Goal: Task Accomplishment & Management: Use online tool/utility

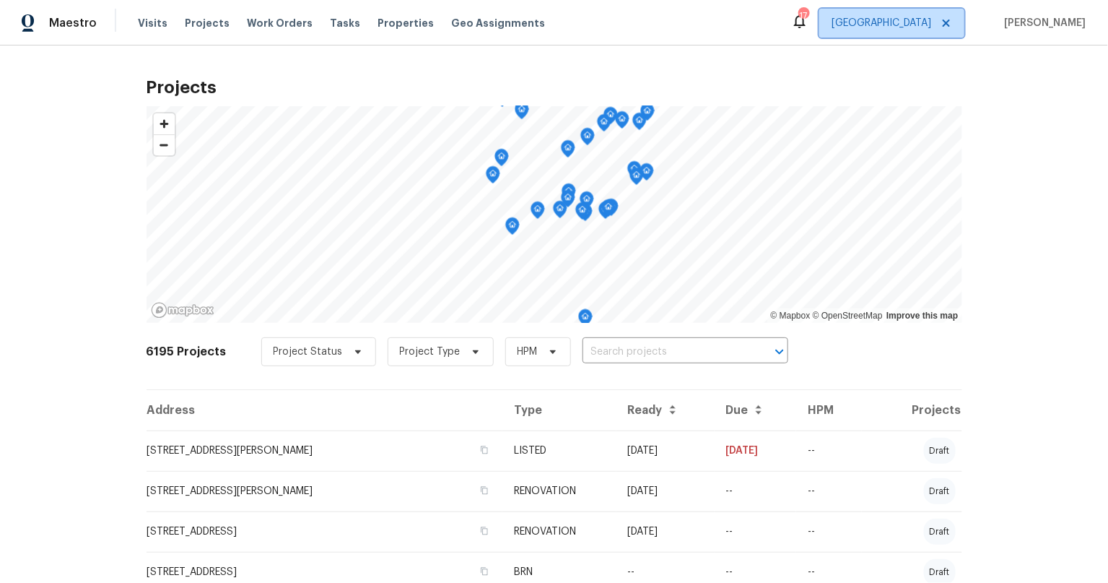
click at [933, 31] on span "Minneapolis" at bounding box center [891, 23] width 145 height 29
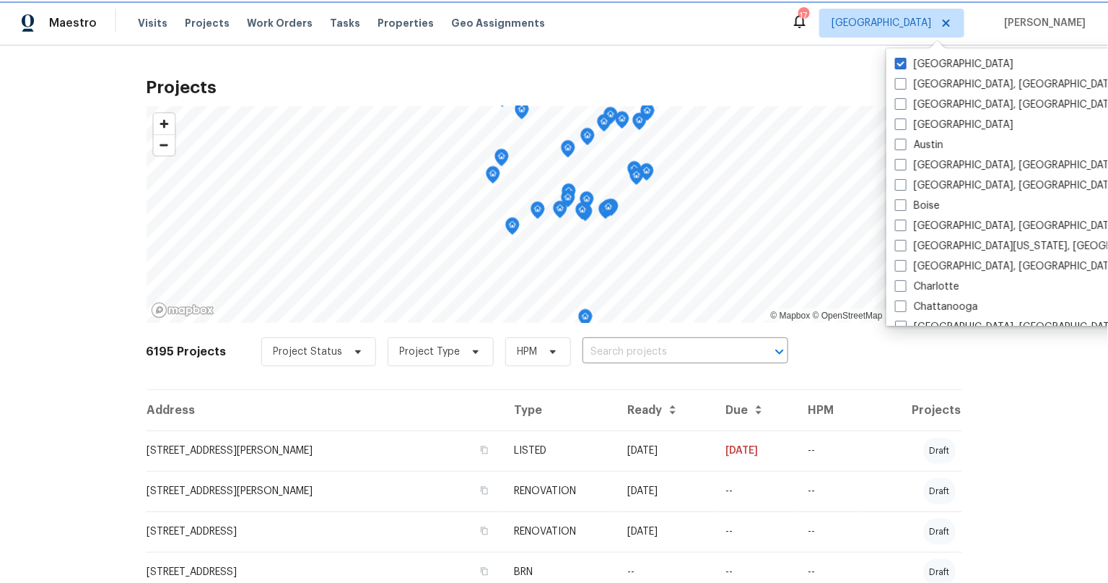
click at [931, 25] on span "Minneapolis" at bounding box center [882, 23] width 100 height 14
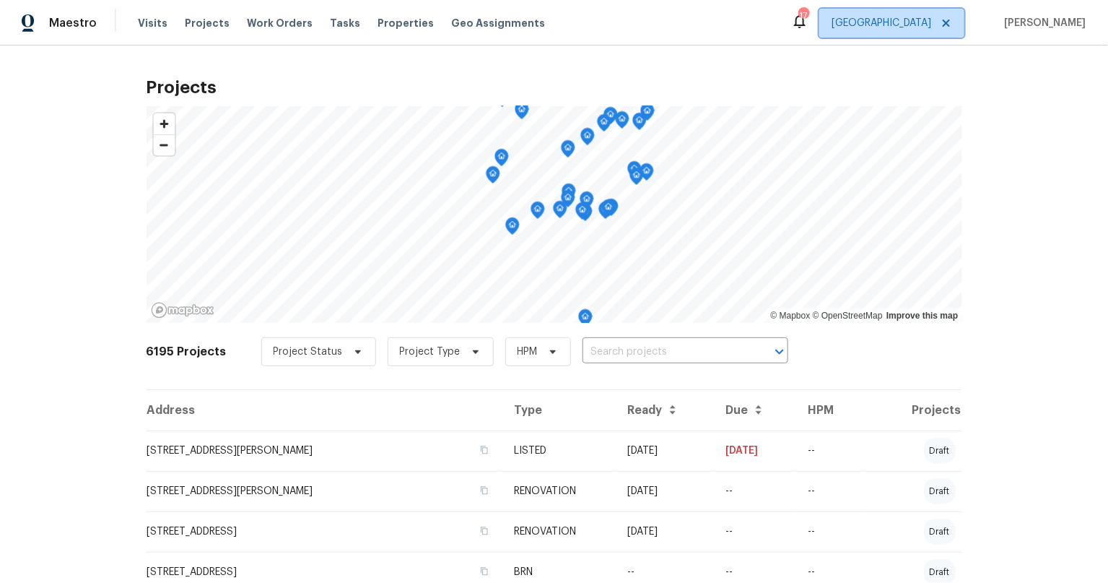
click at [926, 26] on span "Minneapolis" at bounding box center [882, 23] width 100 height 14
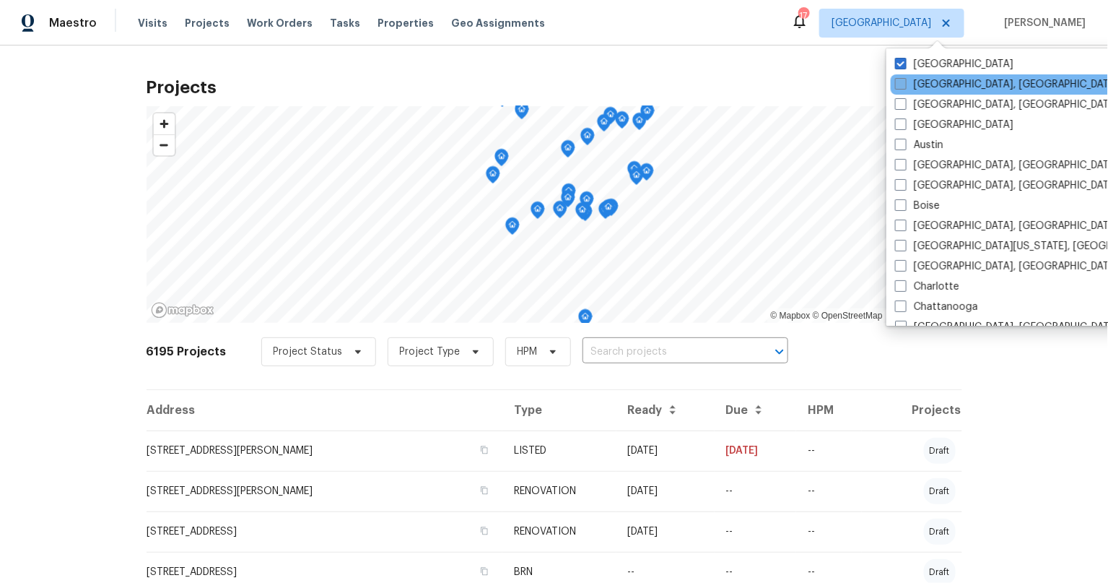
click at [902, 84] on span at bounding box center [901, 84] width 12 height 12
click at [902, 84] on input "Albuquerque, NM" at bounding box center [899, 81] width 9 height 9
checkbox input "true"
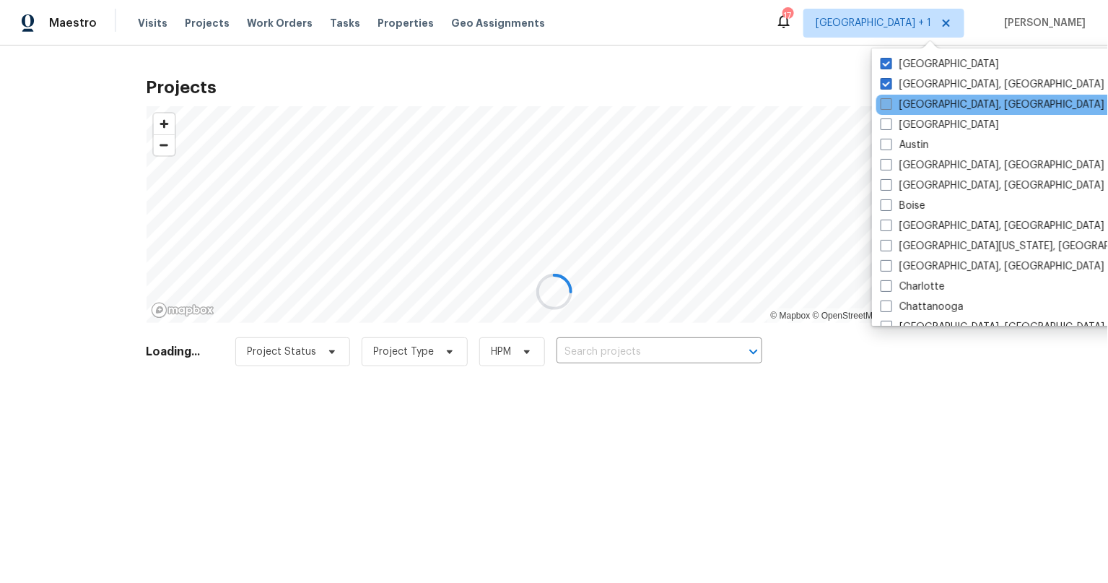
click at [901, 100] on label "Asheville, NC" at bounding box center [993, 104] width 224 height 14
click at [890, 100] on input "Asheville, NC" at bounding box center [885, 101] width 9 height 9
checkbox input "true"
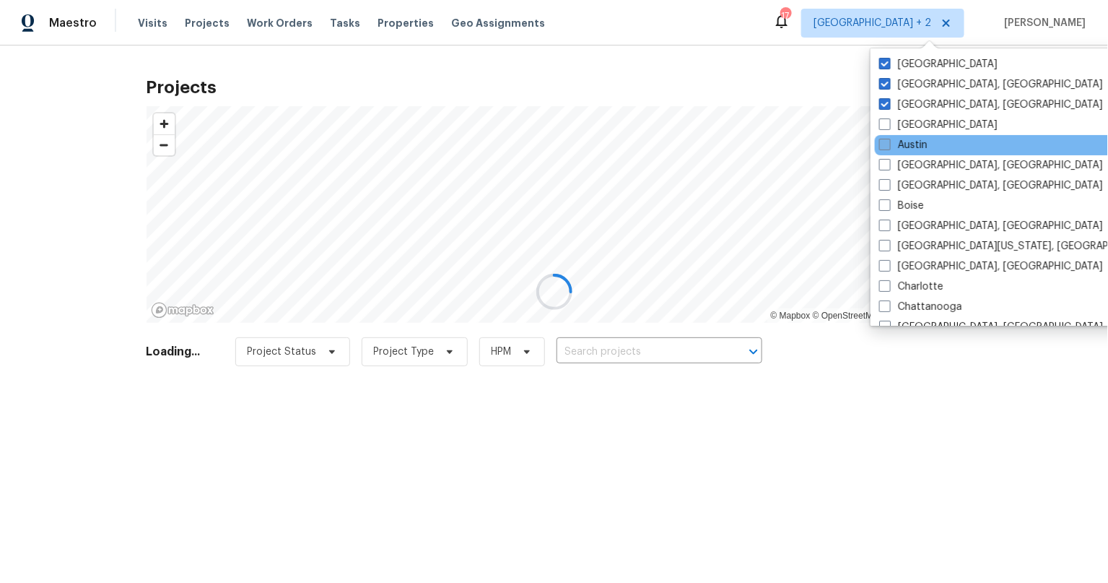
drag, startPoint x: 884, startPoint y: 128, endPoint x: 878, endPoint y: 149, distance: 22.2
click at [883, 129] on span at bounding box center [885, 124] width 12 height 12
click at [883, 127] on input "Atlanta" at bounding box center [883, 122] width 9 height 9
checkbox input "true"
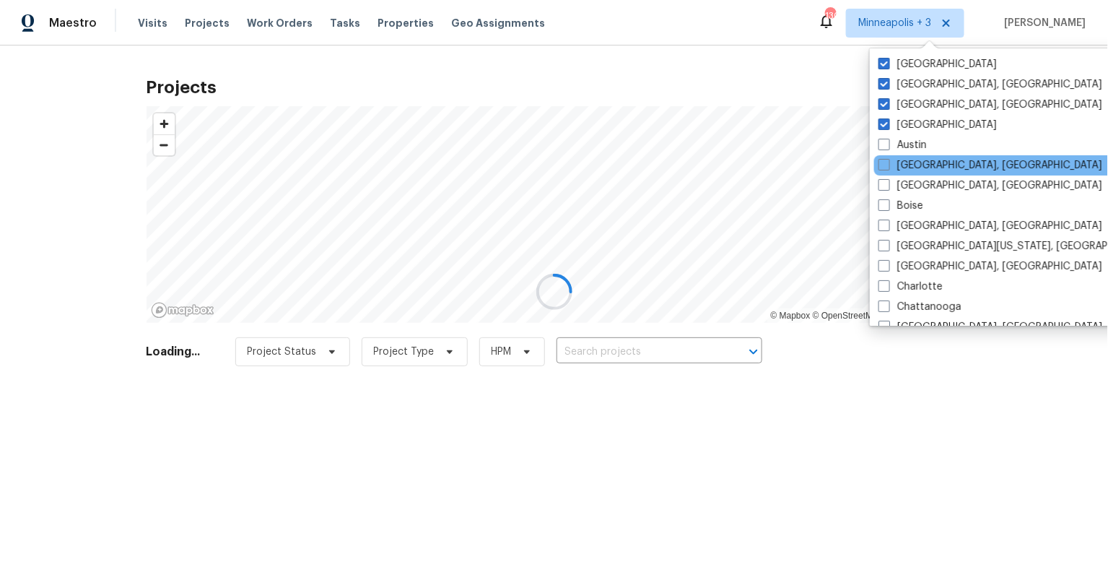
drag, startPoint x: 881, startPoint y: 147, endPoint x: 887, endPoint y: 173, distance: 25.9
click at [881, 149] on span at bounding box center [884, 145] width 12 height 12
click at [881, 147] on input "Austin" at bounding box center [882, 142] width 9 height 9
checkbox input "true"
click at [887, 173] on div "Baltimore, MD" at bounding box center [1019, 165] width 291 height 20
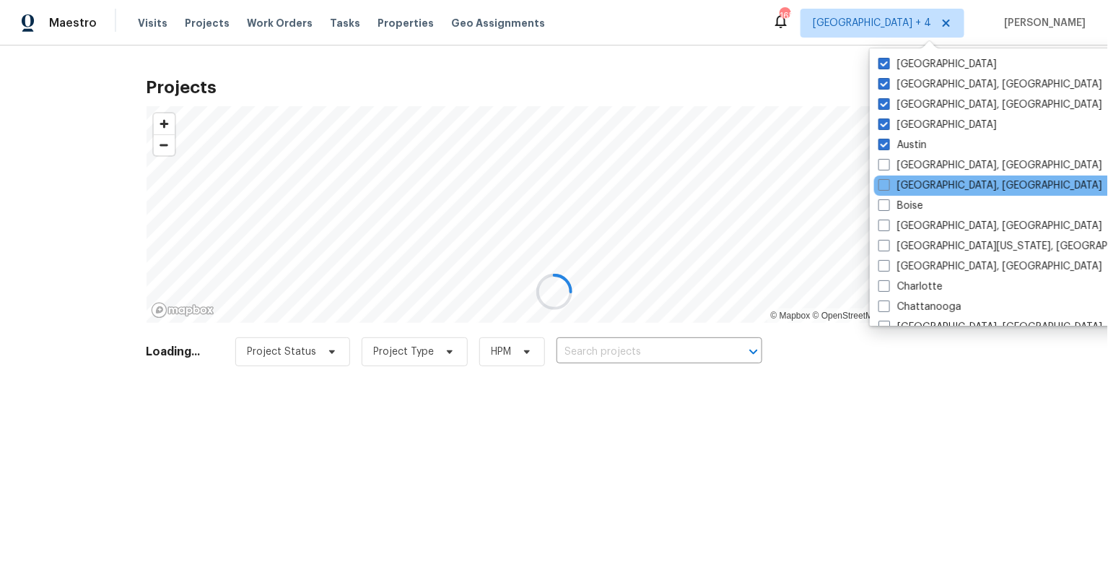
click at [889, 193] on div "Birmingham, AL" at bounding box center [1019, 185] width 291 height 20
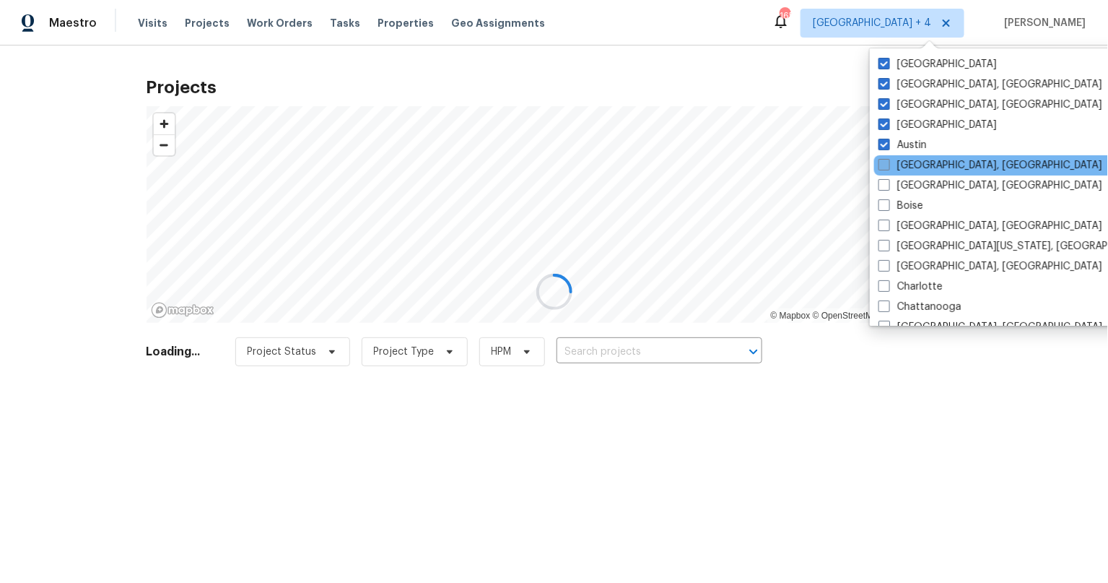
click at [884, 165] on span at bounding box center [884, 165] width 12 height 12
click at [884, 165] on input "Baltimore, MD" at bounding box center [882, 162] width 9 height 9
checkbox input "true"
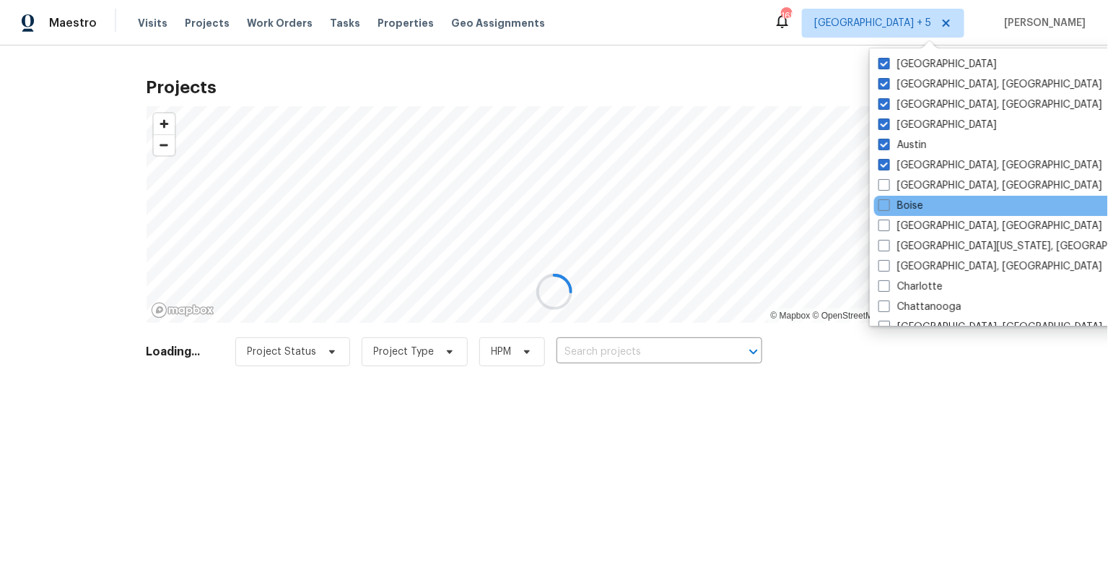
drag, startPoint x: 884, startPoint y: 186, endPoint x: 885, endPoint y: 214, distance: 27.4
click at [884, 187] on span at bounding box center [884, 185] width 12 height 12
click at [884, 187] on input "Birmingham, AL" at bounding box center [882, 182] width 9 height 9
checkbox input "true"
click at [885, 214] on div "Boise" at bounding box center [1019, 206] width 291 height 20
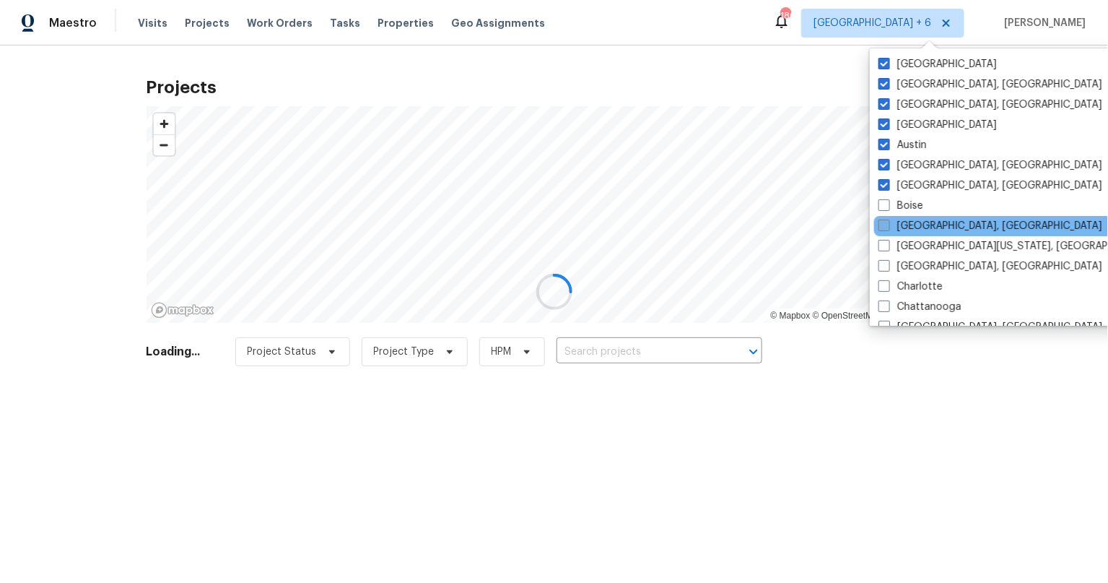
click at [885, 227] on span at bounding box center [884, 225] width 12 height 12
click at [885, 227] on input "Boston, MA" at bounding box center [882, 223] width 9 height 9
checkbox input "true"
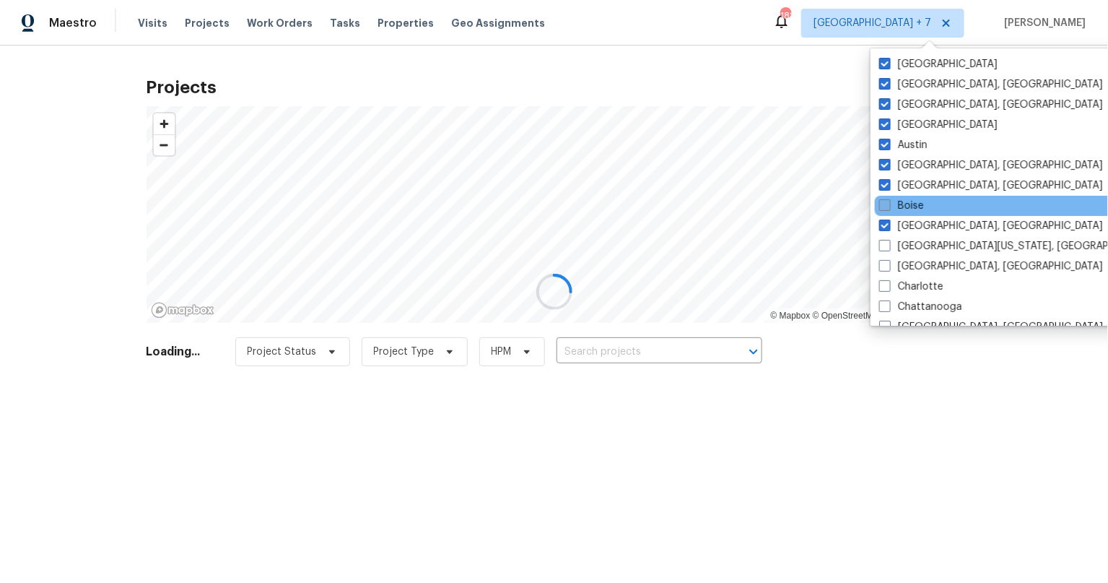
click at [881, 203] on span at bounding box center [885, 205] width 12 height 12
click at [881, 203] on input "Boise" at bounding box center [883, 203] width 9 height 9
checkbox input "true"
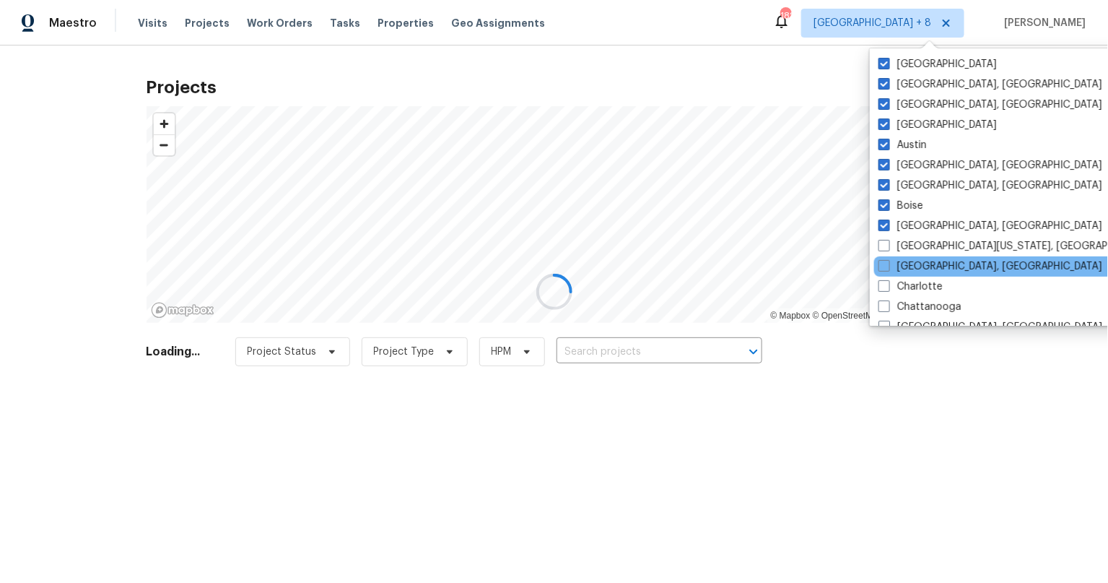
drag, startPoint x: 879, startPoint y: 248, endPoint x: 882, endPoint y: 257, distance: 9.8
click at [881, 250] on span at bounding box center [884, 246] width 12 height 12
click at [881, 248] on input "Central California, CA" at bounding box center [882, 243] width 9 height 9
checkbox input "true"
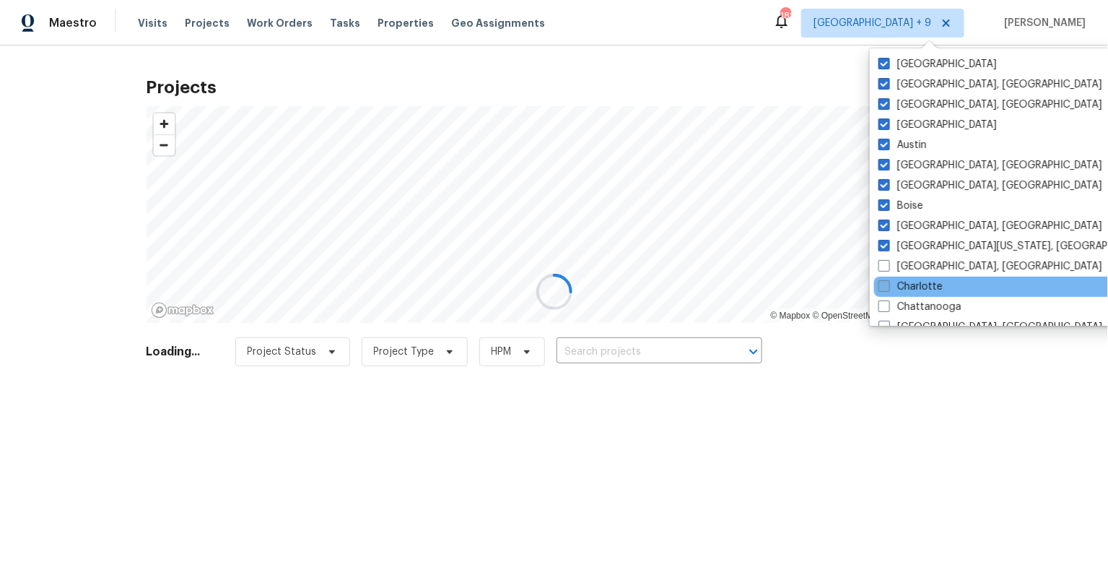
drag, startPoint x: 884, startPoint y: 265, endPoint x: 881, endPoint y: 284, distance: 19.6
click at [884, 267] on span at bounding box center [884, 266] width 12 height 12
click at [884, 267] on input "Charleston, SC" at bounding box center [882, 263] width 9 height 9
checkbox input "true"
click at [881, 285] on span at bounding box center [879, 286] width 12 height 12
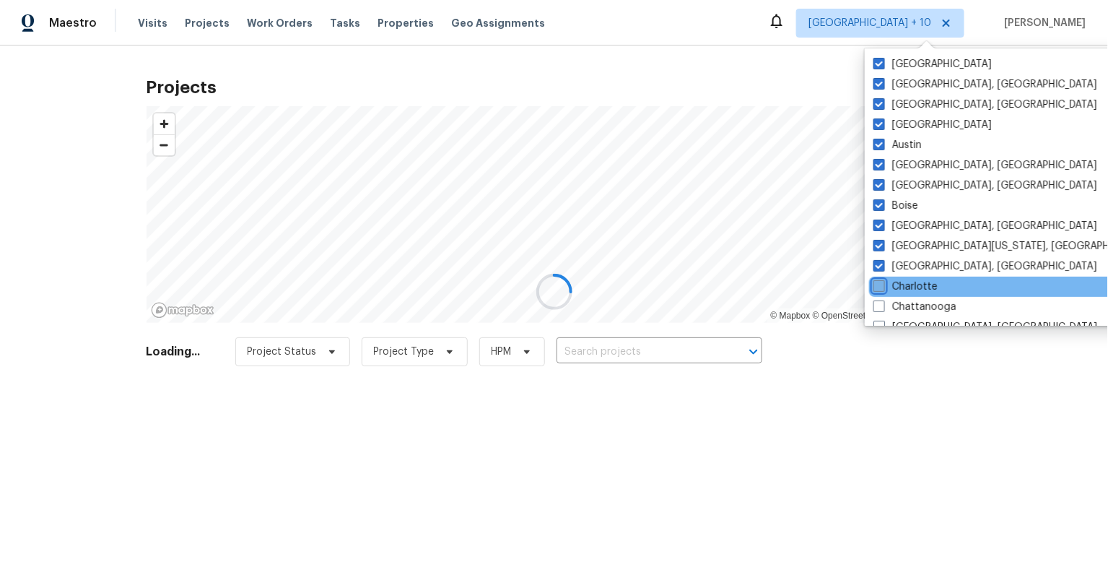
click at [881, 285] on input "Charlotte" at bounding box center [877, 283] width 9 height 9
checkbox input "true"
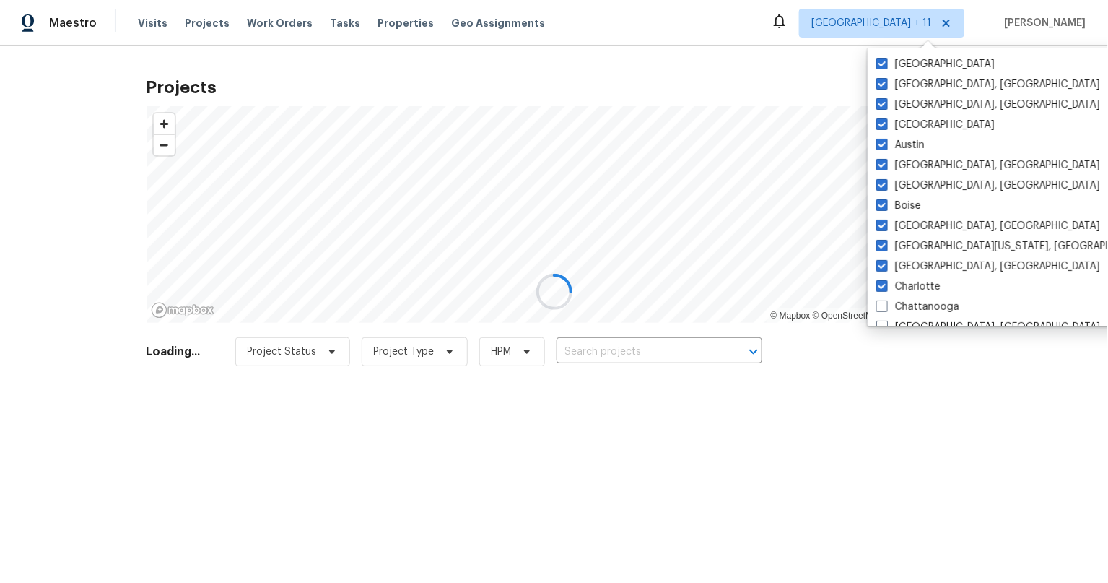
drag, startPoint x: 882, startPoint y: 310, endPoint x: 883, endPoint y: 326, distance: 15.9
click at [883, 318] on div "Minneapolis Albuquerque, NM Asheville, NC Atlanta Austin Baltimore, MD Birmingh…" at bounding box center [1018, 186] width 300 height 277
click at [883, 326] on div at bounding box center [554, 291] width 1108 height 583
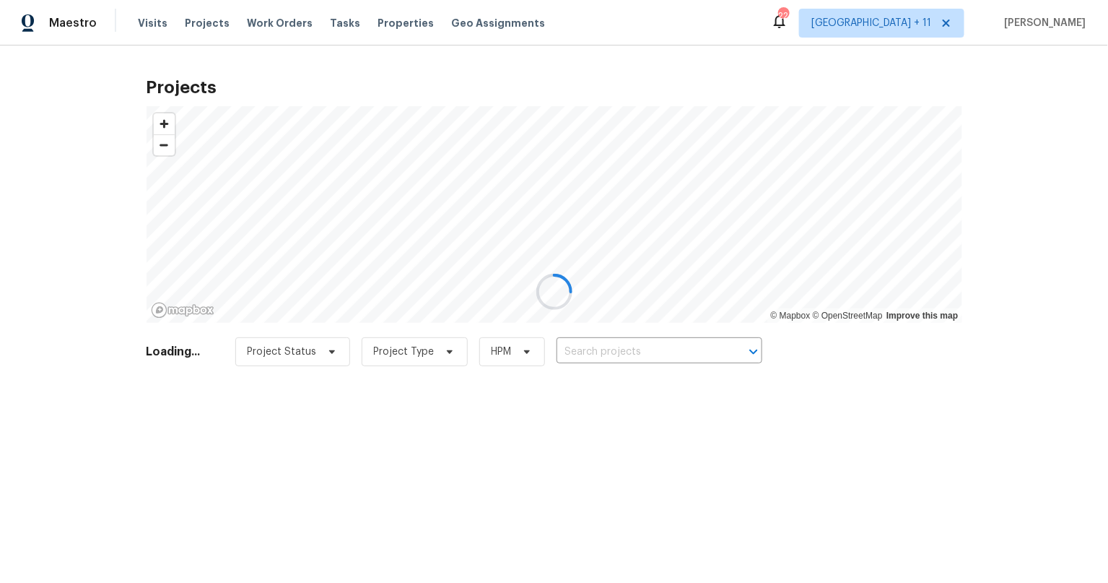
click at [910, 23] on div at bounding box center [554, 291] width 1108 height 583
click at [910, 27] on div at bounding box center [554, 291] width 1108 height 583
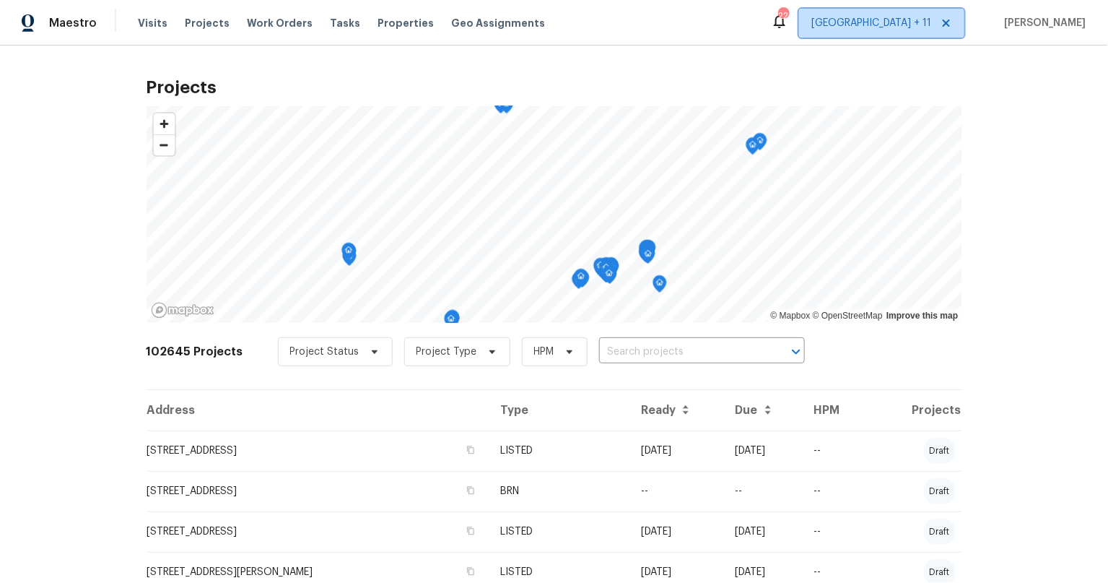
drag, startPoint x: 934, startPoint y: 35, endPoint x: 931, endPoint y: 19, distance: 15.4
click at [934, 35] on span "Minneapolis + 11" at bounding box center [881, 23] width 165 height 29
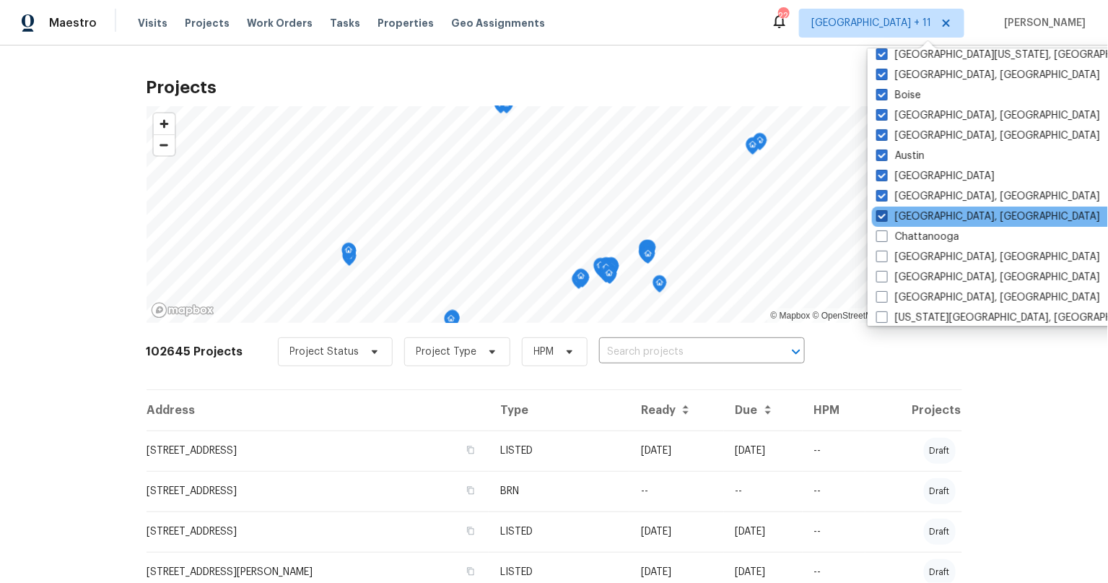
scroll to position [69, 0]
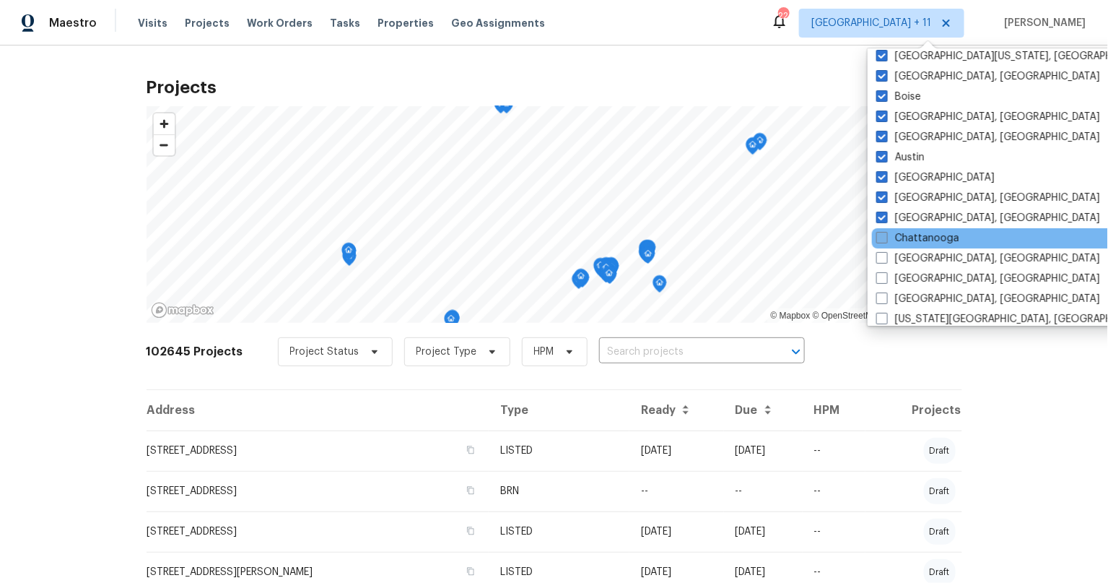
click at [884, 235] on span at bounding box center [882, 238] width 12 height 12
click at [884, 235] on input "Chattanooga" at bounding box center [880, 235] width 9 height 9
checkbox input "true"
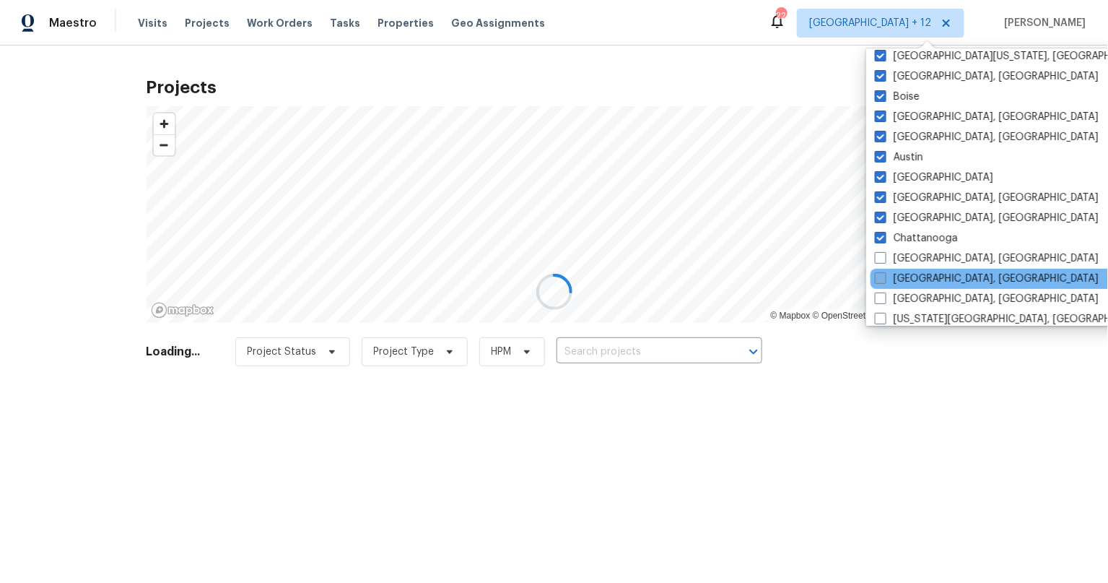
click at [886, 272] on span at bounding box center [881, 278] width 12 height 12
click at [884, 271] on input "Cincinnati, OH" at bounding box center [879, 275] width 9 height 9
checkbox input "true"
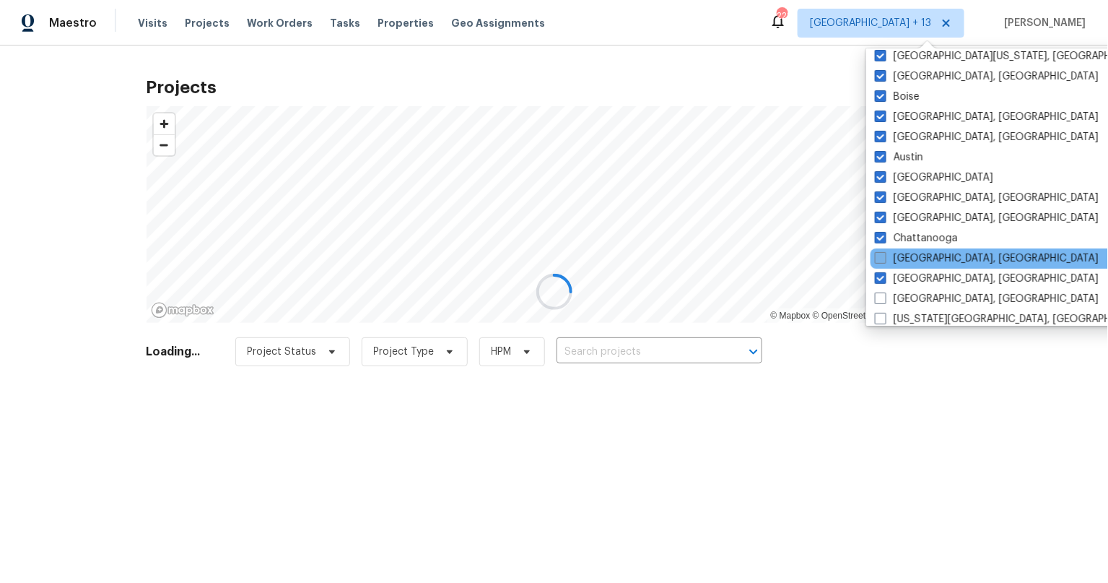
click at [886, 261] on span at bounding box center [881, 258] width 12 height 12
click at [884, 261] on input "Chicago, IL" at bounding box center [879, 255] width 9 height 9
checkbox input "true"
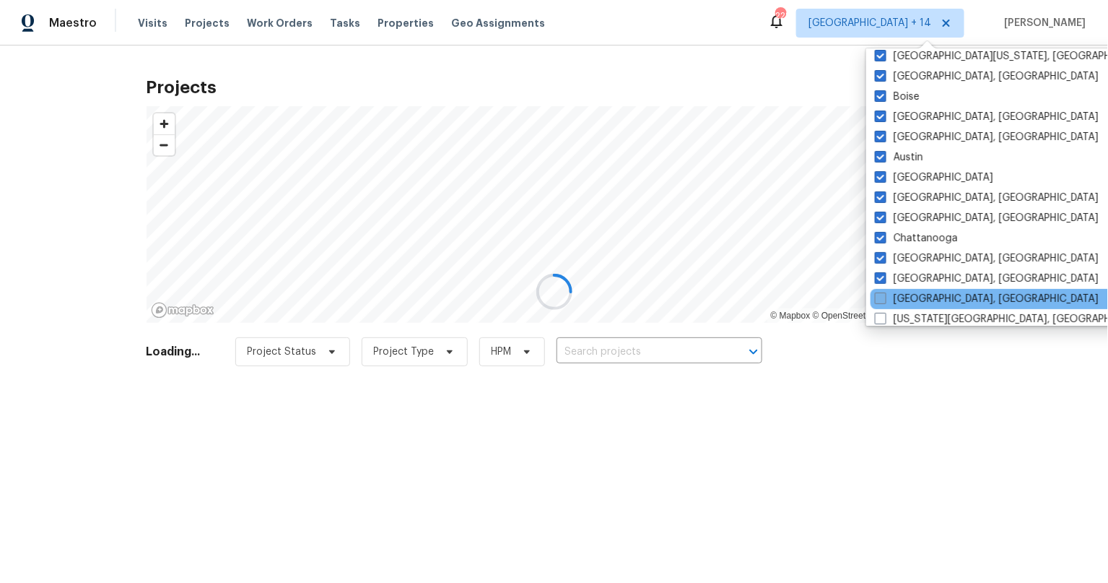
click at [881, 292] on label "Cleveland, OH" at bounding box center [987, 299] width 224 height 14
click at [881, 292] on input "Cleveland, OH" at bounding box center [879, 296] width 9 height 9
checkbox input "true"
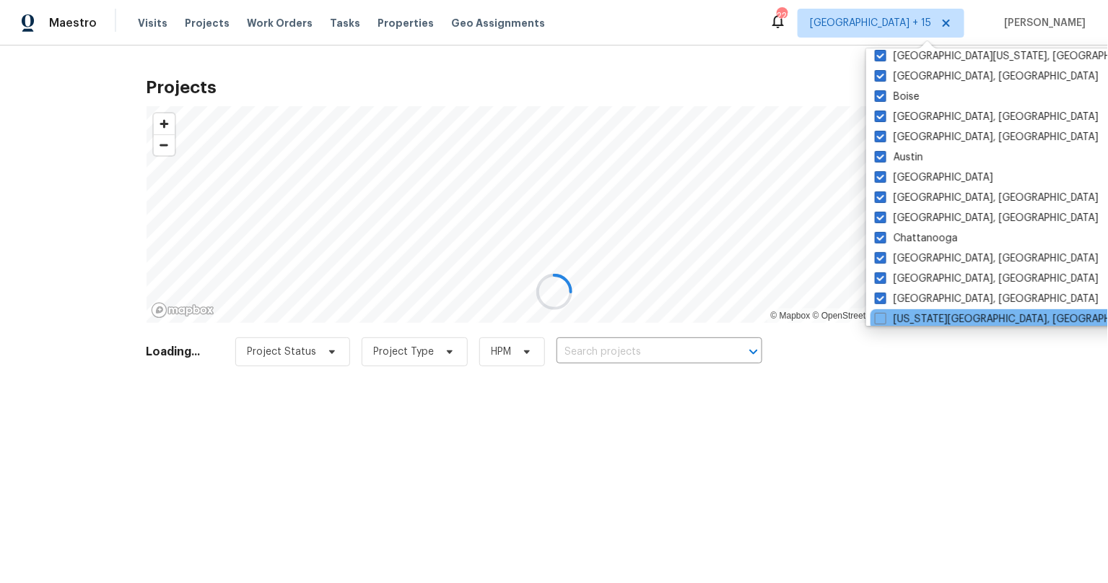
click at [881, 309] on div "Colorado Springs, CO" at bounding box center [1016, 319] width 291 height 20
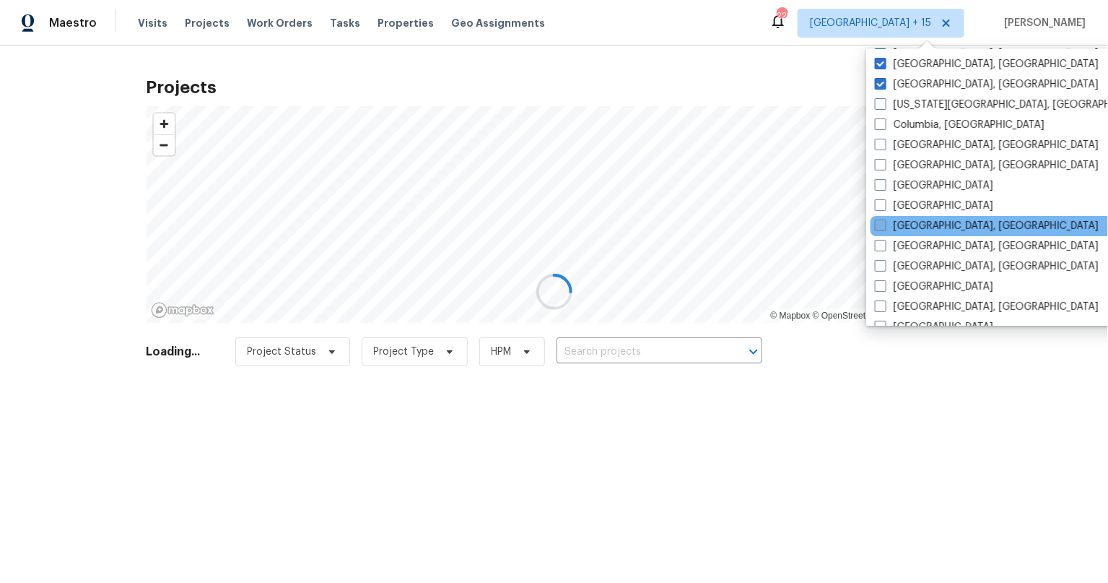
scroll to position [308, 0]
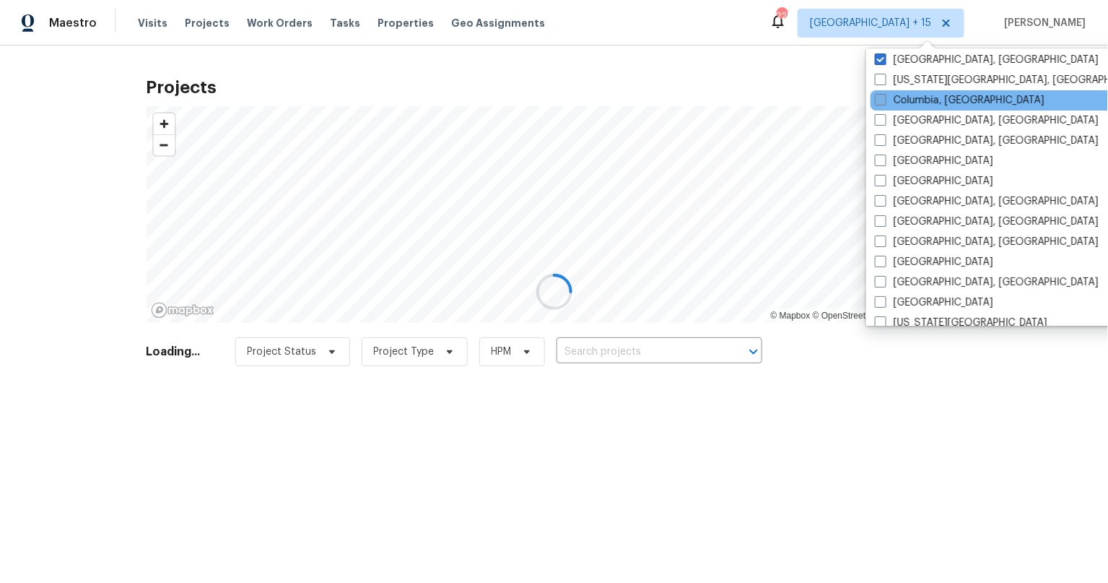
drag, startPoint x: 878, startPoint y: 77, endPoint x: 876, endPoint y: 98, distance: 21.7
click at [878, 77] on span at bounding box center [881, 80] width 12 height 12
click at [878, 77] on input "Colorado Springs, CO" at bounding box center [879, 77] width 9 height 9
checkbox input "true"
drag, startPoint x: 878, startPoint y: 99, endPoint x: 878, endPoint y: 108, distance: 8.7
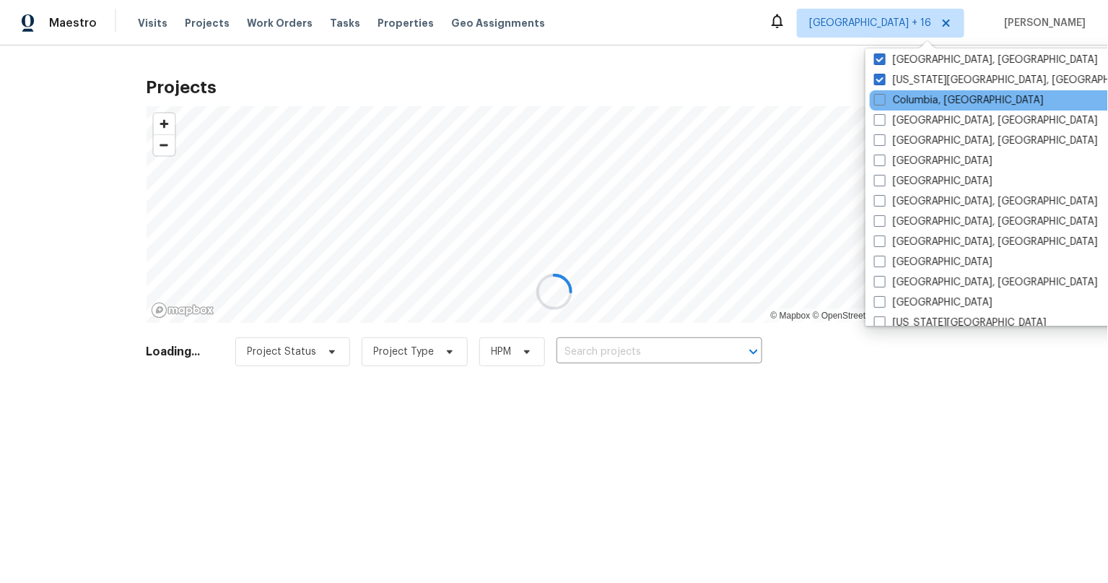
click at [878, 101] on span at bounding box center [880, 100] width 12 height 12
click at [878, 101] on input "Columbia, SC" at bounding box center [878, 97] width 9 height 9
checkbox input "true"
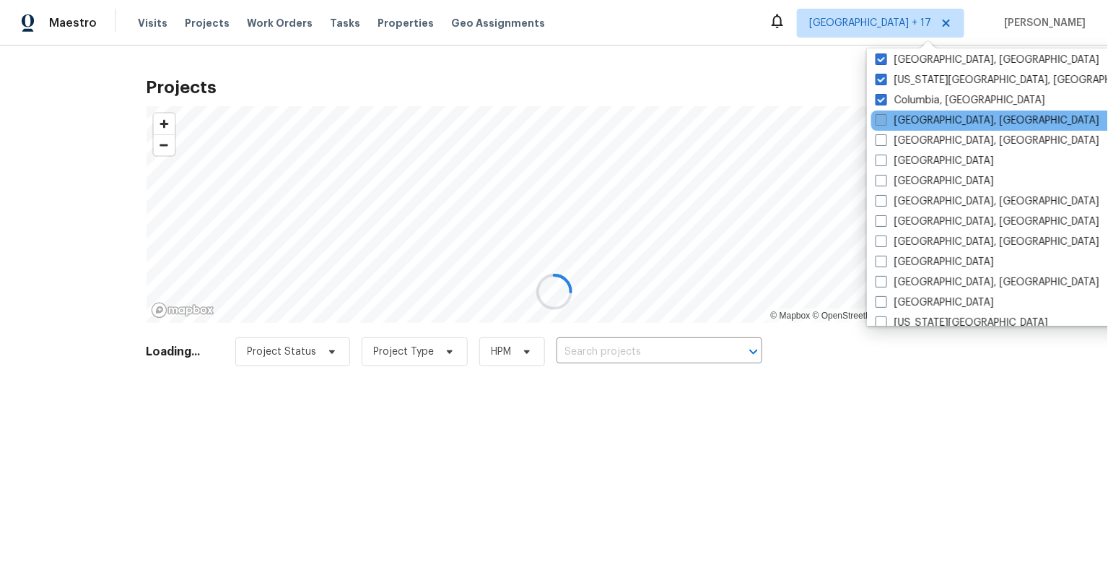
click at [876, 121] on span at bounding box center [882, 120] width 12 height 12
click at [876, 121] on input "Columbus, OH" at bounding box center [880, 117] width 9 height 9
checkbox input "true"
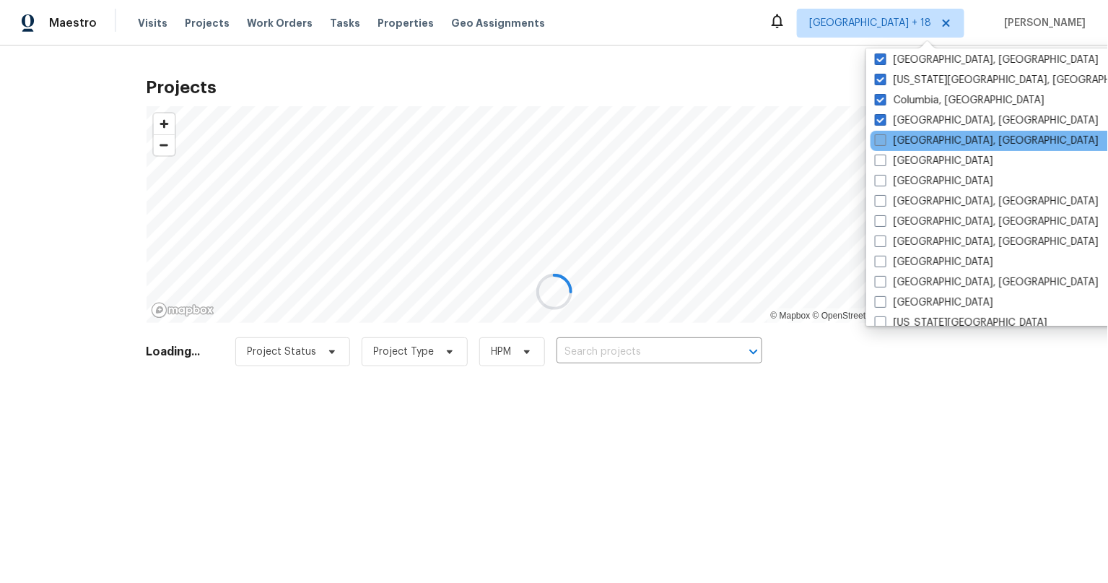
click at [881, 136] on span at bounding box center [881, 140] width 12 height 12
click at [881, 136] on input "Corpus Christi, TX" at bounding box center [879, 138] width 9 height 9
checkbox input "true"
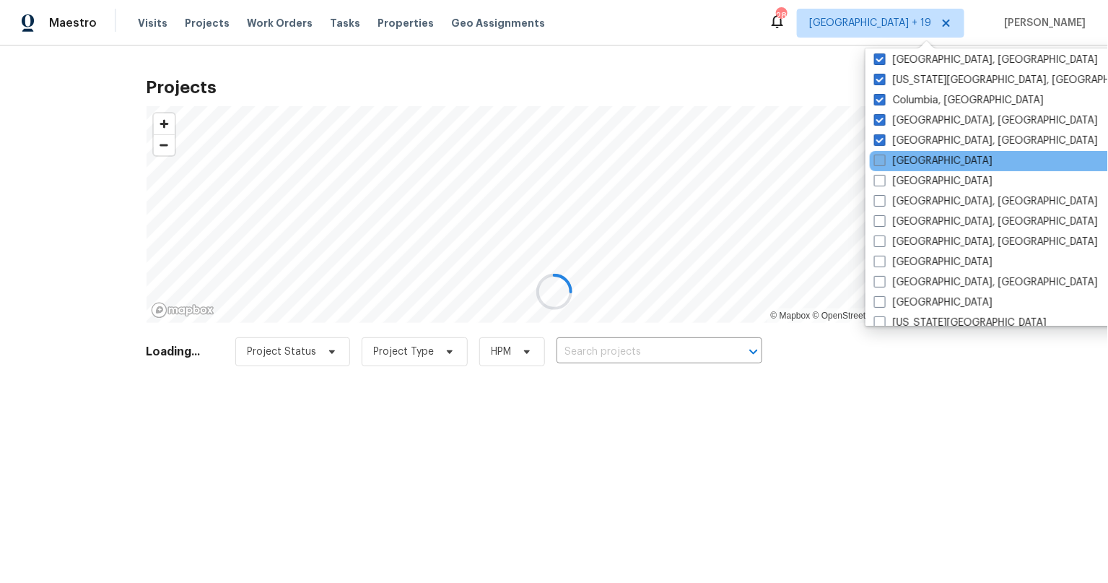
click at [880, 158] on span at bounding box center [880, 160] width 12 height 12
click at [880, 158] on input "Dallas" at bounding box center [878, 158] width 9 height 9
checkbox input "true"
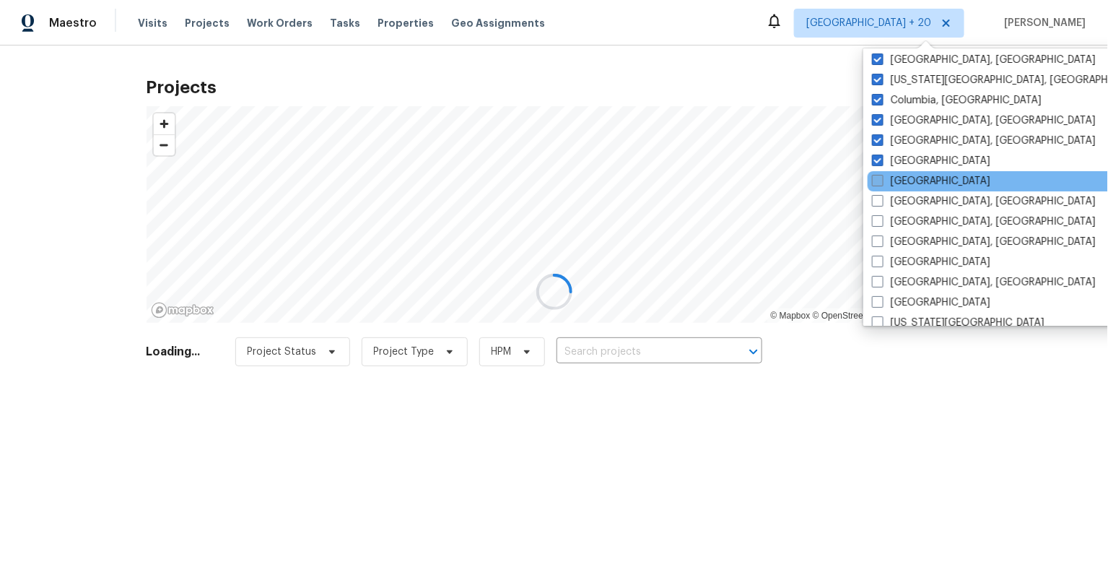
click at [881, 179] on span at bounding box center [878, 181] width 12 height 12
click at [881, 179] on input "Denver" at bounding box center [876, 178] width 9 height 9
checkbox input "true"
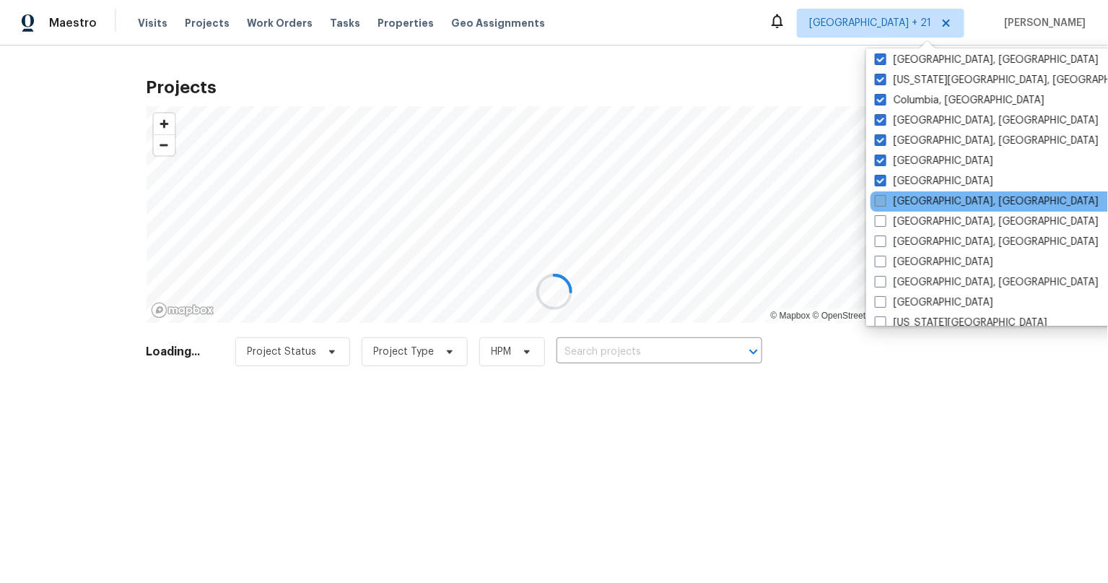
click at [880, 201] on span at bounding box center [881, 201] width 12 height 12
click at [880, 201] on input "Detroit, MI" at bounding box center [879, 198] width 9 height 9
checkbox input "true"
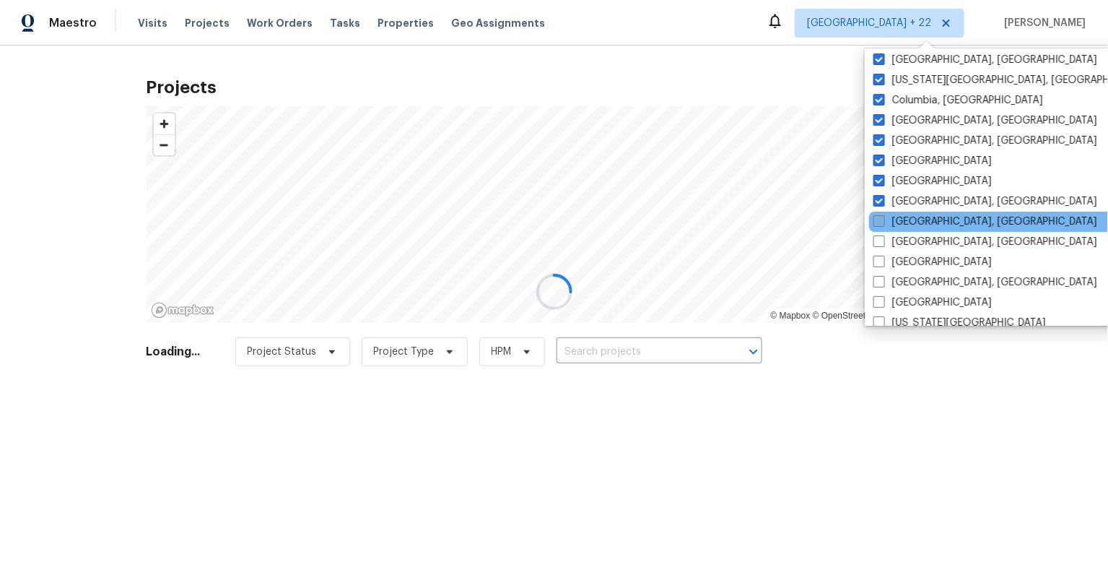
click at [884, 222] on span at bounding box center [879, 221] width 12 height 12
click at [883, 222] on input "Greensboro, NC" at bounding box center [877, 218] width 9 height 9
checkbox input "true"
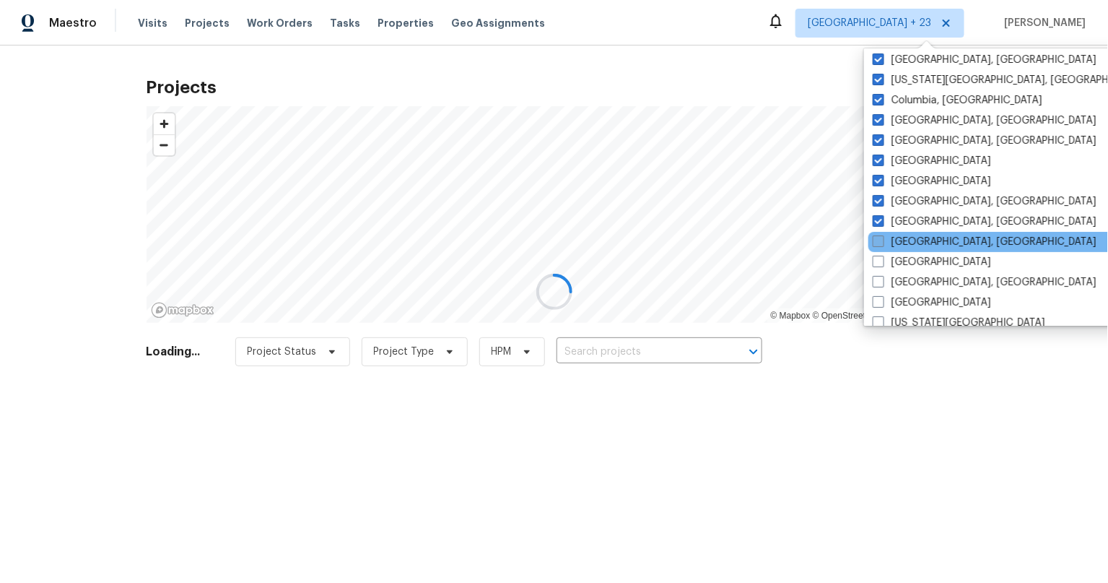
click at [879, 243] on span at bounding box center [879, 241] width 12 height 12
click at [879, 243] on input "Greenville, SC" at bounding box center [877, 239] width 9 height 9
checkbox input "true"
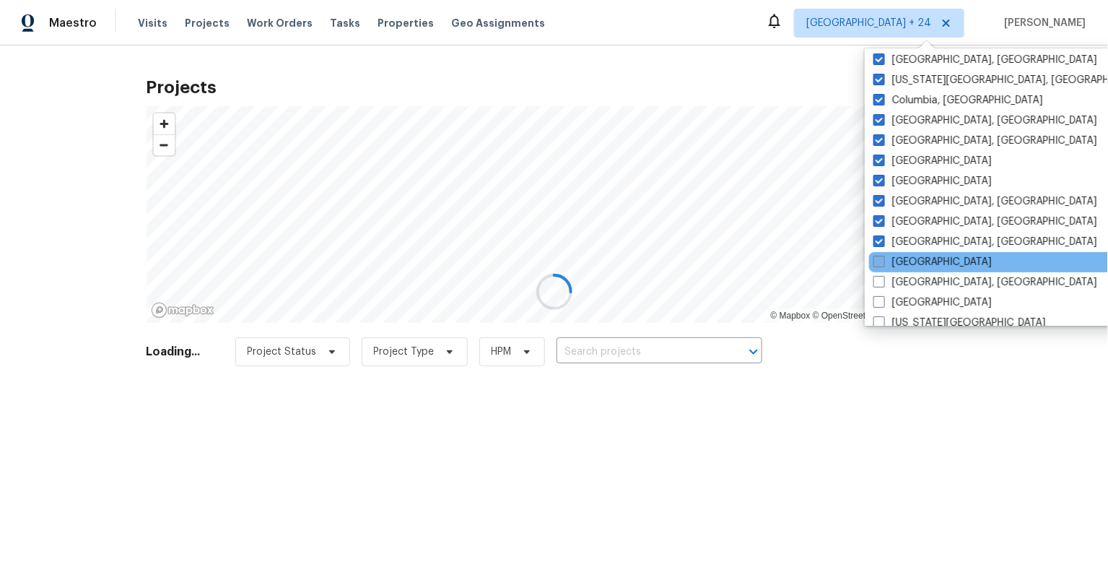
click at [878, 261] on span at bounding box center [879, 262] width 12 height 12
click at [878, 261] on input "Houston" at bounding box center [877, 259] width 9 height 9
checkbox input "true"
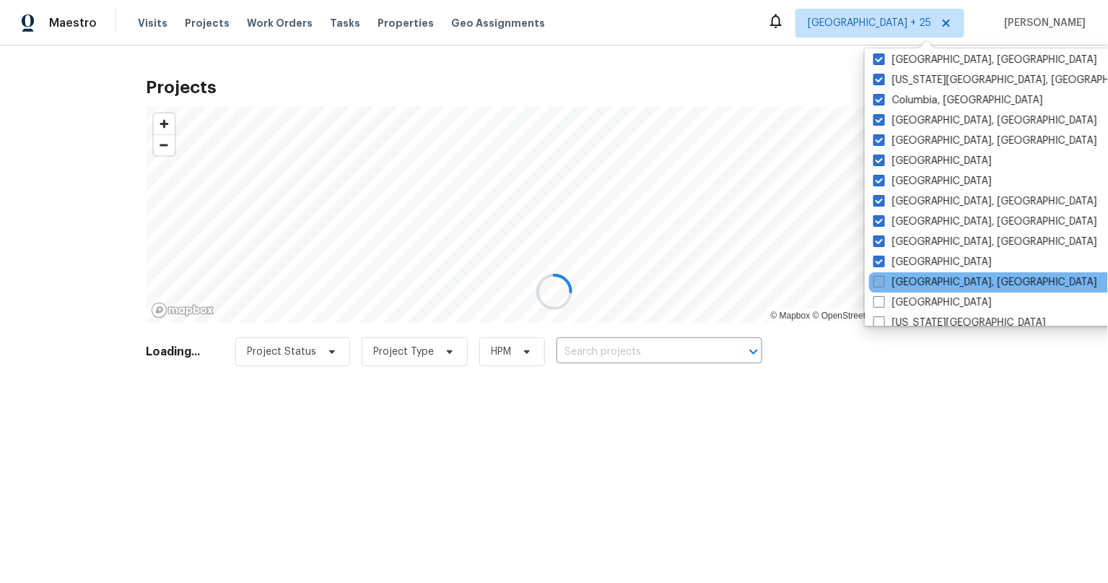
click at [881, 280] on span at bounding box center [879, 282] width 12 height 12
click at [881, 280] on input "Indianapolis, IN" at bounding box center [877, 279] width 9 height 9
checkbox input "true"
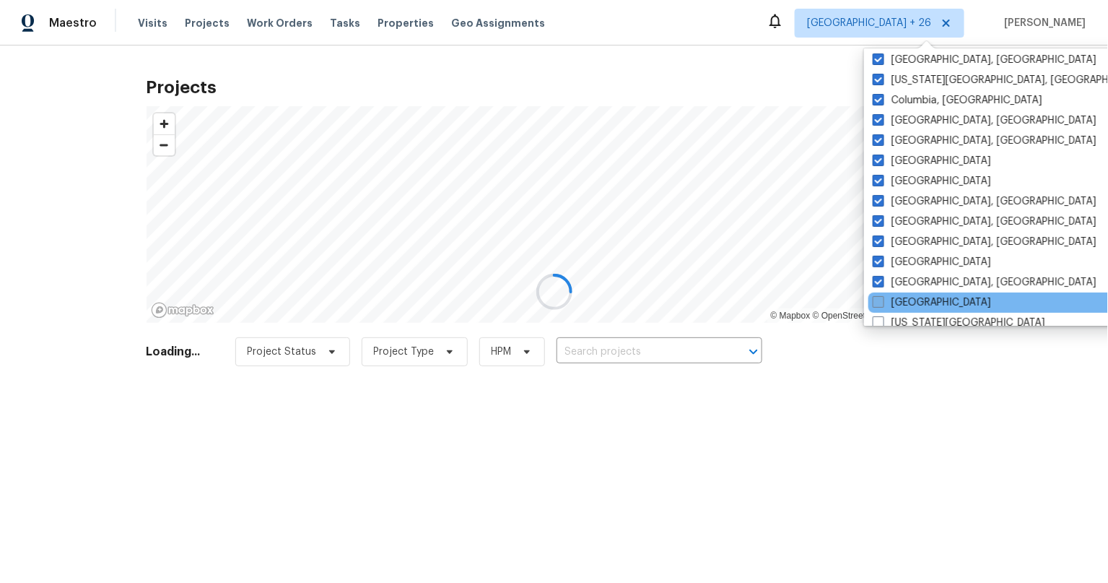
click at [881, 298] on span at bounding box center [879, 302] width 12 height 12
click at [881, 298] on input "Jacksonville" at bounding box center [877, 299] width 9 height 9
checkbox input "true"
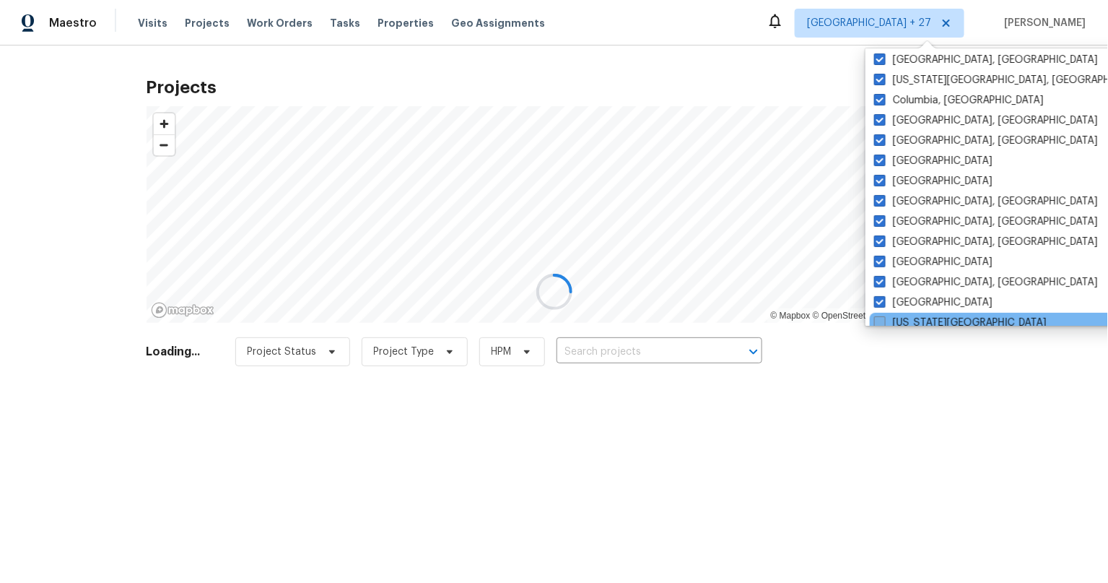
click at [883, 316] on span at bounding box center [880, 322] width 12 height 12
click at [883, 316] on input "Kansas City" at bounding box center [878, 319] width 9 height 9
checkbox input "true"
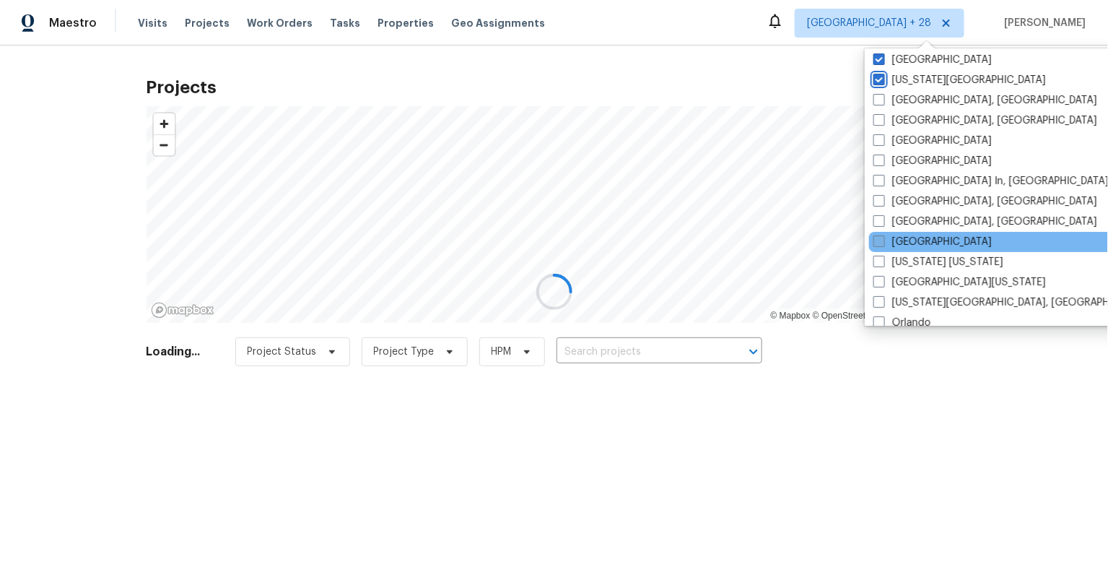
scroll to position [557, 0]
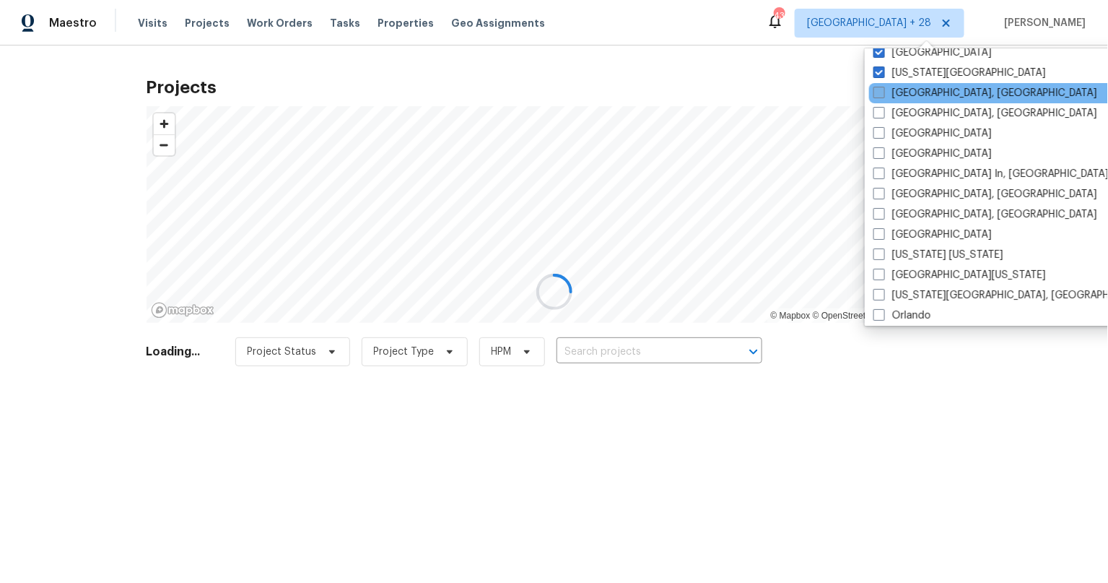
click at [884, 95] on span at bounding box center [879, 93] width 12 height 12
click at [883, 95] on input "Killeen, TX" at bounding box center [877, 90] width 9 height 9
checkbox input "true"
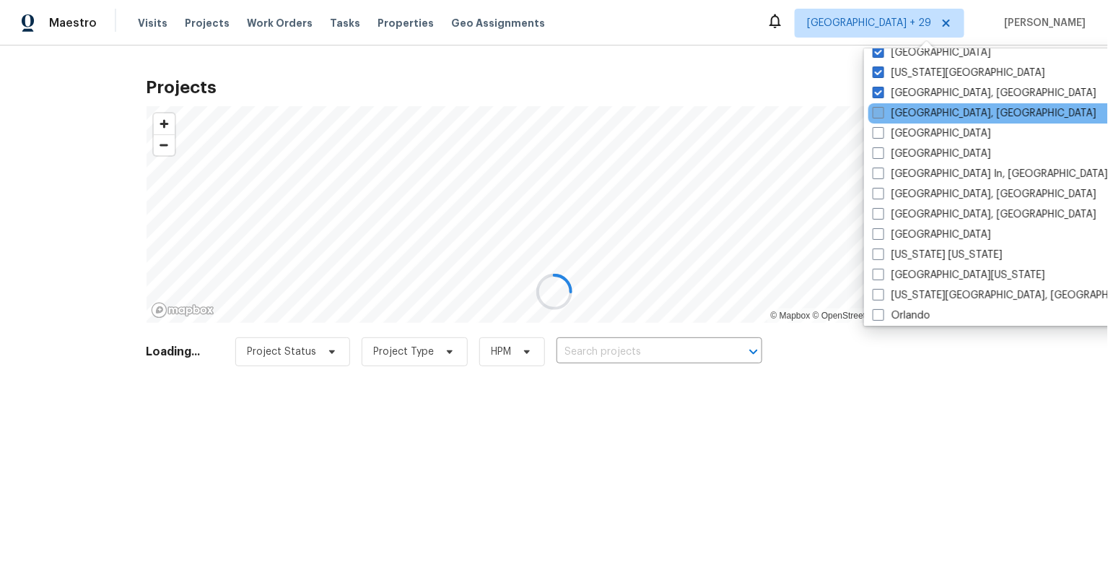
click at [882, 107] on span at bounding box center [879, 113] width 12 height 12
click at [882, 106] on input "Knoxville, TN" at bounding box center [877, 110] width 9 height 9
checkbox input "true"
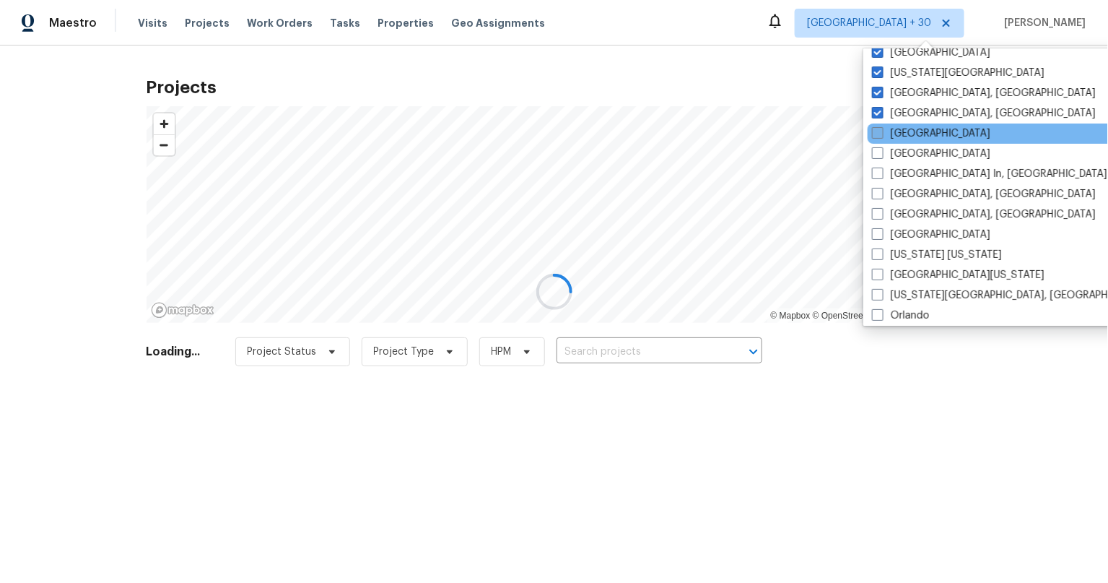
click at [878, 134] on span at bounding box center [878, 133] width 12 height 12
click at [878, 134] on input "Las Vegas" at bounding box center [876, 130] width 9 height 9
checkbox input "true"
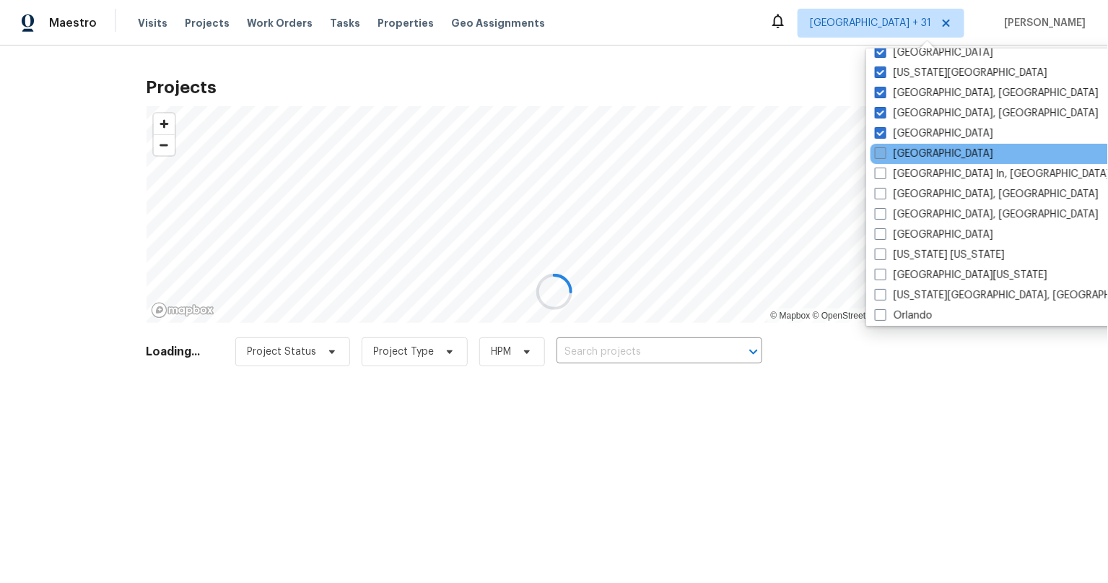
click at [878, 154] on span at bounding box center [881, 153] width 12 height 12
click at [878, 154] on input "Los Angeles" at bounding box center [879, 151] width 9 height 9
checkbox input "true"
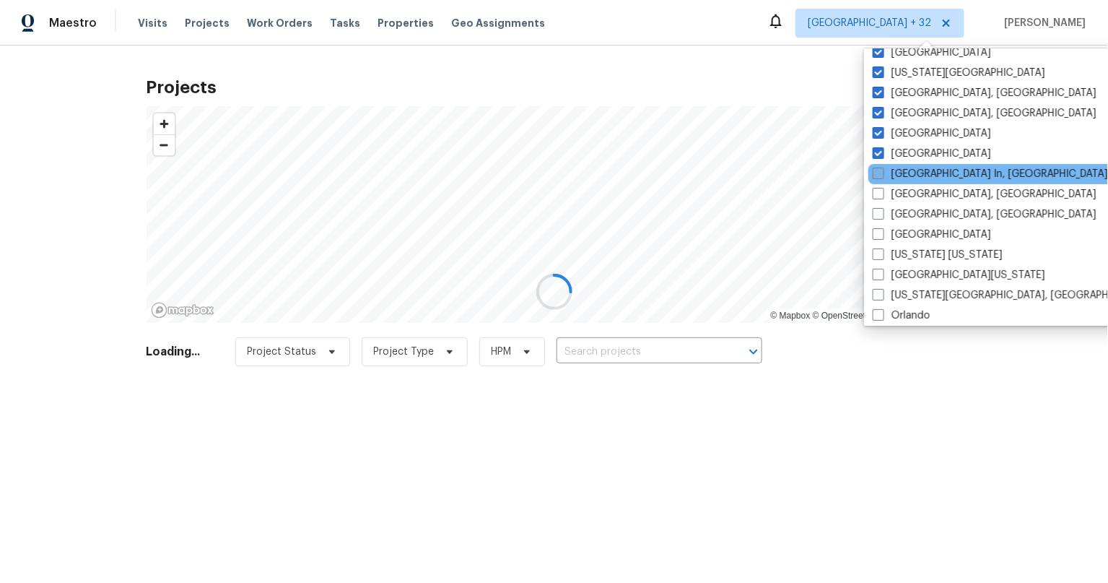
click at [878, 171] on span at bounding box center [879, 173] width 12 height 12
click at [878, 171] on input "Louisville In, KY" at bounding box center [877, 171] width 9 height 9
checkbox input "true"
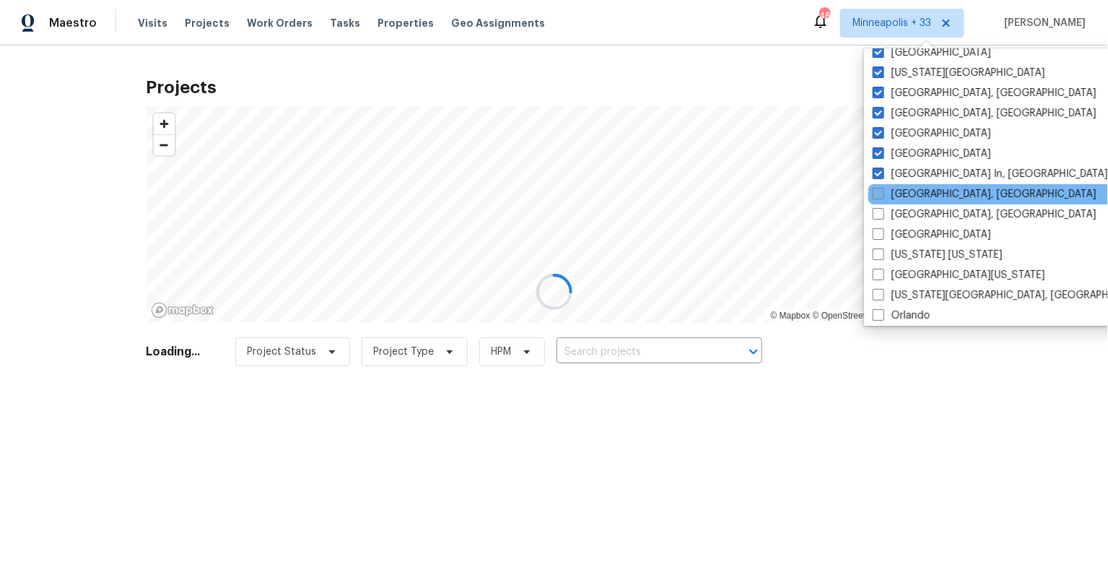
click at [878, 194] on span at bounding box center [879, 194] width 12 height 12
click at [878, 194] on input "Memphis, TN" at bounding box center [877, 191] width 9 height 9
checkbox input "true"
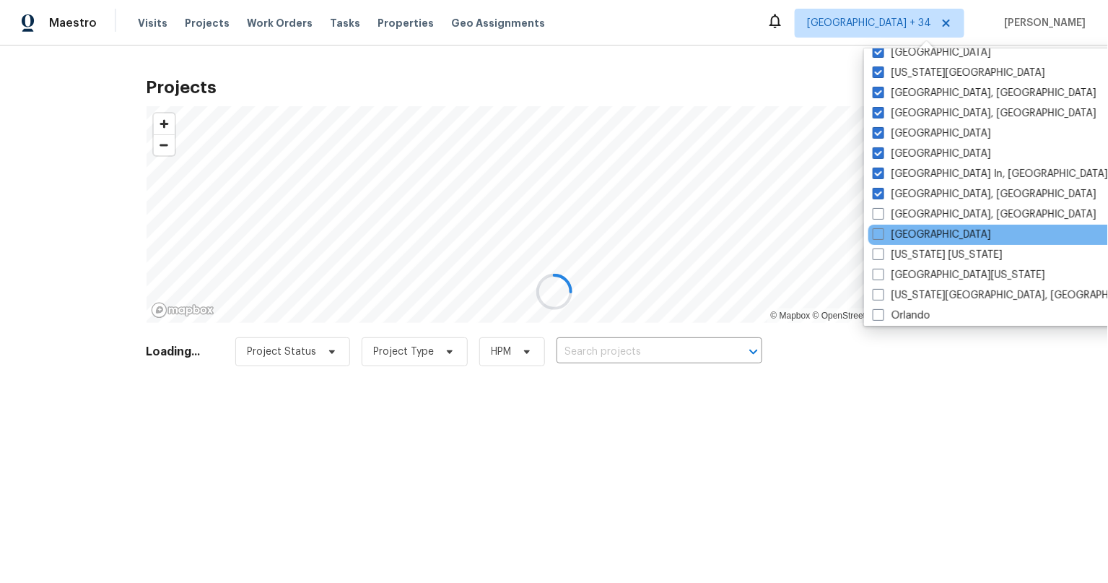
drag, startPoint x: 879, startPoint y: 211, endPoint x: 877, endPoint y: 224, distance: 13.2
click at [879, 211] on span at bounding box center [879, 214] width 12 height 12
click at [879, 211] on input "Miami, FL" at bounding box center [877, 211] width 9 height 9
checkbox input "true"
click at [877, 227] on label "Nashville" at bounding box center [932, 234] width 118 height 14
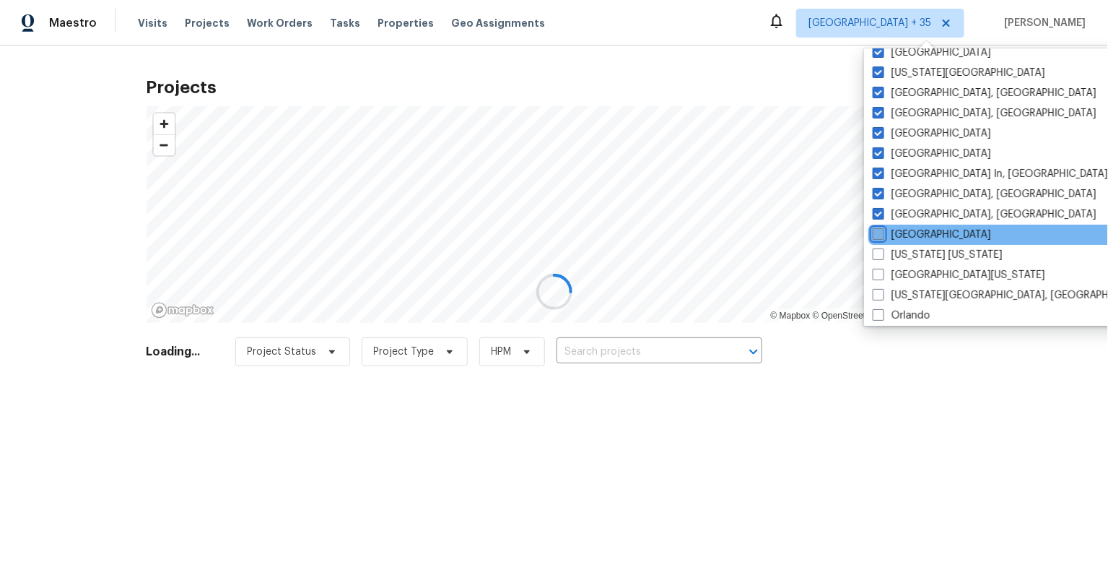
click at [877, 227] on input "Nashville" at bounding box center [877, 231] width 9 height 9
checkbox input "true"
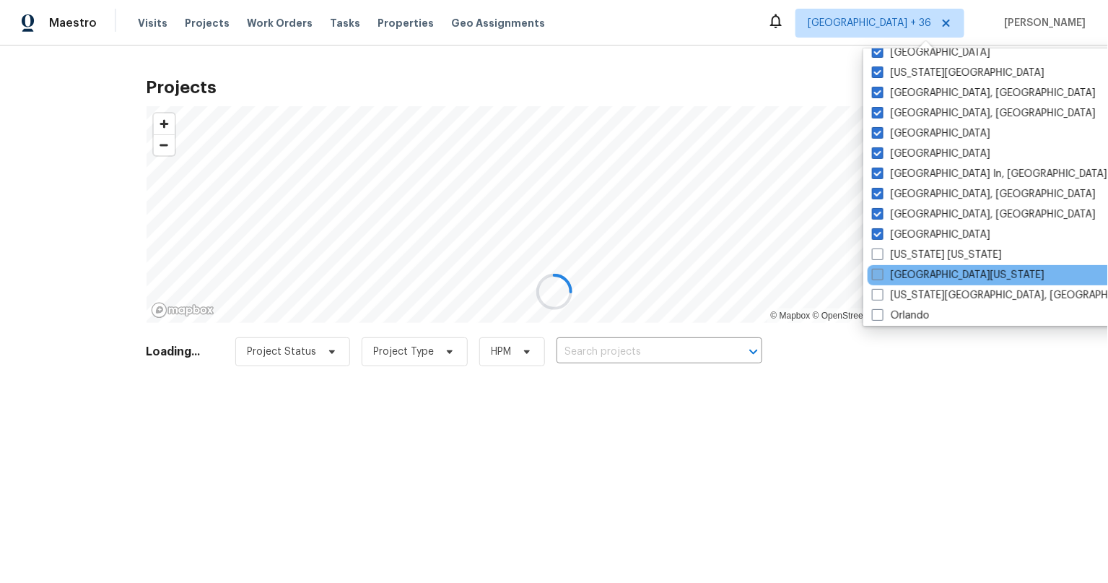
drag, startPoint x: 884, startPoint y: 250, endPoint x: 885, endPoint y: 274, distance: 24.6
click at [884, 253] on label "New York New Jersey" at bounding box center [937, 255] width 130 height 14
click at [881, 253] on input "New York New Jersey" at bounding box center [876, 252] width 9 height 9
checkbox input "true"
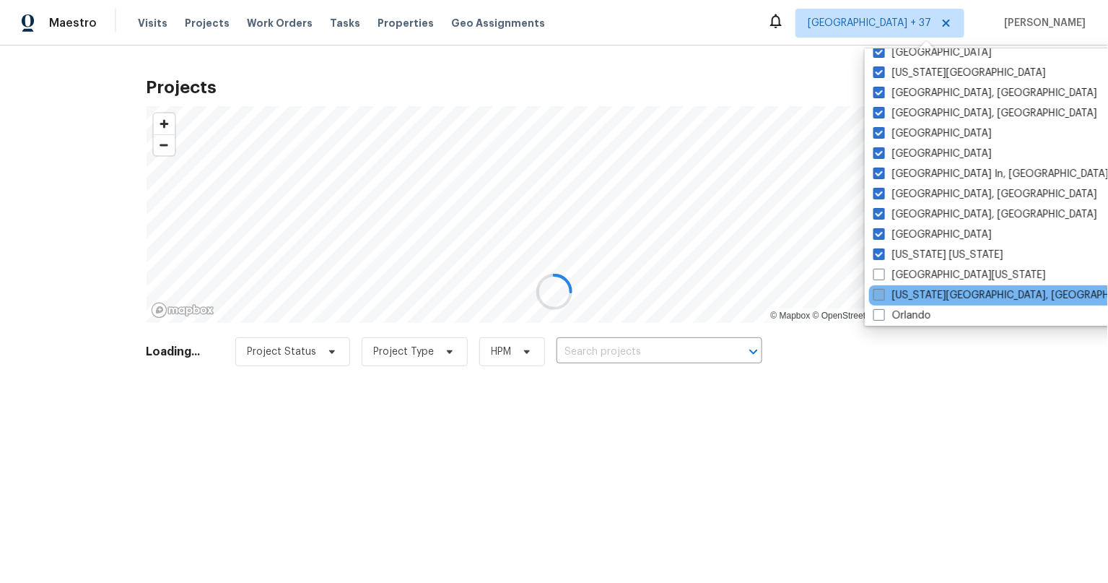
drag, startPoint x: 884, startPoint y: 277, endPoint x: 881, endPoint y: 289, distance: 12.6
click at [884, 278] on span at bounding box center [879, 275] width 12 height 12
click at [883, 277] on input "Northern Colorado" at bounding box center [877, 272] width 9 height 9
checkbox input "true"
drag, startPoint x: 881, startPoint y: 293, endPoint x: 886, endPoint y: 302, distance: 10.0
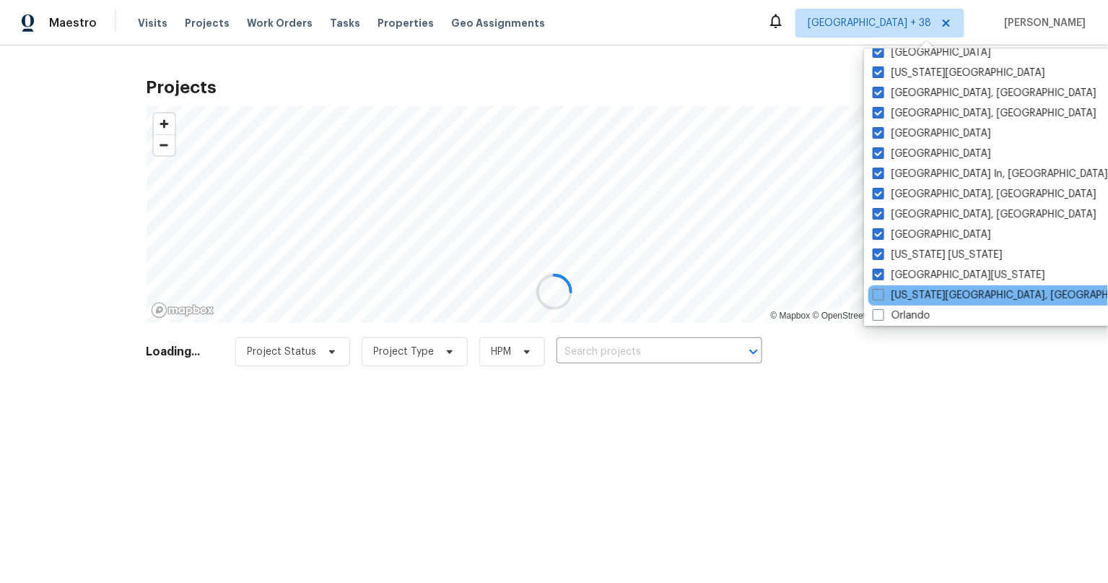
click at [881, 293] on span at bounding box center [879, 295] width 12 height 12
click at [881, 293] on input "Oklahoma City, OK" at bounding box center [877, 292] width 9 height 9
checkbox input "true"
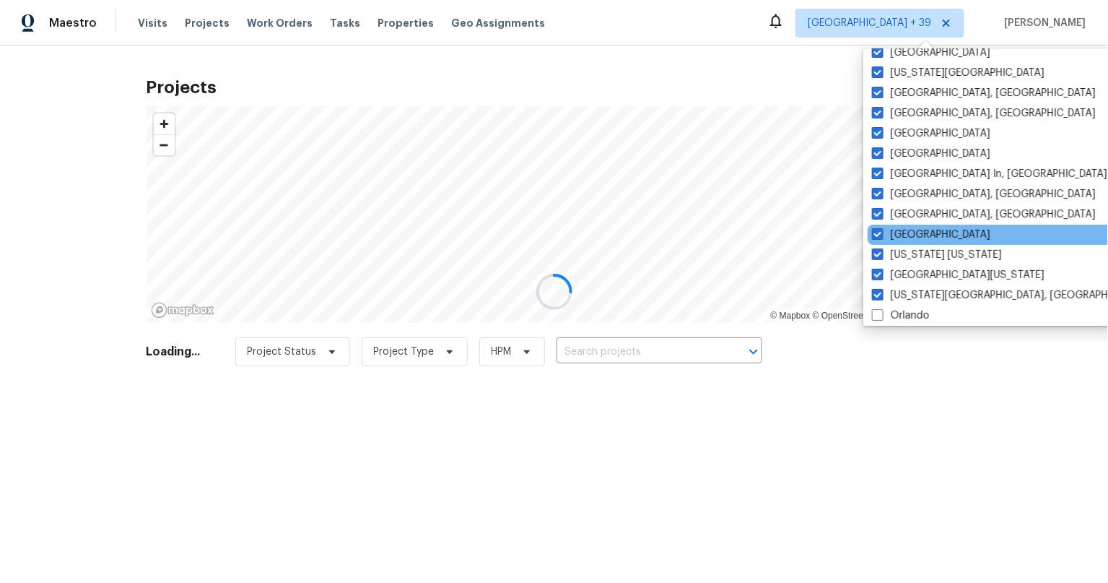
drag, startPoint x: 886, startPoint y: 310, endPoint x: 893, endPoint y: 241, distance: 69.7
click at [886, 310] on label "Orlando" at bounding box center [901, 315] width 58 height 14
click at [881, 310] on input "Orlando" at bounding box center [876, 312] width 9 height 9
checkbox input "true"
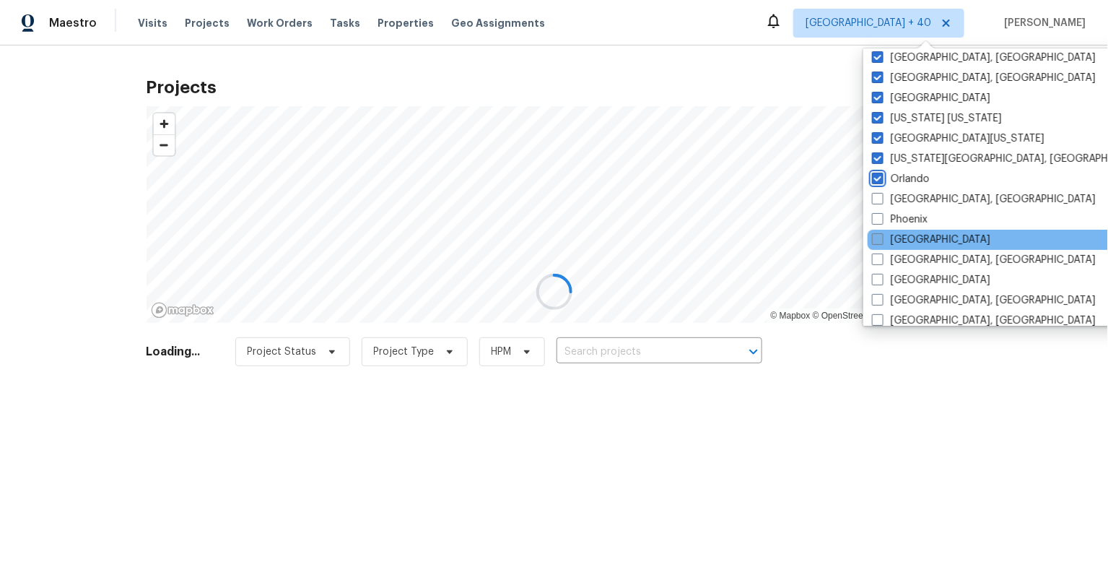
scroll to position [720, 0]
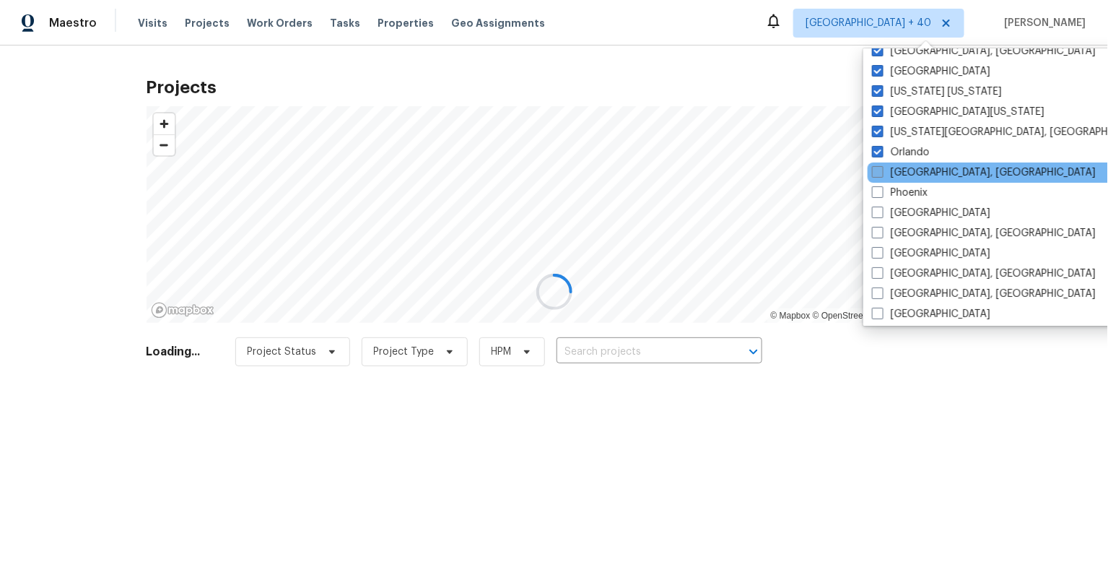
click at [872, 172] on span at bounding box center [878, 172] width 12 height 12
click at [872, 172] on input "Philadelphia, PA" at bounding box center [876, 169] width 9 height 9
checkbox input "true"
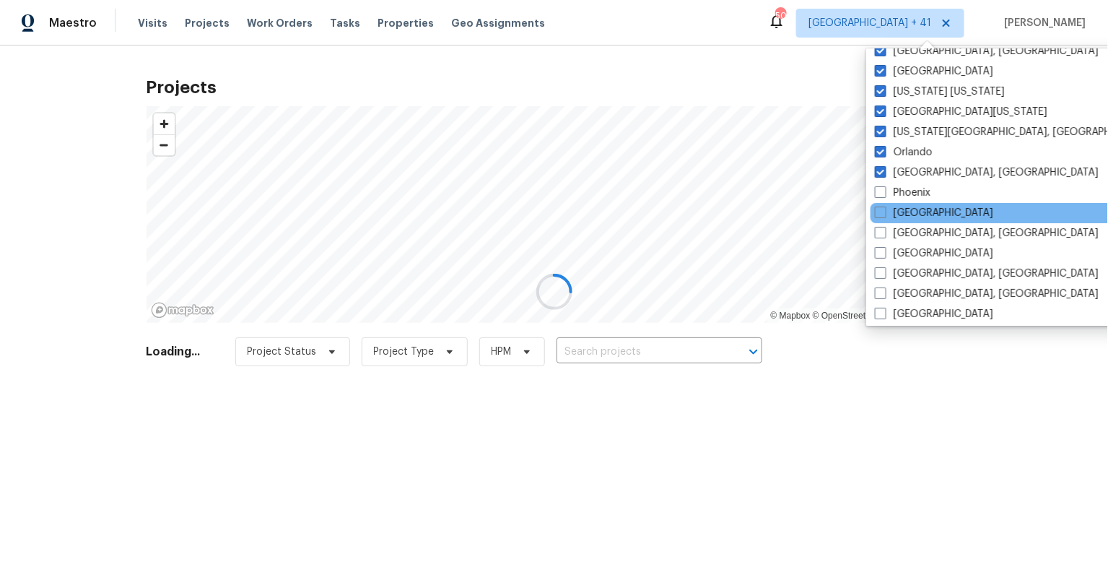
click at [882, 203] on div "Portland" at bounding box center [1016, 213] width 291 height 20
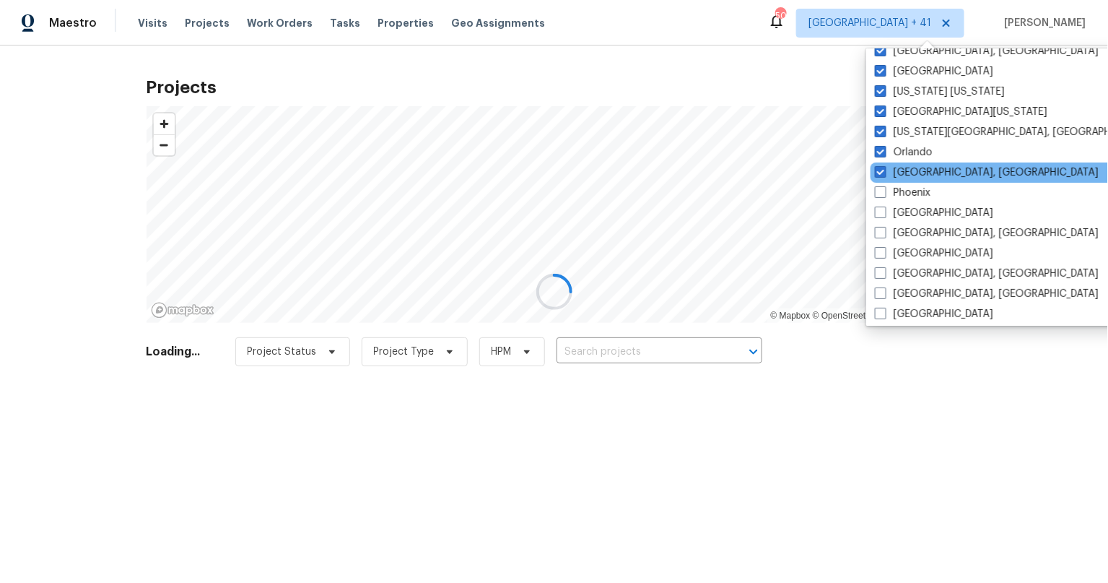
click at [879, 178] on div "Philadelphia, PA" at bounding box center [1016, 172] width 291 height 20
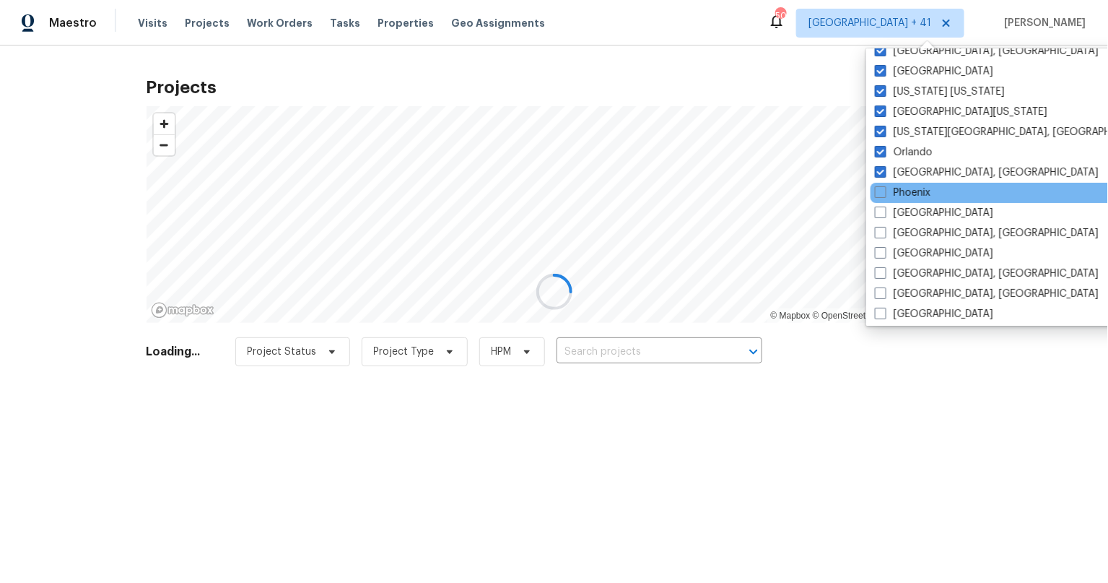
click at [878, 183] on div "Phoenix" at bounding box center [1016, 193] width 291 height 20
click at [884, 194] on span at bounding box center [881, 192] width 12 height 12
click at [884, 194] on input "Phoenix" at bounding box center [879, 190] width 9 height 9
checkbox input "true"
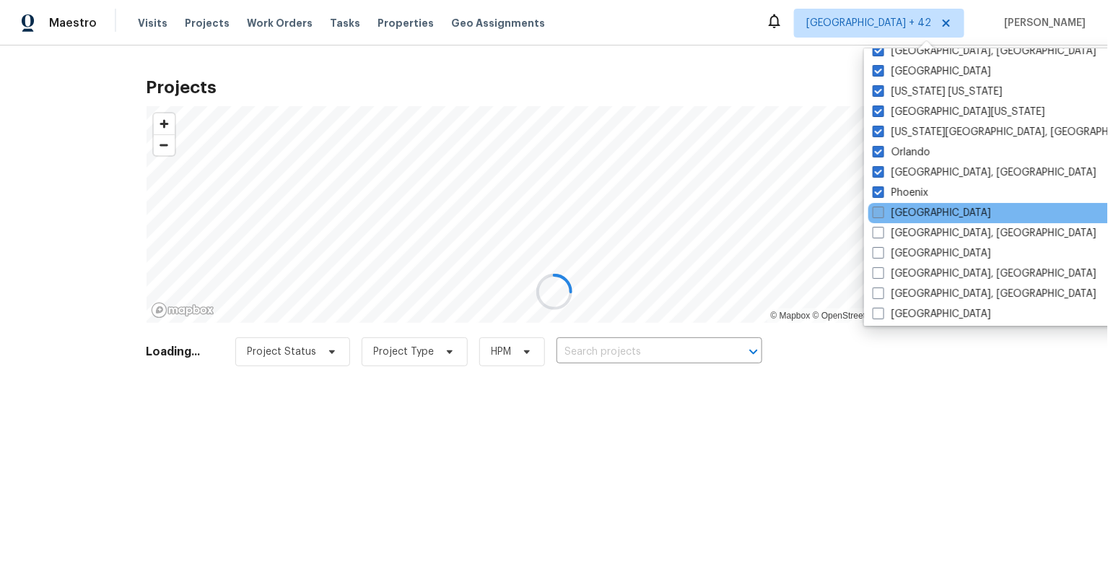
click at [882, 212] on span at bounding box center [879, 212] width 12 height 12
click at [882, 212] on input "Portland" at bounding box center [877, 210] width 9 height 9
checkbox input "true"
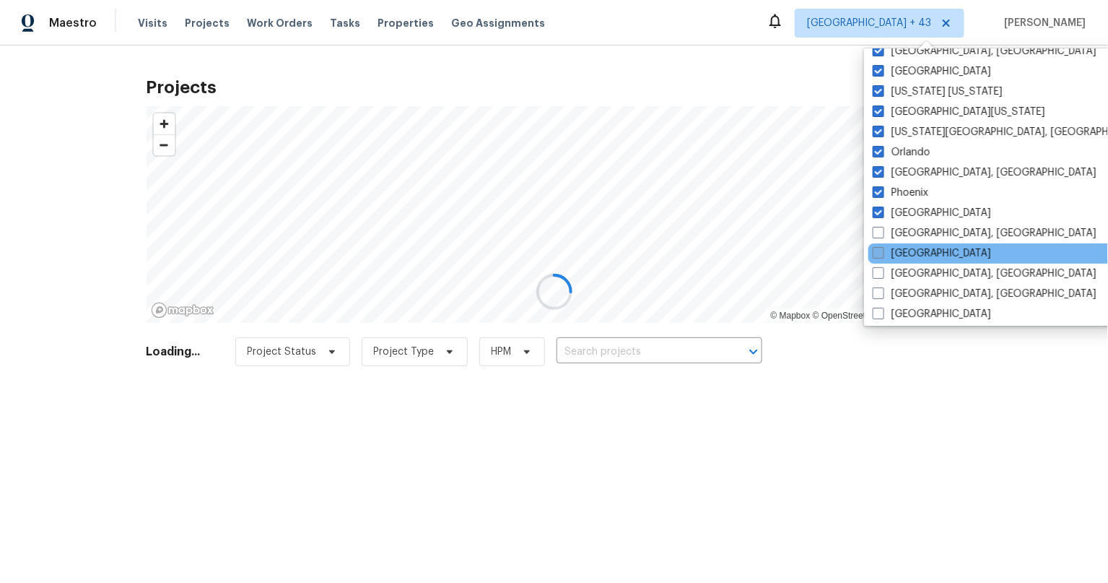
drag, startPoint x: 883, startPoint y: 230, endPoint x: 876, endPoint y: 246, distance: 18.1
click at [879, 236] on span at bounding box center [879, 233] width 12 height 12
click at [879, 235] on input "Prescott, AZ" at bounding box center [877, 230] width 9 height 9
checkbox input "true"
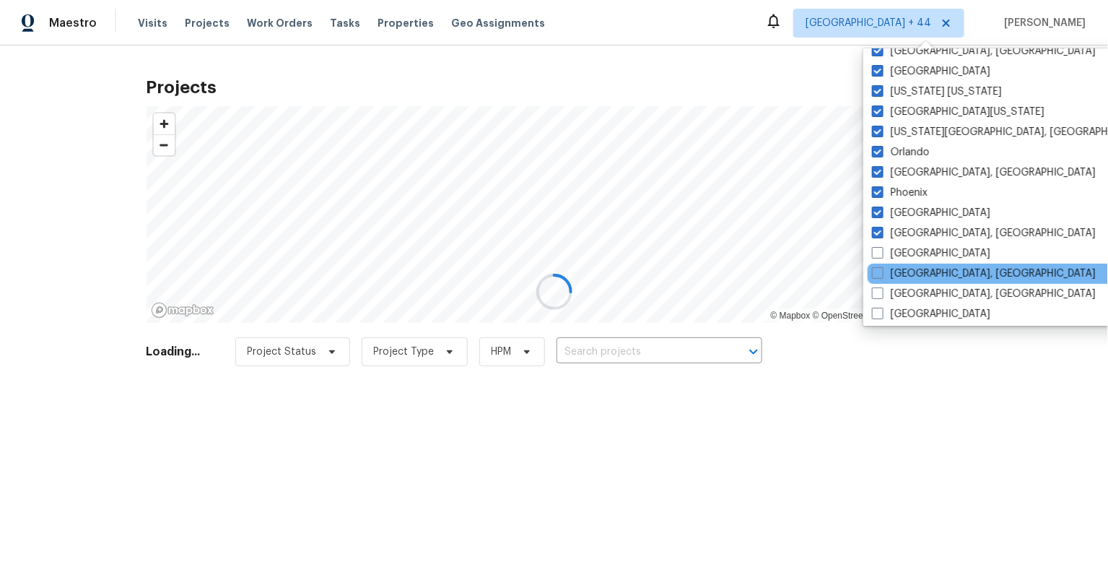
drag, startPoint x: 876, startPoint y: 255, endPoint x: 874, endPoint y: 263, distance: 8.8
click at [875, 256] on span at bounding box center [878, 253] width 12 height 12
click at [875, 256] on input "Raleigh" at bounding box center [876, 250] width 9 height 9
checkbox input "true"
click at [876, 267] on span at bounding box center [879, 273] width 12 height 12
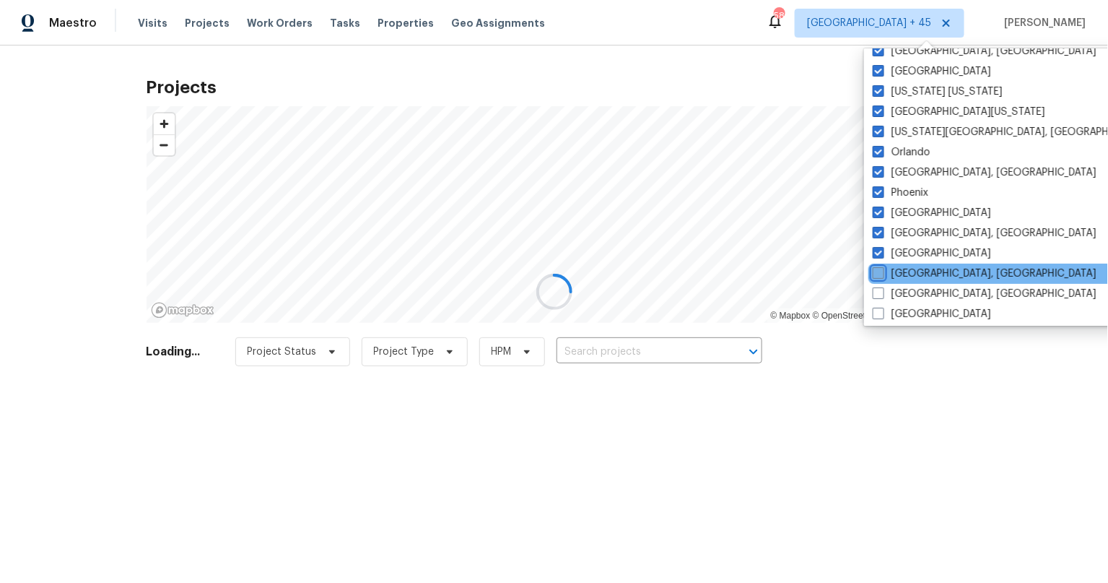
click at [876, 266] on input "Reno, NV" at bounding box center [877, 270] width 9 height 9
checkbox input "true"
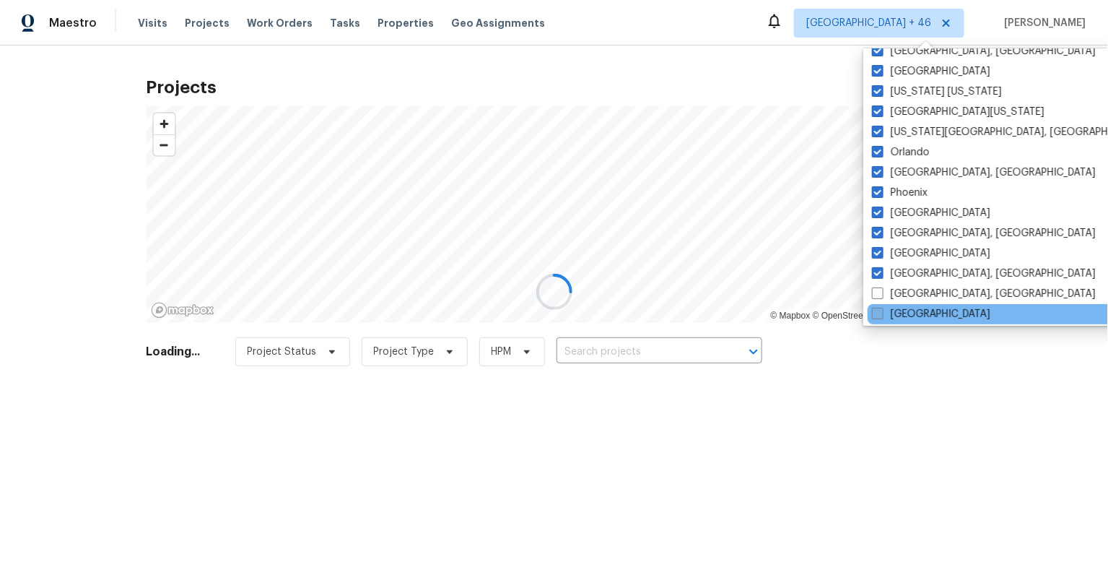
drag, startPoint x: 887, startPoint y: 299, endPoint x: 878, endPoint y: 309, distance: 13.8
click at [886, 299] on label "Richmond, VA" at bounding box center [984, 294] width 224 height 14
click at [881, 296] on input "Richmond, VA" at bounding box center [876, 291] width 9 height 9
checkbox input "true"
click at [877, 312] on span at bounding box center [879, 314] width 12 height 12
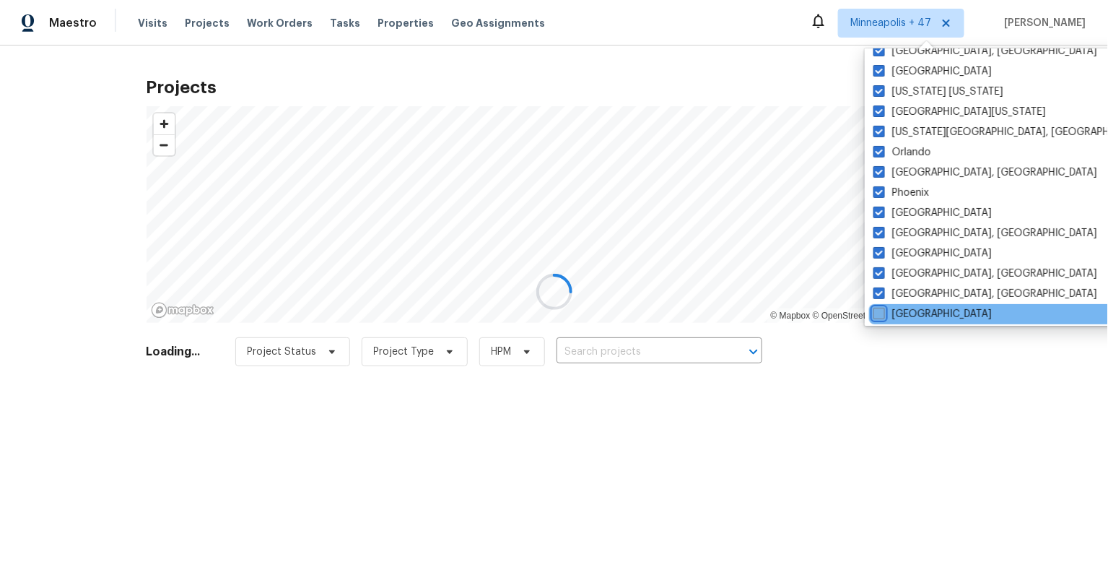
click at [877, 312] on input "Riverside" at bounding box center [877, 311] width 9 height 9
checkbox input "true"
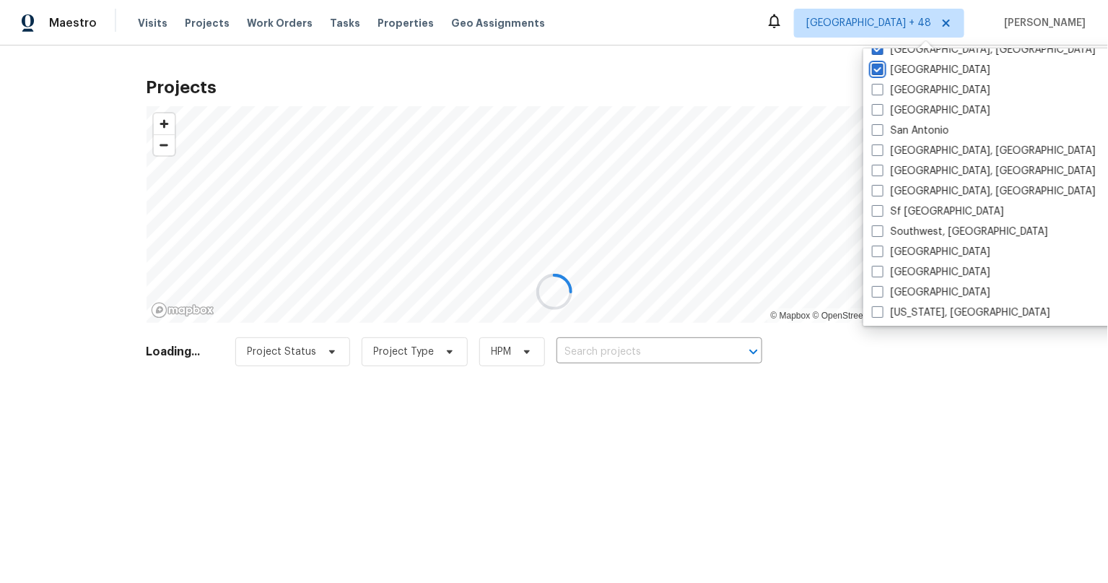
scroll to position [966, 0]
click at [876, 82] on span at bounding box center [878, 88] width 12 height 12
click at [876, 82] on input "Sacramento" at bounding box center [876, 86] width 9 height 9
checkbox input "true"
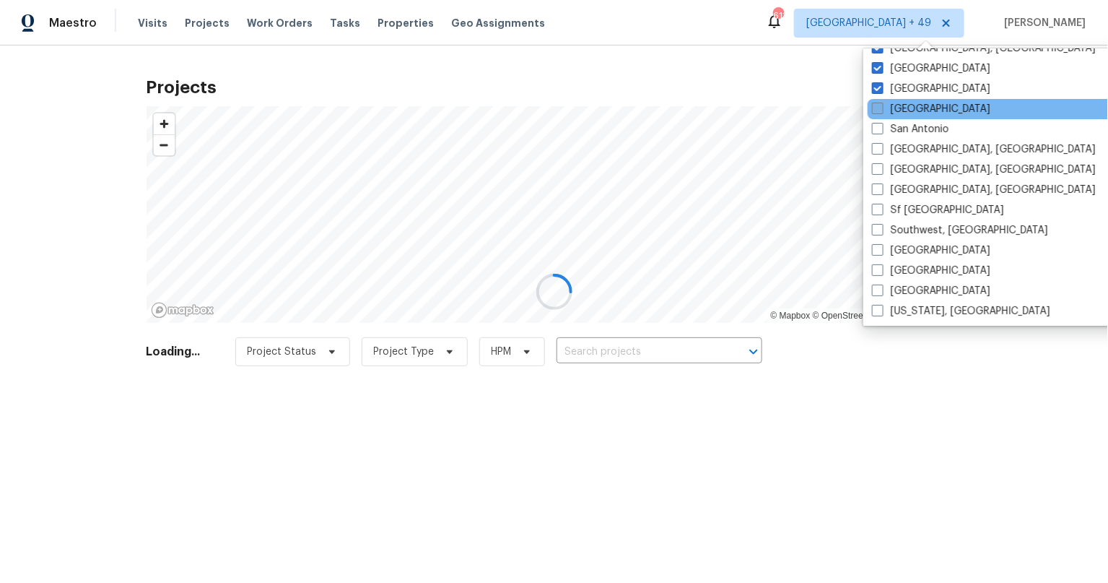
click at [875, 103] on span at bounding box center [878, 109] width 12 height 12
click at [875, 103] on input "Salt Lake City" at bounding box center [876, 106] width 9 height 9
checkbox input "true"
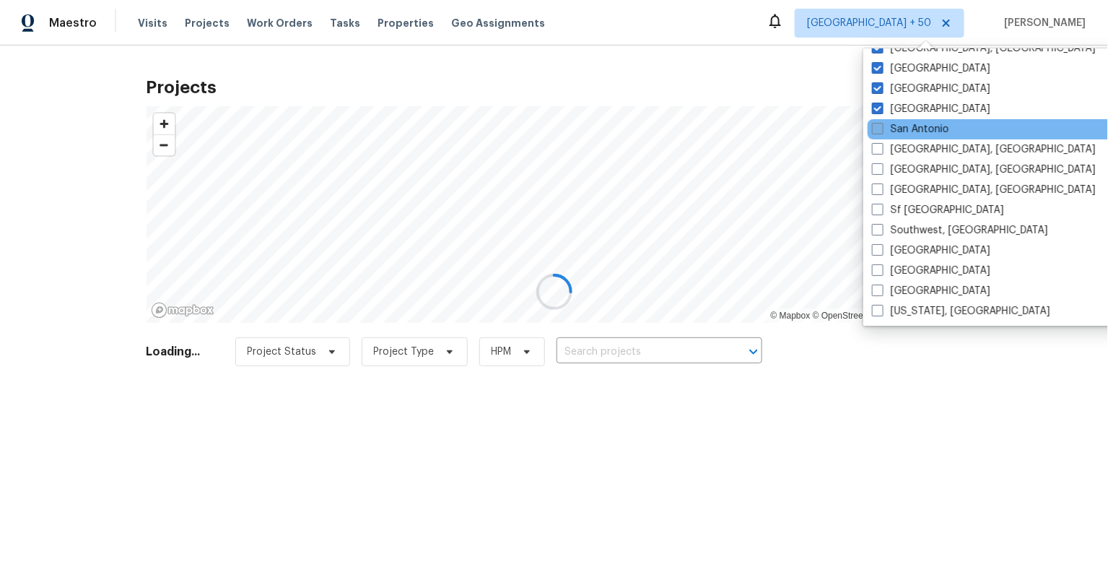
click at [878, 130] on span at bounding box center [878, 129] width 12 height 12
click at [878, 130] on input "San Antonio" at bounding box center [876, 126] width 9 height 9
checkbox input "true"
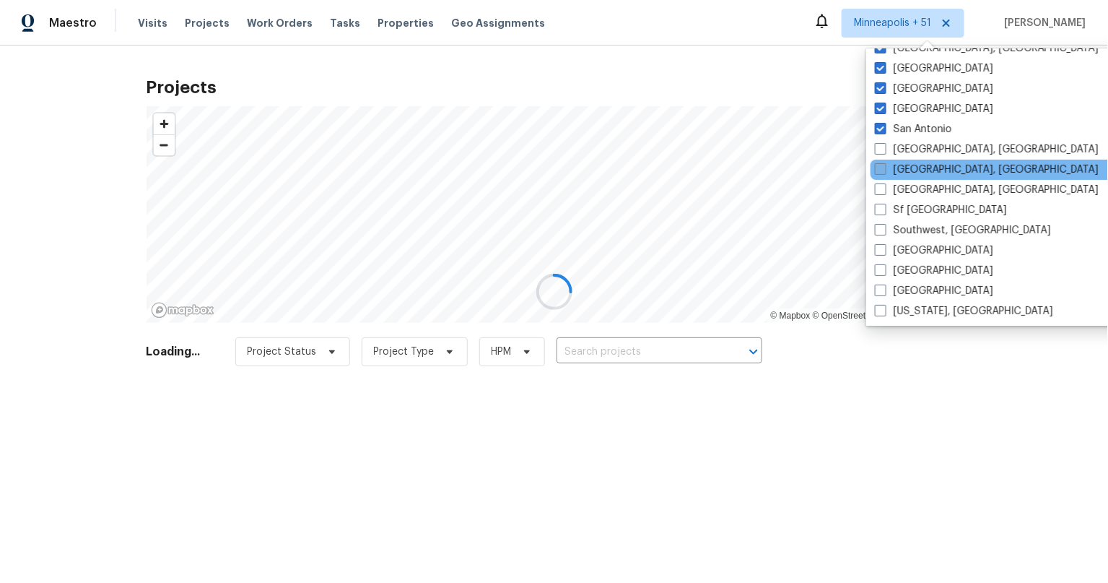
click at [879, 163] on span at bounding box center [881, 169] width 12 height 12
click at [879, 162] on input "Savannah, GA" at bounding box center [879, 166] width 9 height 9
checkbox input "true"
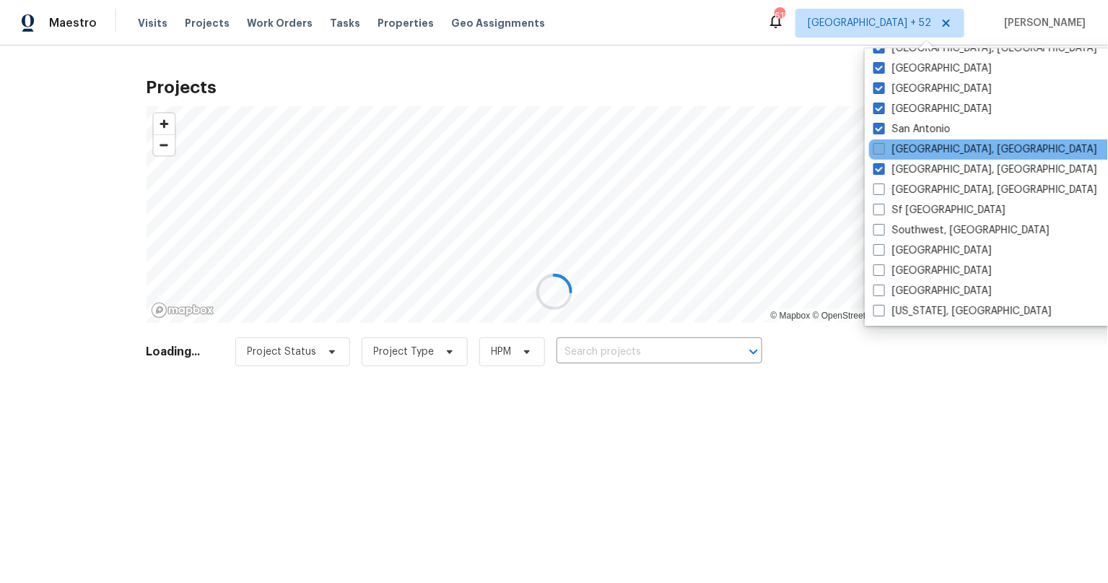
click at [879, 151] on span at bounding box center [879, 149] width 12 height 12
click at [879, 151] on input "San Diego, CA" at bounding box center [877, 146] width 9 height 9
checkbox input "true"
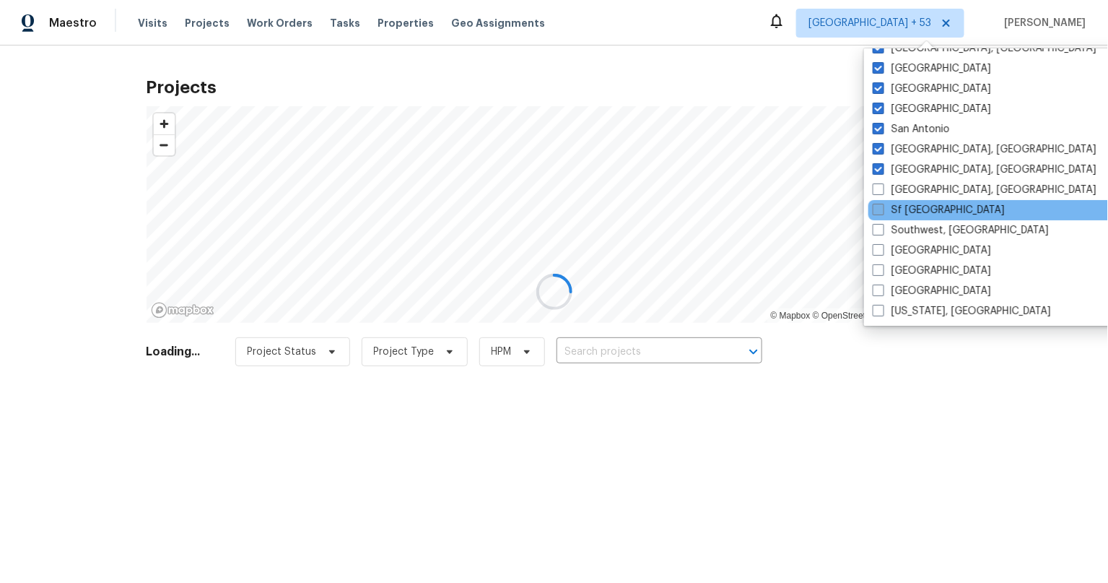
drag, startPoint x: 878, startPoint y: 199, endPoint x: 881, endPoint y: 209, distance: 10.5
click at [878, 200] on div "Sf Bay Area" at bounding box center [1013, 210] width 291 height 20
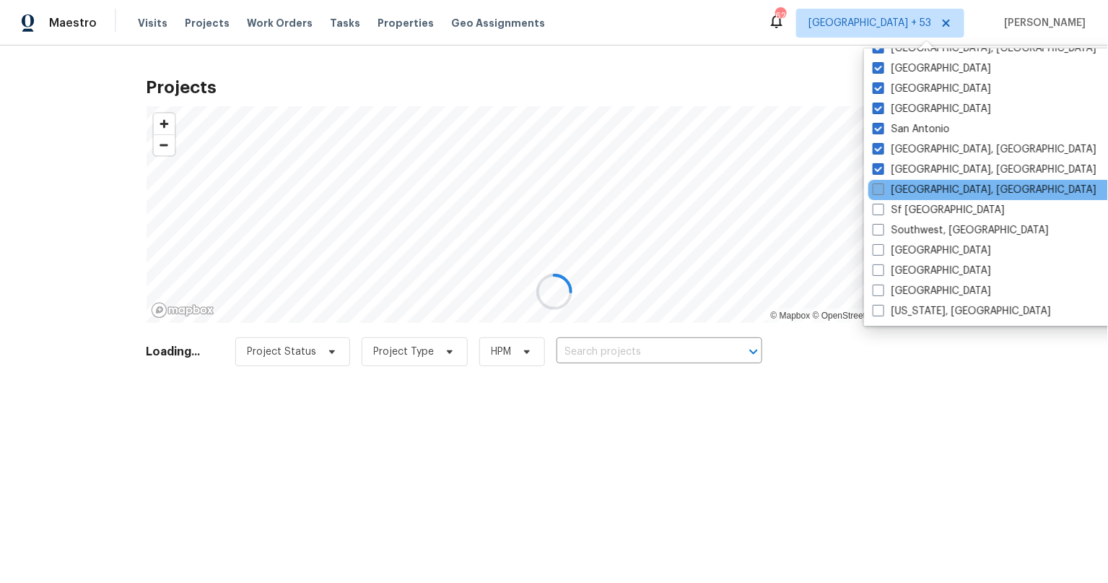
click at [876, 185] on span at bounding box center [879, 189] width 12 height 12
click at [876, 185] on input "Seattle, WA" at bounding box center [877, 187] width 9 height 9
checkbox input "true"
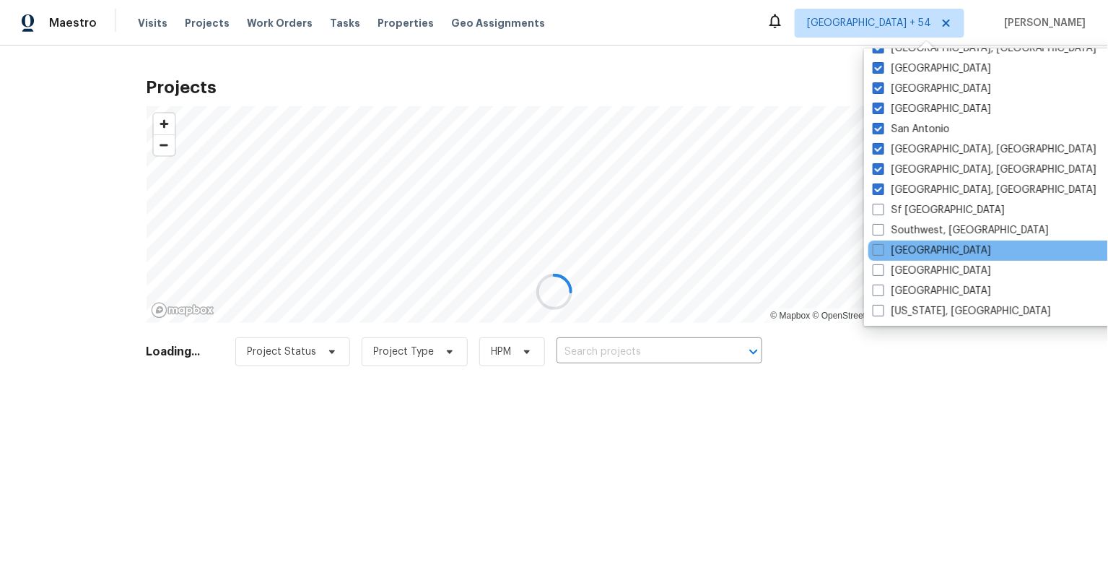
drag, startPoint x: 873, startPoint y: 204, endPoint x: 886, endPoint y: 241, distance: 38.8
click at [874, 208] on span at bounding box center [879, 210] width 12 height 12
click at [874, 208] on input "Sf Bay Area" at bounding box center [877, 207] width 9 height 9
checkbox input "true"
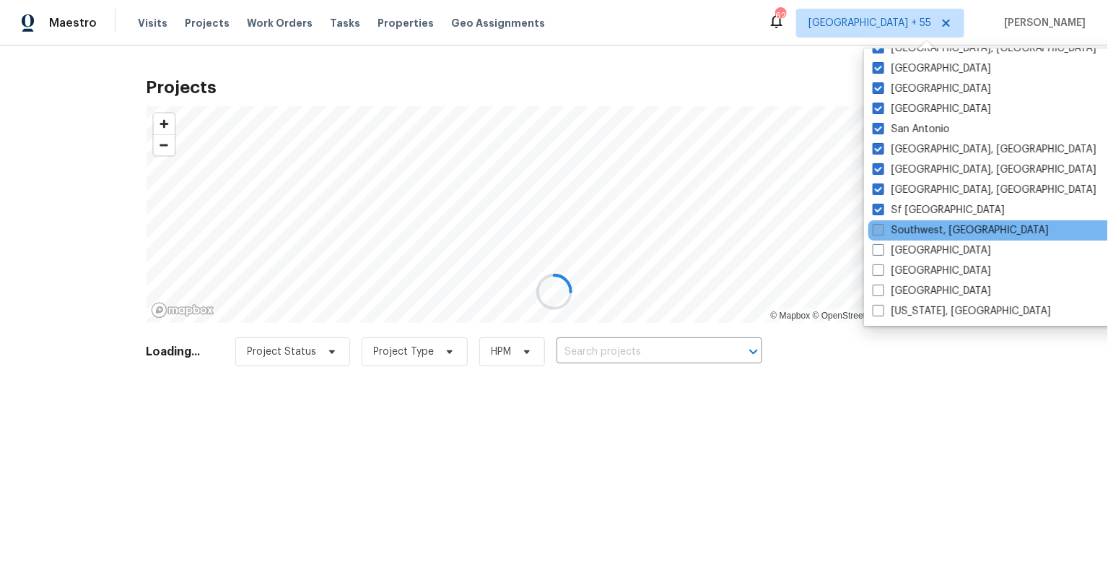
click at [877, 230] on span at bounding box center [879, 230] width 12 height 12
click at [877, 230] on input "Southwest, FL" at bounding box center [877, 227] width 9 height 9
checkbox input "true"
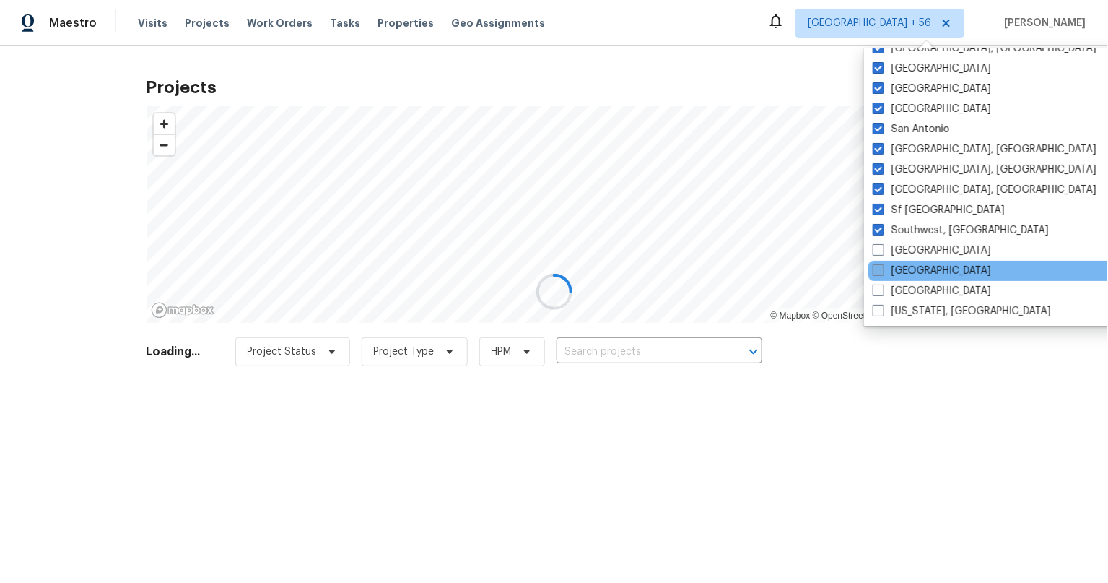
drag, startPoint x: 882, startPoint y: 261, endPoint x: 886, endPoint y: 272, distance: 12.1
click at [882, 261] on div "Tampa" at bounding box center [1013, 271] width 291 height 20
drag, startPoint x: 875, startPoint y: 248, endPoint x: 875, endPoint y: 260, distance: 11.5
click at [875, 250] on span at bounding box center [879, 250] width 12 height 12
click at [875, 250] on input "St Louis" at bounding box center [877, 247] width 9 height 9
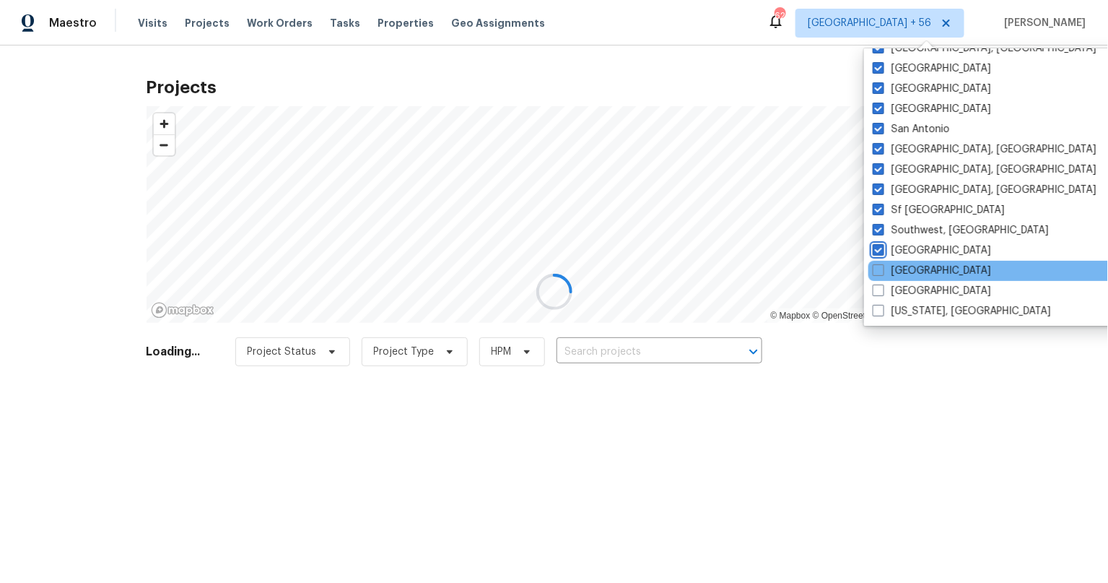
checkbox input "true"
click at [874, 265] on span at bounding box center [880, 270] width 12 height 12
click at [874, 265] on input "Tampa" at bounding box center [878, 267] width 9 height 9
checkbox input "true"
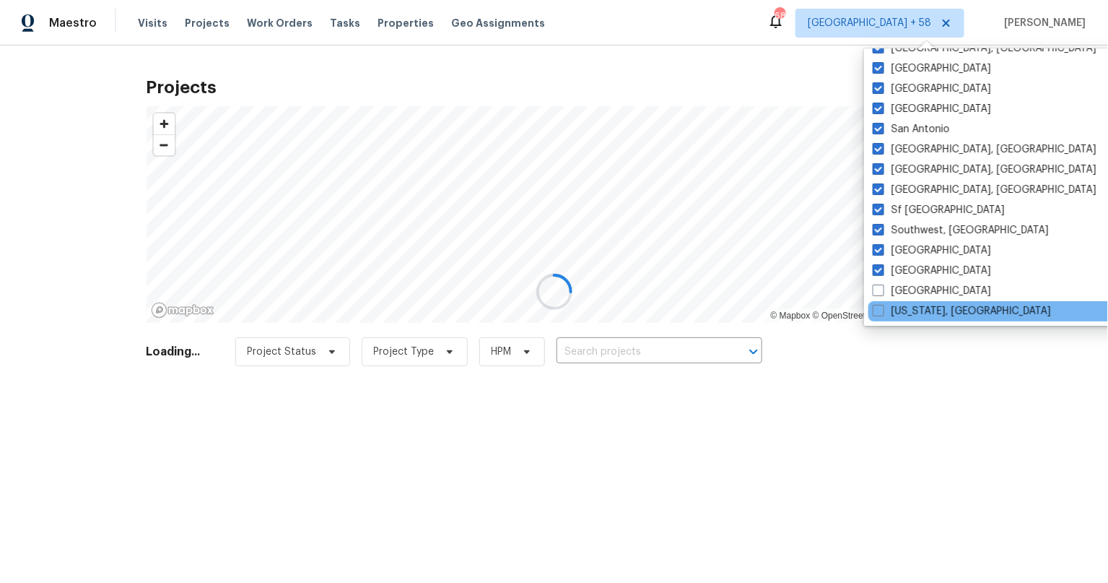
drag, startPoint x: 876, startPoint y: 291, endPoint x: 876, endPoint y: 299, distance: 7.9
click at [876, 292] on span at bounding box center [879, 290] width 12 height 12
click at [876, 292] on input "Tucson" at bounding box center [877, 288] width 9 height 9
checkbox input "true"
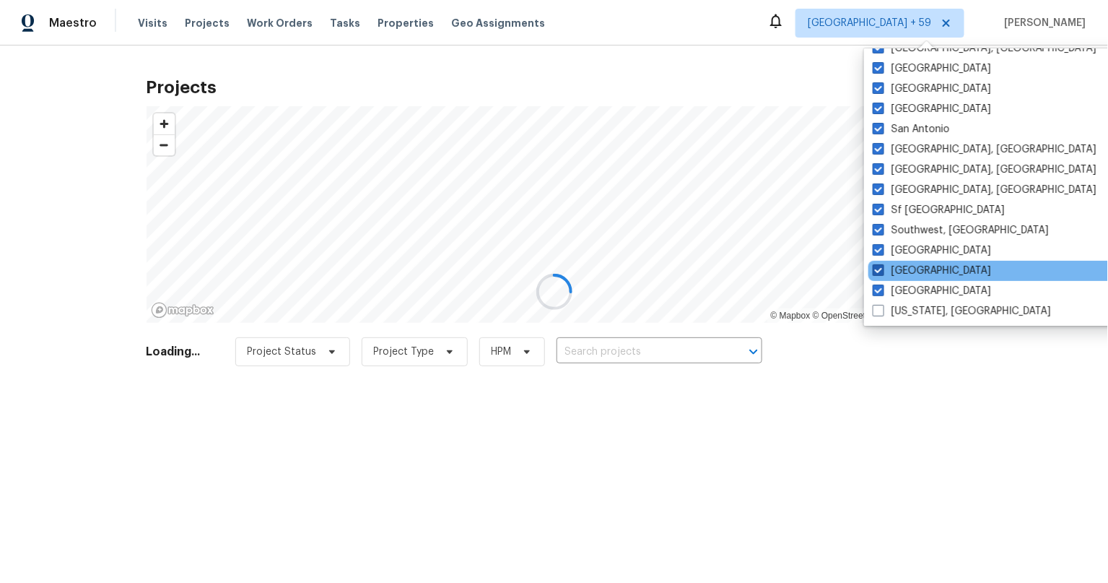
drag, startPoint x: 876, startPoint y: 310, endPoint x: 877, endPoint y: 273, distance: 36.8
click at [876, 310] on span at bounding box center [879, 311] width 12 height 12
click at [876, 310] on input "Washington, DC" at bounding box center [877, 308] width 9 height 9
checkbox input "true"
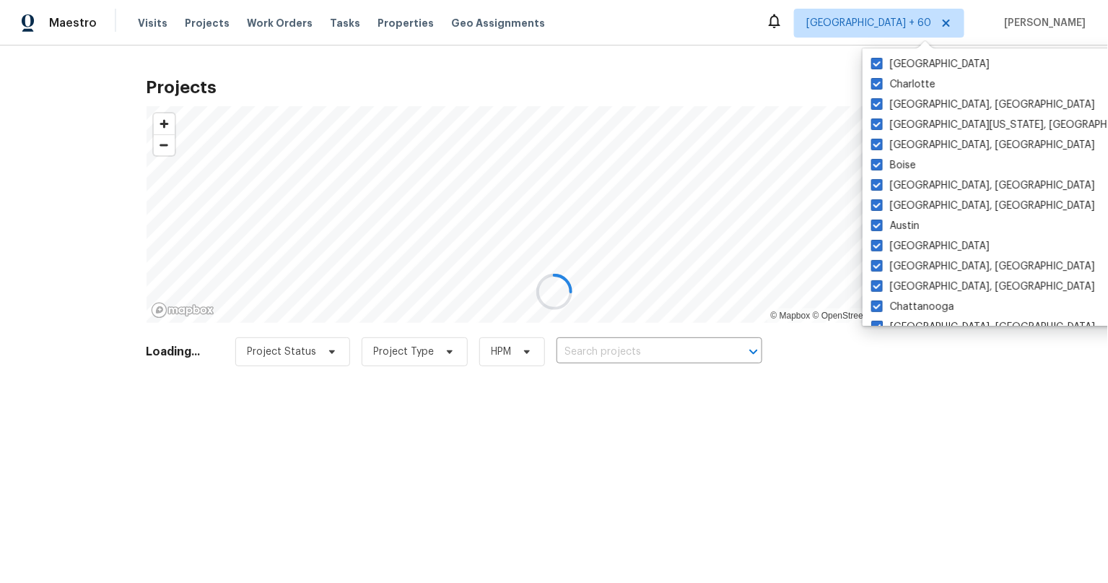
click at [679, 41] on div at bounding box center [554, 291] width 1108 height 583
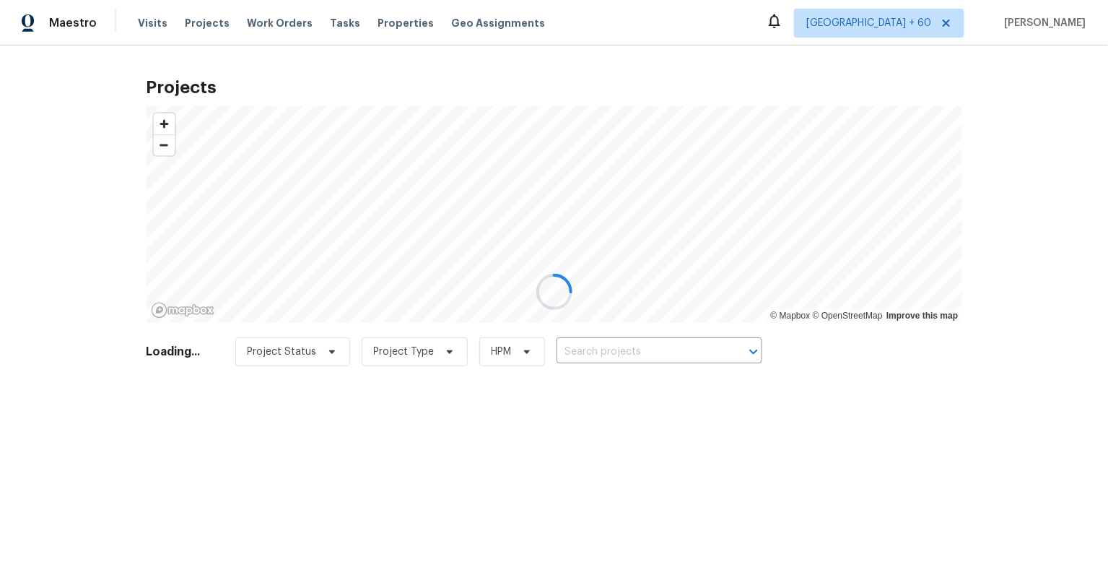
click at [647, 352] on div at bounding box center [554, 291] width 1108 height 583
drag, startPoint x: 603, startPoint y: 351, endPoint x: 621, endPoint y: 355, distance: 18.6
click at [604, 351] on div at bounding box center [554, 291] width 1108 height 583
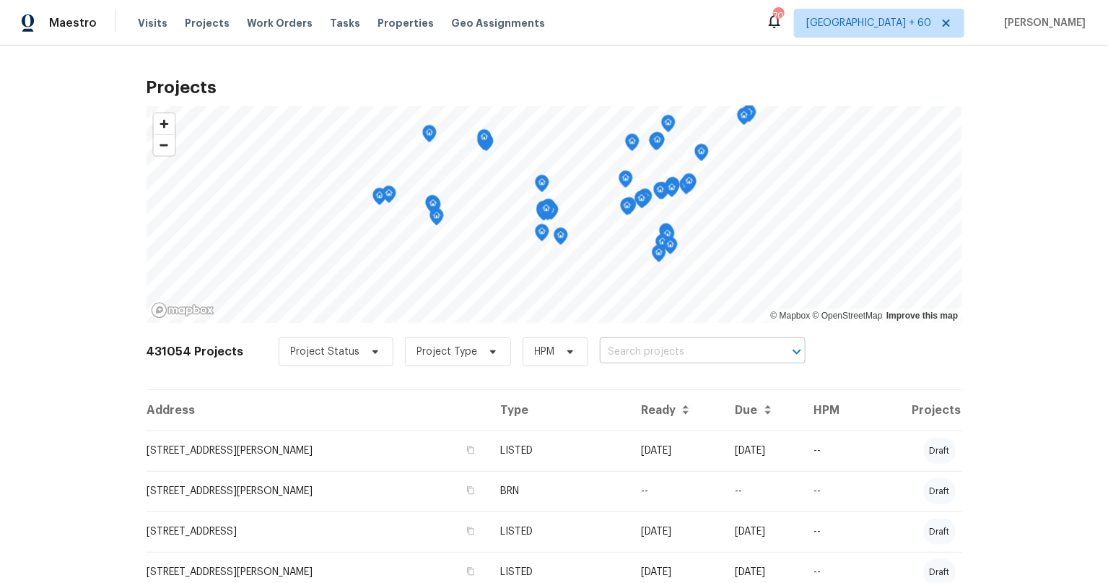
click at [632, 349] on input "text" at bounding box center [682, 352] width 165 height 22
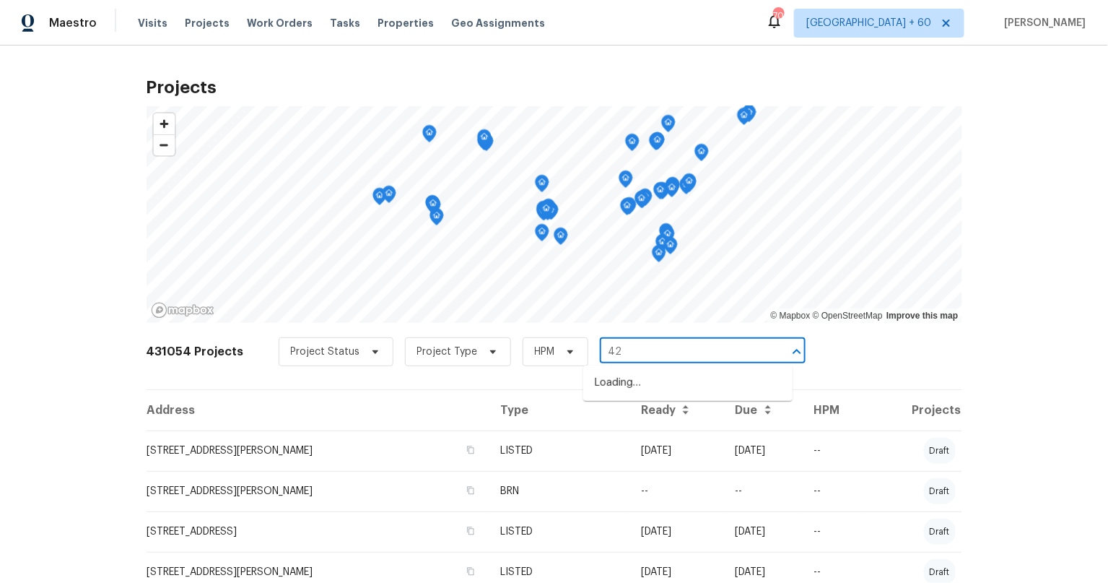
type input "4"
type input "4201 nw"
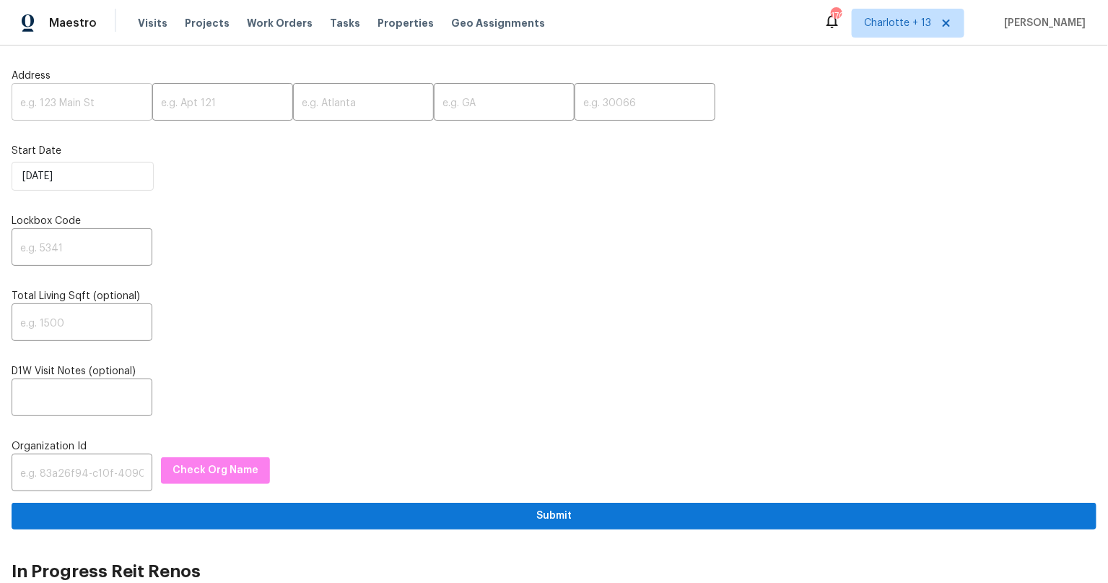
click at [63, 97] on input "text" at bounding box center [82, 104] width 141 height 34
paste input "4201 NW 120th Ln"
type input "4201 NW 120th Ln"
drag, startPoint x: 301, startPoint y: 110, endPoint x: 318, endPoint y: 108, distance: 16.7
click at [316, 108] on input "text" at bounding box center [363, 104] width 141 height 34
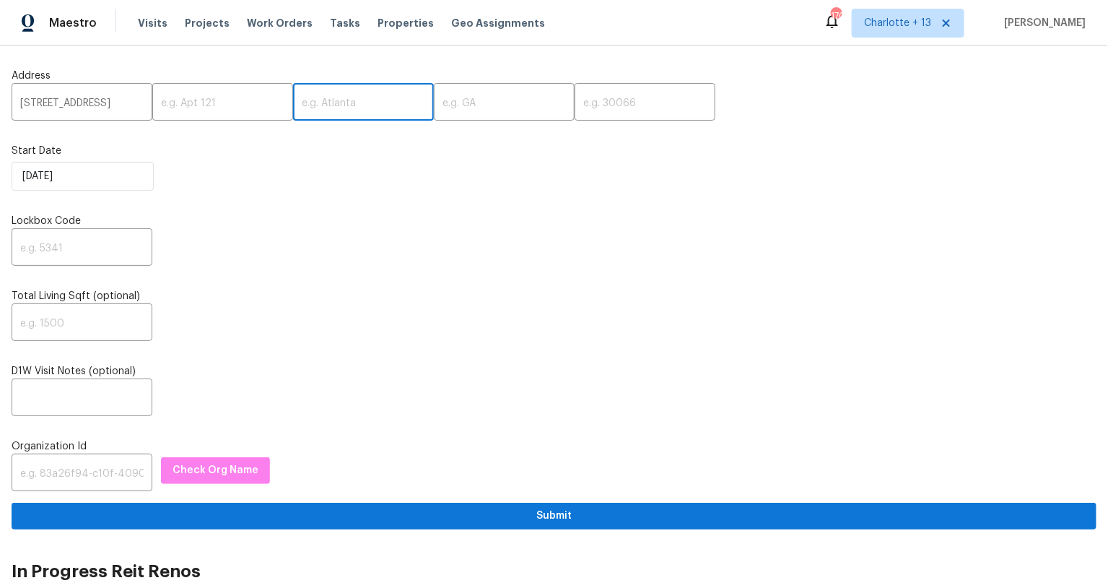
paste input "Sunrise"
type input "Sunrise"
click at [455, 103] on input "text" at bounding box center [504, 104] width 141 height 34
paste input "FL"
type input "FL"
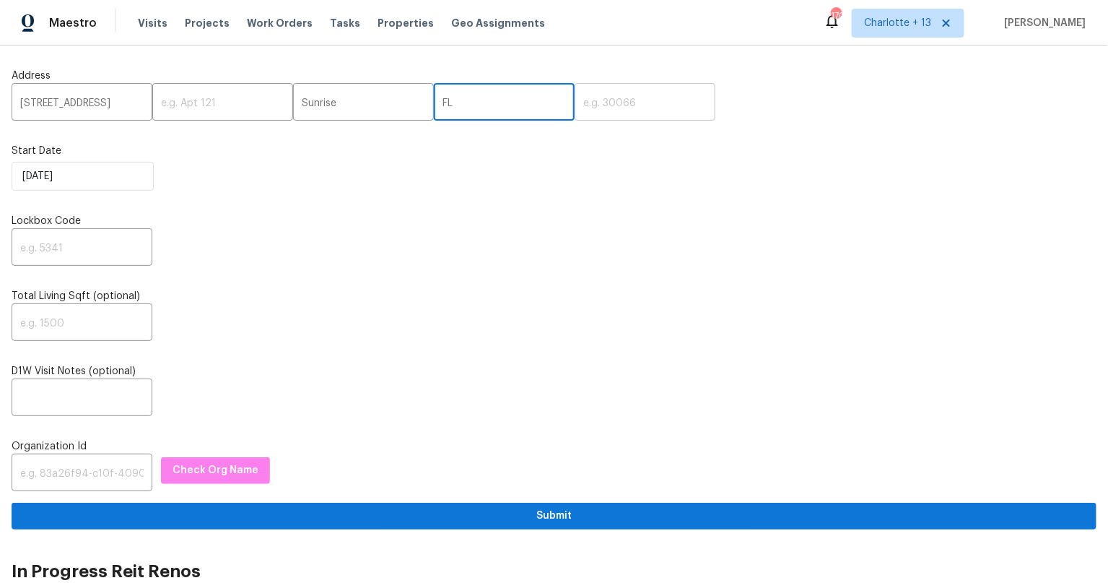
click at [606, 101] on input "text" at bounding box center [645, 104] width 141 height 34
paste input "33323"
type input "33323"
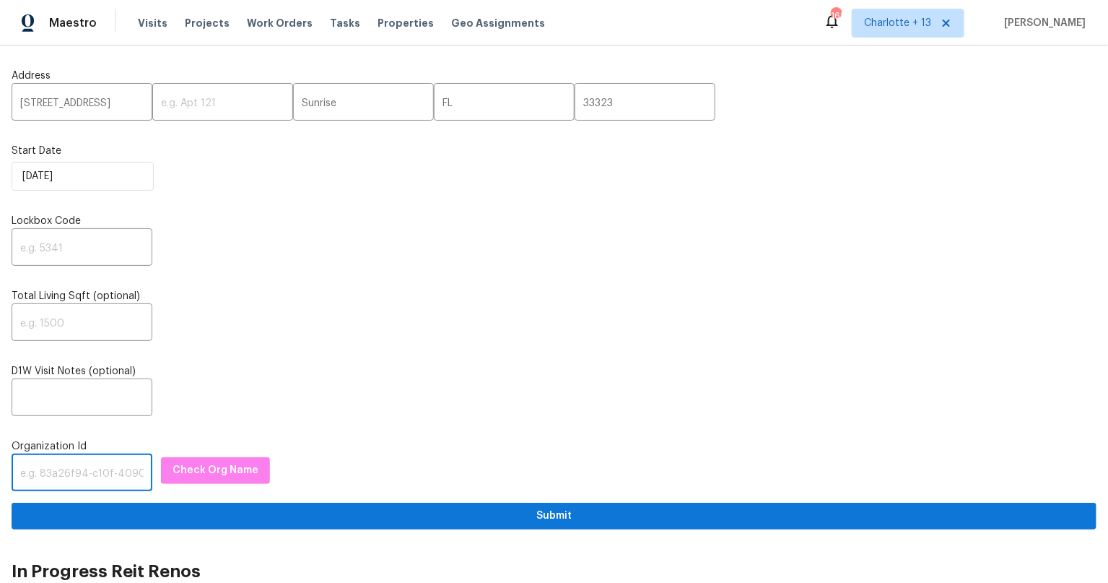
click at [71, 468] on input "text" at bounding box center [82, 474] width 141 height 34
paste input "1758654370"
type input "1758654370"
drag, startPoint x: 90, startPoint y: 469, endPoint x: -23, endPoint y: 461, distance: 112.9
click at [0, 461] on html "Maestro Visits Projects Work Orders Tasks Properties Geo Assignments 168 Charlo…" at bounding box center [554, 291] width 1108 height 583
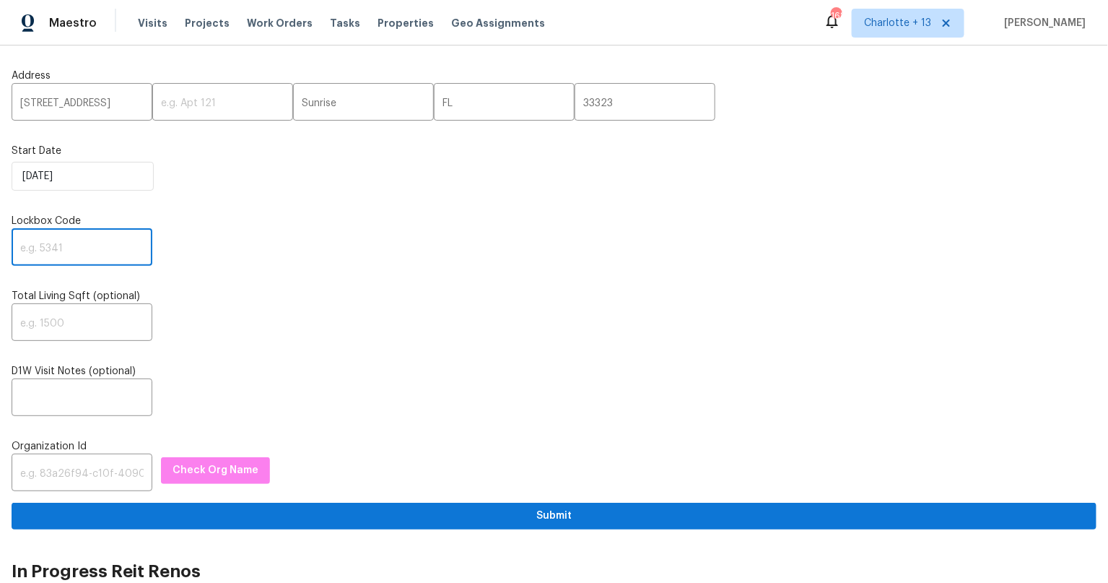
click at [64, 253] on input "text" at bounding box center [82, 249] width 141 height 34
paste input "5227"
type input "5227"
click at [494, 387] on div "​" at bounding box center [554, 399] width 1085 height 34
click at [91, 387] on input "text" at bounding box center [82, 399] width 141 height 34
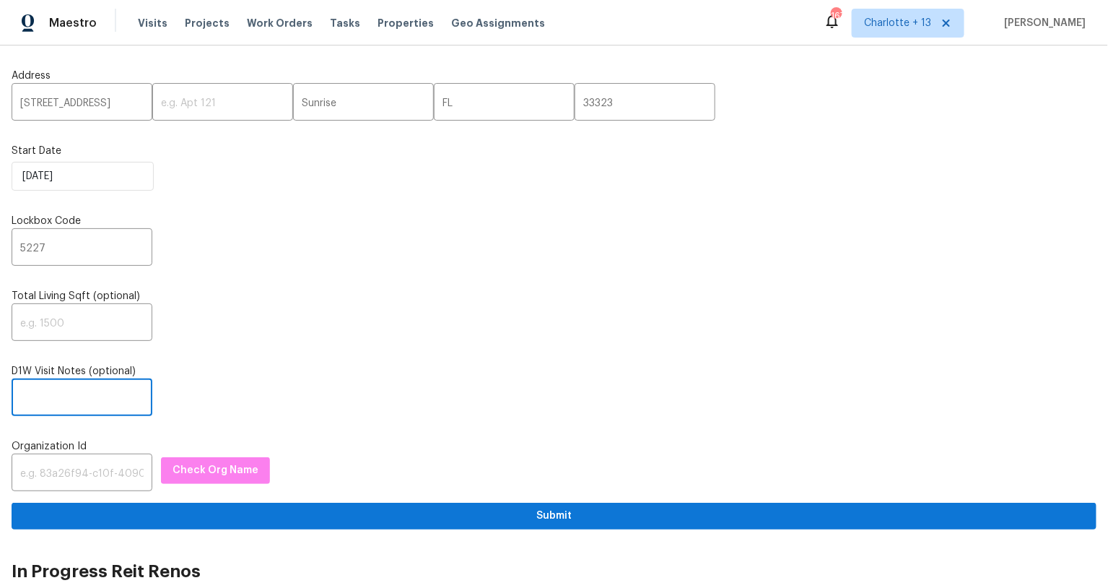
click at [66, 449] on label "Organization Id" at bounding box center [554, 446] width 1085 height 14
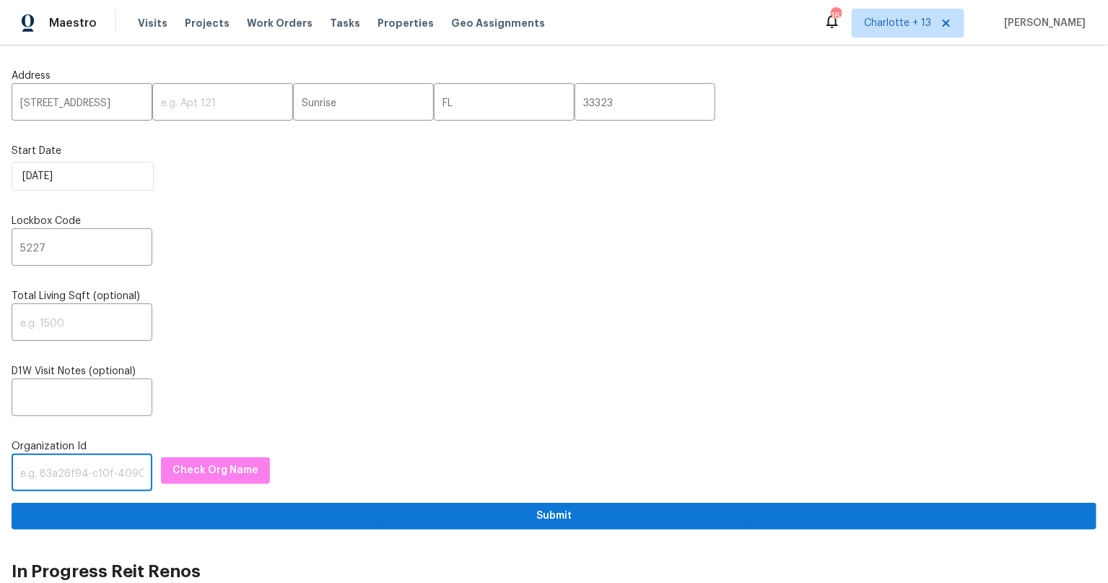
click at [72, 471] on input "text" at bounding box center [82, 474] width 141 height 34
paste input "1349d153-b359-4f9b-b4dd-758ff939cc37"
type input "1349d153-b359-4f9b-b4dd-758ff939cc37"
click at [193, 463] on span "Check Org Name" at bounding box center [216, 470] width 86 height 18
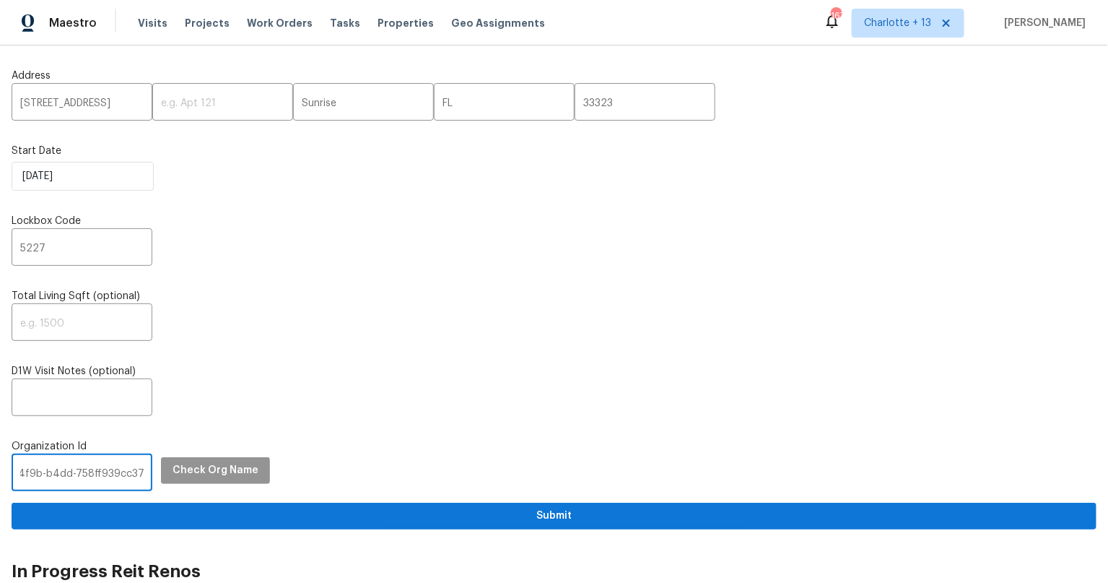
scroll to position [0, 0]
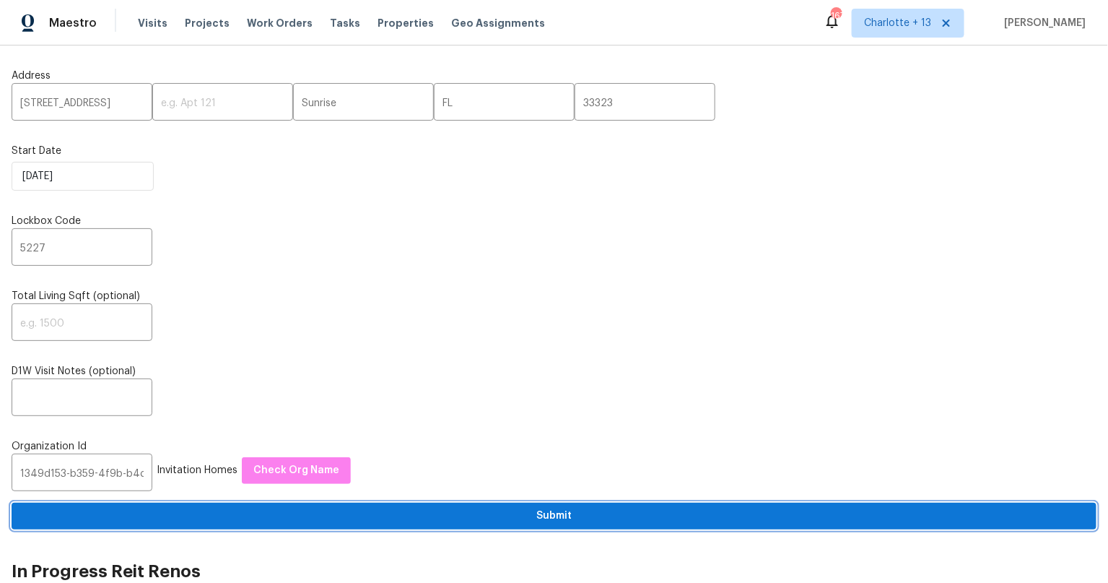
click at [542, 511] on span "Submit" at bounding box center [554, 516] width 1062 height 18
click at [559, 515] on span "Submit" at bounding box center [554, 516] width 1062 height 18
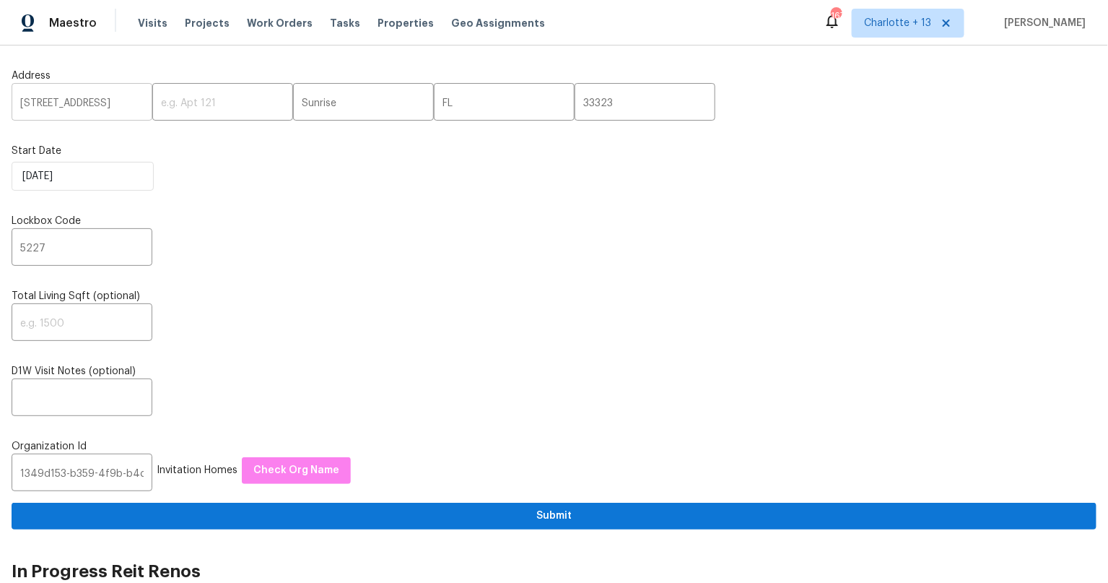
click at [85, 107] on input "4201 NW 120th Ln" at bounding box center [82, 104] width 141 height 34
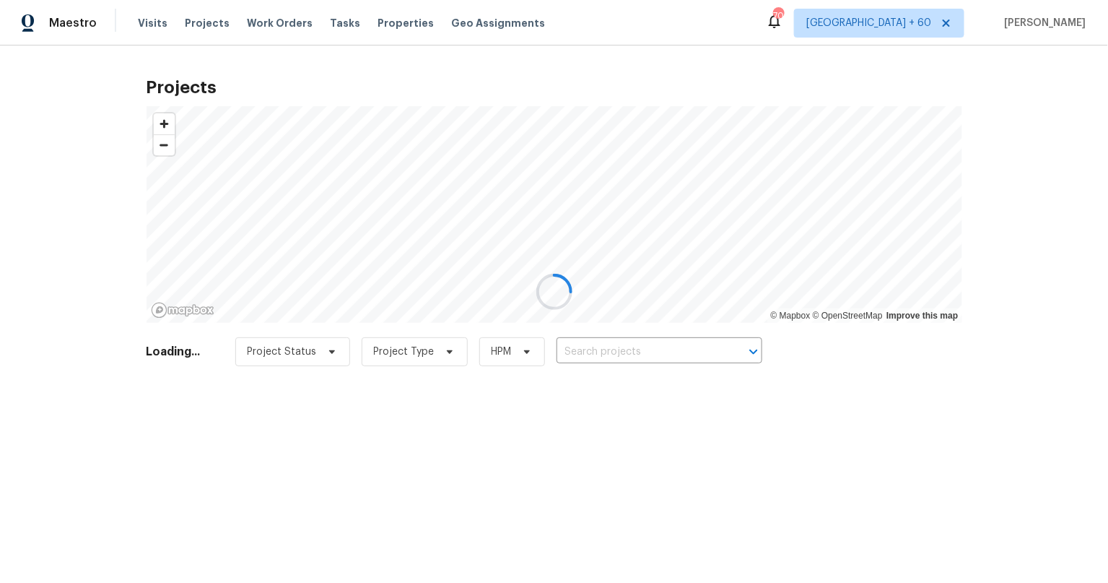
drag, startPoint x: 627, startPoint y: 344, endPoint x: 696, endPoint y: 359, distance: 70.9
click at [632, 346] on div at bounding box center [554, 291] width 1108 height 583
click at [578, 349] on div at bounding box center [554, 291] width 1108 height 583
click at [621, 349] on div at bounding box center [554, 291] width 1108 height 583
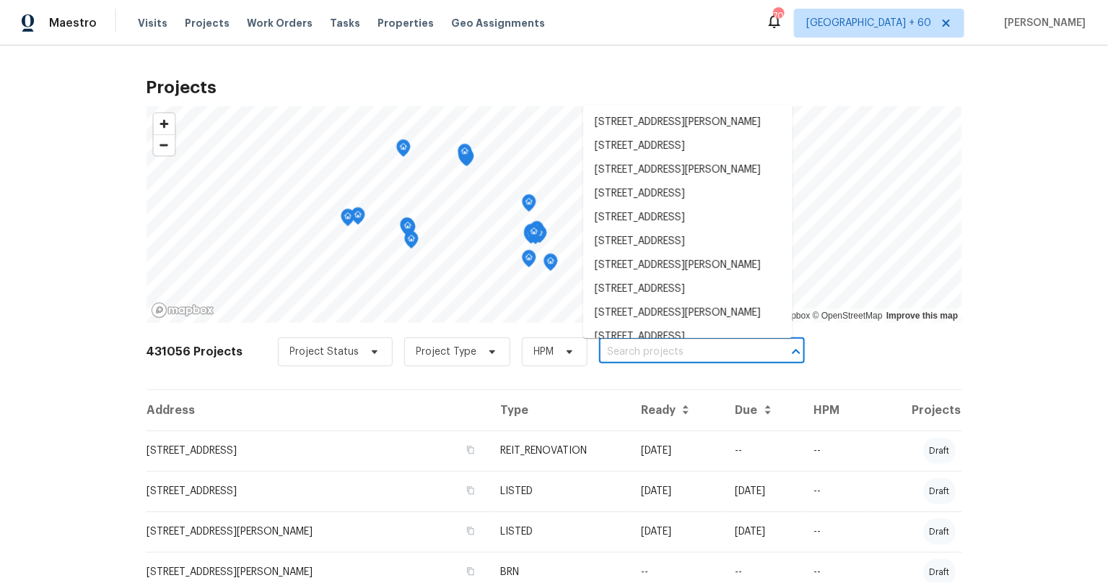
click at [619, 349] on input "text" at bounding box center [681, 352] width 165 height 22
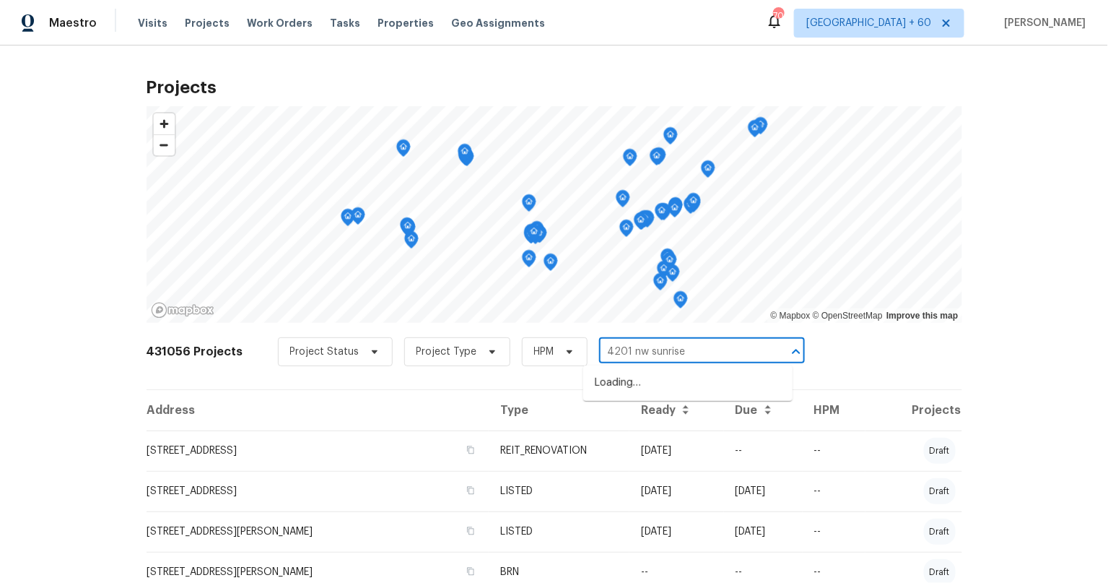
type input "4201 nw sunrise"
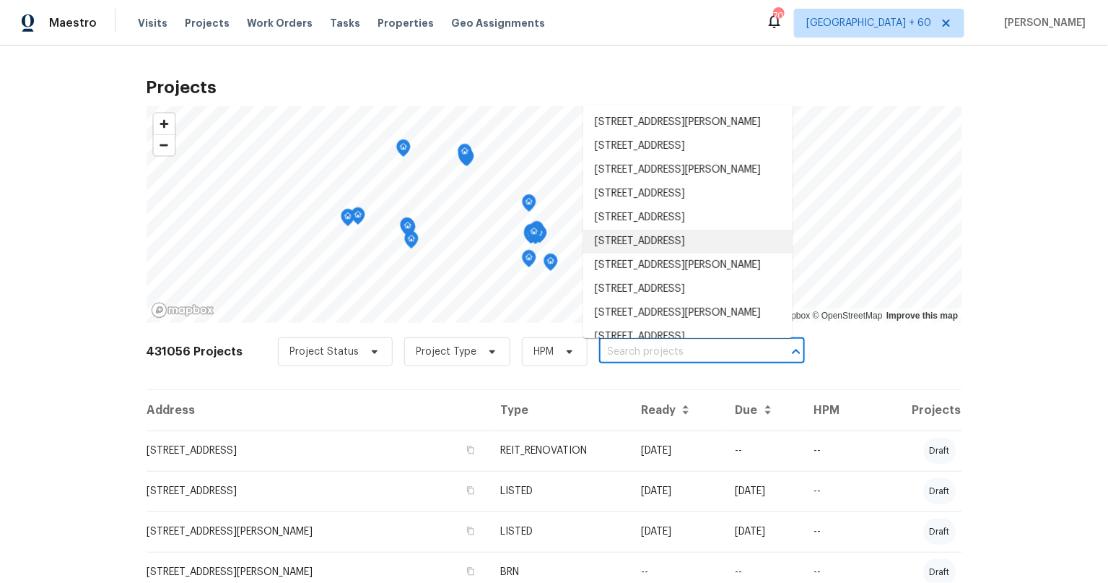
drag, startPoint x: 1009, startPoint y: 382, endPoint x: 907, endPoint y: 25, distance: 370.8
click at [1009, 378] on div "Projects © Mapbox © OpenStreetMap Improve this map 431056 Projects Project Stat…" at bounding box center [554, 313] width 1108 height 537
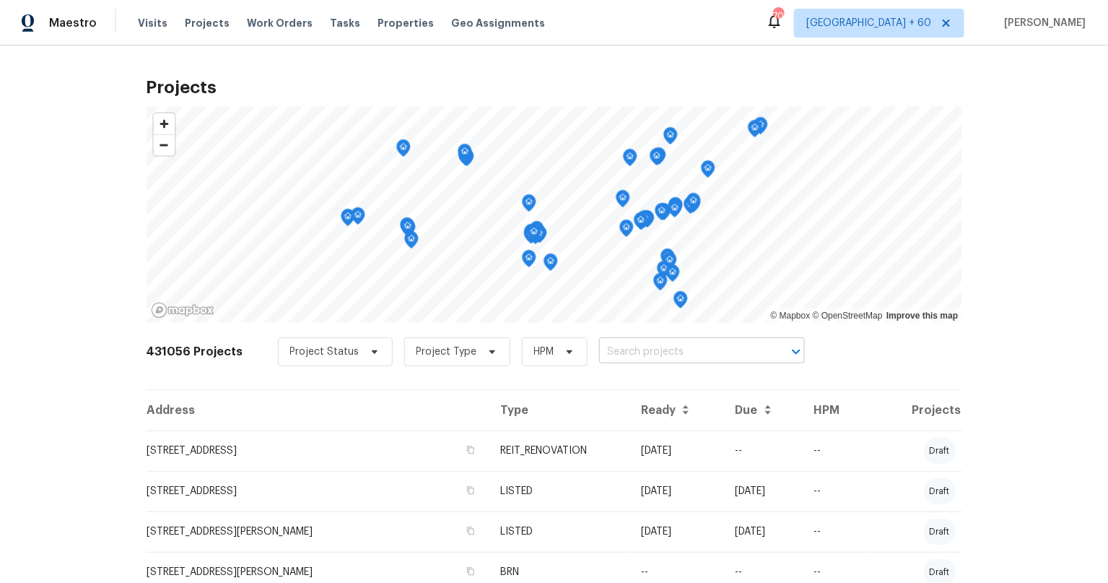
click at [671, 344] on input "text" at bounding box center [681, 352] width 165 height 22
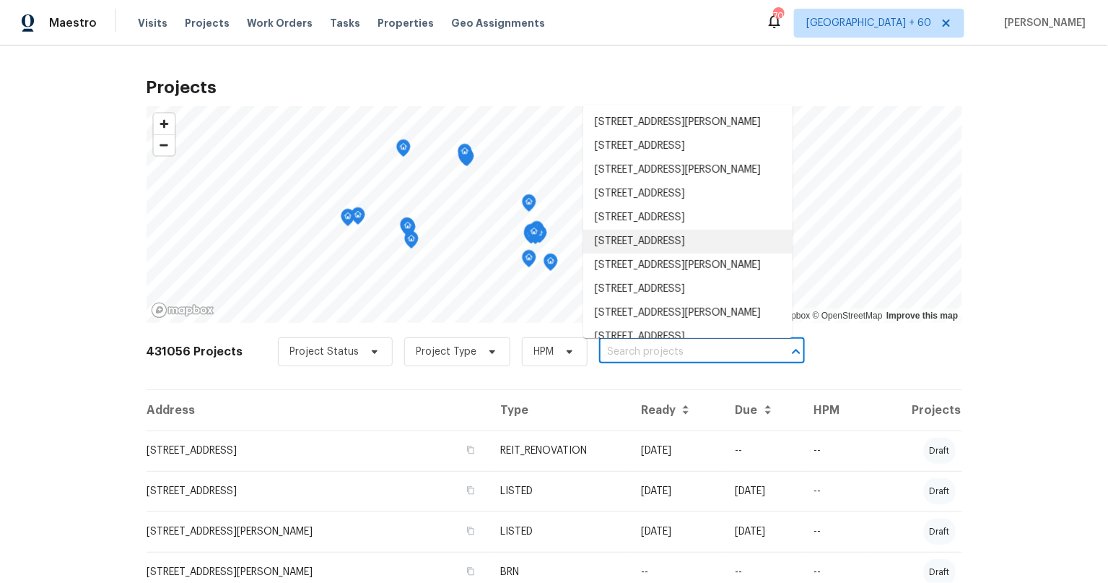
scroll to position [6, 0]
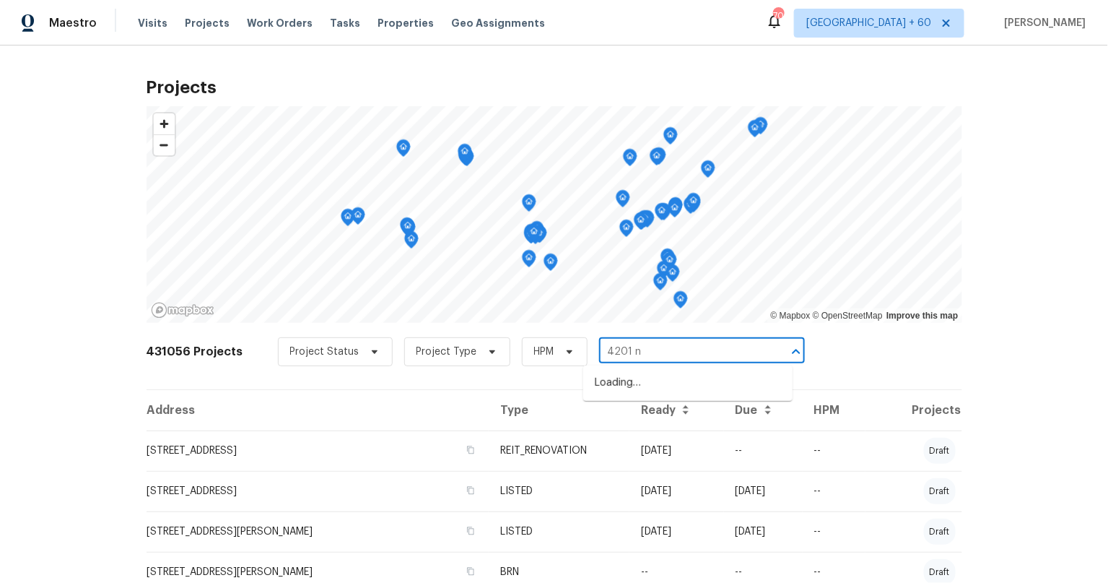
type input "4201 nw"
click at [671, 383] on li "4201 NW 120th Ln, Sunrise, FL 33323" at bounding box center [687, 383] width 209 height 24
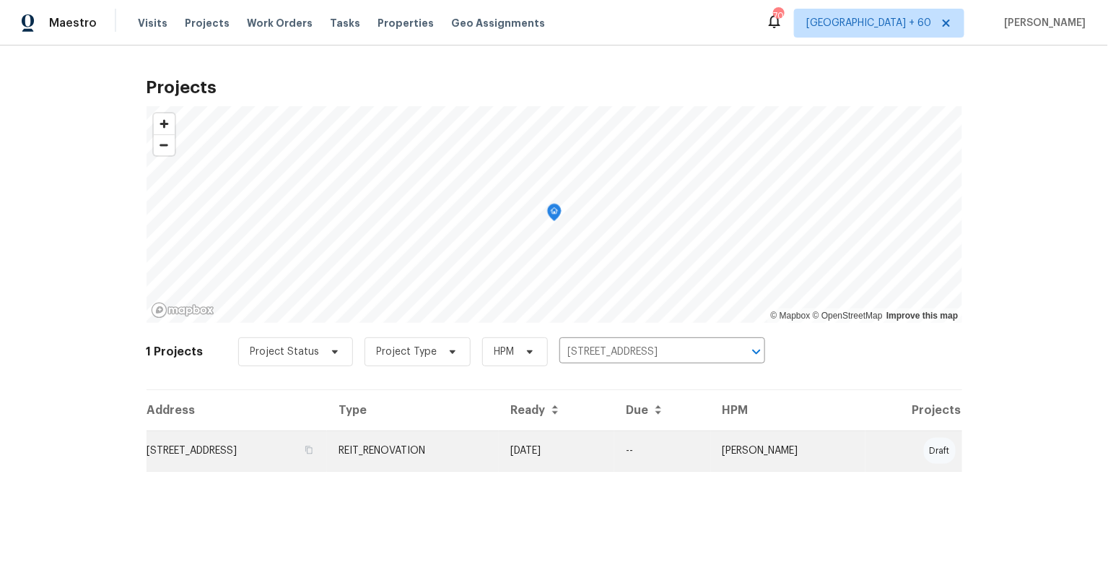
click at [303, 450] on td "4201 NW 120th Ln, Sunrise, FL 33323" at bounding box center [237, 450] width 181 height 40
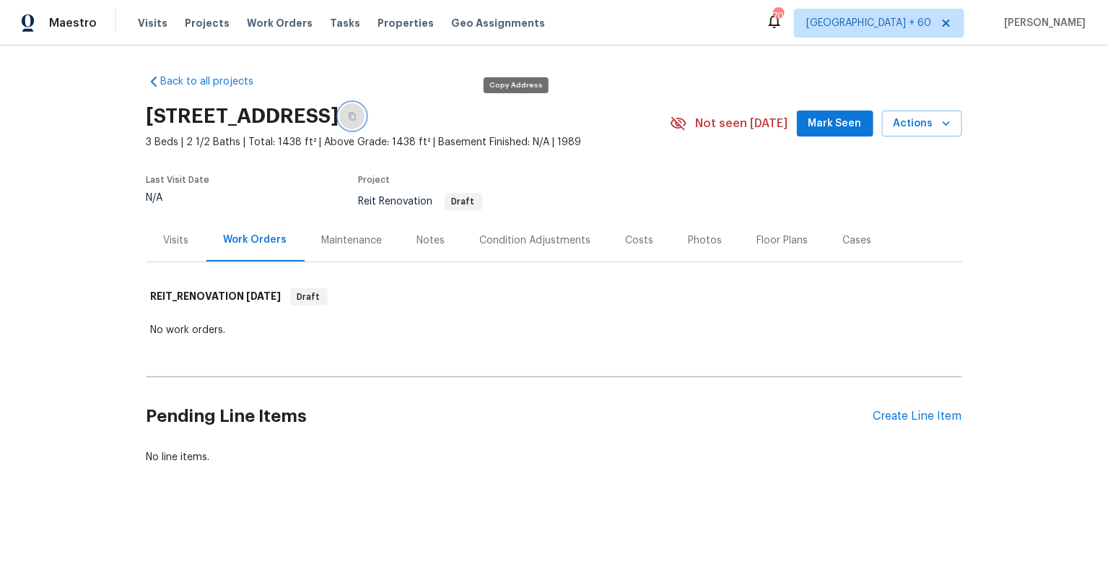
click at [356, 118] on icon "button" at bounding box center [352, 117] width 7 height 8
click at [357, 118] on icon "button" at bounding box center [352, 116] width 9 height 9
click at [357, 115] on icon "button" at bounding box center [352, 116] width 9 height 9
click at [170, 234] on div "Visits" at bounding box center [176, 240] width 25 height 14
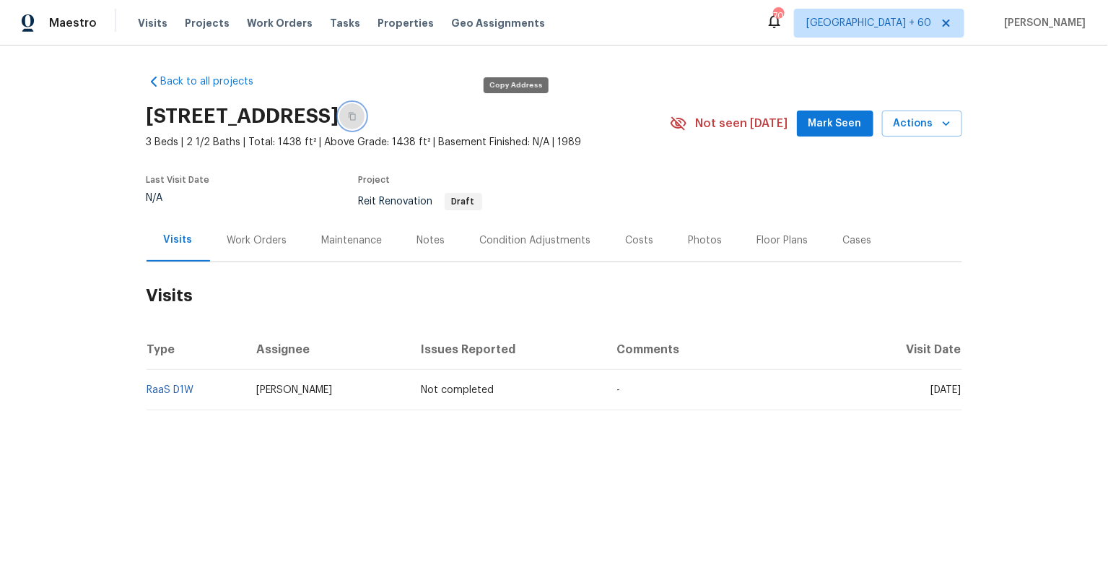
click at [356, 114] on icon "button" at bounding box center [352, 117] width 7 height 8
click at [207, 26] on span "Projects" at bounding box center [207, 23] width 45 height 14
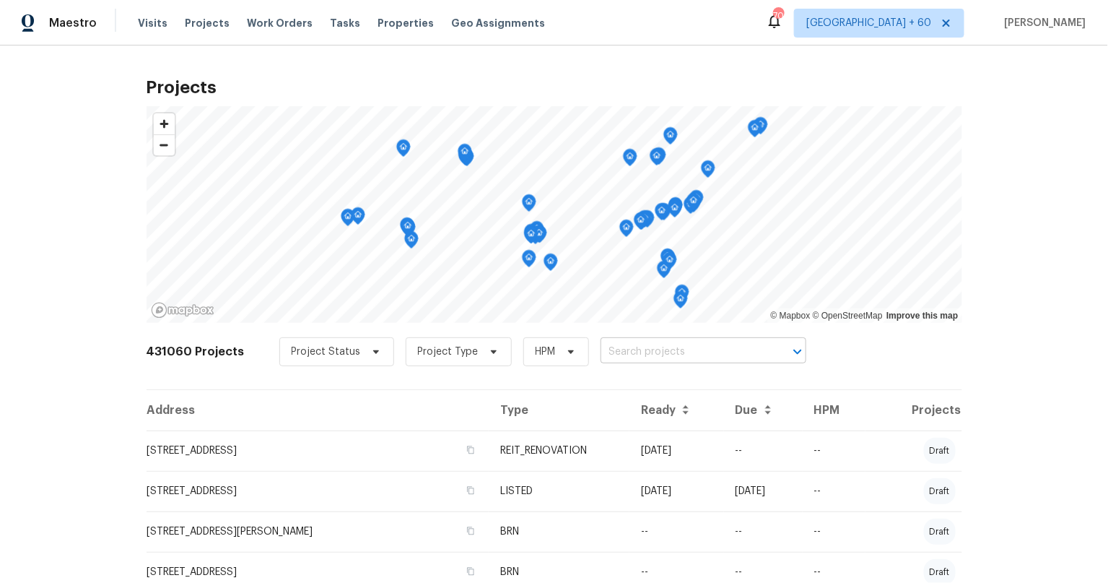
click at [601, 360] on input "text" at bounding box center [683, 352] width 165 height 22
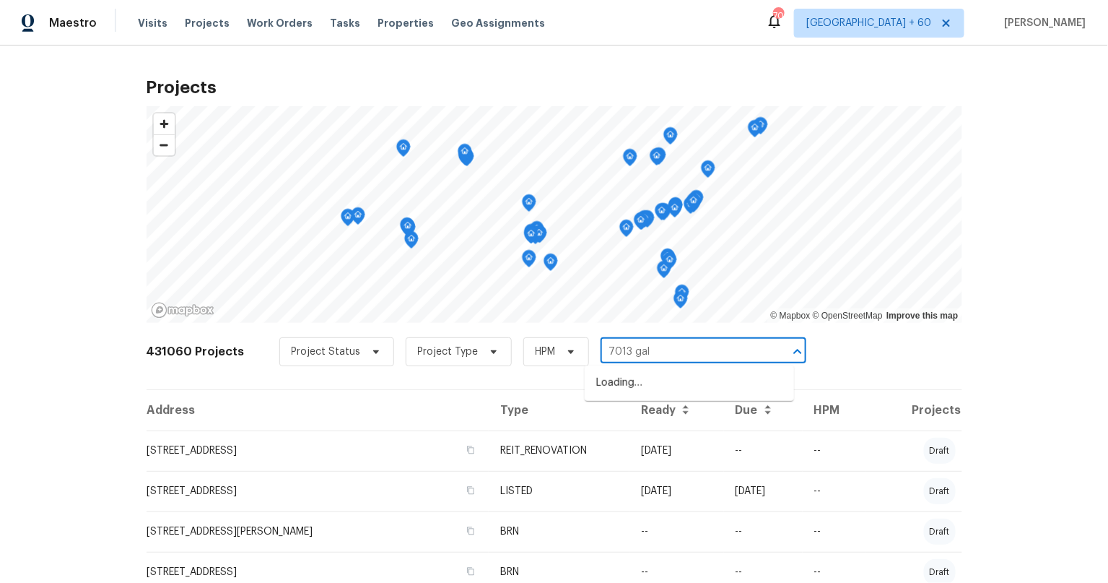
type input "7013 gall"
click at [621, 395] on li "7013 Galleon Cv, Riviera Beach, FL 33418" at bounding box center [689, 383] width 209 height 24
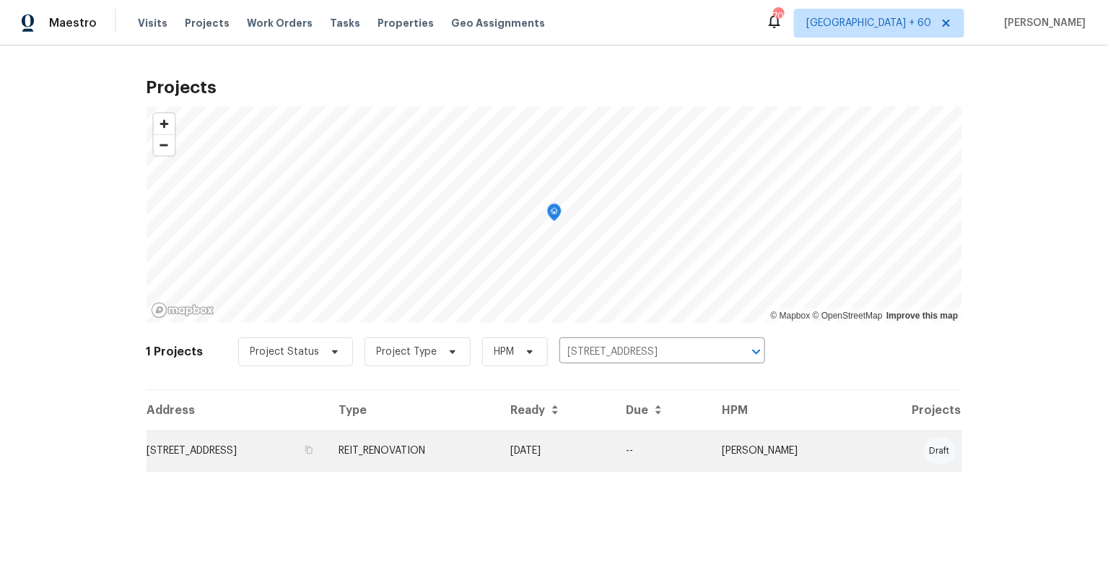
click at [312, 445] on td "7013 Galleon Cv, Riviera Beach, FL 33418" at bounding box center [237, 450] width 181 height 40
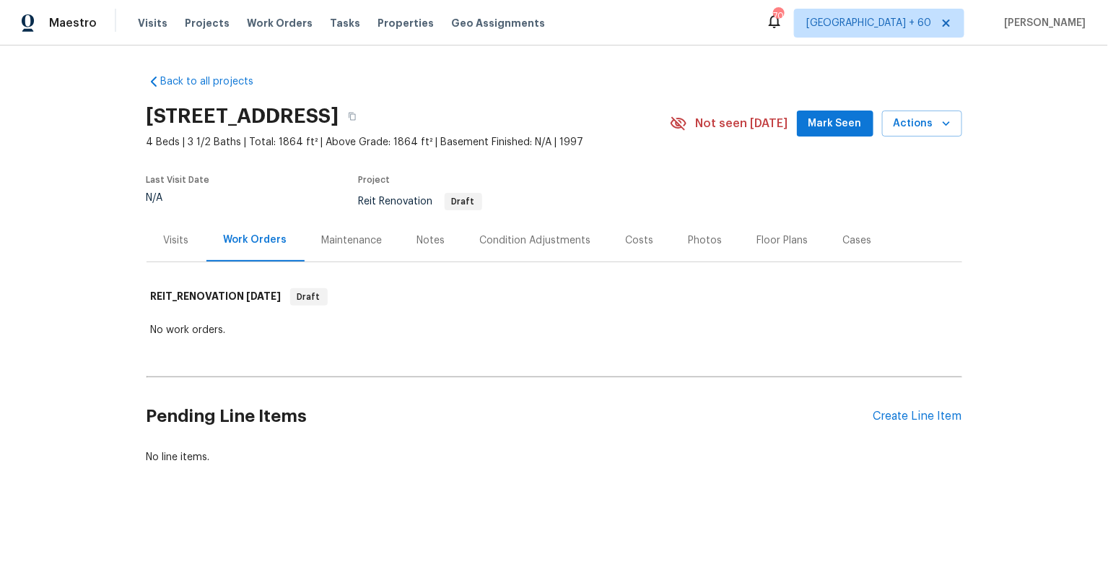
click at [169, 236] on div "Visits" at bounding box center [176, 240] width 25 height 14
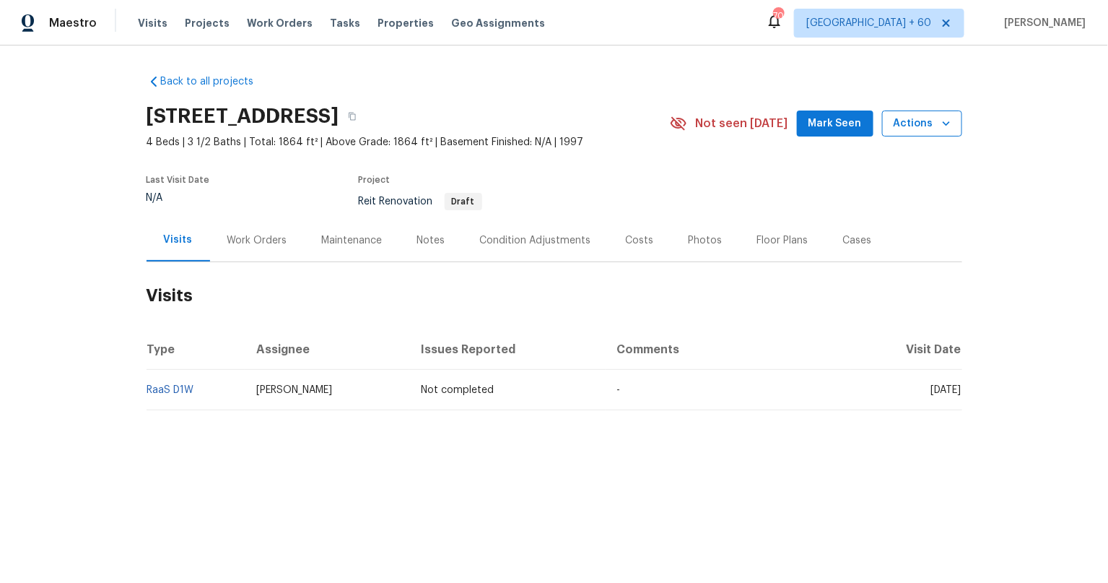
click at [952, 128] on button "Actions" at bounding box center [922, 123] width 80 height 27
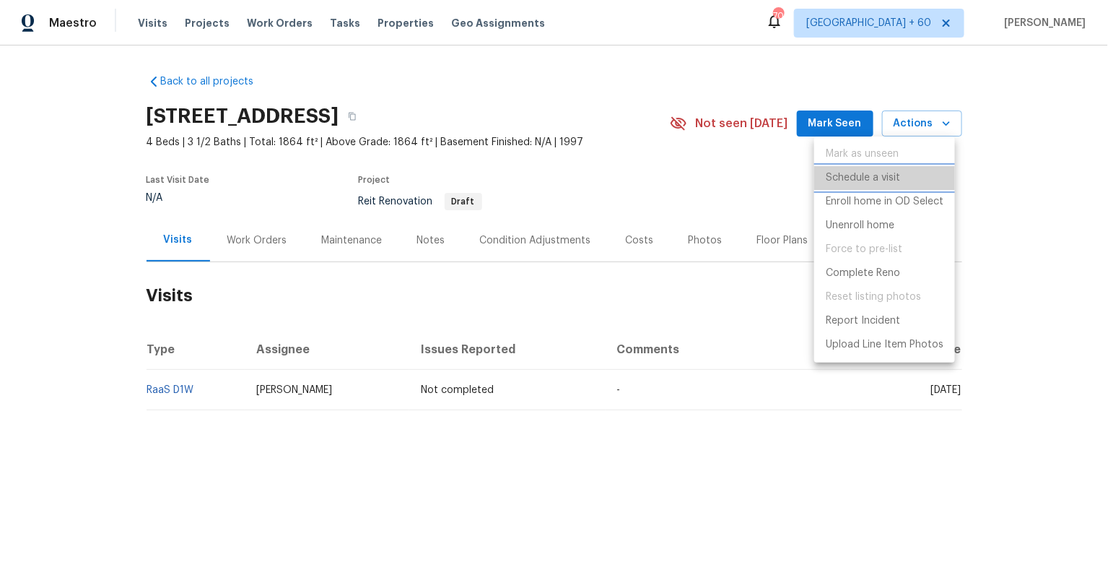
drag, startPoint x: 878, startPoint y: 178, endPoint x: 1045, endPoint y: 344, distance: 234.8
click at [879, 179] on p "Schedule a visit" at bounding box center [863, 177] width 74 height 15
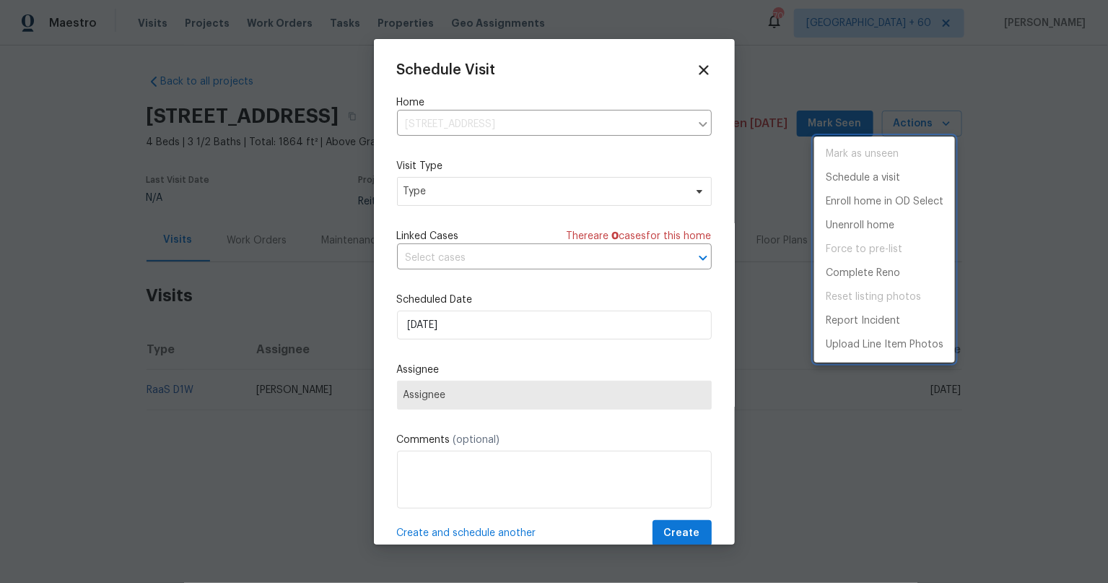
click at [491, 195] on div at bounding box center [554, 291] width 1108 height 583
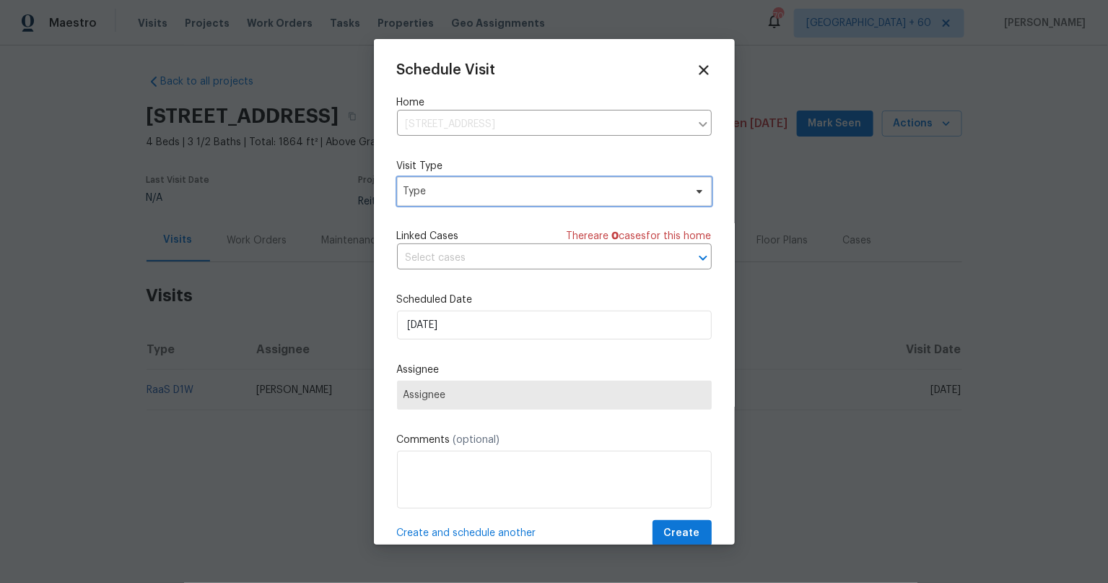
click at [492, 193] on span "Type" at bounding box center [544, 191] width 281 height 14
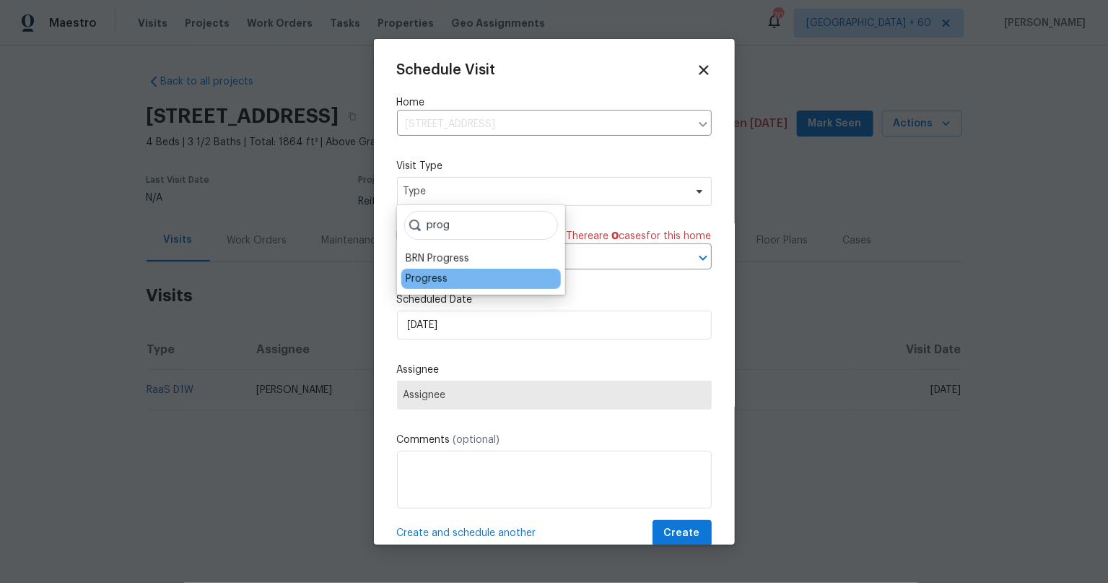
type input "prog"
click at [431, 273] on div "Progress" at bounding box center [427, 278] width 42 height 14
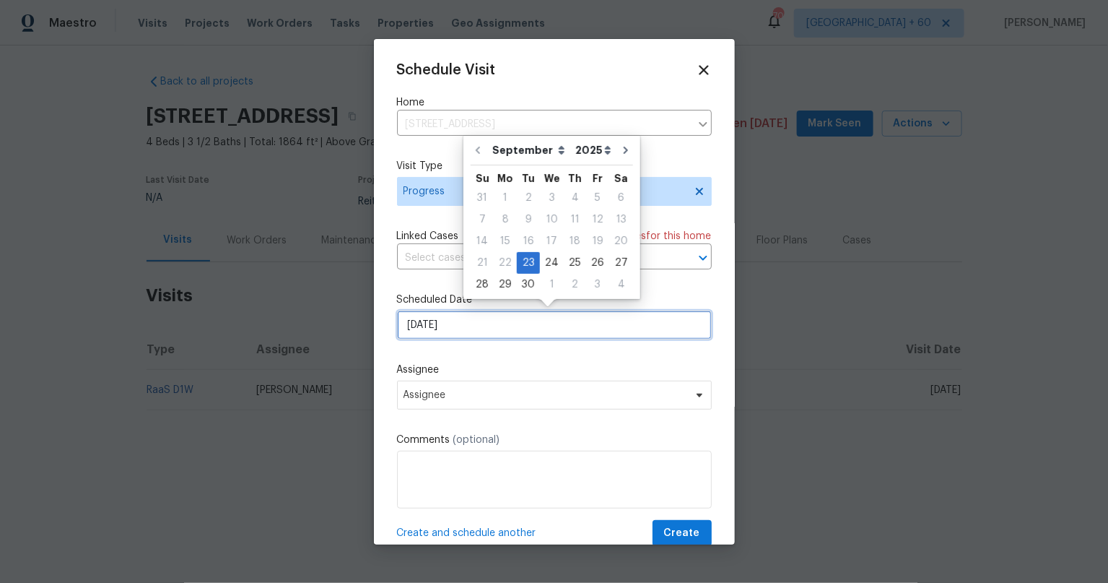
click at [507, 320] on input "[DATE]" at bounding box center [554, 324] width 315 height 29
click at [546, 262] on div "24" at bounding box center [552, 263] width 24 height 20
type input "[DATE]"
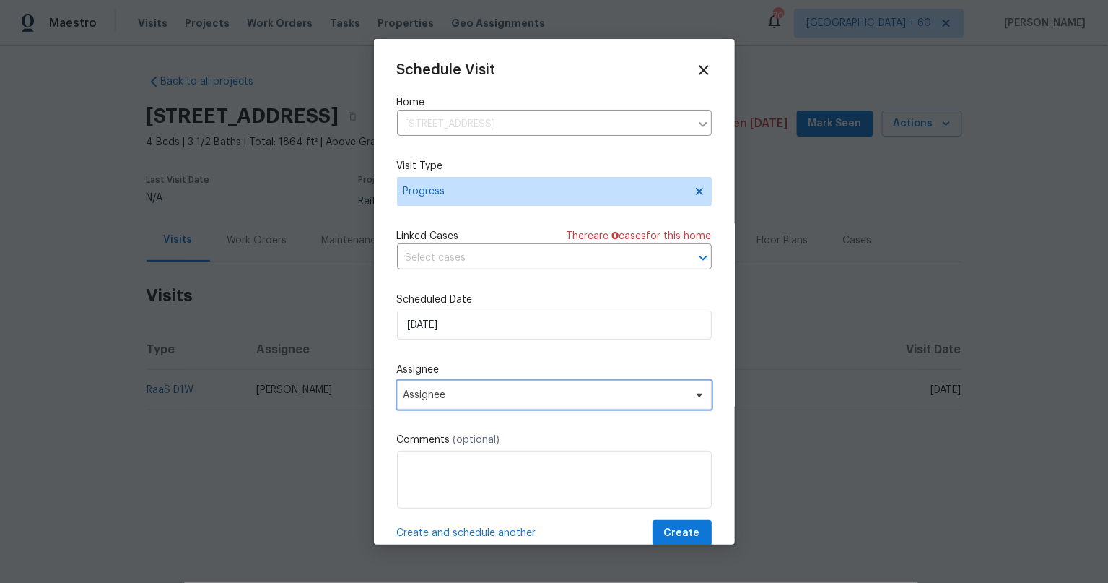
drag, startPoint x: 515, startPoint y: 385, endPoint x: 526, endPoint y: 391, distance: 12.9
click at [515, 385] on span "Assignee" at bounding box center [554, 394] width 315 height 29
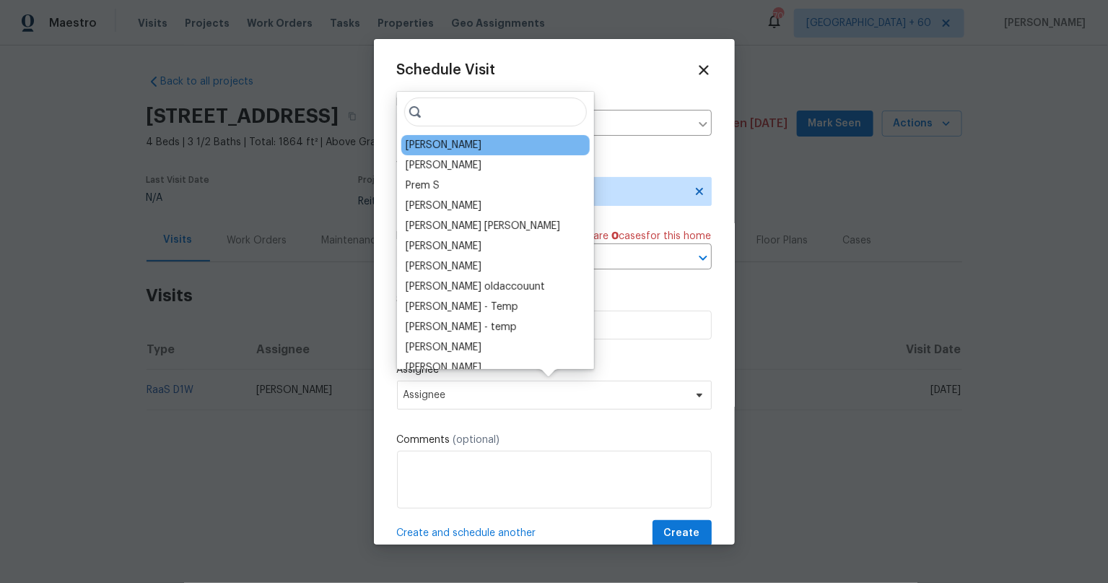
click at [468, 145] on div "[PERSON_NAME]" at bounding box center [495, 145] width 188 height 20
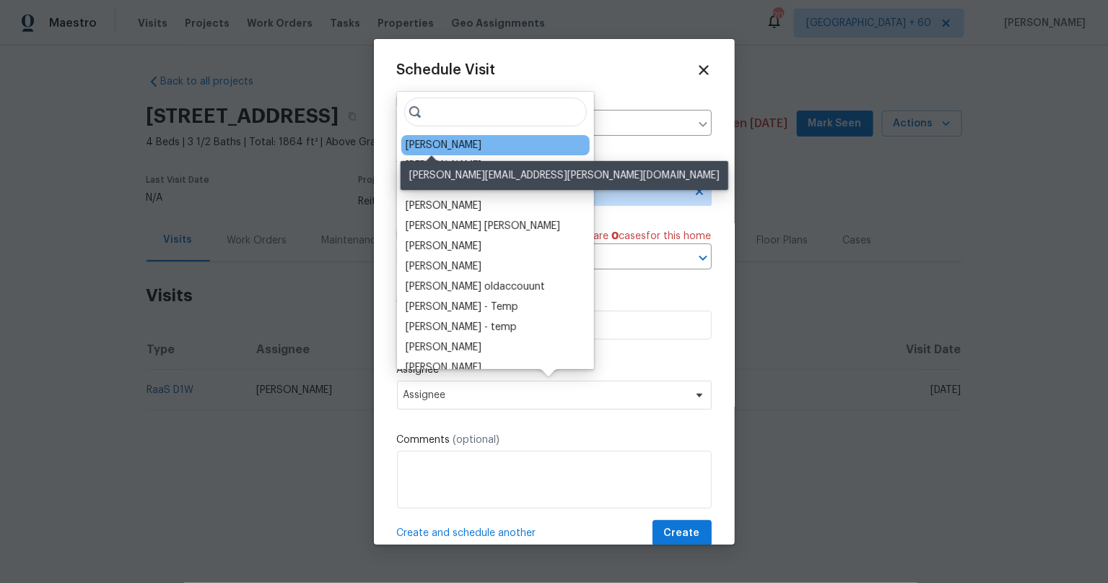
click at [452, 143] on div "[PERSON_NAME]" at bounding box center [444, 145] width 76 height 14
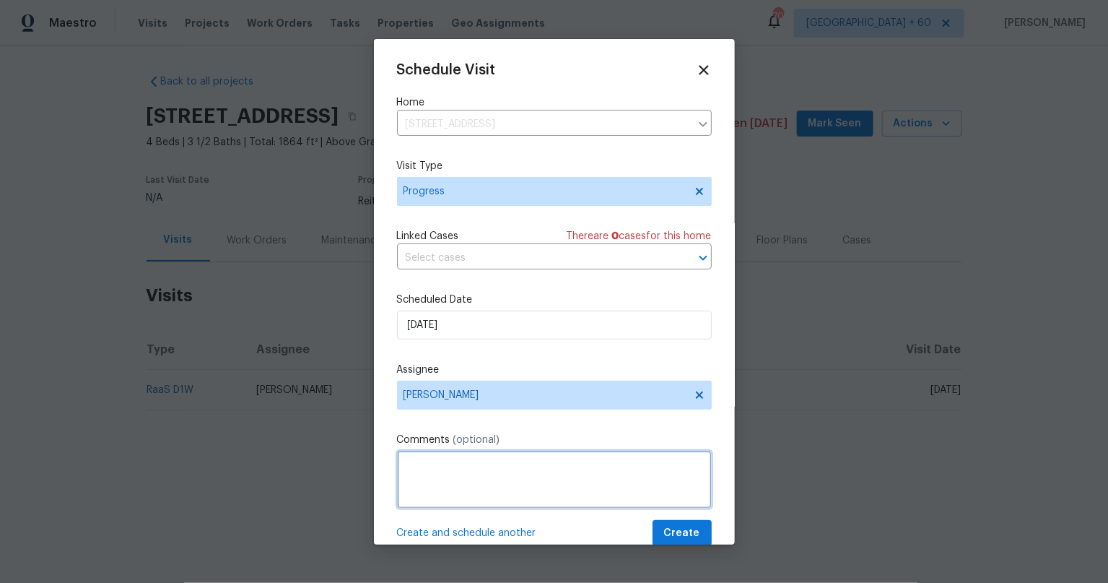
click at [516, 474] on textarea at bounding box center [554, 479] width 315 height 58
paste textarea "Lockbox code: 3735 Community gate code: 2801 Additional Details: This is a new …"
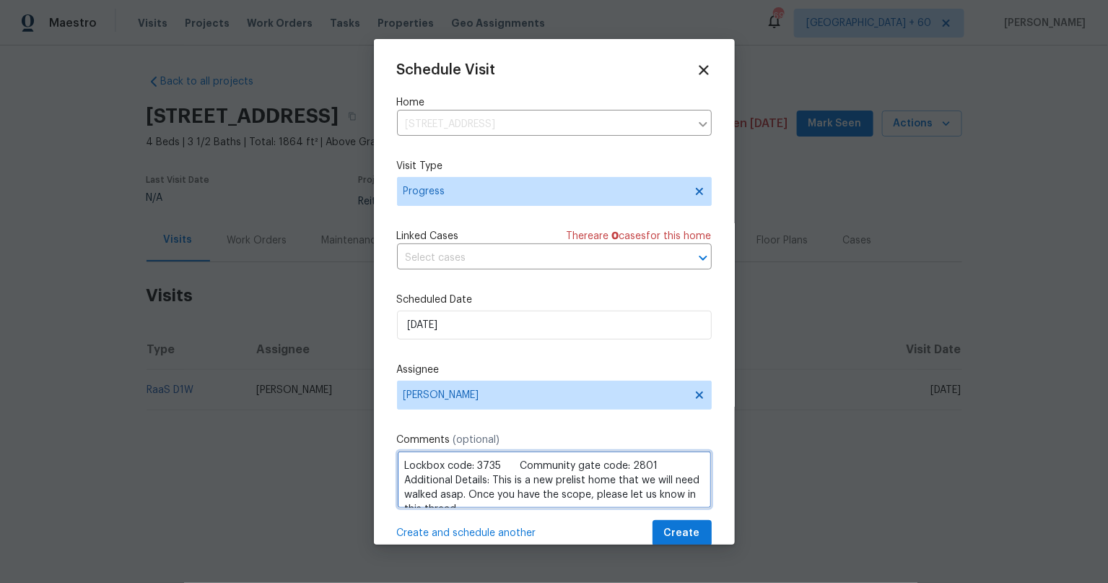
drag, startPoint x: 494, startPoint y: 463, endPoint x: 328, endPoint y: 440, distance: 167.6
click at [328, 440] on div "Schedule Visit Home 7013 Galleon Cv, Riviera Beach, FL 33418 ​ Visit Type Progr…" at bounding box center [554, 291] width 1108 height 583
click at [471, 479] on textarea "Lockbox code: 3735 Community gate code: 2801 Additional Details: This is a new …" at bounding box center [554, 479] width 315 height 58
drag, startPoint x: 494, startPoint y: 480, endPoint x: 361, endPoint y: 483, distance: 133.6
click at [361, 483] on div "Schedule Visit Home 7013 Galleon Cv, Riviera Beach, FL 33418 ​ Visit Type Progr…" at bounding box center [554, 291] width 1108 height 583
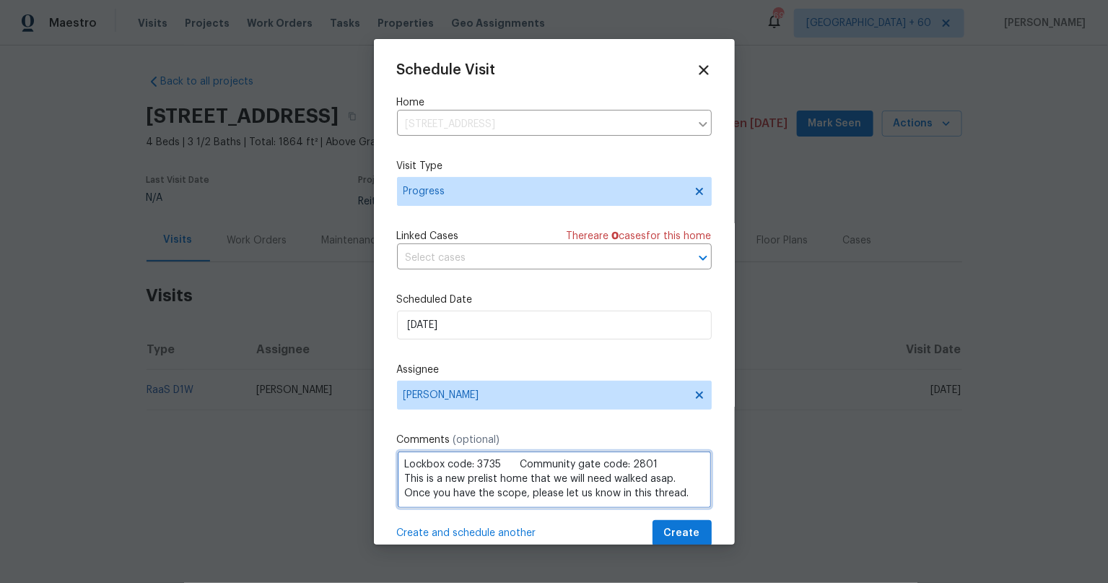
scroll to position [16, 0]
drag, startPoint x: 642, startPoint y: 478, endPoint x: 674, endPoint y: 488, distance: 34.0
click at [676, 487] on textarea "Lockbox code: 3735 Community gate code: 2801 This is a new prelist home that we…" at bounding box center [554, 479] width 315 height 58
type textarea "Lockbox code: 3735 Community gate code: 2801 This is a new prelist home that we…"
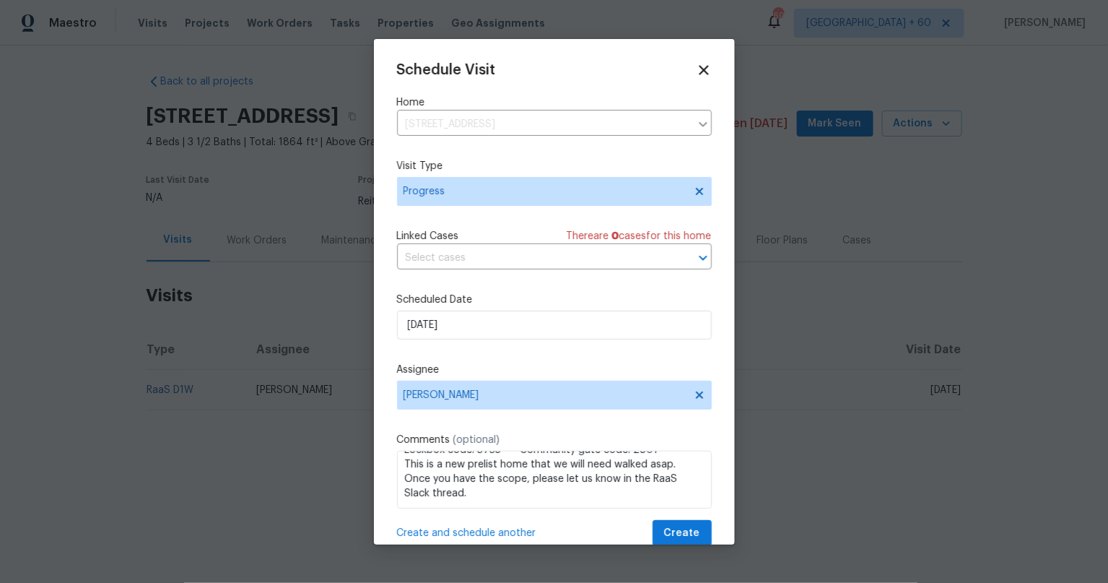
drag, startPoint x: 557, startPoint y: 70, endPoint x: 518, endPoint y: 80, distance: 40.3
click at [518, 80] on div "Schedule Visit Home 7013 Galleon Cv, Riviera Beach, FL 33418 ​ Visit Type Progr…" at bounding box center [554, 304] width 315 height 484
click at [672, 533] on span "Create" at bounding box center [682, 533] width 36 height 18
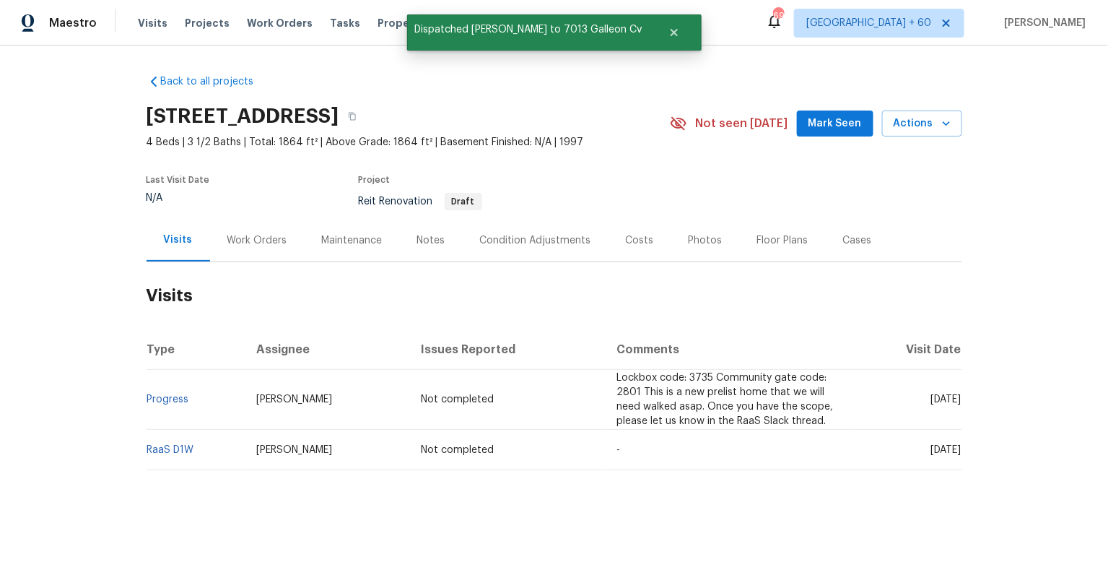
click at [861, 442] on td "[DATE]" at bounding box center [906, 449] width 112 height 40
click at [934, 448] on span "[DATE]" at bounding box center [946, 450] width 30 height 10
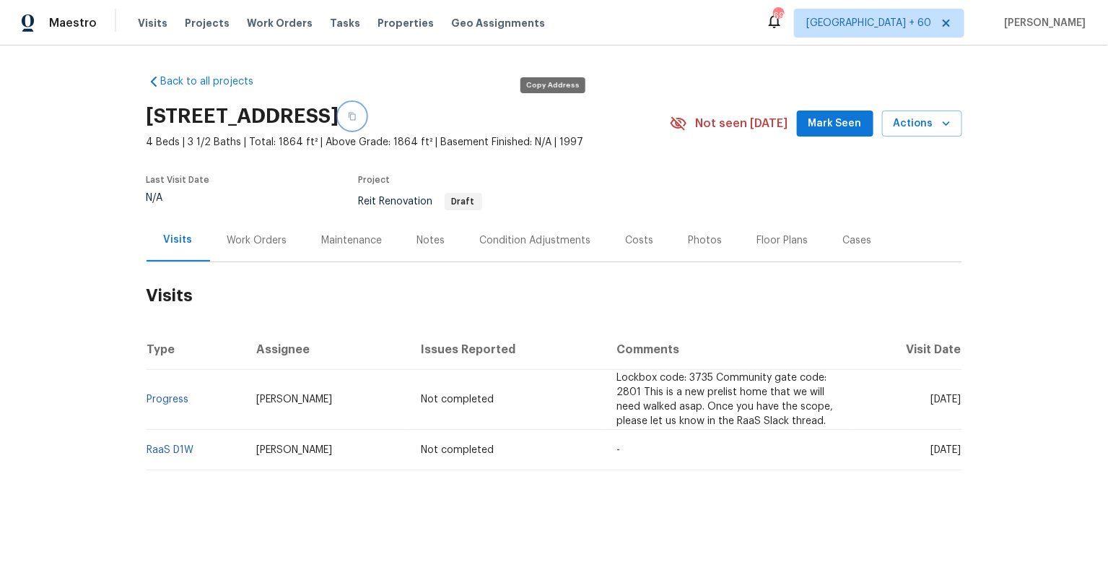
click at [357, 115] on icon "button" at bounding box center [352, 116] width 9 height 9
click at [365, 115] on button "button" at bounding box center [352, 116] width 26 height 26
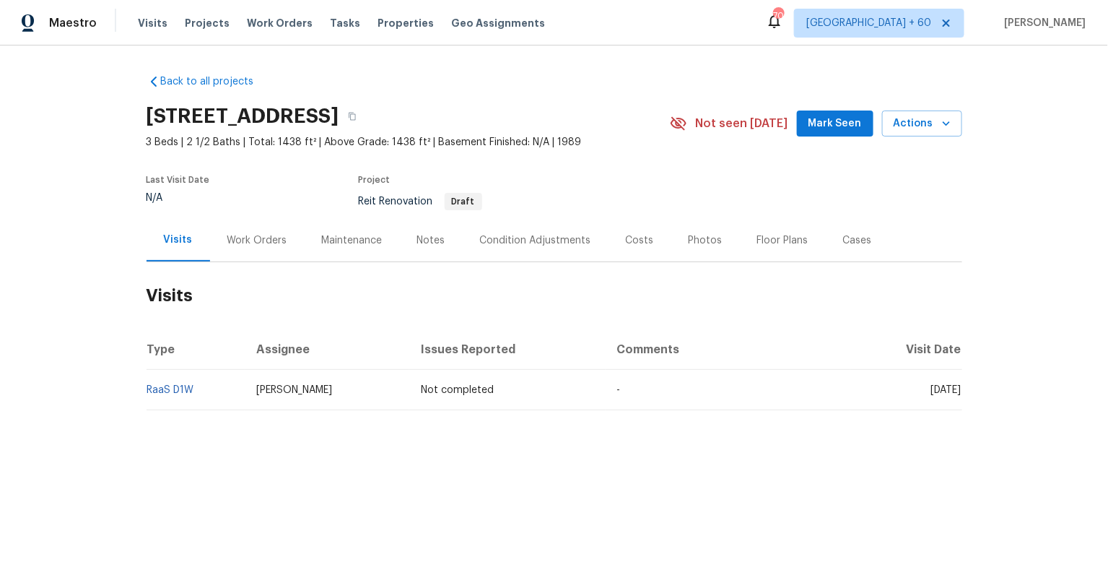
click at [174, 25] on div "Visits Projects Work Orders Tasks Properties Geo Assignments" at bounding box center [350, 23] width 424 height 29
click at [157, 23] on span "Visits" at bounding box center [153, 23] width 30 height 14
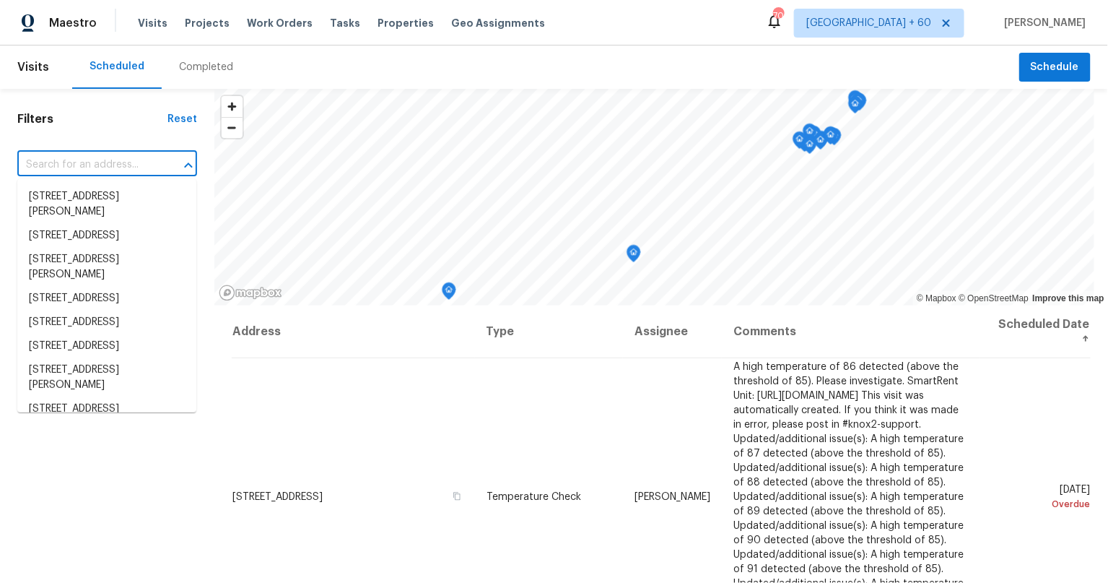
click at [92, 157] on input "text" at bounding box center [86, 165] width 139 height 22
paste input "[STREET_ADDRESS]"
type input "[STREET_ADDRESS]"
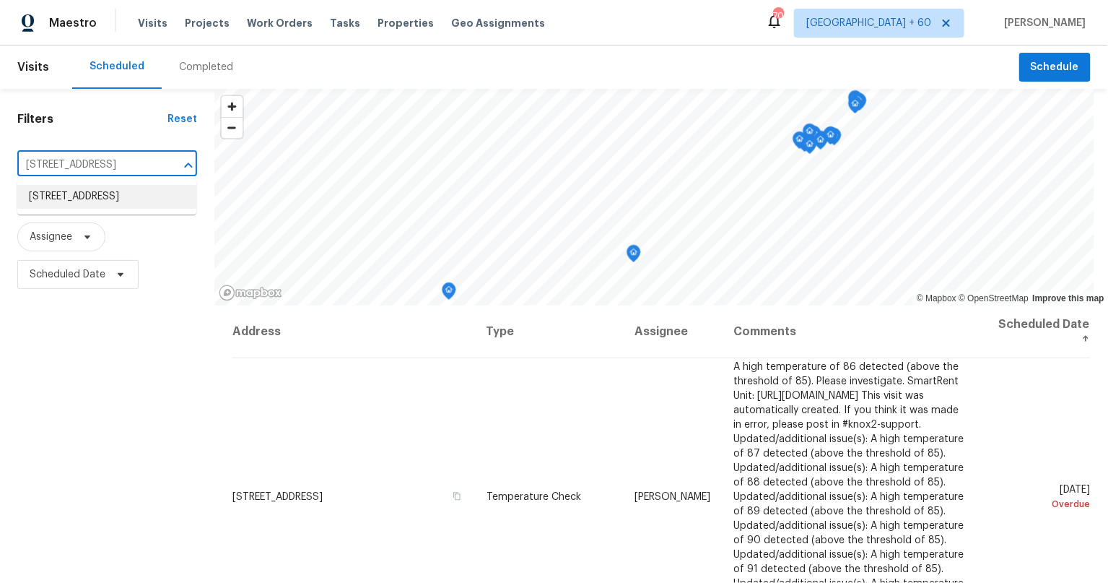
click at [148, 198] on li "[STREET_ADDRESS]" at bounding box center [106, 197] width 179 height 24
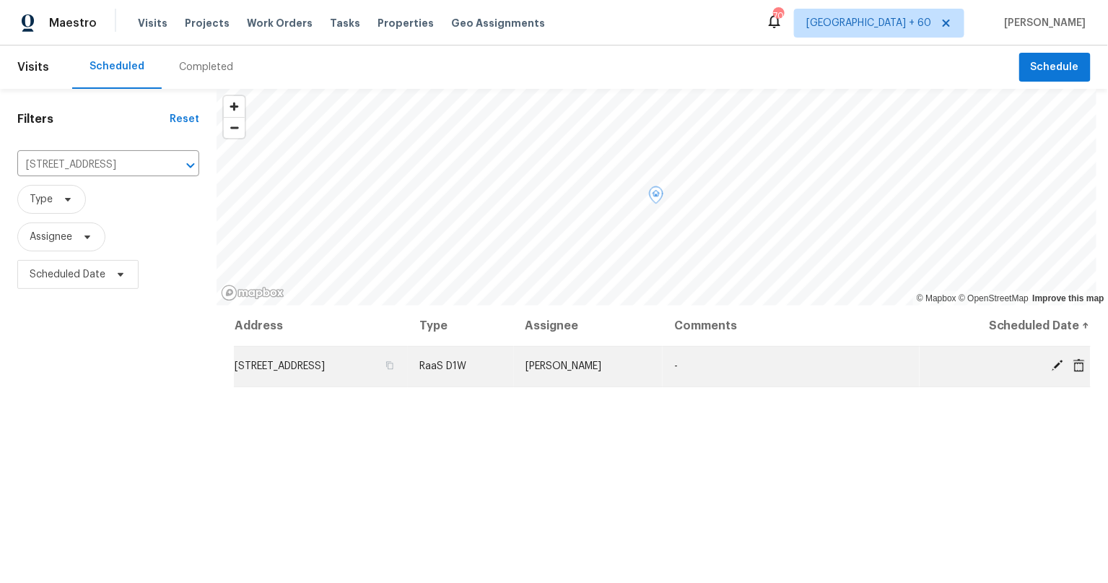
click at [1052, 362] on icon at bounding box center [1058, 365] width 12 height 12
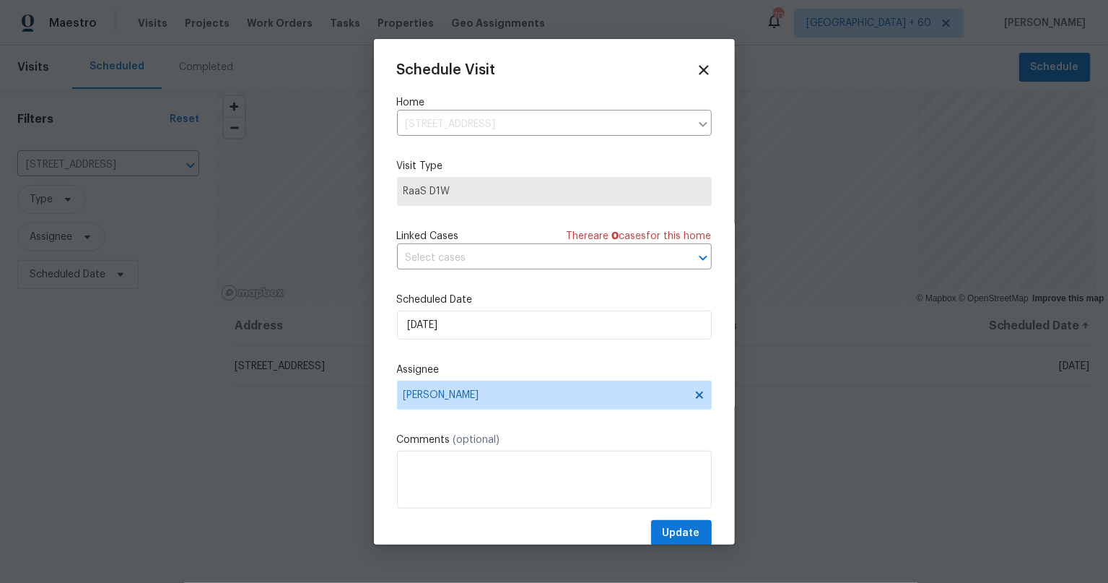
click at [585, 201] on span "RaaS D1W" at bounding box center [554, 191] width 315 height 29
click at [543, 184] on span "RaaS D1W" at bounding box center [555, 191] width 302 height 14
click at [566, 505] on textarea at bounding box center [554, 479] width 315 height 58
drag, startPoint x: 696, startPoint y: 71, endPoint x: 777, endPoint y: 111, distance: 90.1
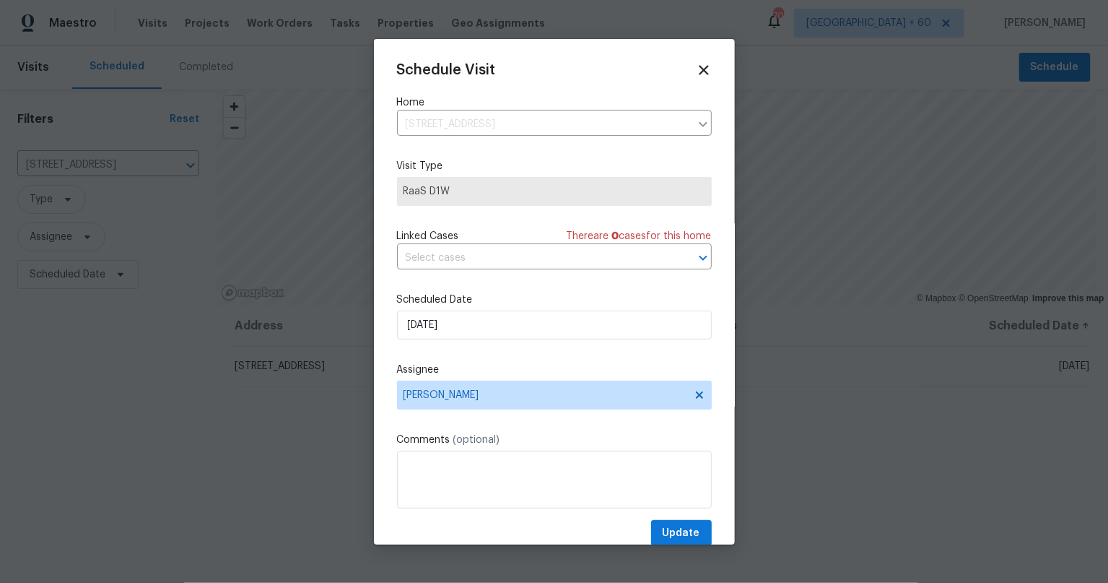
click at [699, 71] on div "Schedule Visit" at bounding box center [554, 70] width 315 height 16
click at [699, 67] on icon at bounding box center [704, 70] width 10 height 10
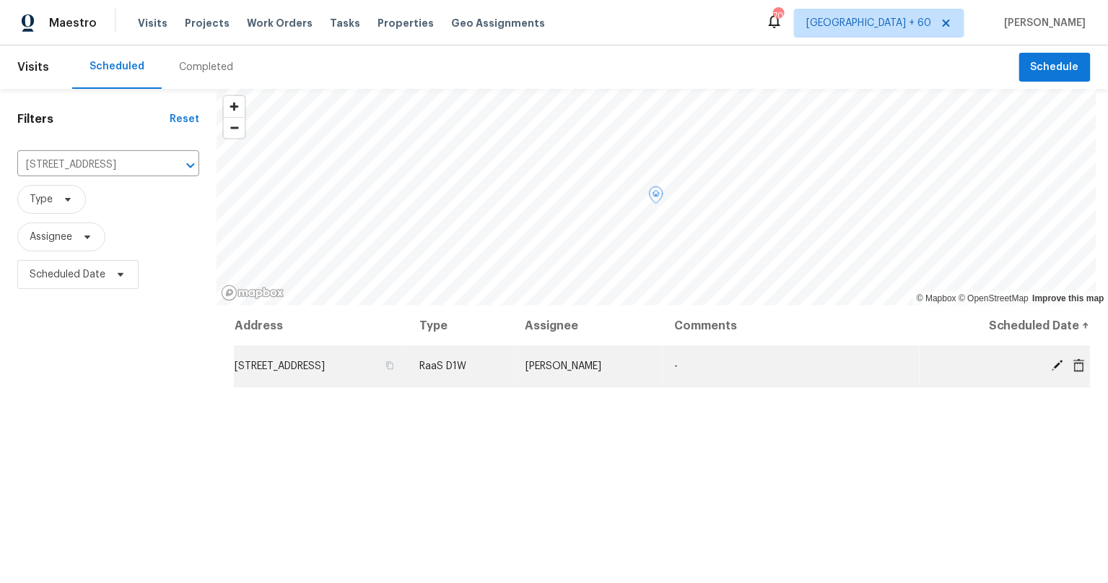
click at [1073, 364] on icon at bounding box center [1079, 364] width 12 height 13
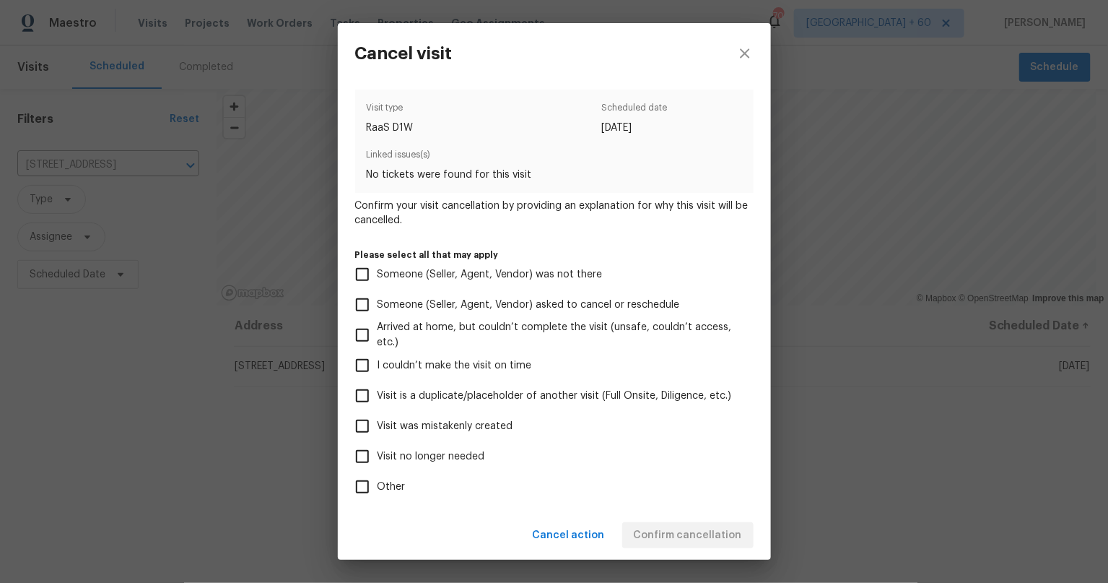
click at [362, 451] on input "Visit no longer needed" at bounding box center [362, 456] width 30 height 30
checkbox input "true"
click at [370, 424] on input "Visit was mistakenly created" at bounding box center [362, 426] width 30 height 30
checkbox input "true"
click at [681, 502] on div "Visit type RaaS D1W Scheduled date 9/23/2025 Linked issues(s) No tickets were f…" at bounding box center [554, 331] width 398 height 483
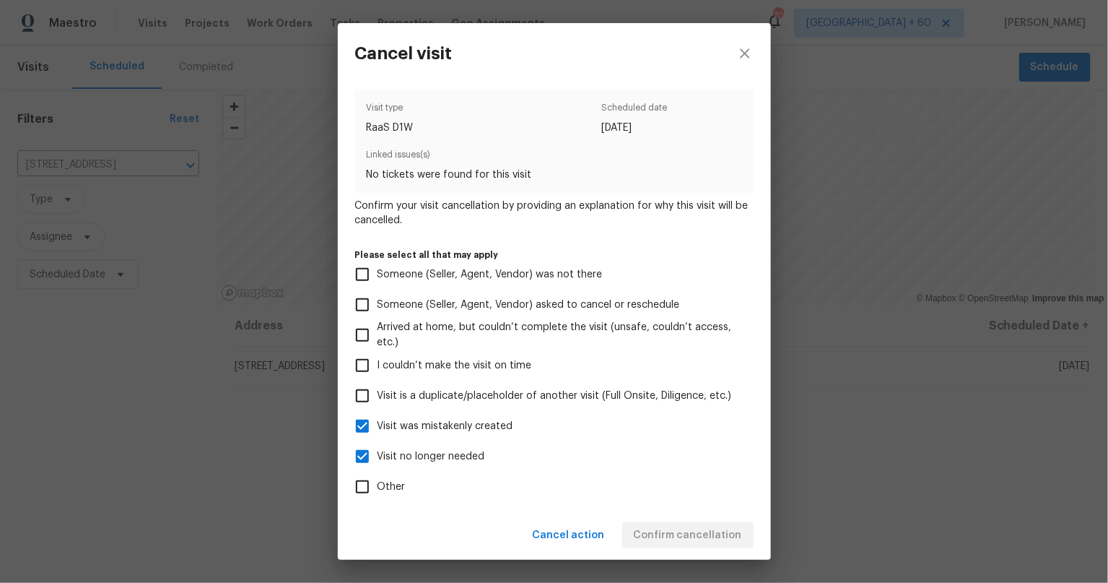
drag, startPoint x: 378, startPoint y: 480, endPoint x: 455, endPoint y: 476, distance: 77.3
click at [384, 480] on span "Other" at bounding box center [392, 486] width 28 height 15
drag, startPoint x: 348, startPoint y: 486, endPoint x: 363, endPoint y: 485, distance: 15.2
click at [349, 486] on input "Other" at bounding box center [362, 486] width 30 height 30
click at [364, 485] on input "Other" at bounding box center [362, 486] width 30 height 30
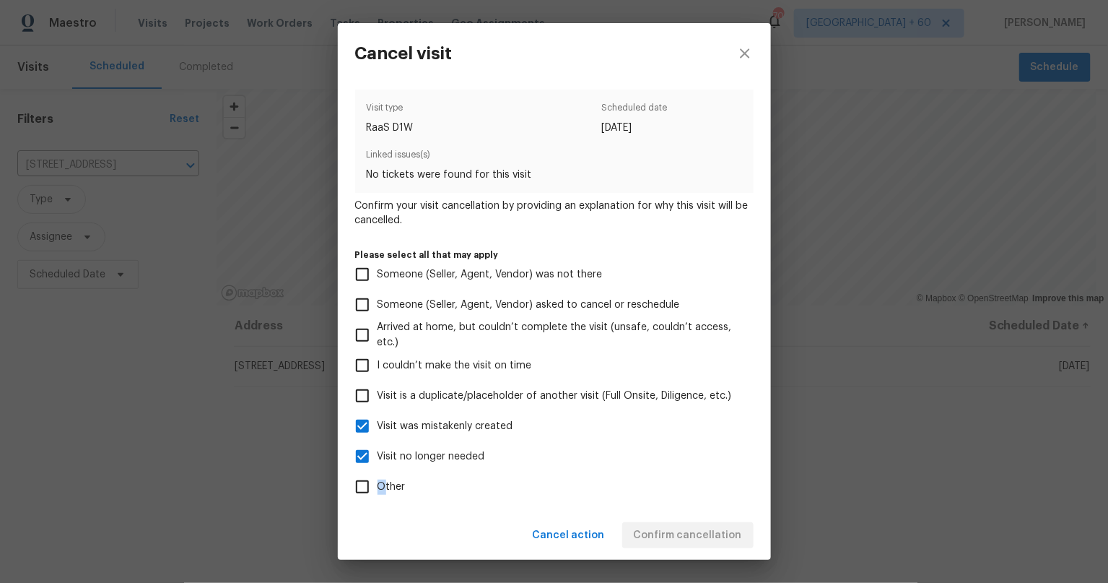
click at [355, 484] on input "Other" at bounding box center [362, 486] width 30 height 30
checkbox input "true"
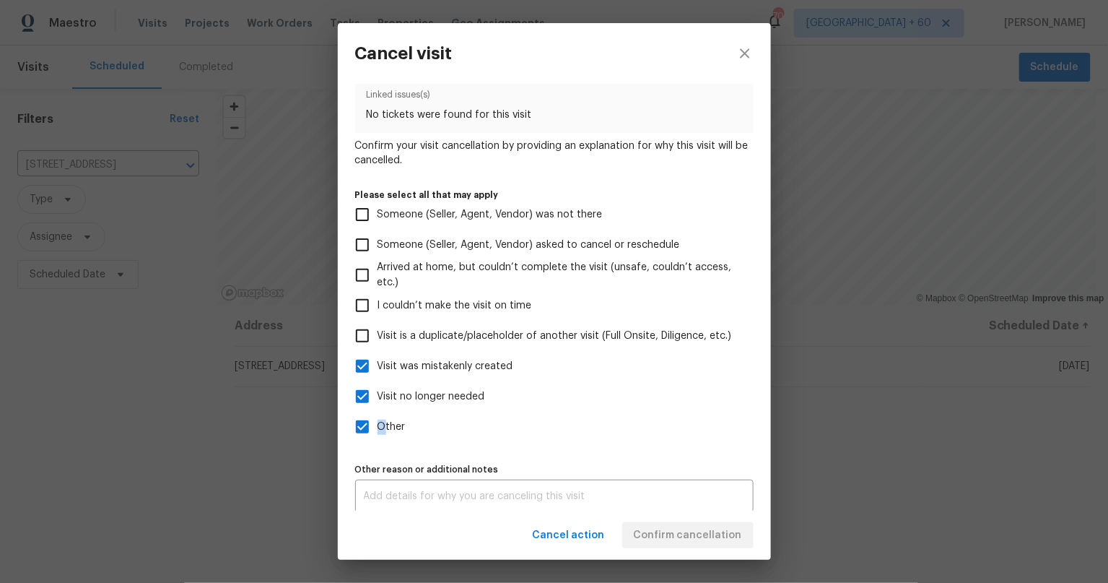
scroll to position [67, 0]
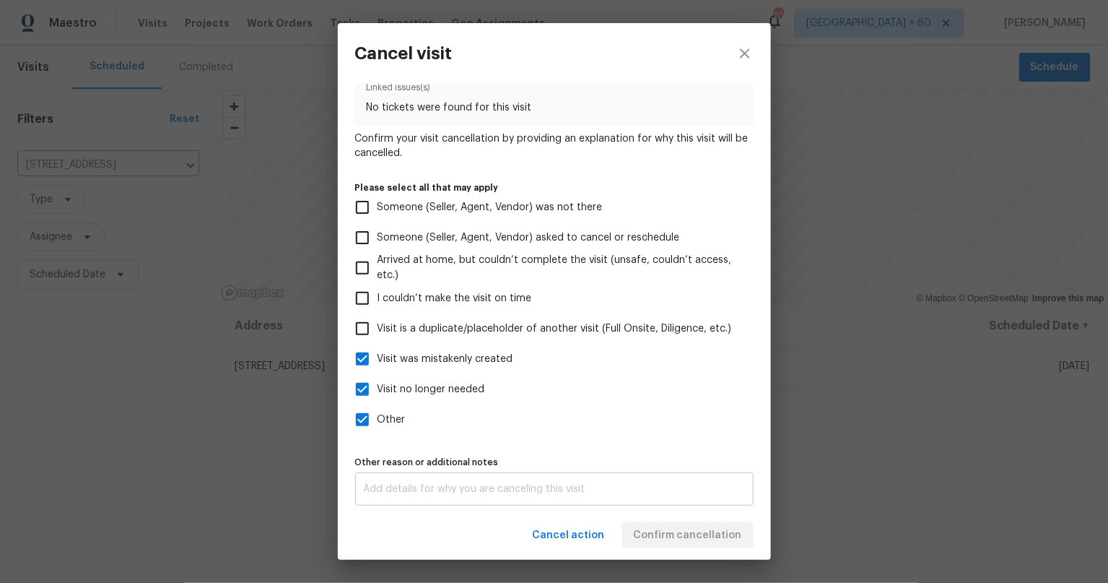
click at [565, 484] on textarea at bounding box center [554, 489] width 381 height 10
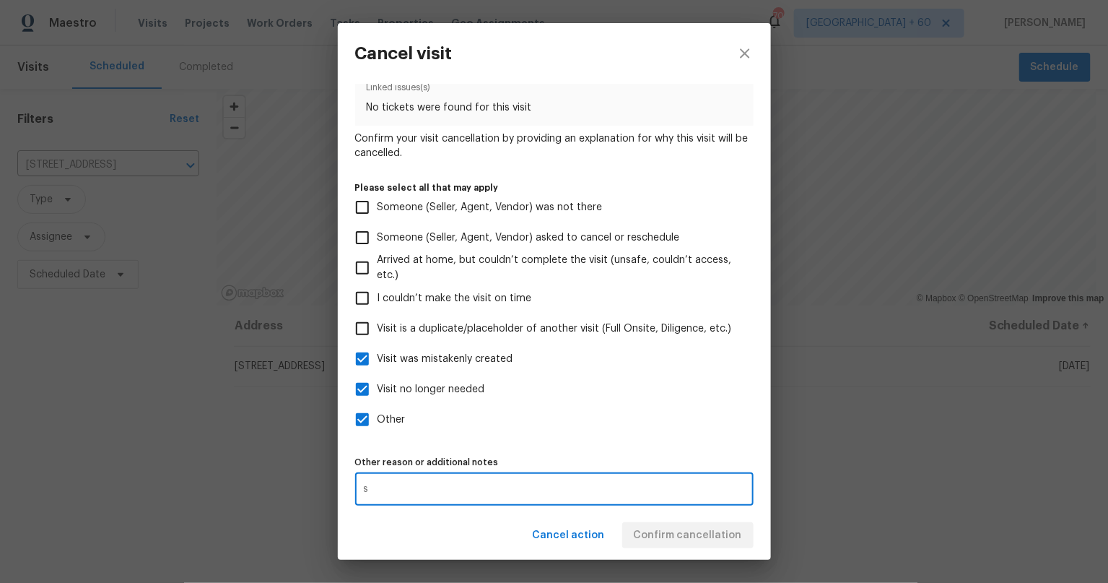
type textarea "s"
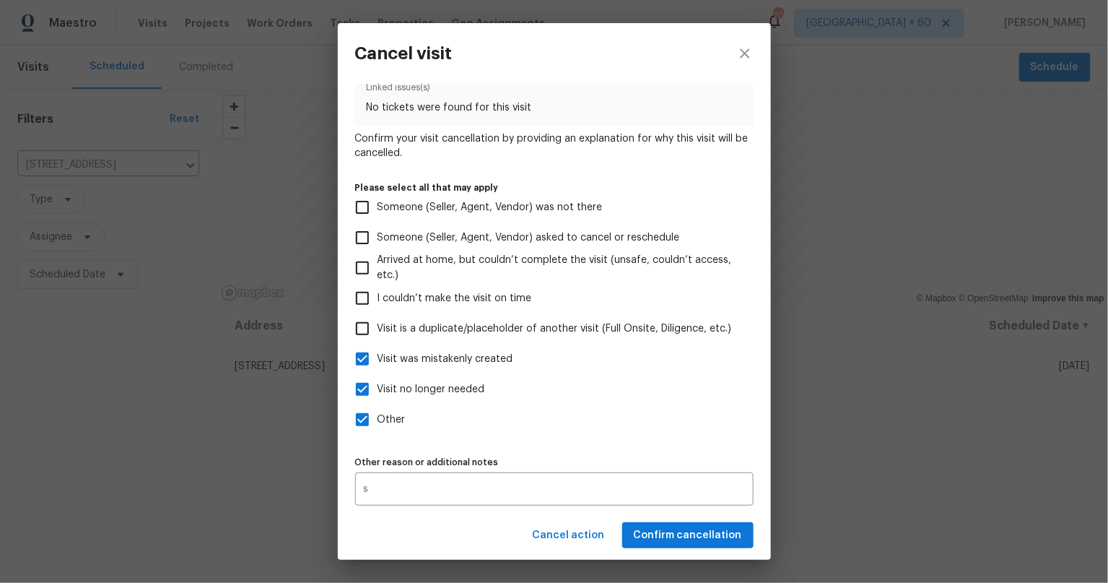
click at [681, 370] on label "Visit was mistakenly created" at bounding box center [544, 359] width 395 height 30
click at [378, 370] on input "Visit was mistakenly created" at bounding box center [362, 359] width 30 height 30
checkbox input "false"
click at [673, 535] on span "Confirm cancellation" at bounding box center [688, 535] width 108 height 18
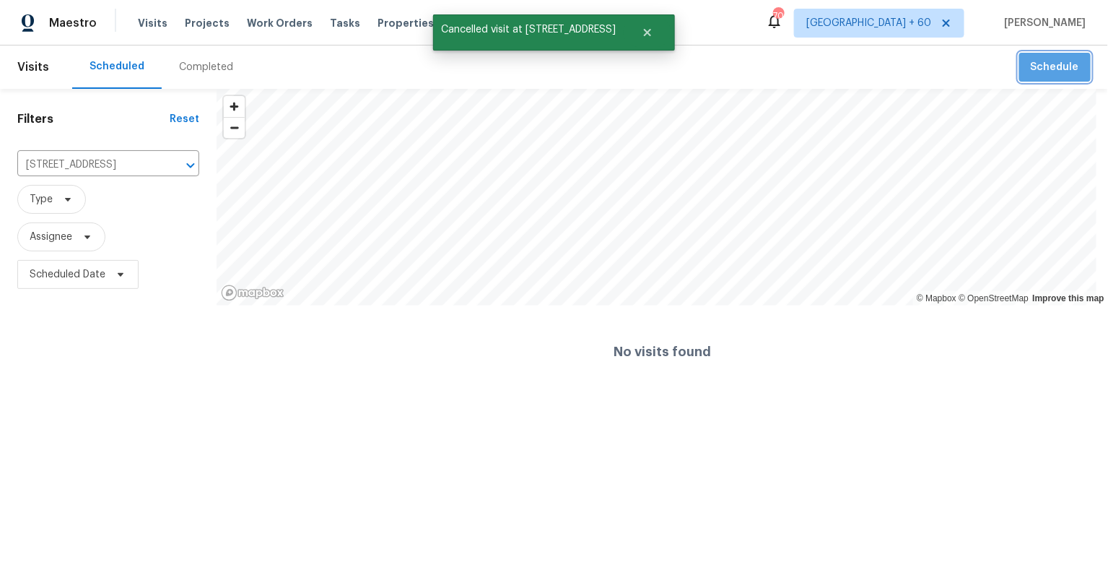
click at [1065, 66] on span "Schedule" at bounding box center [1055, 67] width 48 height 18
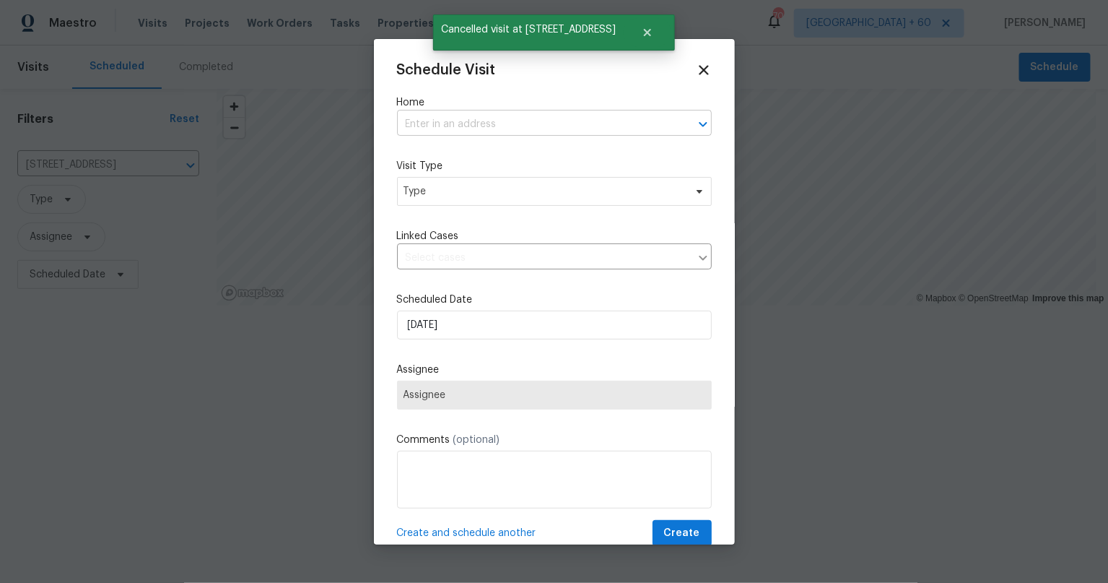
click at [523, 121] on input "text" at bounding box center [534, 124] width 274 height 22
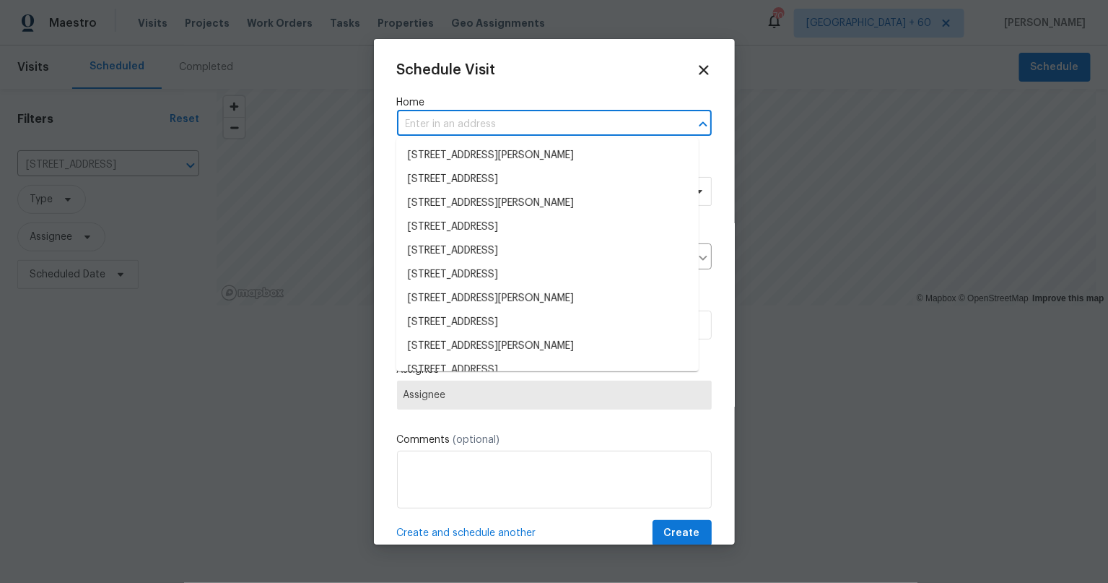
paste input "[STREET_ADDRESS]"
type input "[STREET_ADDRESS]"
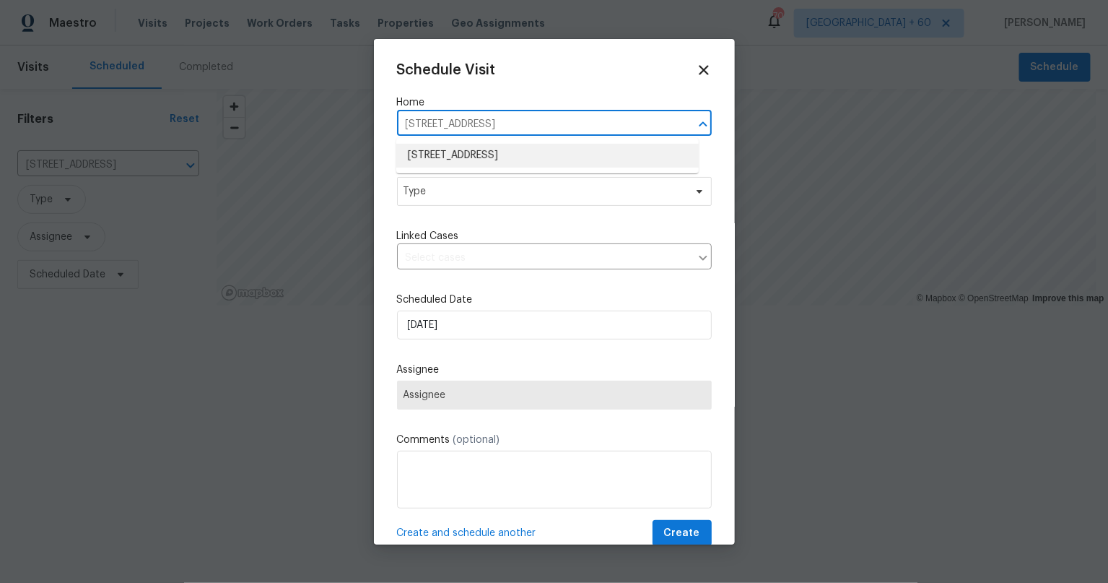
click at [550, 159] on li "[STREET_ADDRESS]" at bounding box center [547, 156] width 302 height 24
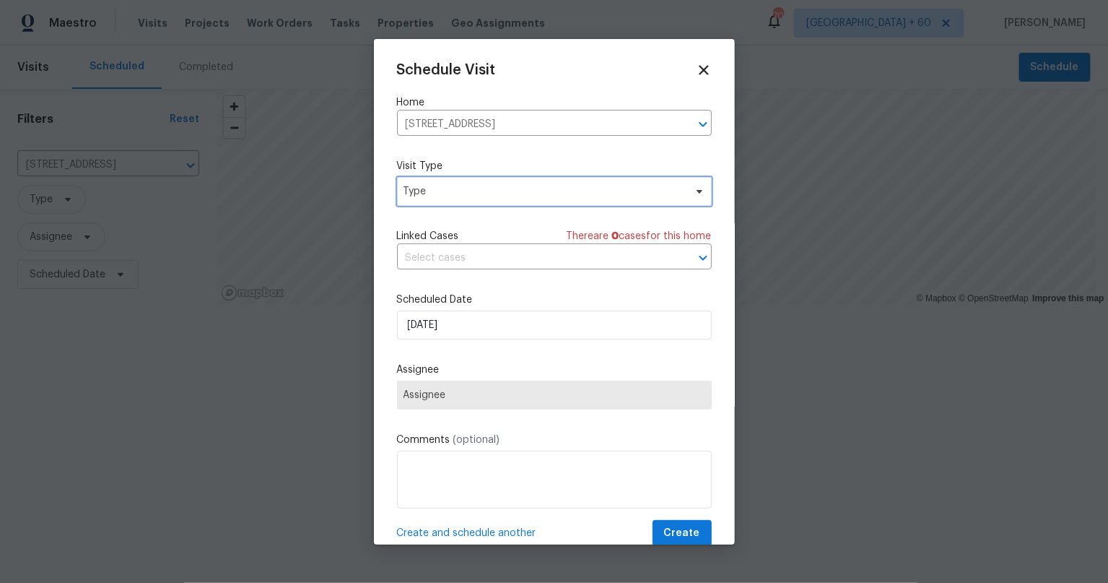
click at [536, 189] on span "Type" at bounding box center [544, 191] width 281 height 14
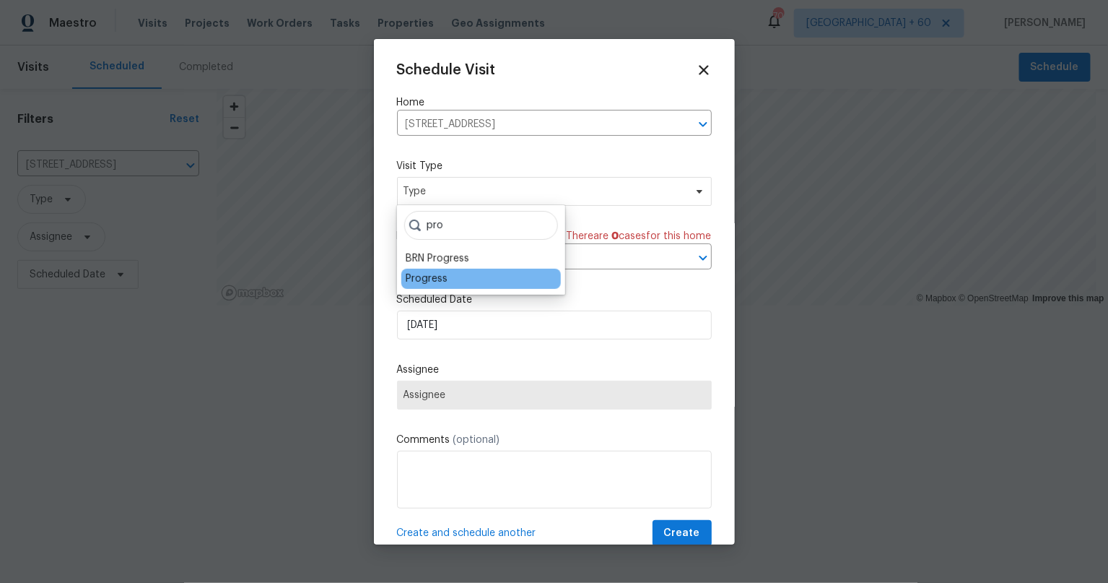
type input "pro"
click at [427, 279] on div "Progress" at bounding box center [427, 278] width 42 height 14
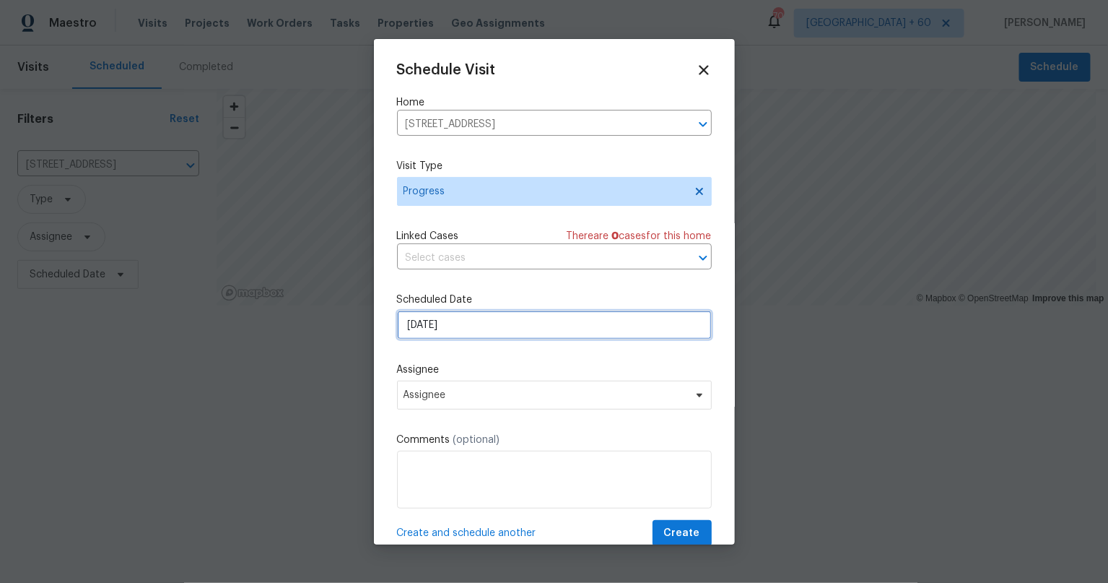
click at [477, 323] on input "9/23/2025" at bounding box center [554, 324] width 315 height 29
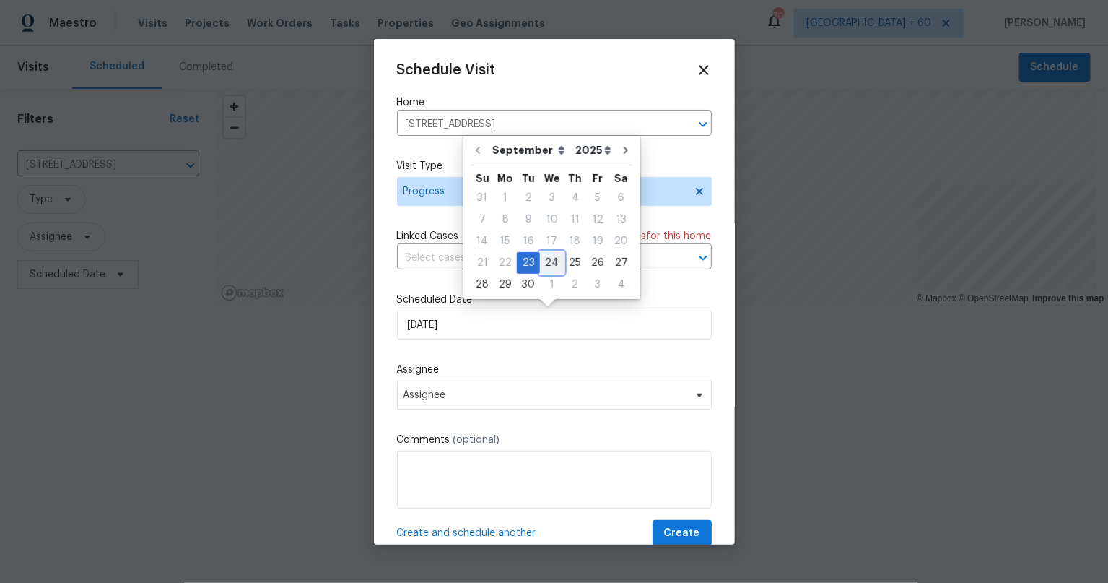
click at [546, 259] on div "24" at bounding box center [552, 263] width 24 height 20
type input "9/24/2025"
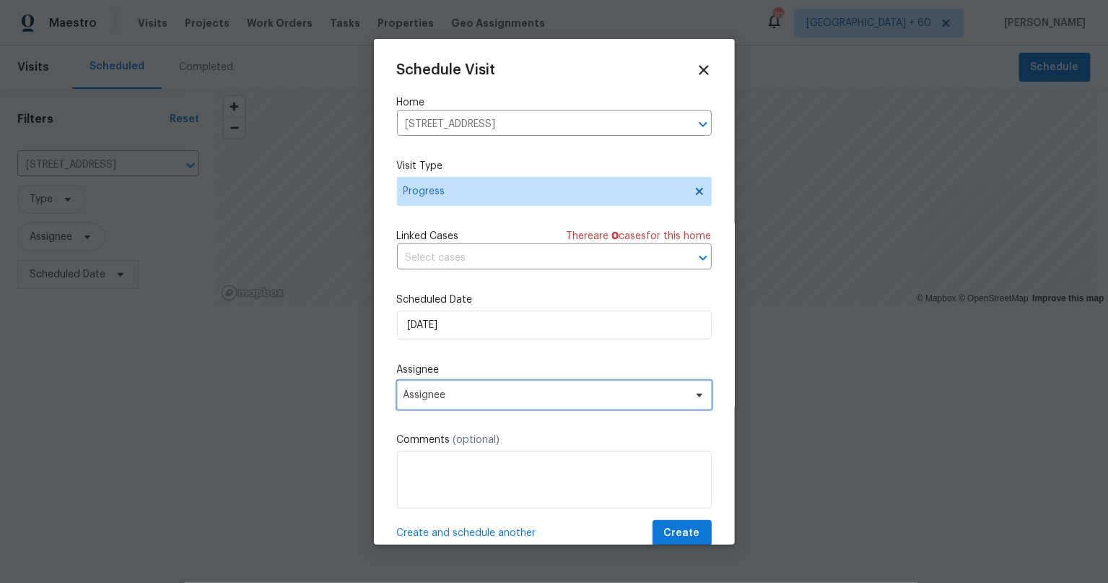
click at [507, 402] on span "Assignee" at bounding box center [554, 394] width 315 height 29
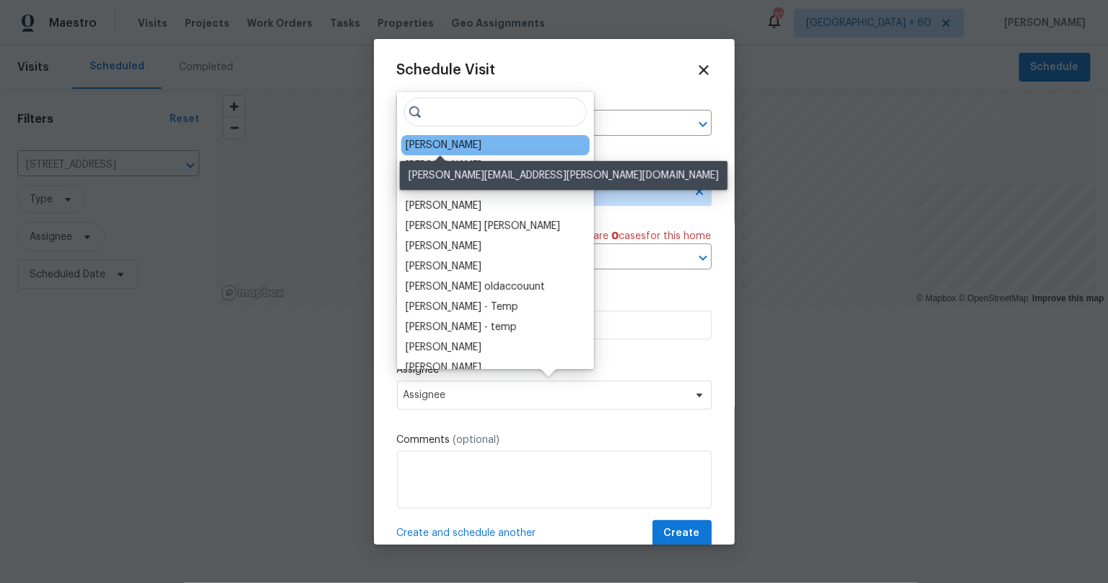
click at [464, 146] on div "[PERSON_NAME]" at bounding box center [444, 145] width 76 height 14
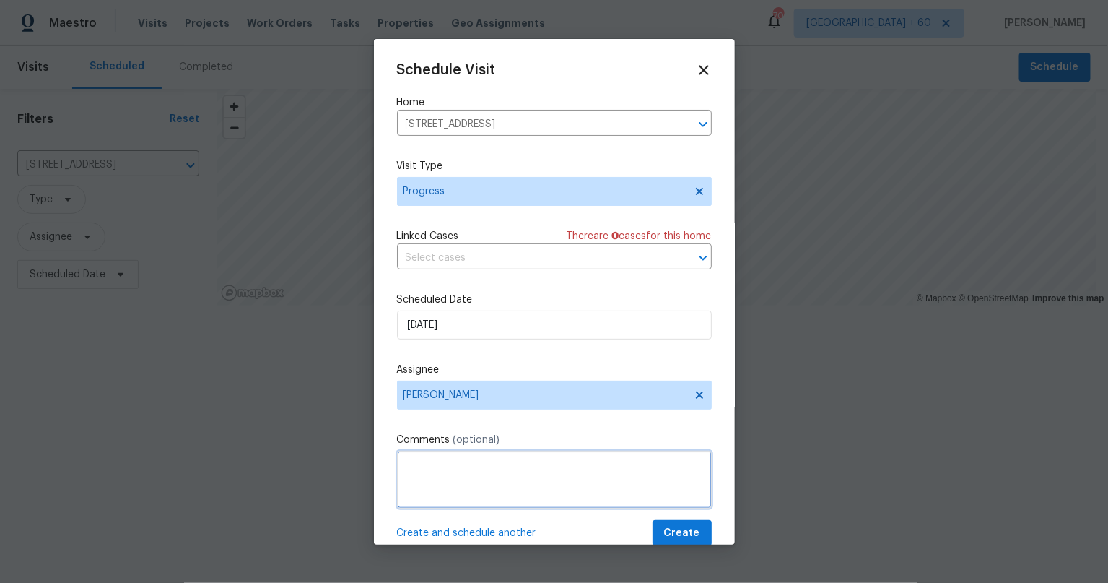
click at [486, 472] on textarea at bounding box center [554, 479] width 315 height 58
click at [443, 478] on textarea at bounding box center [554, 479] width 315 height 58
paste textarea "This is a new prelist home that we will need walked asap. Once you have the sco…"
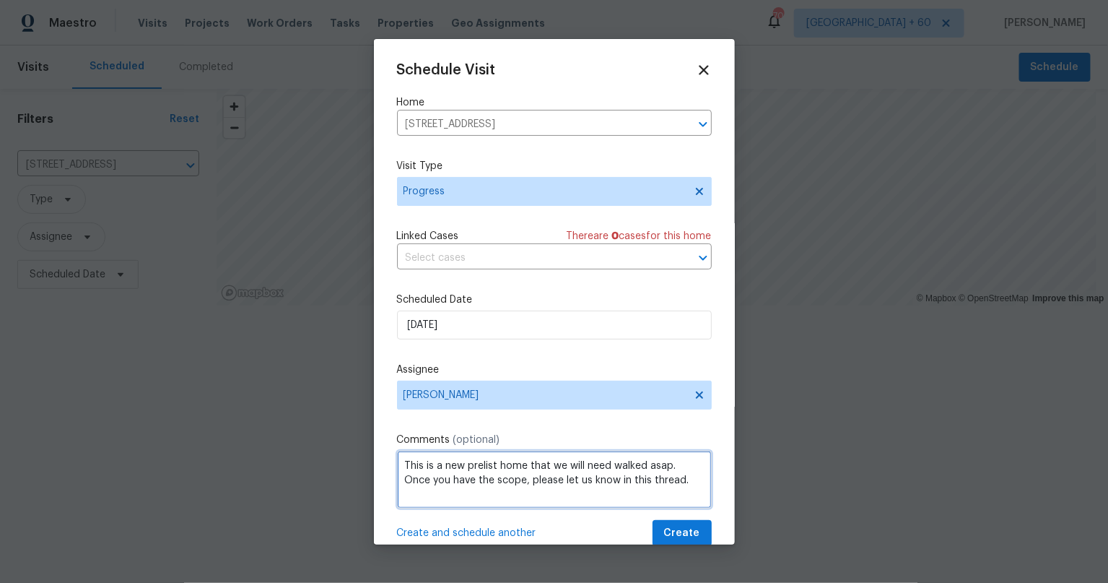
drag, startPoint x: 640, startPoint y: 480, endPoint x: 738, endPoint y: 482, distance: 98.2
click at [738, 482] on div "Schedule Visit Home 4201 NW 120th Ln, Sunrise, FL 33323 ​ Visit Type Progress L…" at bounding box center [554, 291] width 1108 height 583
type textarea "This is a new prelist home that we will need walked asap. Once you have the sco…"
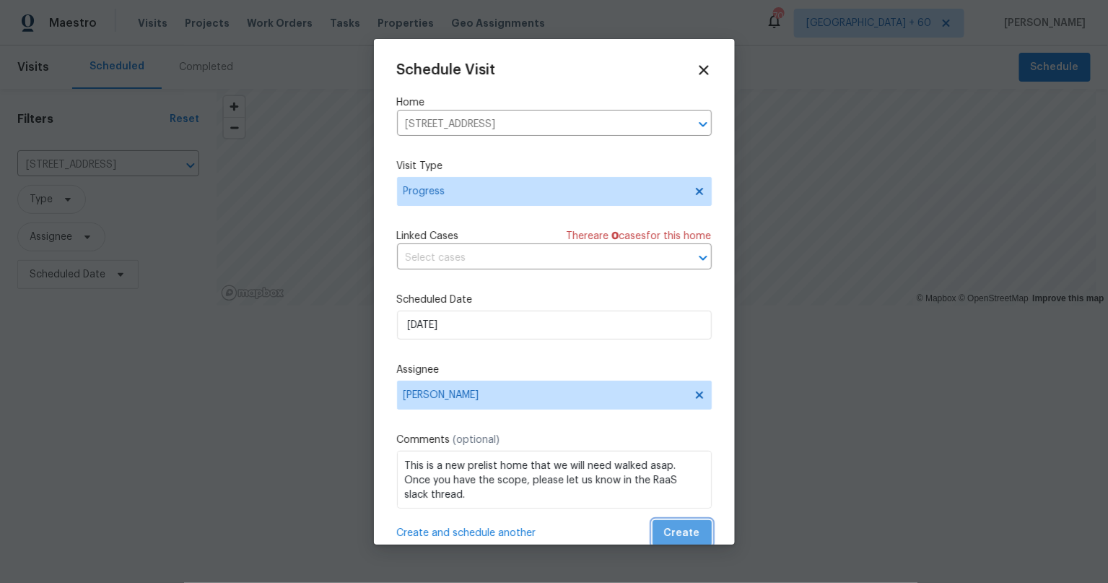
click at [686, 535] on span "Create" at bounding box center [682, 533] width 36 height 18
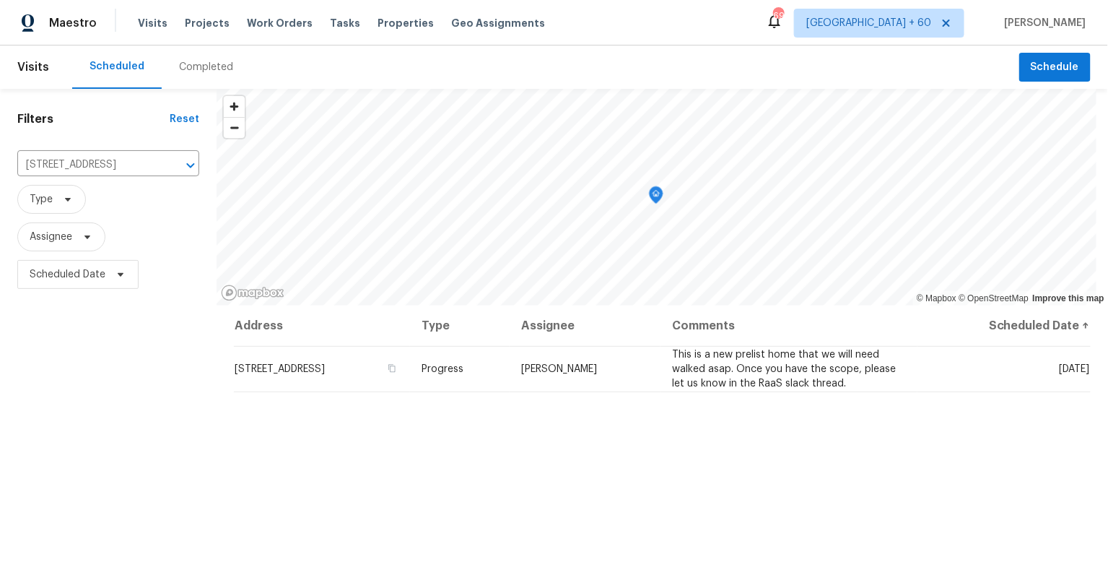
click at [42, 141] on div "Filters Reset 4201 NW 120th Ln, Sunrise, FL 33323 ​ Type Assignee Scheduled Date" at bounding box center [108, 430] width 217 height 683
click at [69, 173] on input "4201 NW 120th Ln, Sunrise, FL 33323" at bounding box center [87, 165] width 141 height 22
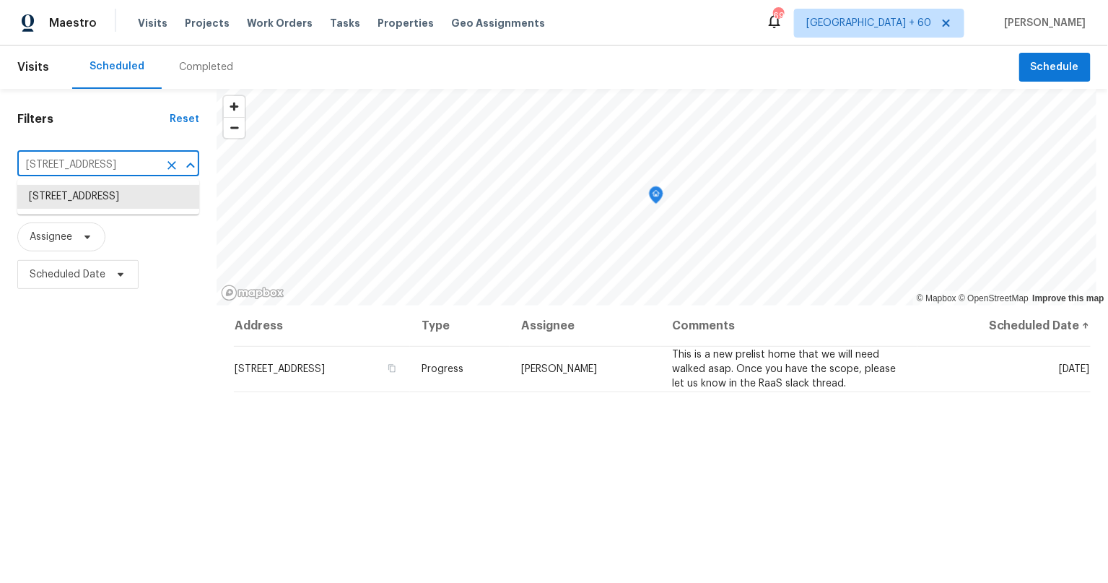
click at [69, 173] on input "4201 NW 120th Ln, Sunrise, FL 33323" at bounding box center [87, 165] width 141 height 22
paste input "7013 Galleon Cv, Riviera Beach, FL 33418"
type input "7013 Galleon Cv, Riviera Beach, FL 33418"
click at [82, 196] on li "7013 Galleon Cv, Riviera Beach, FL 33418" at bounding box center [108, 197] width 182 height 24
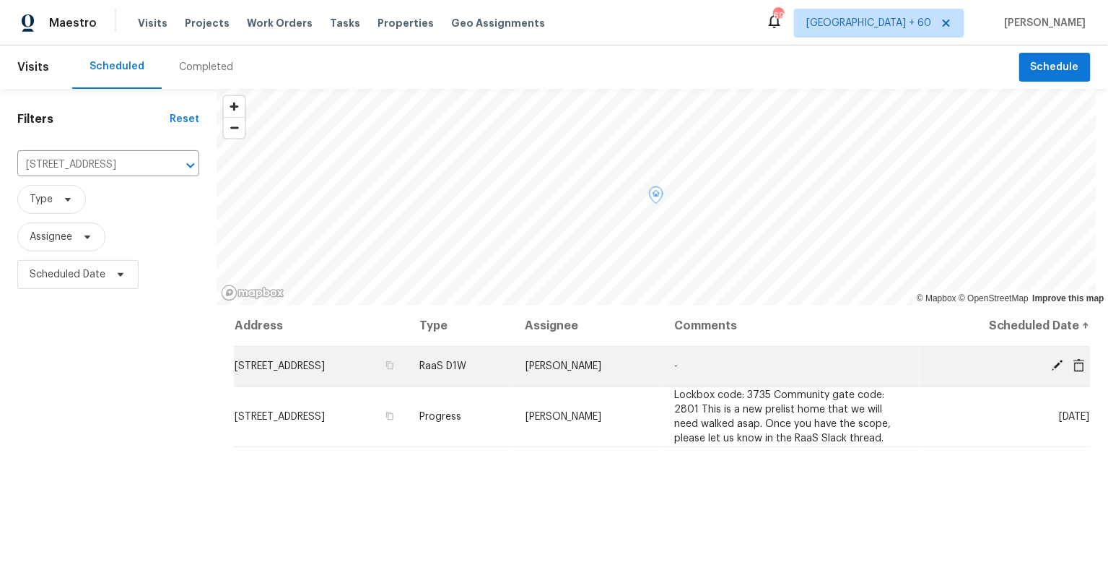
click at [1073, 362] on icon at bounding box center [1079, 364] width 12 height 13
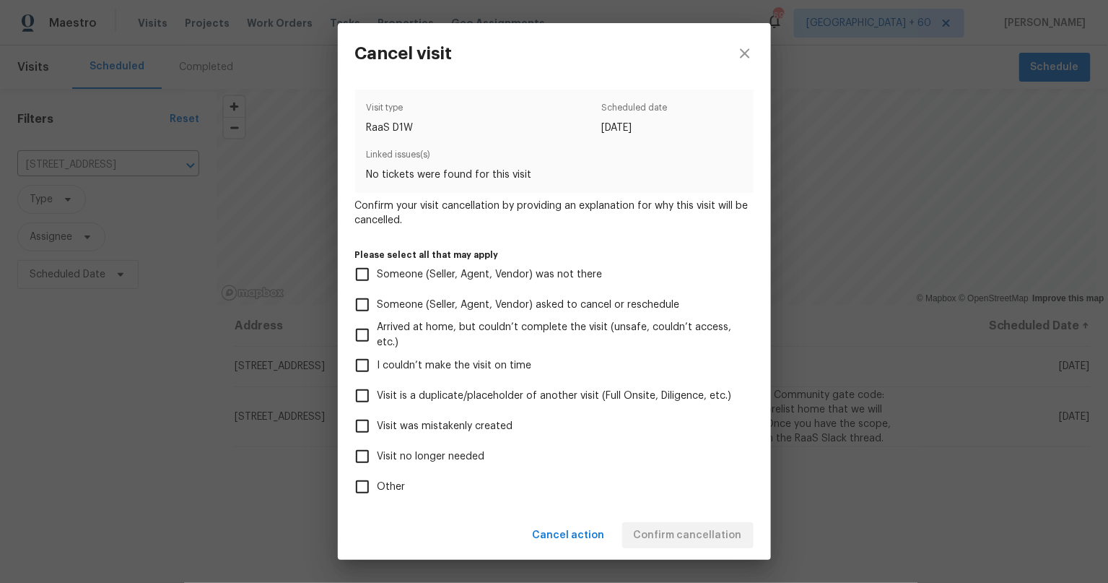
click at [354, 424] on input "Visit was mistakenly created" at bounding box center [362, 426] width 30 height 30
checkbox input "true"
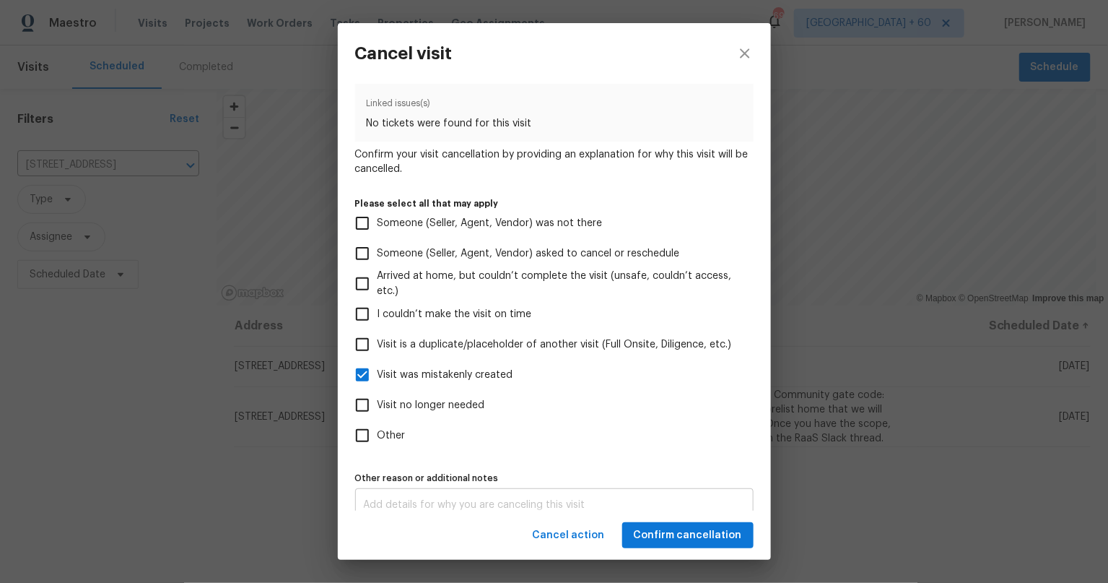
scroll to position [67, 0]
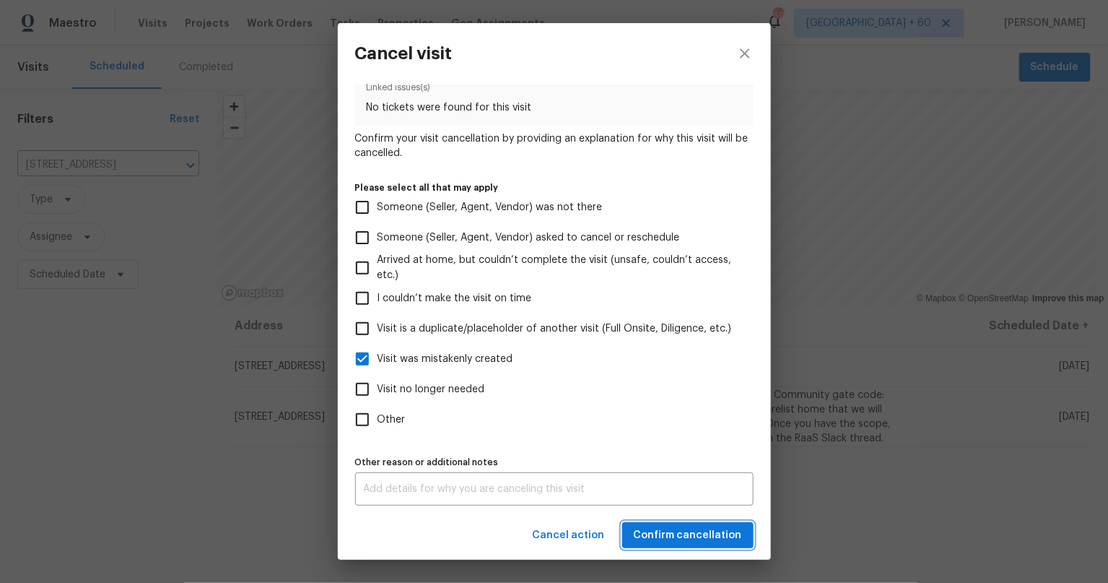
click at [700, 537] on span "Confirm cancellation" at bounding box center [688, 535] width 108 height 18
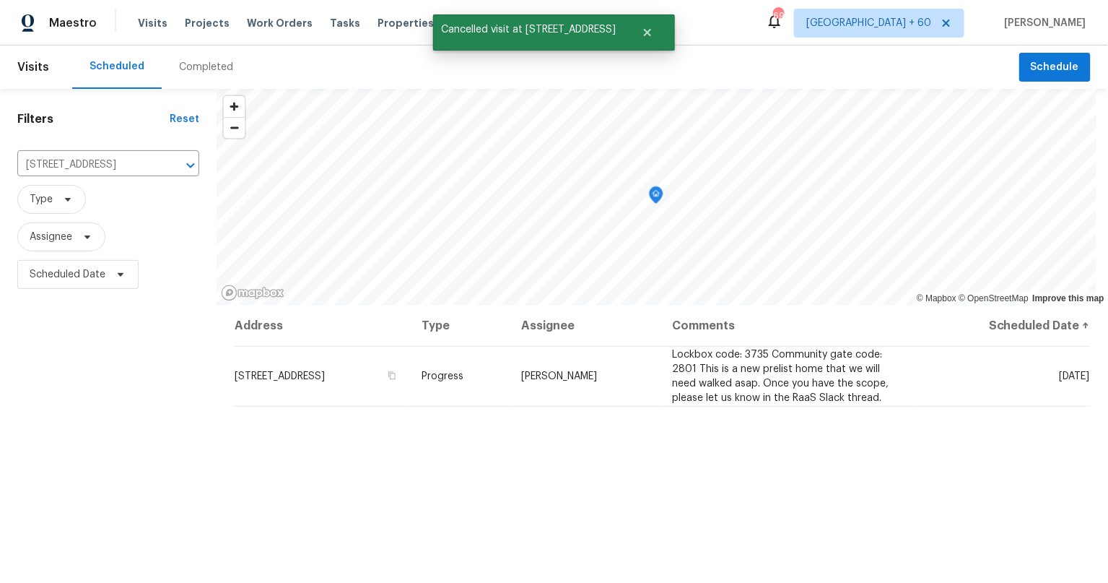
click at [207, 456] on div "Filters Reset 7013 Galleon Cv, Riviera Beach, FL 33418 ​ Type Assignee Schedule…" at bounding box center [108, 430] width 217 height 683
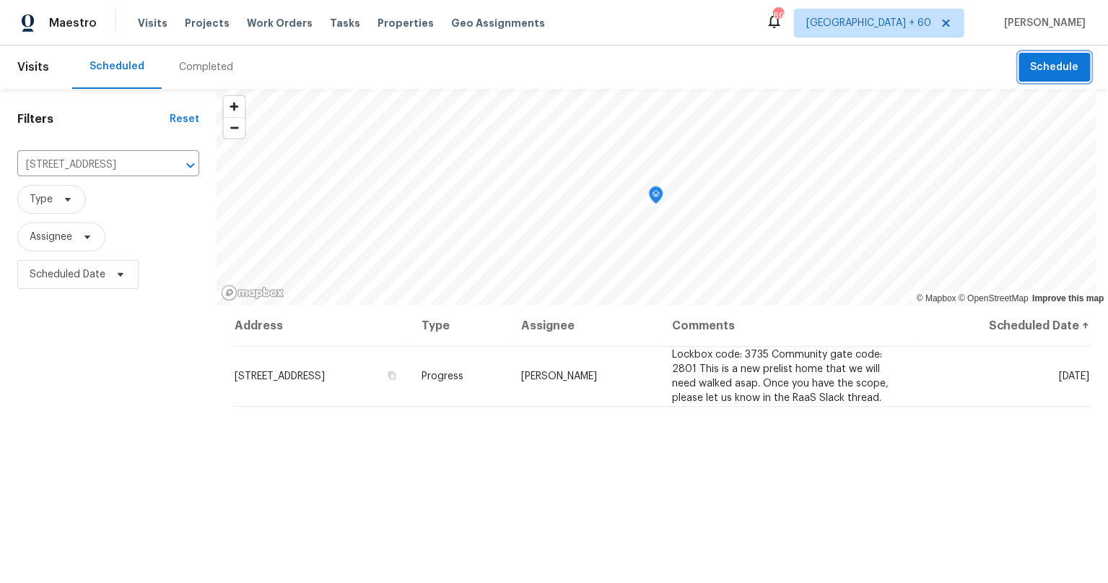
click at [1042, 64] on span "Schedule" at bounding box center [1055, 67] width 48 height 18
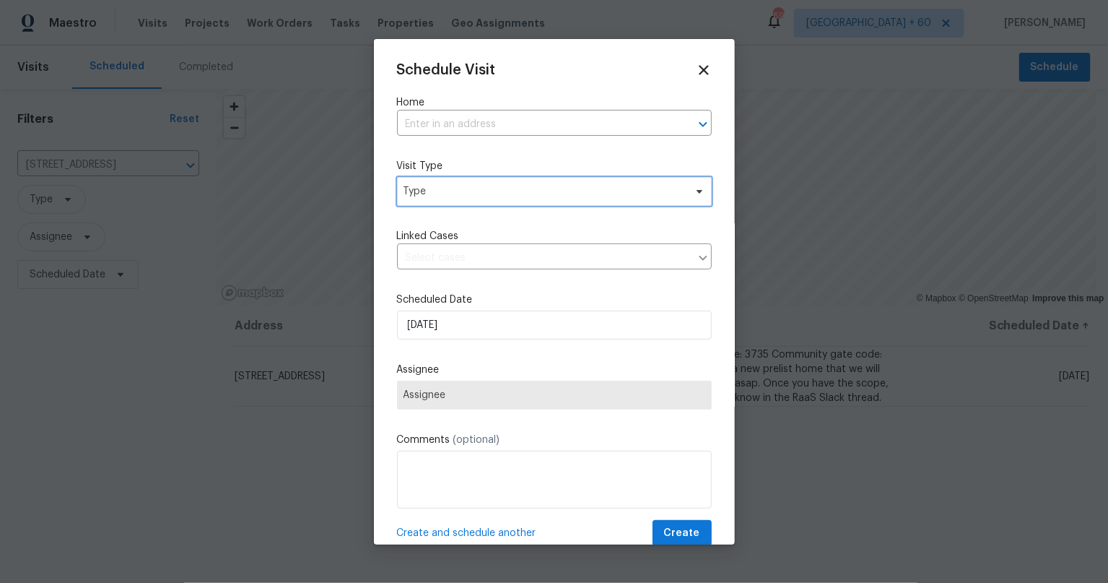
click at [528, 199] on span "Type" at bounding box center [554, 191] width 315 height 29
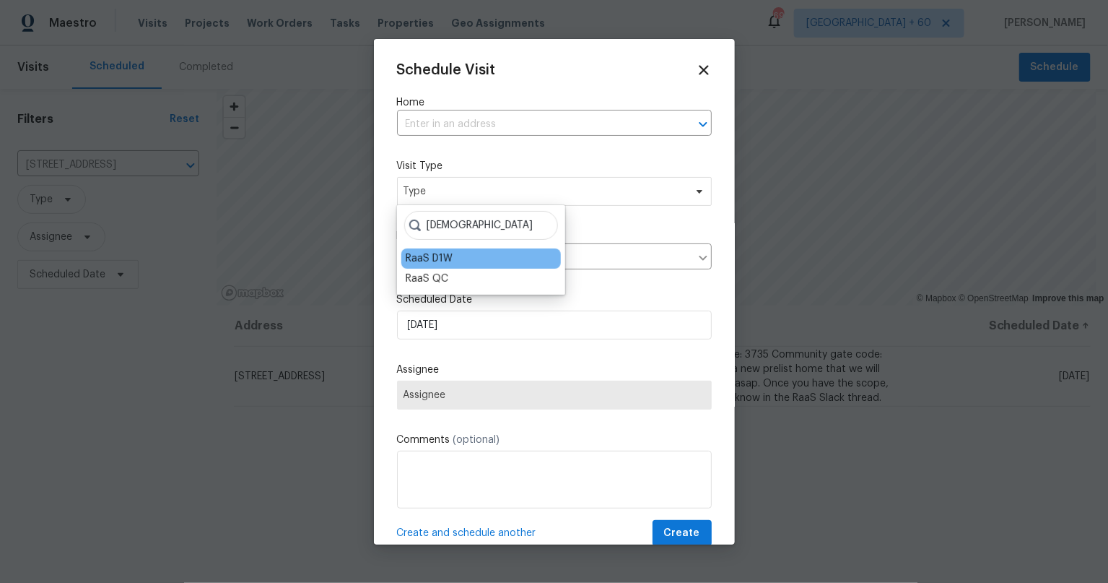
type input "raas"
click at [428, 261] on div "RaaS D1W" at bounding box center [429, 258] width 47 height 14
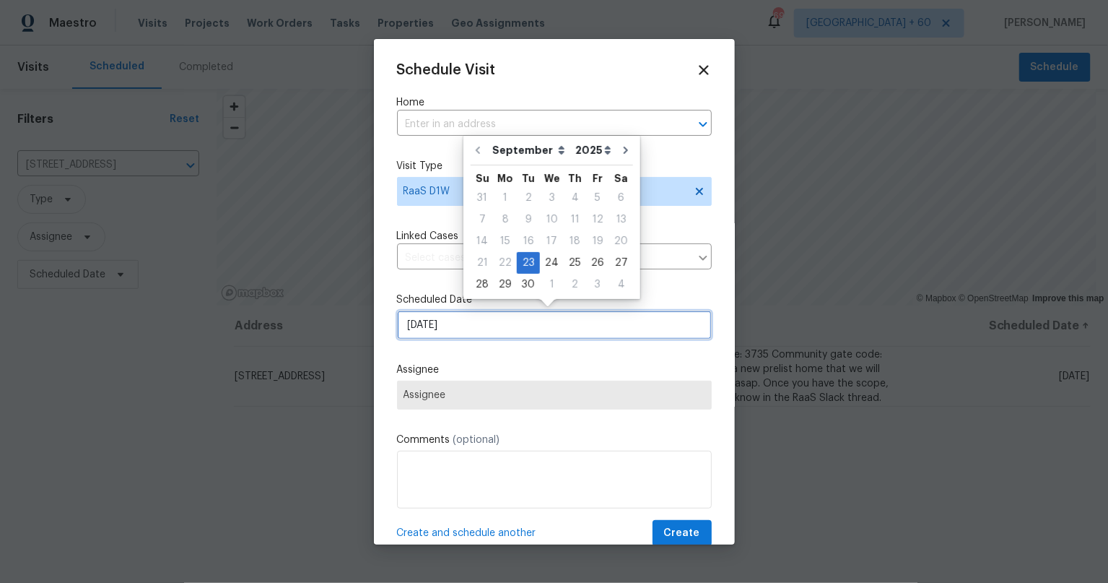
click at [459, 325] on input "[DATE]" at bounding box center [554, 324] width 315 height 29
click at [553, 255] on div "24" at bounding box center [552, 263] width 24 height 20
type input "9/24/2025"
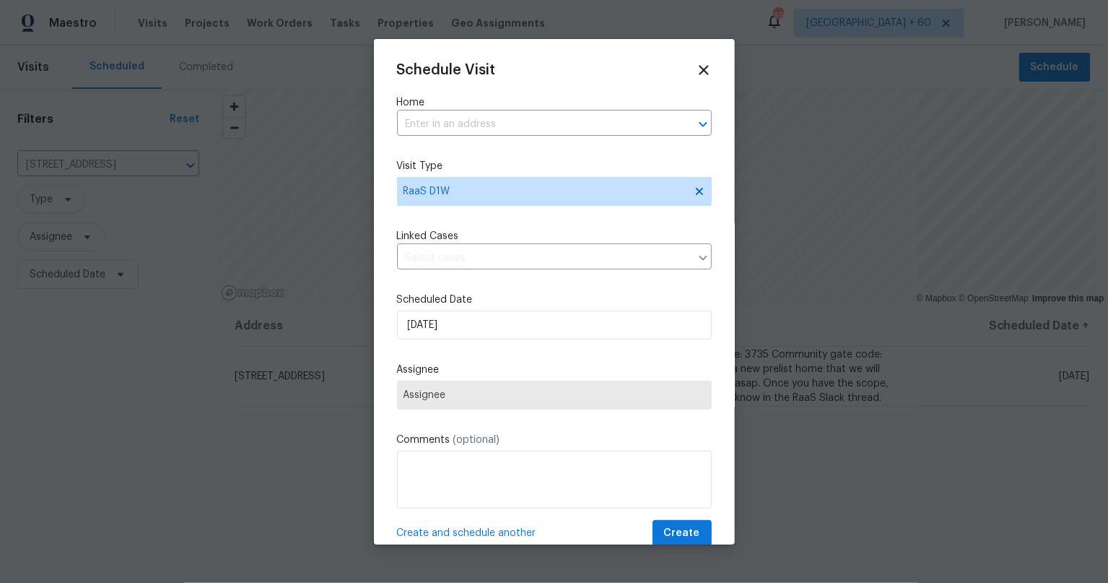
click at [479, 393] on span "Assignee" at bounding box center [555, 395] width 302 height 12
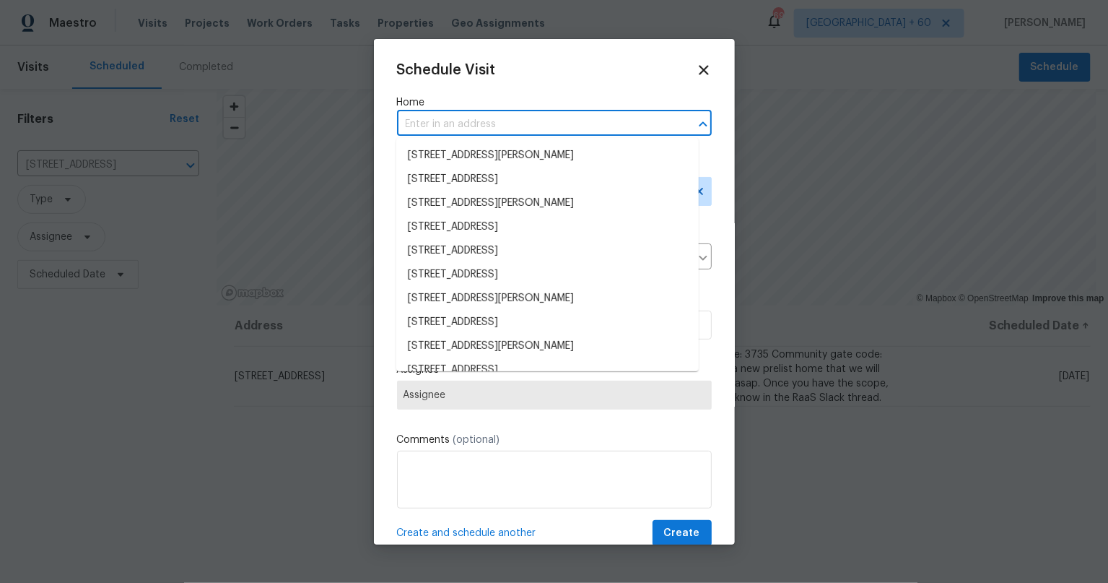
click at [482, 122] on input "text" at bounding box center [534, 124] width 274 height 22
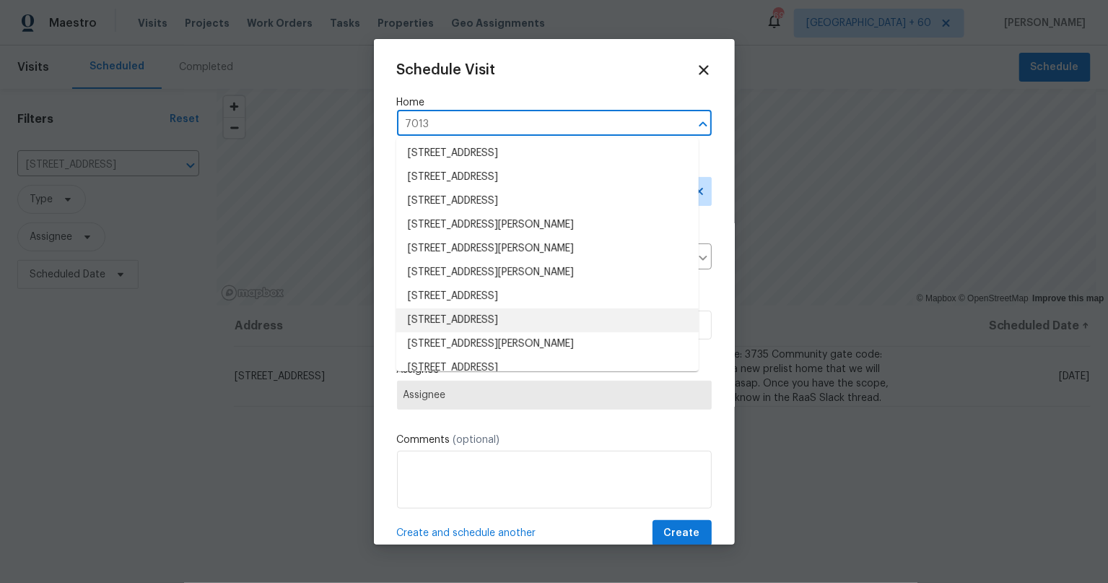
scroll to position [0, 0]
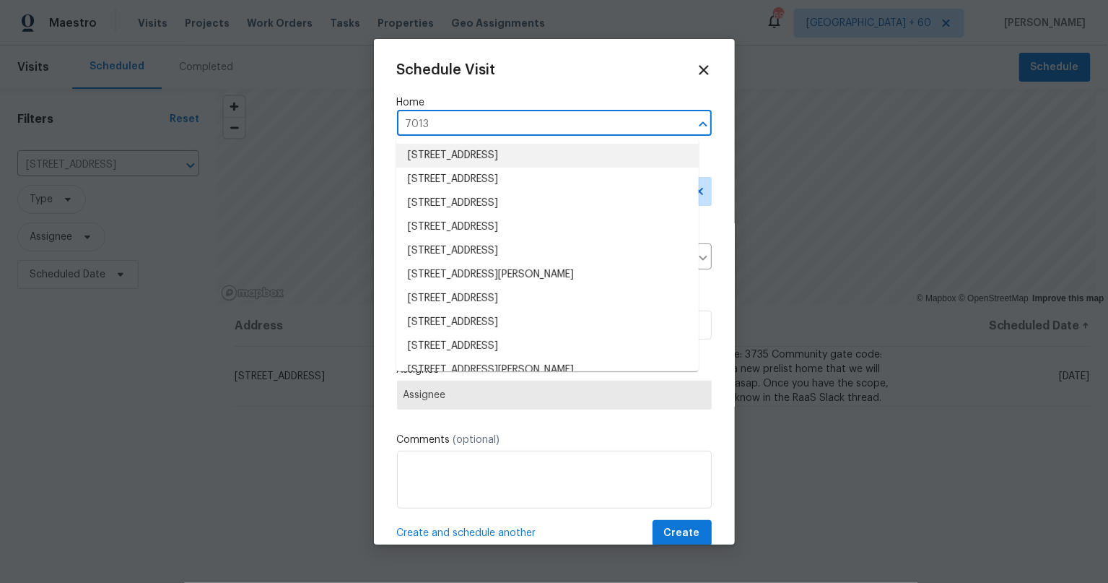
click at [471, 125] on input "7013" at bounding box center [534, 124] width 274 height 22
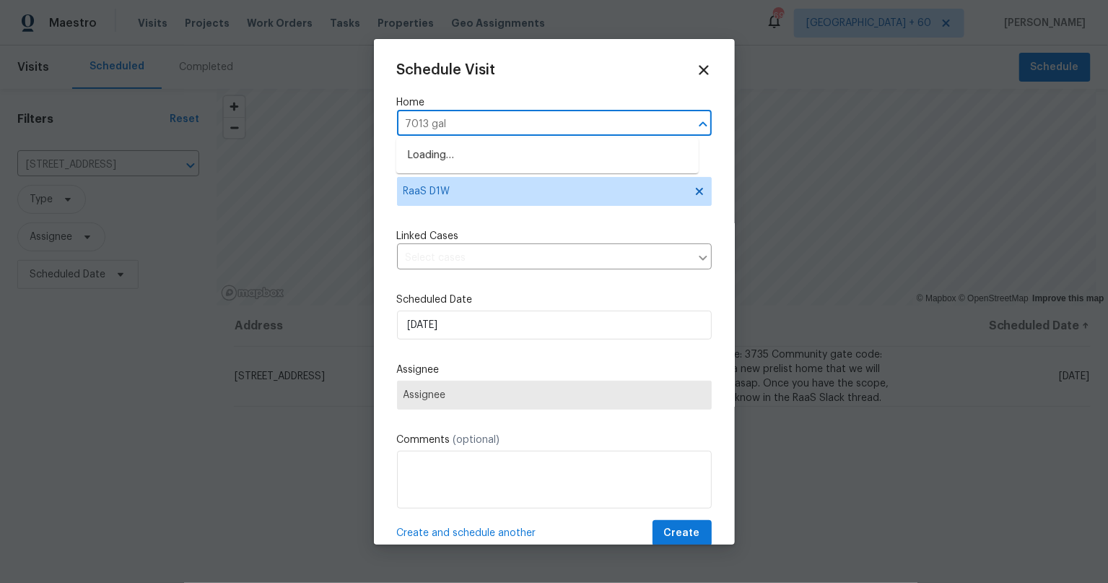
type input "7013 gall"
click at [483, 162] on li "7013 Galleon Cv, Riviera Beach, FL 33418" at bounding box center [547, 156] width 302 height 24
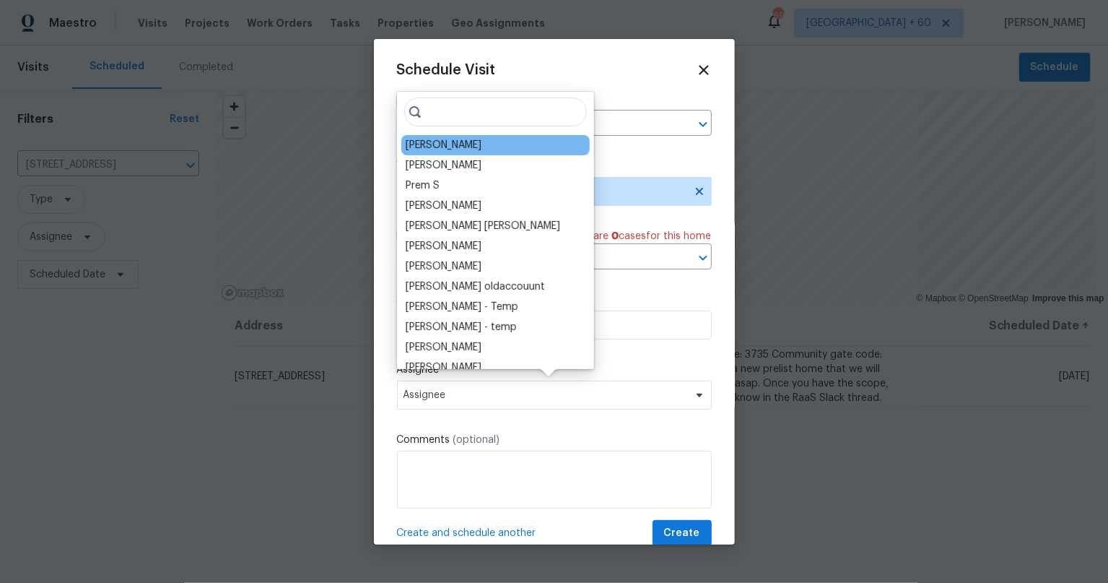
click at [468, 148] on div "Jeff Aniello" at bounding box center [495, 145] width 188 height 20
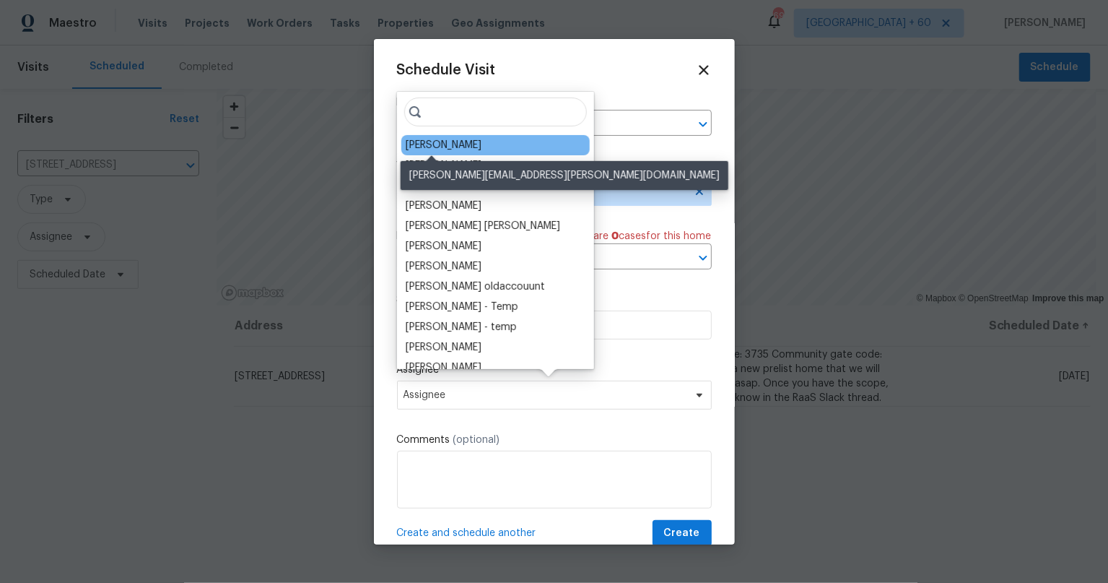
click at [453, 145] on div "Jeff Aniello" at bounding box center [444, 145] width 76 height 14
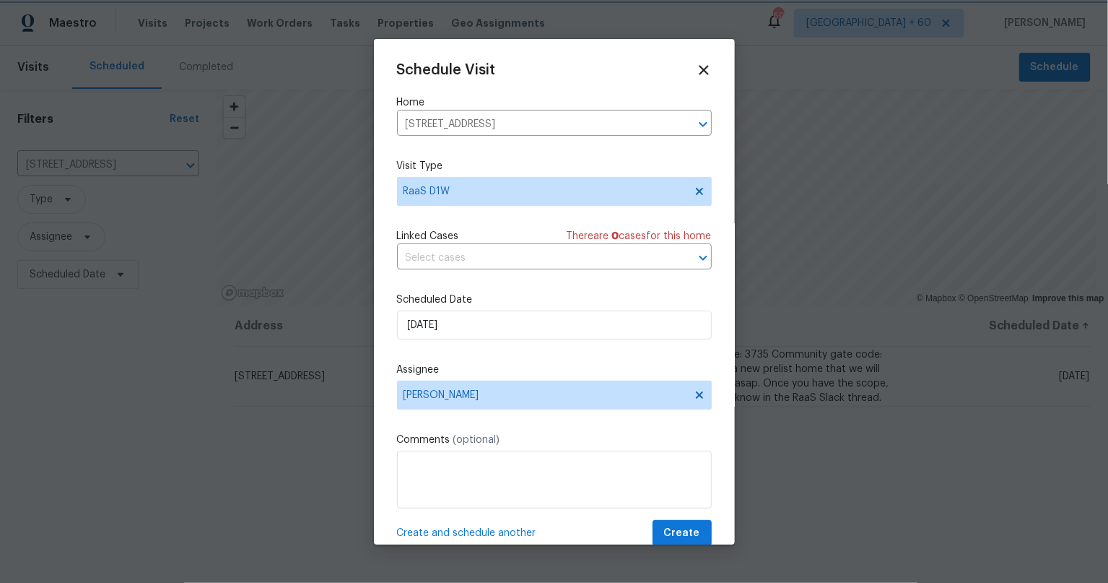
click at [826, 388] on div at bounding box center [554, 291] width 1108 height 583
click at [505, 468] on textarea at bounding box center [554, 479] width 315 height 58
drag, startPoint x: 889, startPoint y: 400, endPoint x: 781, endPoint y: 364, distance: 114.1
click at [781, 364] on div at bounding box center [554, 291] width 1108 height 583
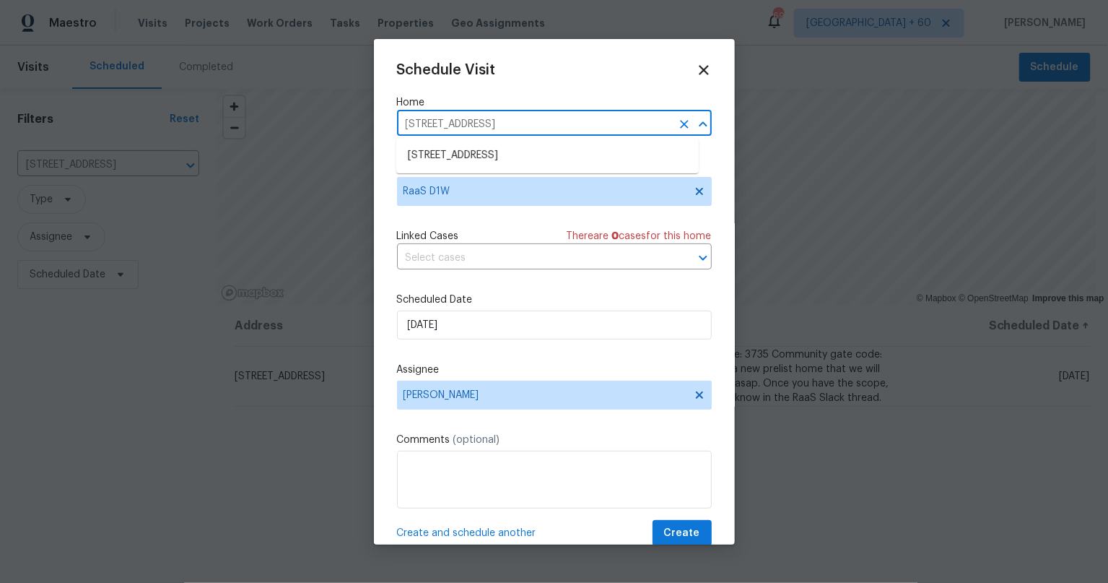
drag, startPoint x: 466, startPoint y: 122, endPoint x: 352, endPoint y: 118, distance: 114.8
click at [352, 118] on div "Schedule Visit Home 7013 Galleon Cv, Riviera Beach, FL 33418 ​ Visit Type RaaS …" at bounding box center [554, 291] width 1108 height 583
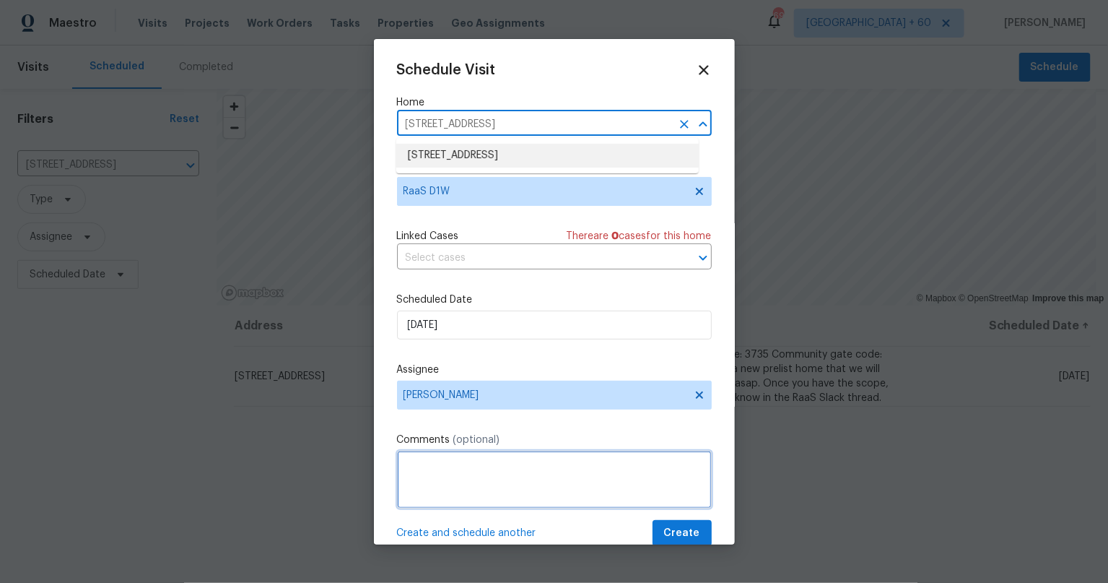
click at [518, 468] on textarea at bounding box center [554, 479] width 315 height 58
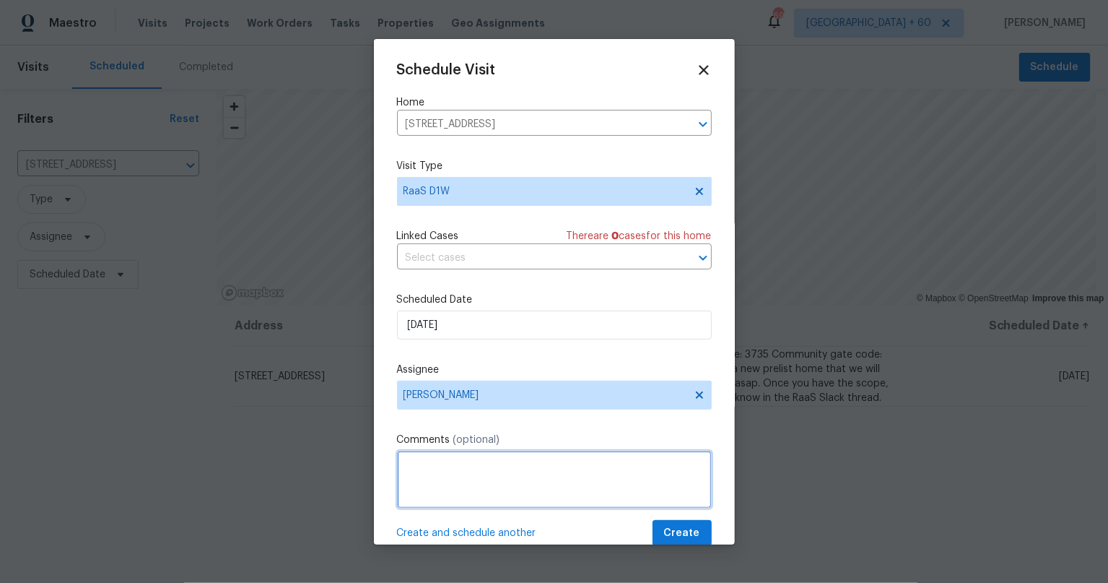
paste textarea "Lockbox code: 3735 Community gate code: 2801 This is a new prelist home that we…"
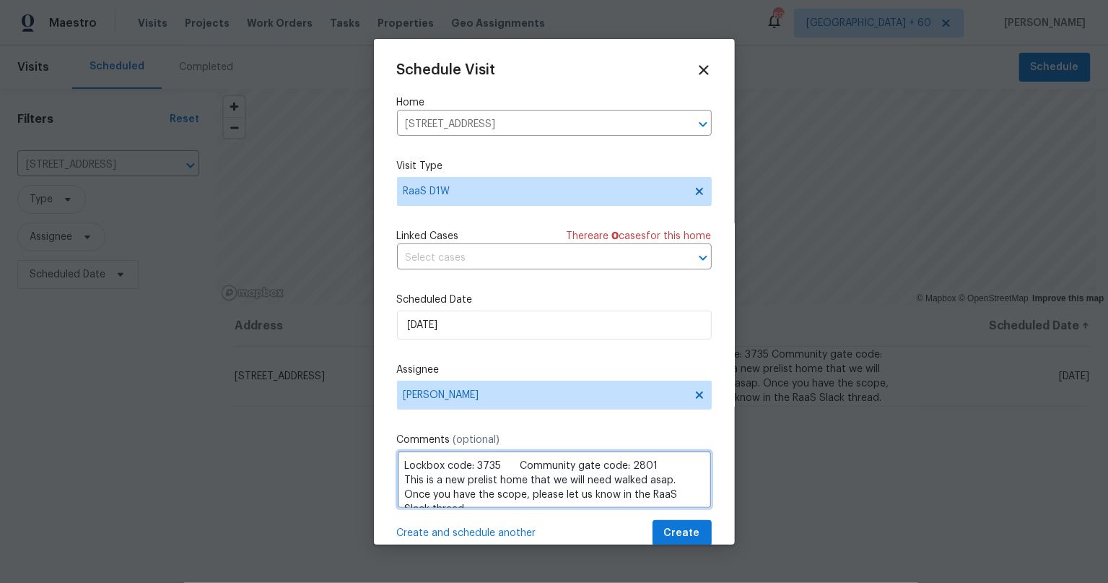
scroll to position [7, 0]
type textarea "Lockbox code: 3735 Community gate code: 2801 This is a new prelist home that we…"
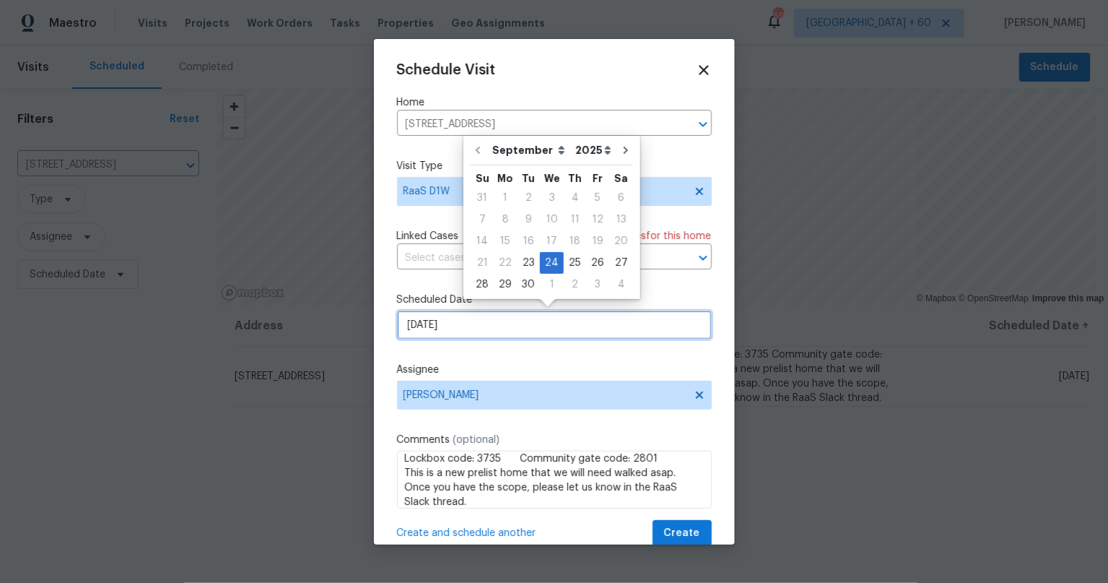
click at [445, 327] on input "9/24/2025" at bounding box center [554, 324] width 315 height 29
click at [524, 269] on div "23" at bounding box center [528, 263] width 23 height 20
type input "[DATE]"
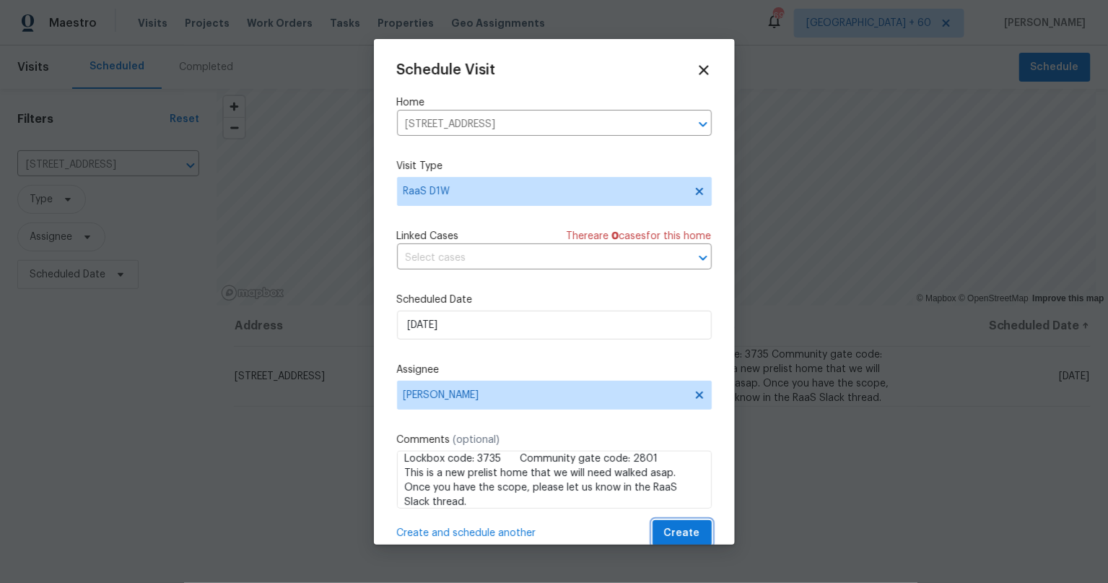
click at [664, 528] on span "Create" at bounding box center [682, 533] width 36 height 18
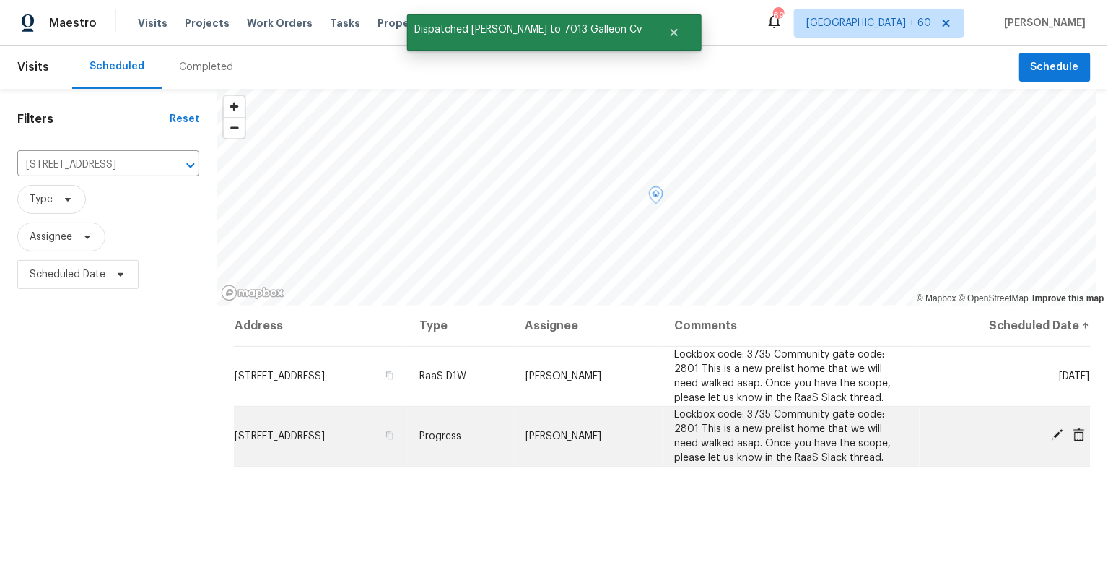
click at [1073, 435] on icon at bounding box center [1079, 434] width 12 height 13
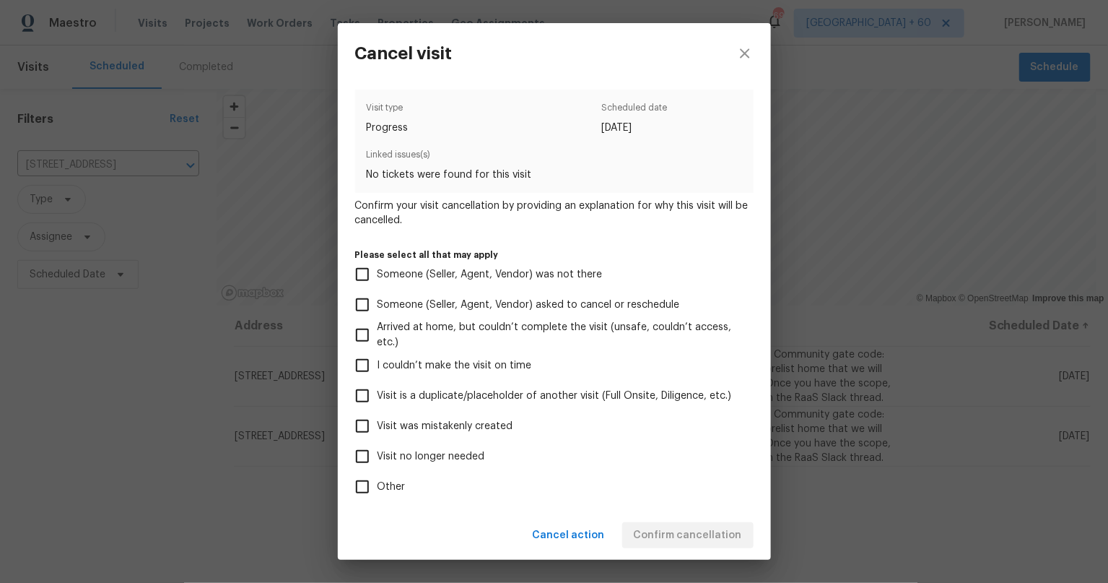
drag, startPoint x: 372, startPoint y: 426, endPoint x: 345, endPoint y: 416, distance: 28.6
click at [371, 425] on input "Visit was mistakenly created" at bounding box center [362, 426] width 30 height 30
checkbox input "true"
click at [722, 536] on span "Confirm cancellation" at bounding box center [688, 535] width 108 height 18
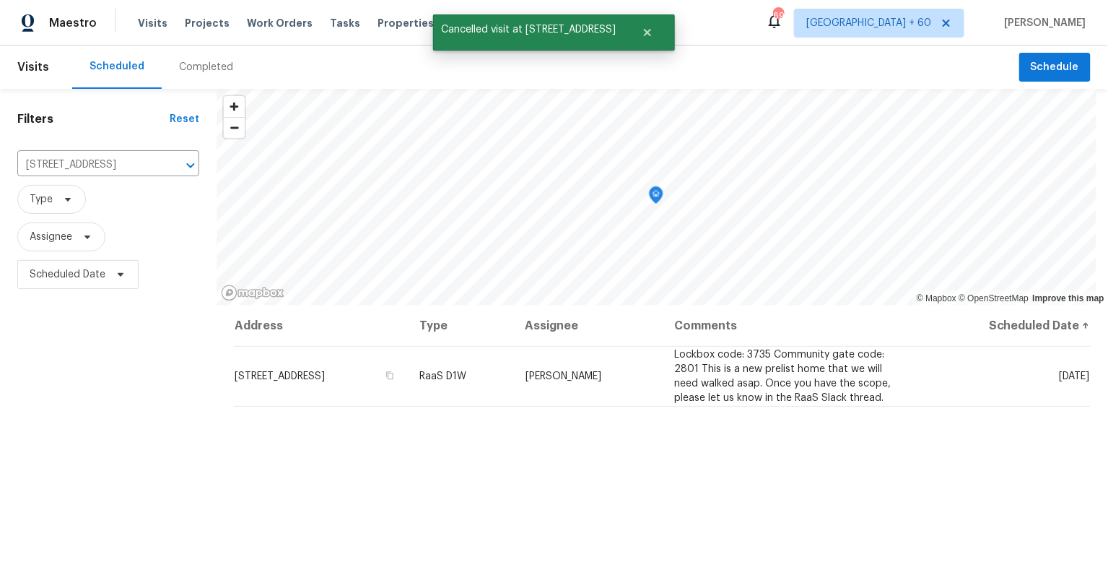
click at [661, 465] on div "Address Type Assignee Comments Scheduled Date ↑ 7013 Galleon Cv, Riviera Beach,…" at bounding box center [662, 538] width 891 height 466
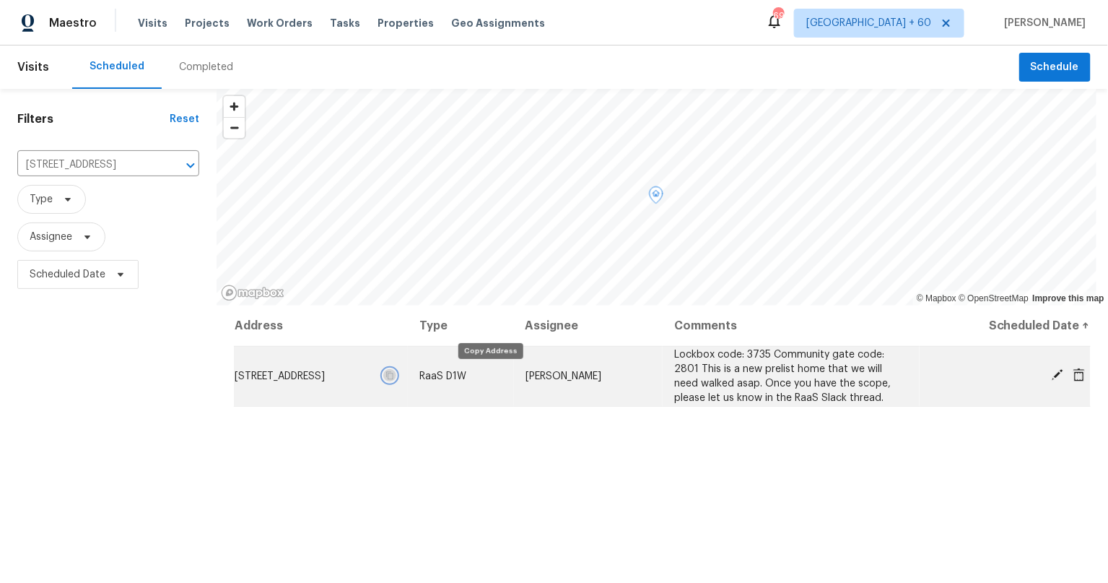
click at [394, 373] on icon "button" at bounding box center [389, 375] width 9 height 9
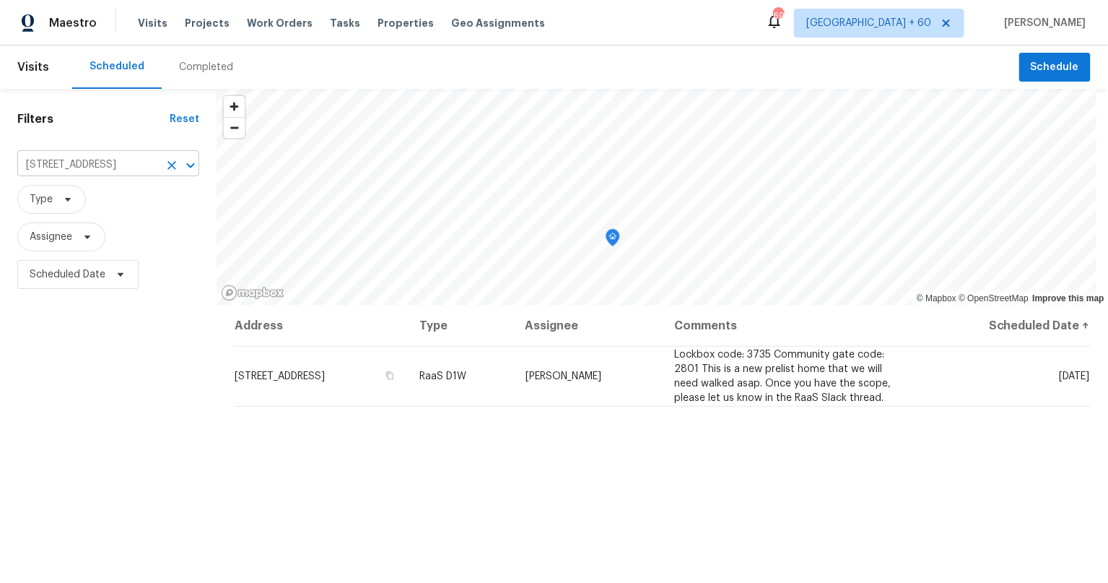
click at [55, 163] on input "7013 Galleon Cv, Riviera Beach, FL 33418" at bounding box center [87, 165] width 141 height 22
type input "4201 nw"
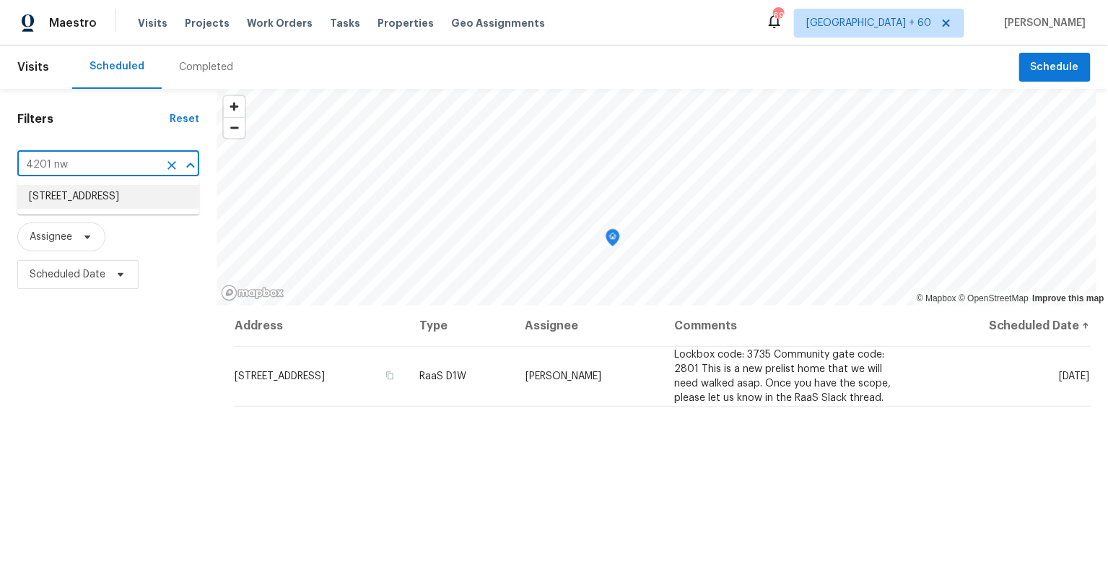
click at [64, 193] on li "4201 NW 120th Ln, Sunrise, FL 33323" at bounding box center [108, 197] width 182 height 24
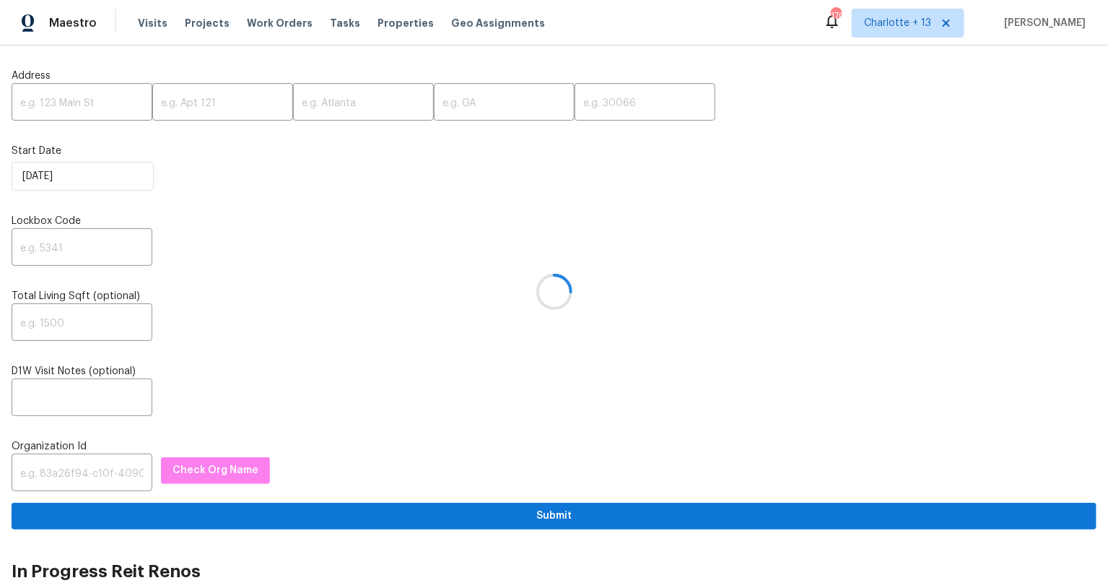
click at [84, 91] on div at bounding box center [554, 291] width 1108 height 583
click at [74, 102] on div at bounding box center [554, 291] width 1108 height 583
click at [77, 102] on input "text" at bounding box center [82, 104] width 141 height 34
paste input "[STREET_ADDRESS],"
type input "[STREET_ADDRESS],"
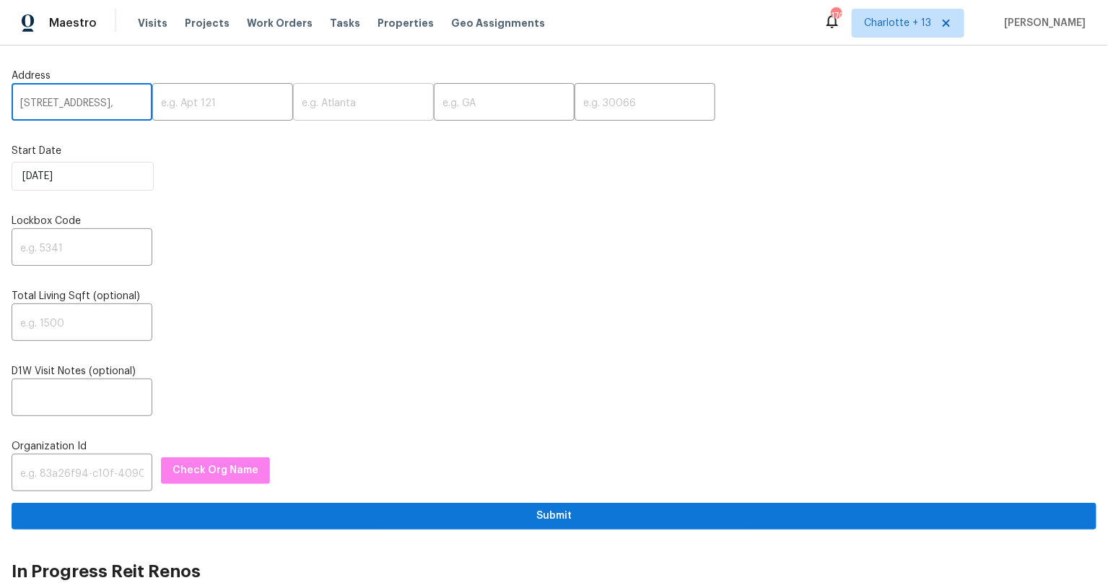
click at [351, 105] on input "text" at bounding box center [363, 104] width 141 height 34
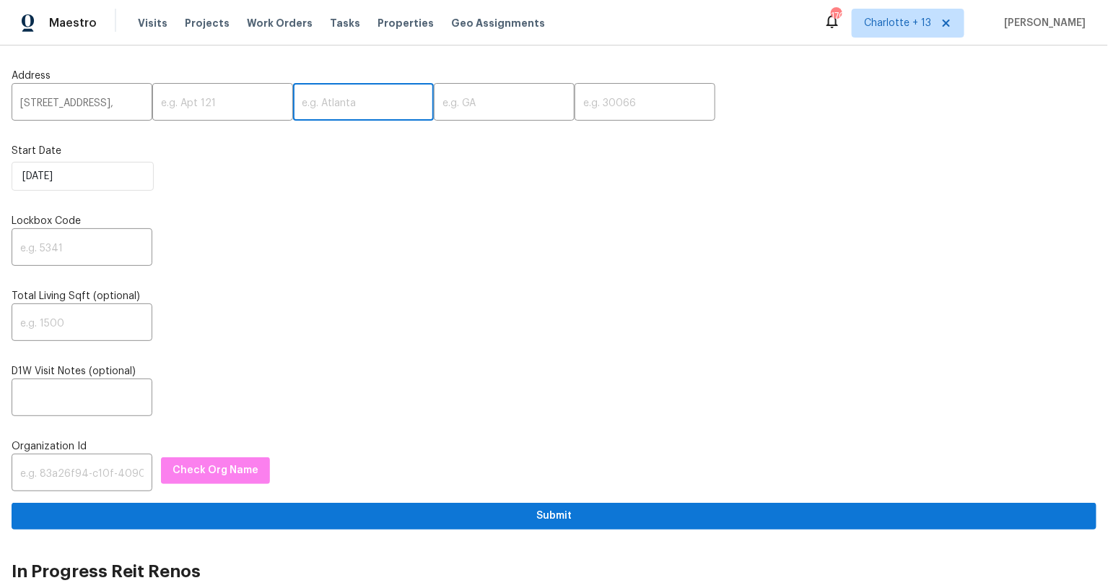
paste input "[GEOGRAPHIC_DATA]"
type input "[GEOGRAPHIC_DATA]"
click at [458, 104] on input "text" at bounding box center [504, 104] width 141 height 34
paste input "FL"
type input "FL"
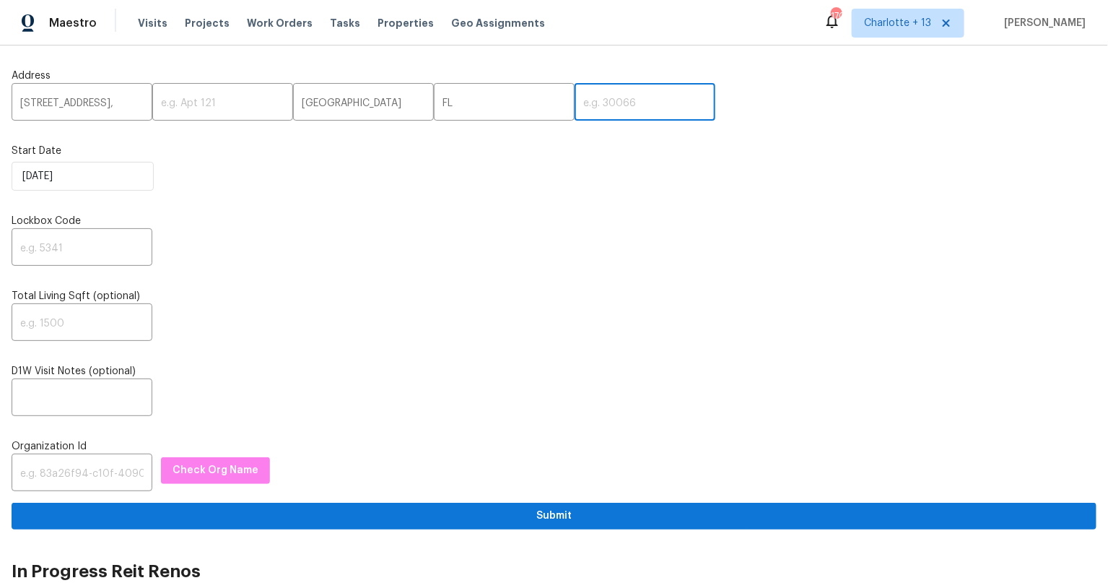
click at [587, 100] on input "text" at bounding box center [645, 104] width 141 height 34
paste input "33418"
type input "33418"
click at [706, 299] on label "Total Living Sqft (optional)" at bounding box center [554, 296] width 1085 height 14
click at [38, 236] on input "text" at bounding box center [82, 249] width 141 height 34
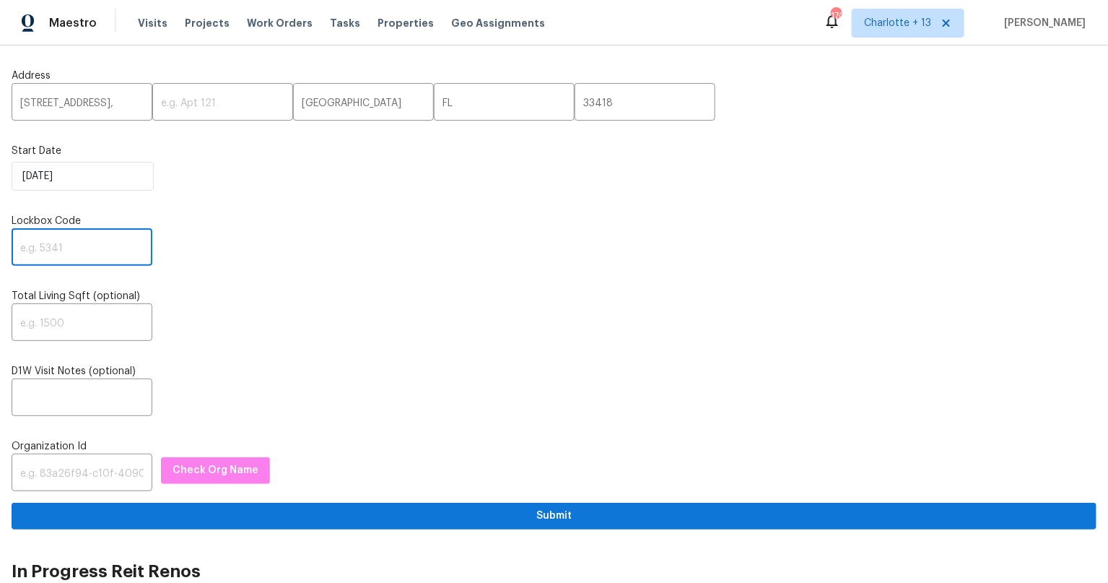
paste input "3735"
type input "3735"
drag, startPoint x: 381, startPoint y: 336, endPoint x: 759, endPoint y: 504, distance: 413.0
click at [381, 336] on div "​" at bounding box center [554, 324] width 1085 height 34
click at [95, 479] on input "text" at bounding box center [82, 474] width 141 height 34
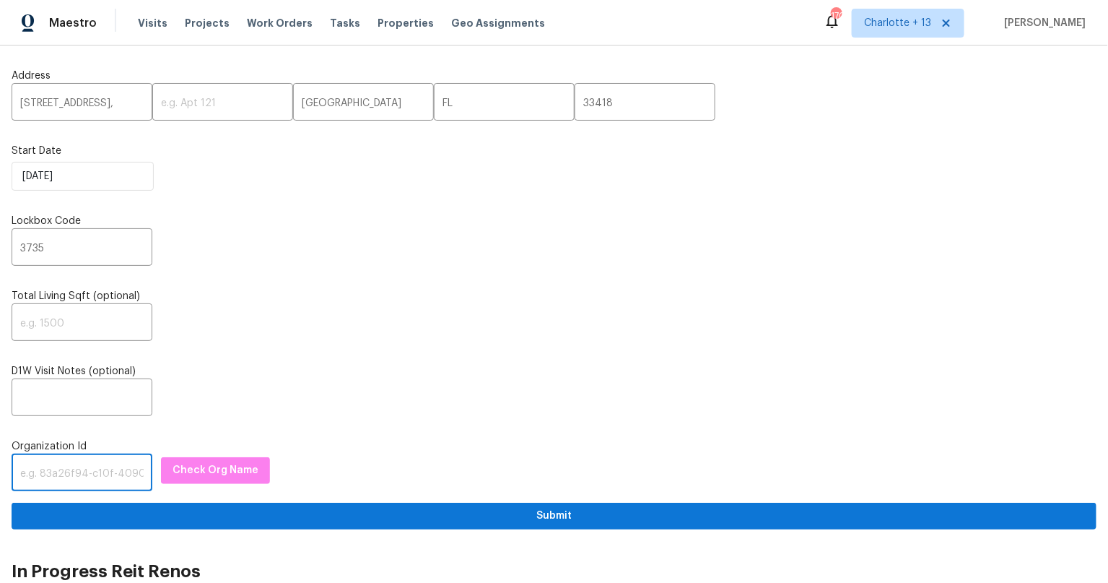
paste input "1349d153-b359-4f9b-b4dd-758ff939cc37"
type input "1349d153-b359-4f9b-b4dd-758ff939cc37"
click at [203, 470] on span "Check Org Name" at bounding box center [216, 470] width 86 height 18
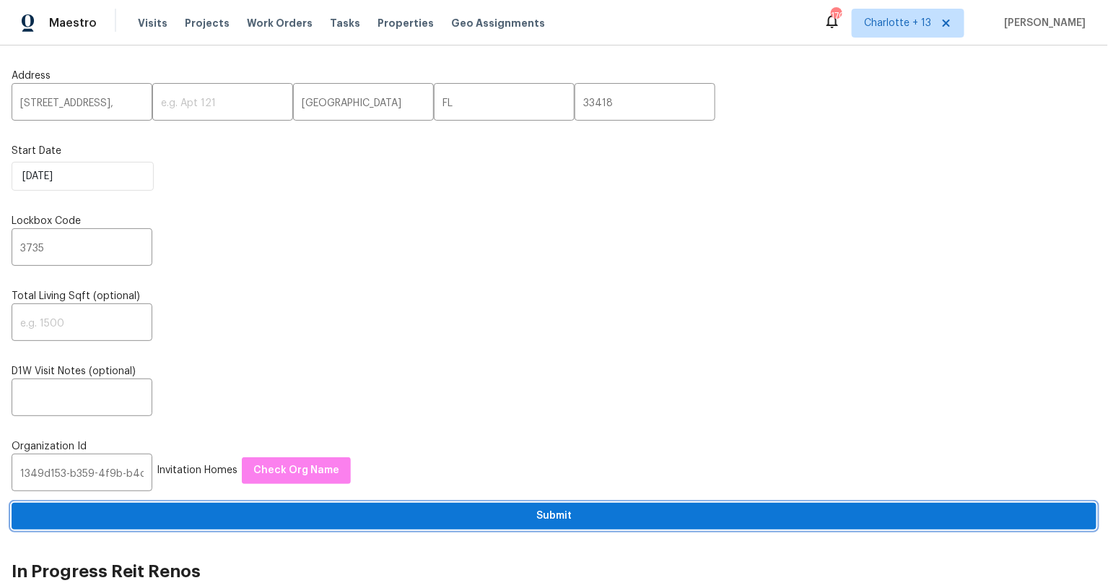
click at [552, 512] on span "Submit" at bounding box center [554, 516] width 1062 height 18
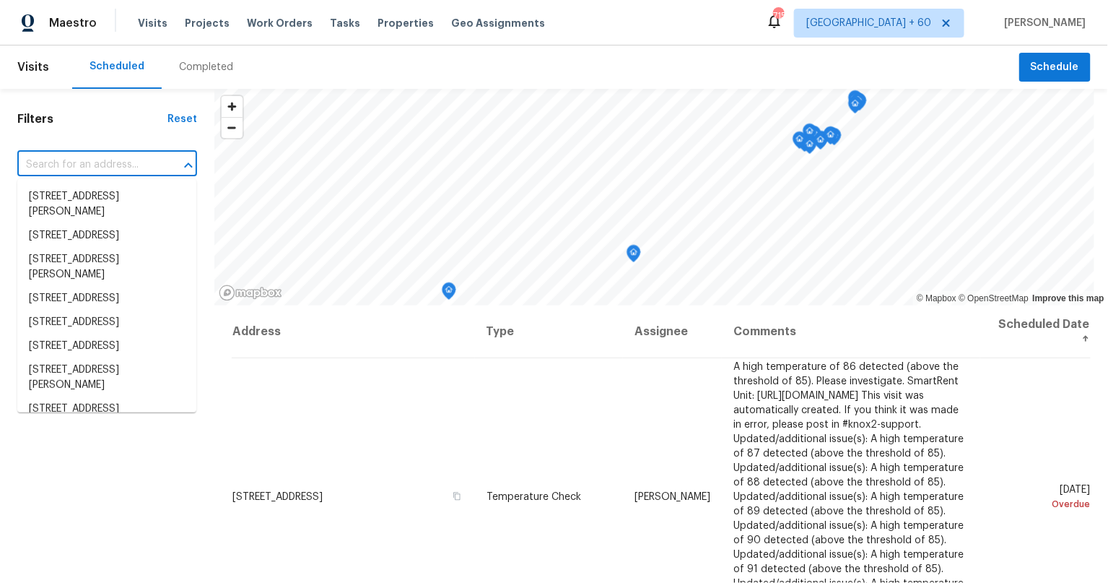
click at [103, 162] on input "text" at bounding box center [86, 165] width 139 height 22
paste input "[URL][DOMAIN_NAME]"
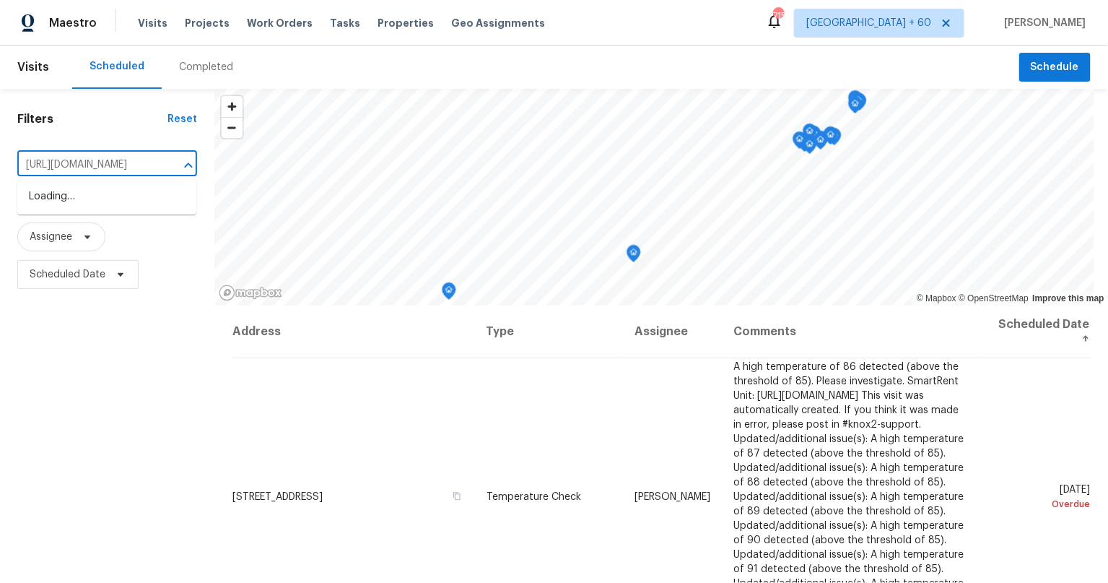
scroll to position [0, 217]
type input "[URL][DOMAIN_NAME]"
click at [123, 159] on input "[URL][DOMAIN_NAME]" at bounding box center [86, 165] width 139 height 22
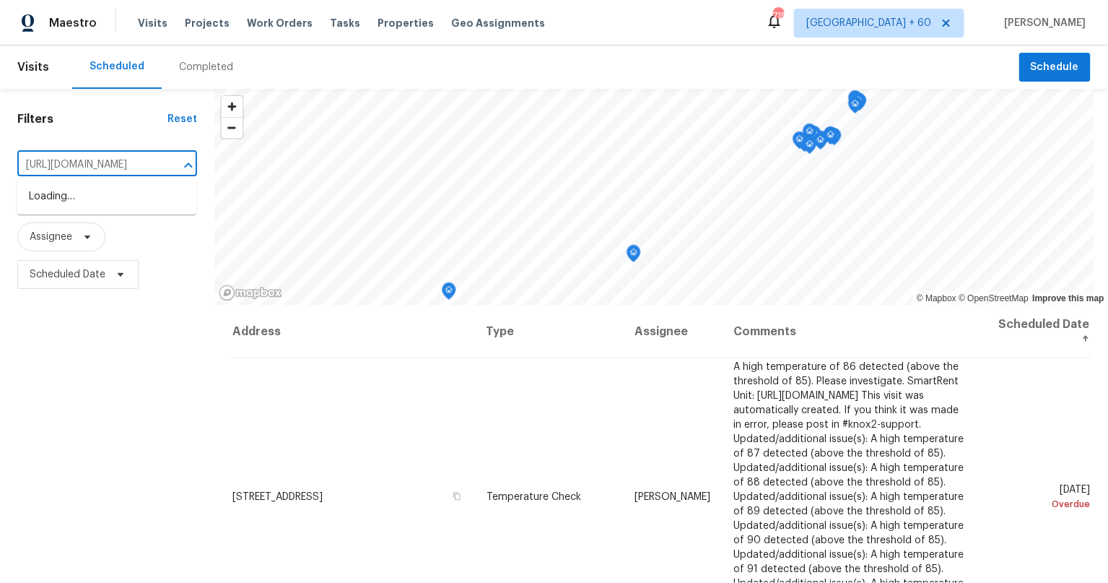
click at [123, 159] on input "[URL][DOMAIN_NAME]" at bounding box center [86, 165] width 139 height 22
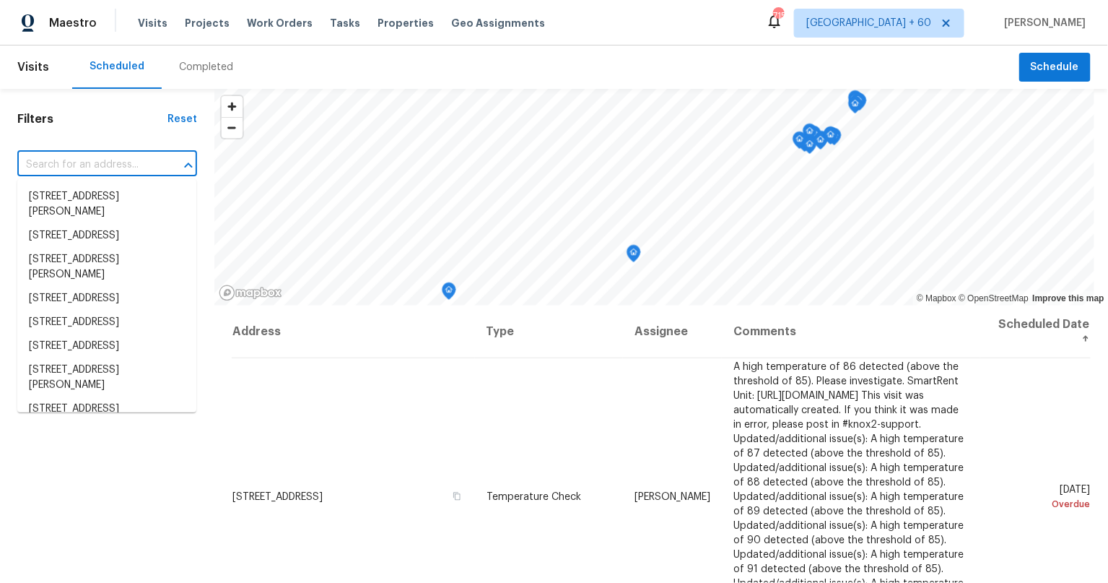
scroll to position [0, 0]
drag, startPoint x: 160, startPoint y: 529, endPoint x: 302, endPoint y: 320, distance: 252.5
click at [160, 529] on div "Filters Reset ​ Type Assignee Scheduled Date" at bounding box center [107, 430] width 214 height 683
click at [90, 170] on input "text" at bounding box center [86, 165] width 139 height 22
paste input "7013 Galleon"
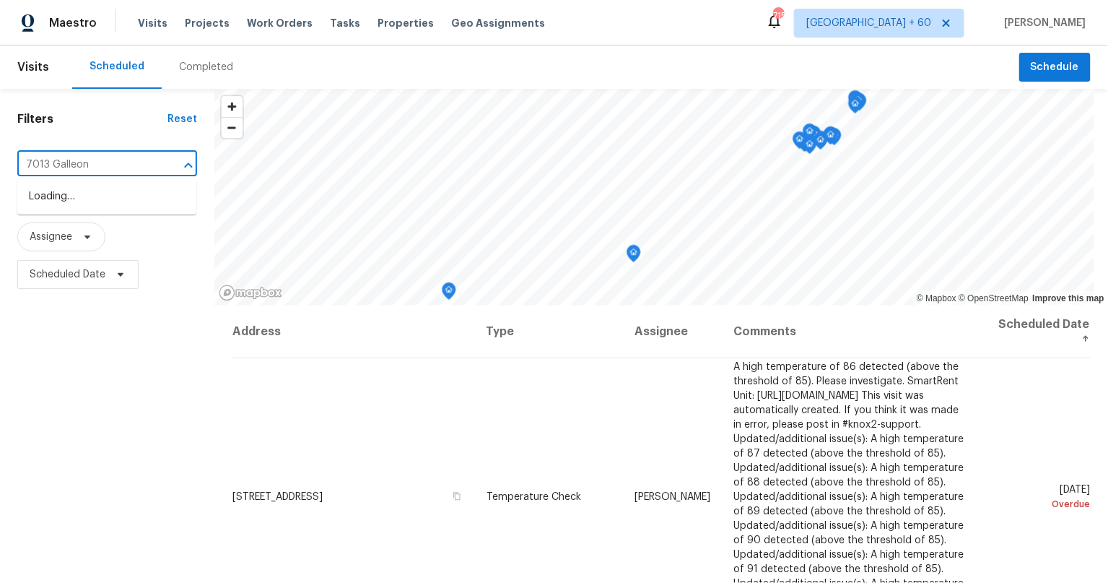
type input "7013 Galleon"
click at [51, 201] on li "[STREET_ADDRESS]" at bounding box center [106, 197] width 179 height 24
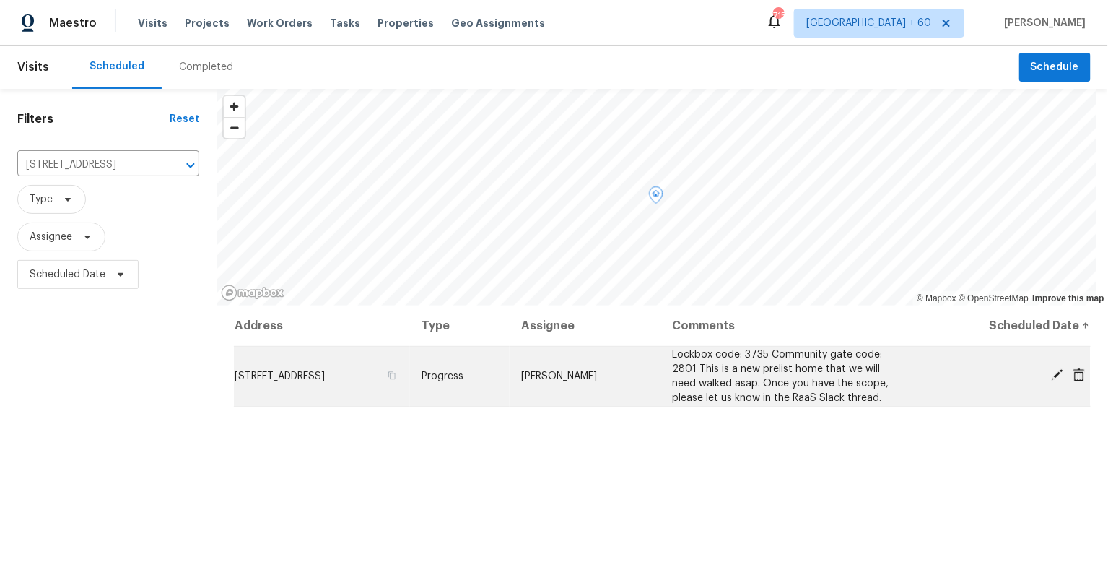
click at [752, 346] on td "Lockbox code: 3735 Community gate code: 2801 This is a new prelist home that we…" at bounding box center [788, 376] width 257 height 60
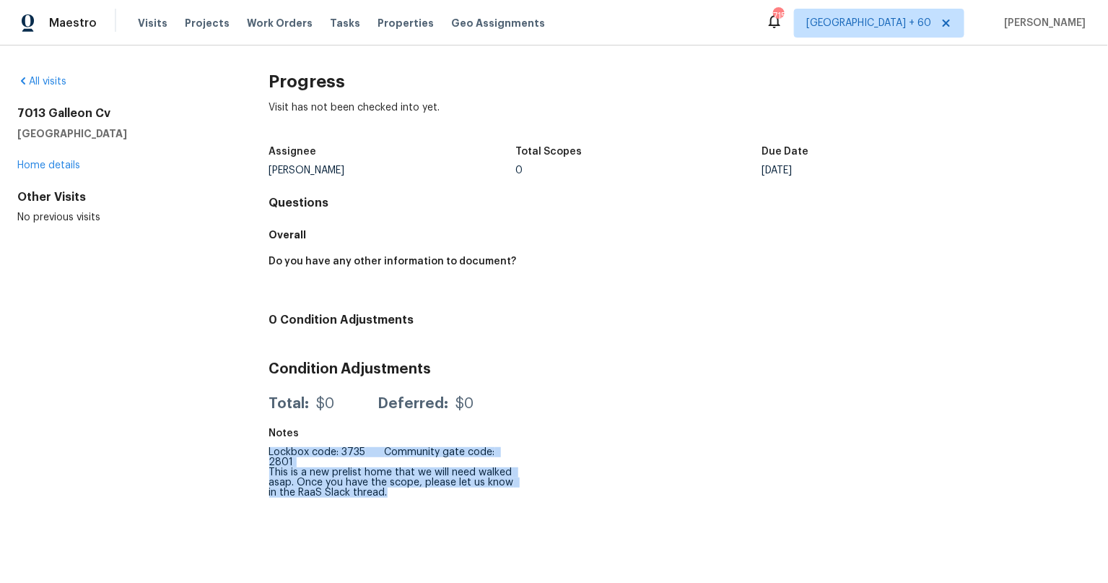
drag, startPoint x: 267, startPoint y: 451, endPoint x: 408, endPoint y: 503, distance: 150.0
click at [408, 503] on div "All visits 7013 Galleon Cv Riviera Beach, FL 33418 Home details Other Visits No…" at bounding box center [554, 275] width 1108 height 461
copy div "Lockbox code: 3735 Community gate code: 2801 This is a new prelist home that we…"
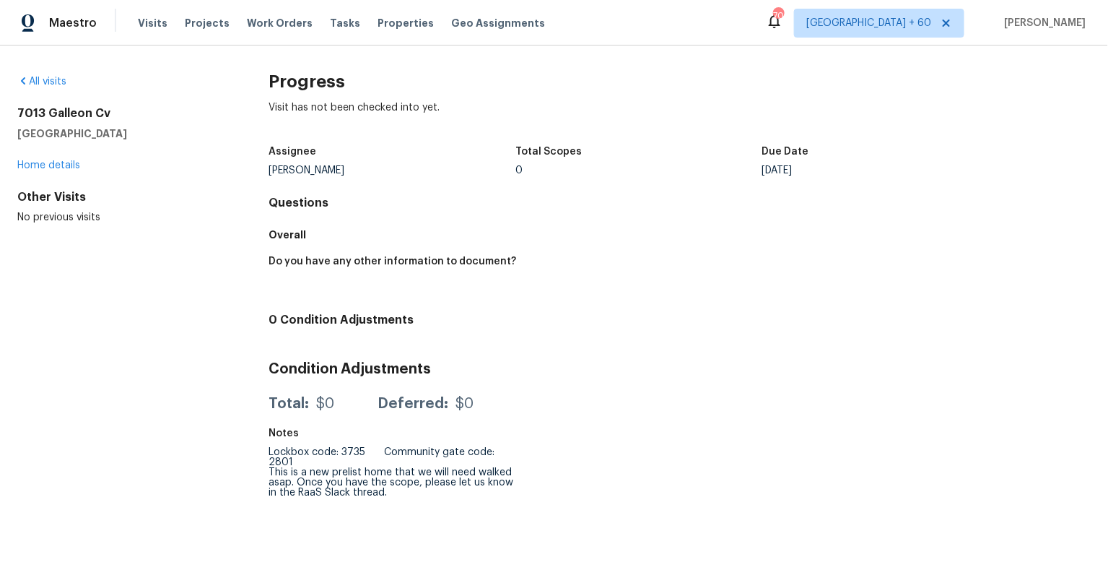
click at [194, 280] on div "All visits 7013 Galleon Cv Riviera Beach, FL 33418 Home details Other Visits No…" at bounding box center [120, 290] width 206 height 432
click at [43, 162] on link "Home details" at bounding box center [48, 165] width 63 height 10
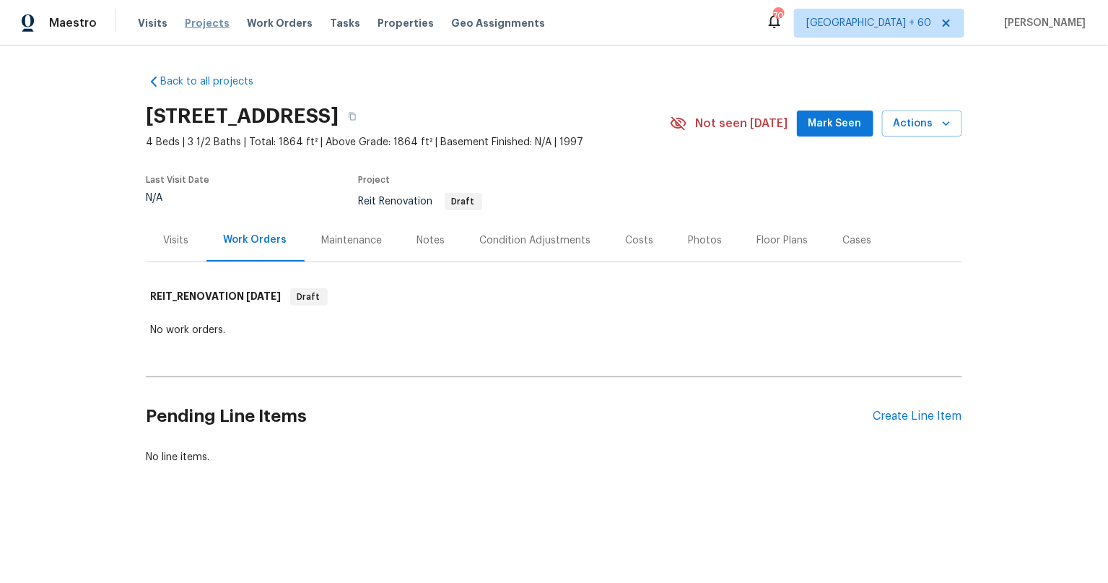
click at [206, 19] on span "Projects" at bounding box center [207, 23] width 45 height 14
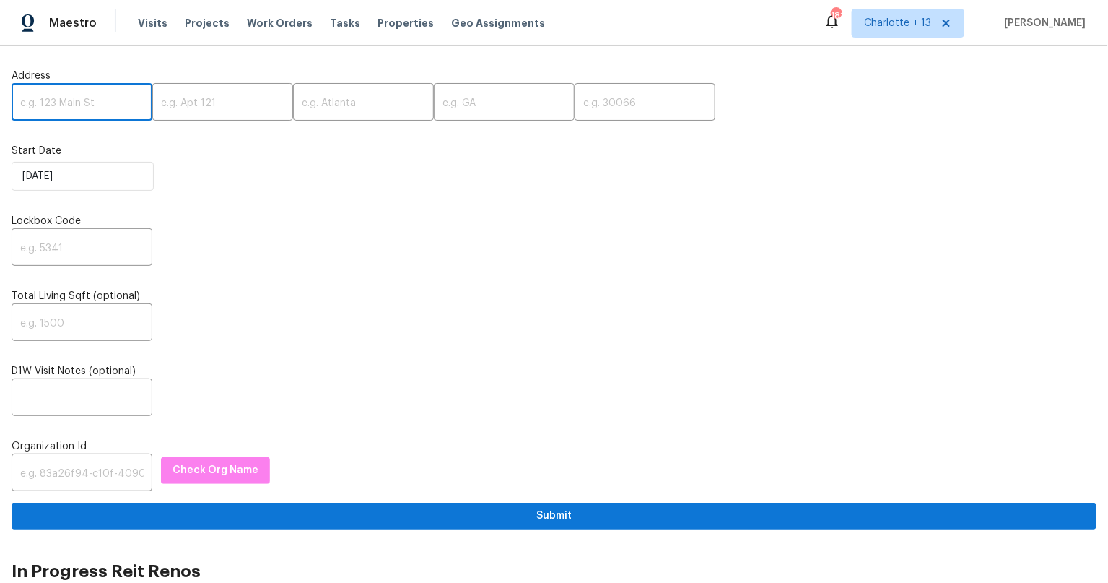
click at [74, 111] on input "text" at bounding box center [82, 104] width 141 height 34
paste input "[STREET_ADDRESS]"
type input "[STREET_ADDRESS]"
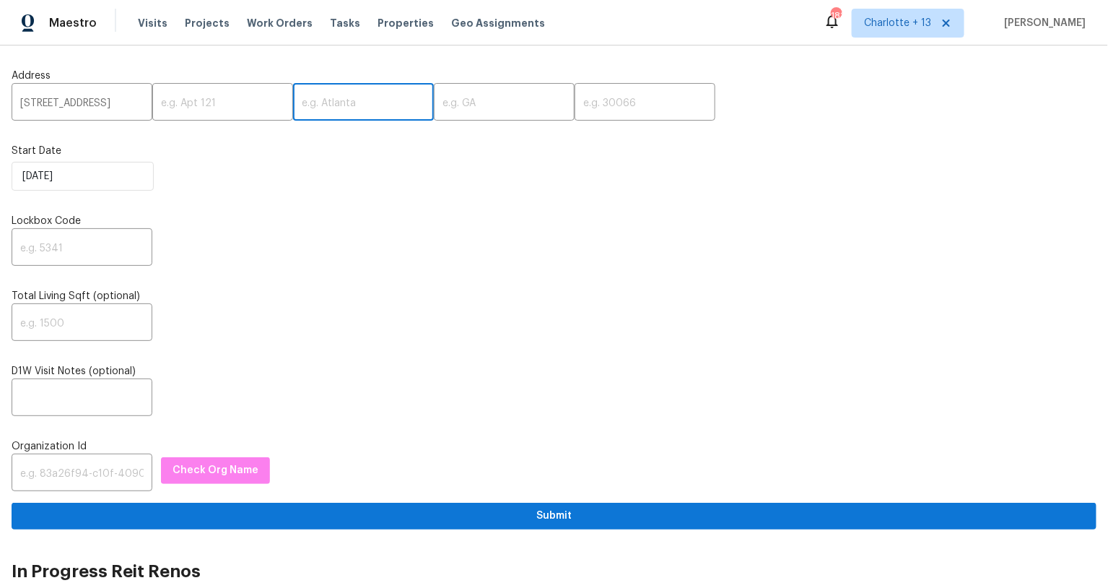
click at [315, 104] on input "text" at bounding box center [363, 104] width 141 height 34
paste input "Mesquite"
type input "Mesquite"
click at [460, 104] on input "text" at bounding box center [504, 104] width 141 height 34
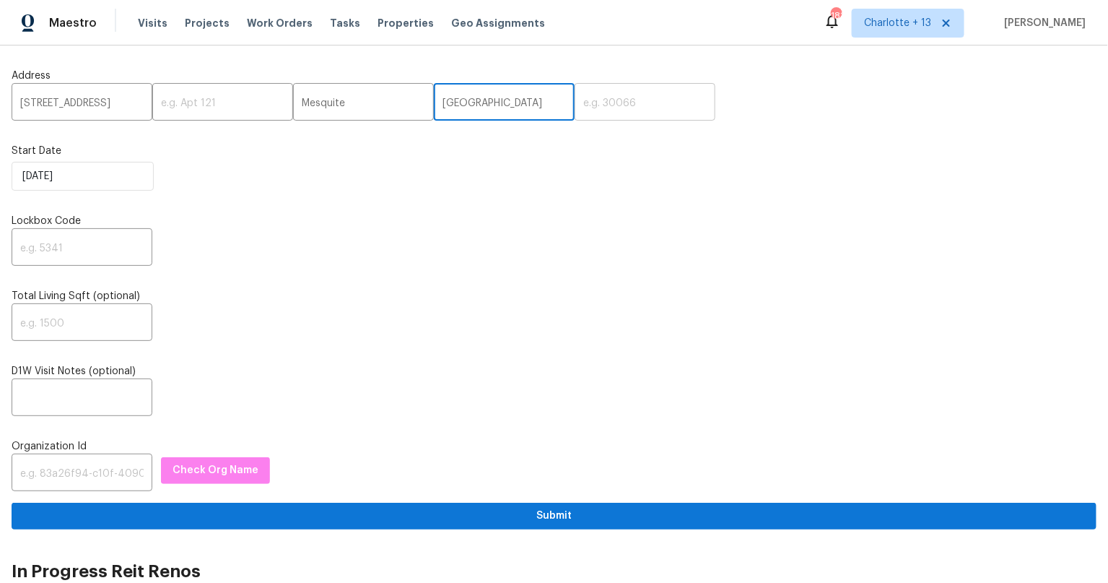
type input "TX"
click at [579, 95] on input "text" at bounding box center [645, 104] width 141 height 34
click at [575, 102] on input "text" at bounding box center [645, 104] width 141 height 34
paste input "75181"
type input "75181"
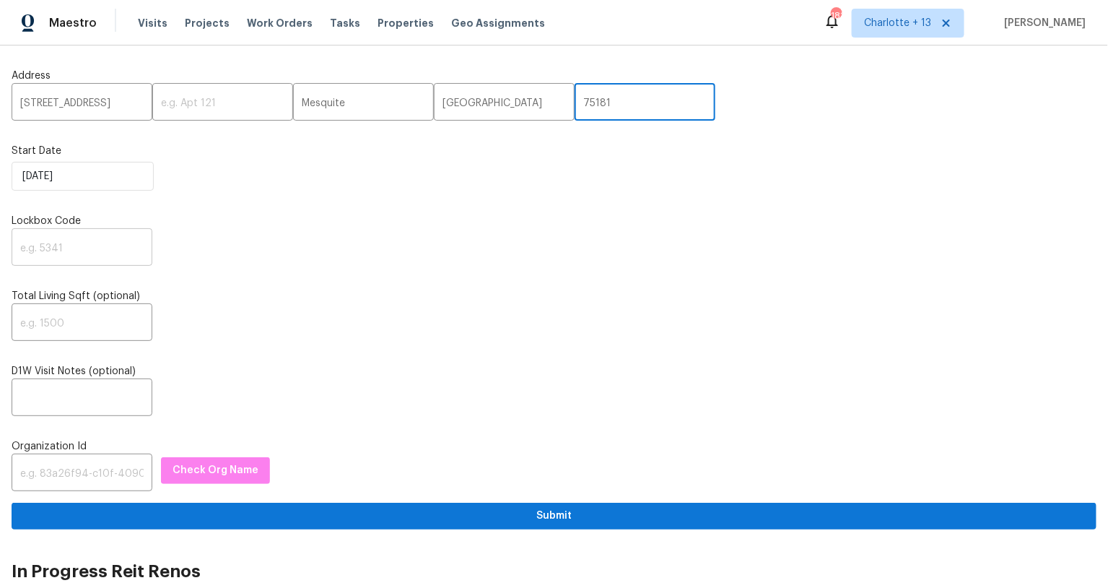
drag, startPoint x: 582, startPoint y: 202, endPoint x: 133, endPoint y: 264, distance: 453.3
click at [571, 202] on div "Address 3312 Silver Creek Dr ​ ​ Mesquite ​ TX ​ 75181 ​ Start Date 9/23/2025 L…" at bounding box center [554, 293] width 1085 height 472
click at [83, 238] on input "text" at bounding box center [82, 249] width 141 height 34
type input "0000"
drag, startPoint x: 66, startPoint y: 389, endPoint x: 720, endPoint y: 514, distance: 666.5
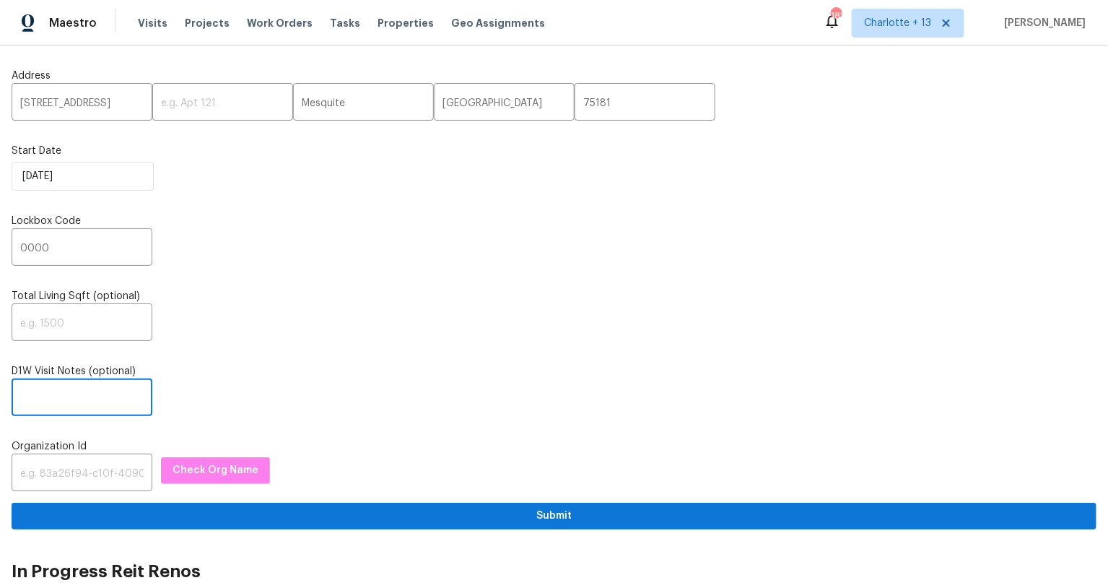
click at [67, 390] on input "text" at bounding box center [82, 399] width 141 height 34
click at [68, 390] on input "text" at bounding box center [82, 399] width 141 height 34
paste input "lockbox code: 2385/5832 Additional Details: This is a new prelist home that we …"
drag, startPoint x: 92, startPoint y: 398, endPoint x: 230, endPoint y: 406, distance: 138.9
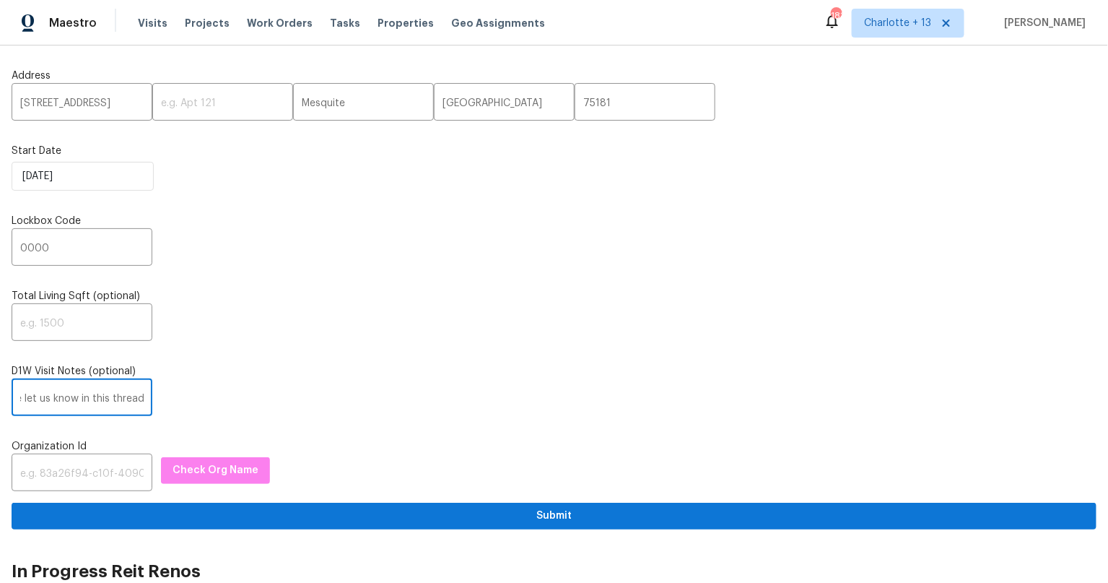
click at [230, 406] on div "lockbox code: 2385/5832 Additional Details: This is a new prelist home that we …" at bounding box center [554, 399] width 1085 height 34
type input "lockbox code: 2385/5832 Additional Details: This is a new prelist home that we …"
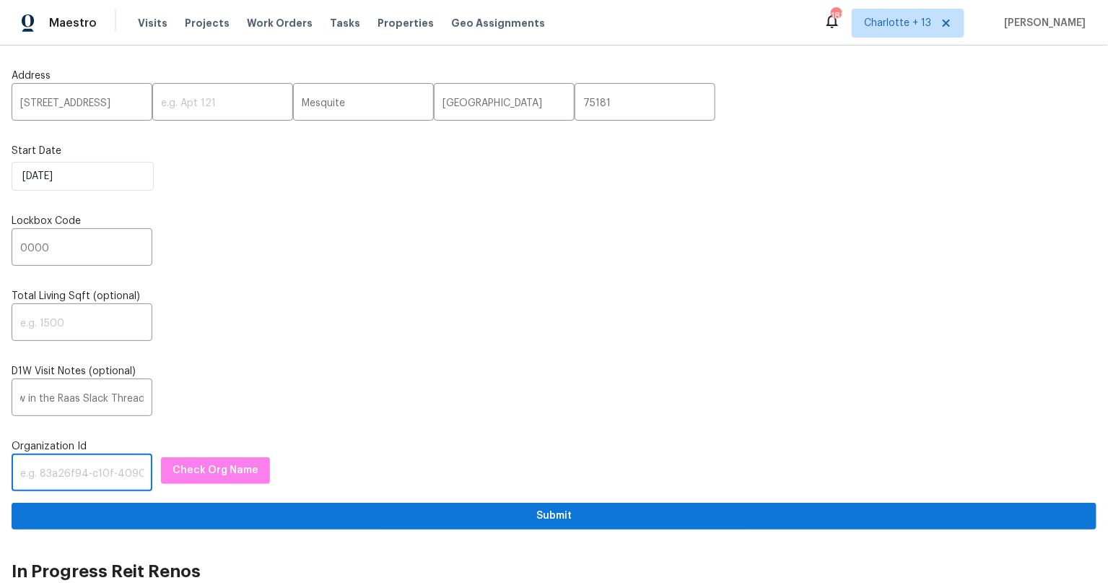
click at [105, 465] on input "text" at bounding box center [82, 474] width 141 height 34
click at [96, 475] on input "text" at bounding box center [82, 474] width 141 height 34
click at [105, 472] on input "text" at bounding box center [82, 474] width 141 height 34
paste input "1349d153-b359-4f9b-b4dd-758ff939cc37"
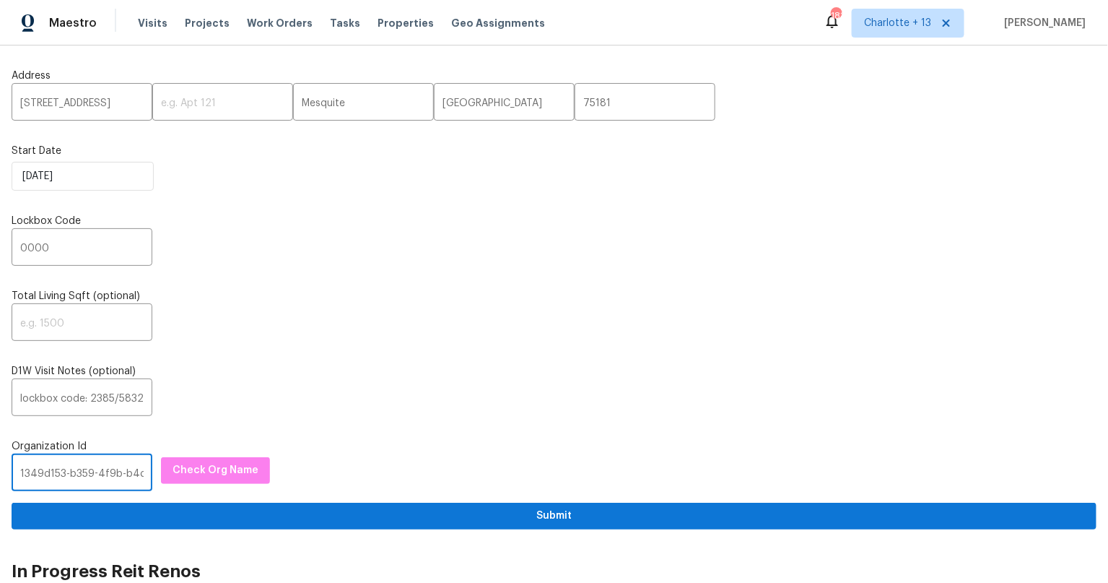
scroll to position [0, 80]
type input "1349d153-b359-4f9b-b4dd-758ff939cc37"
click at [205, 453] on div "Organization Id 1349d153-b359-4f9b-b4dd-758ff939cc37 ​ Check Org Name" at bounding box center [554, 465] width 1085 height 52
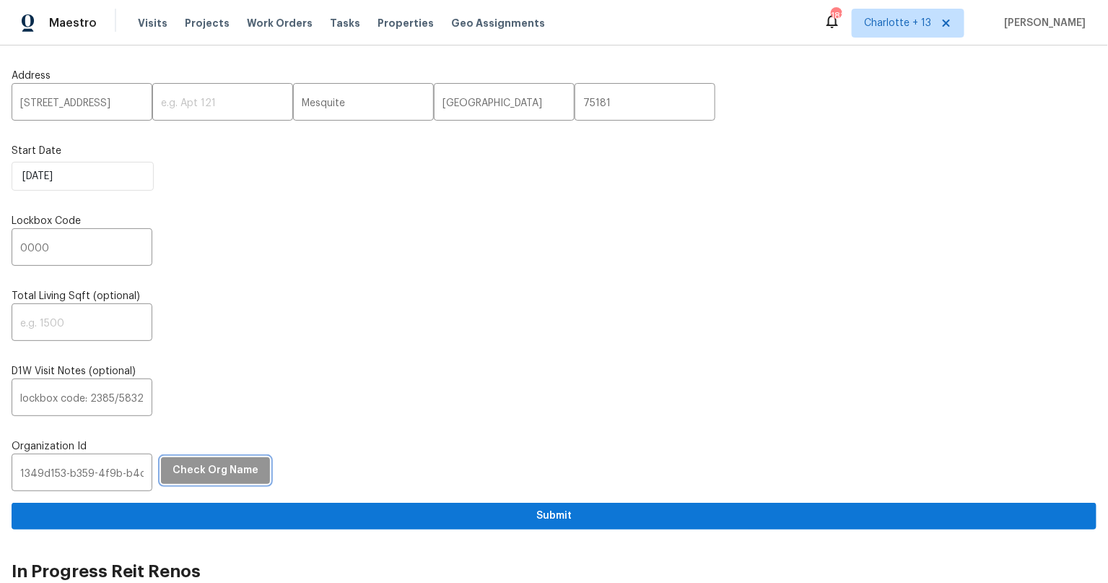
click at [204, 461] on span "Check Org Name" at bounding box center [216, 470] width 86 height 18
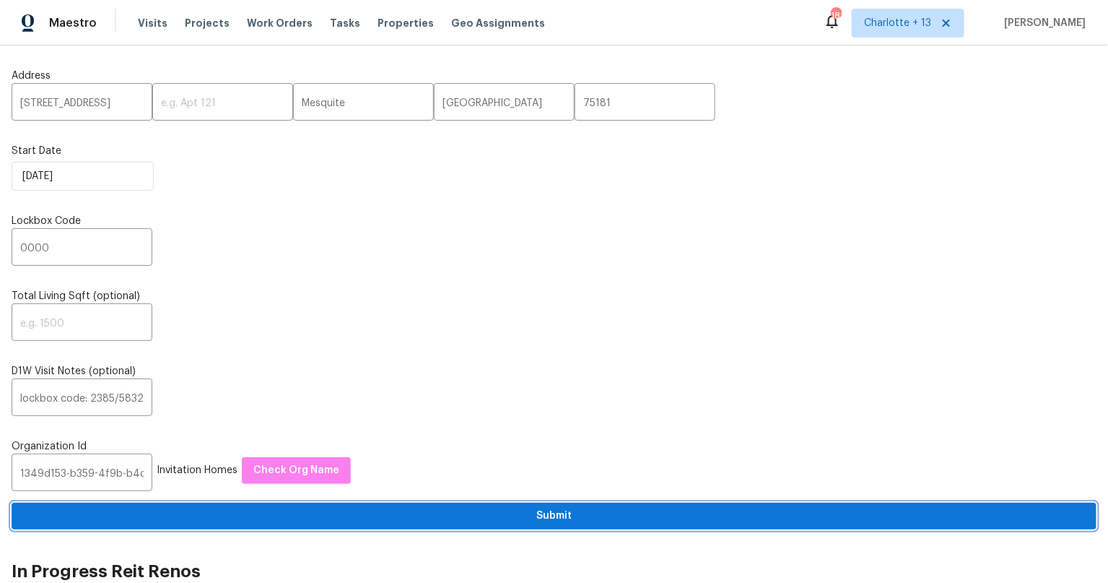
click at [559, 513] on span "Submit" at bounding box center [554, 516] width 1062 height 18
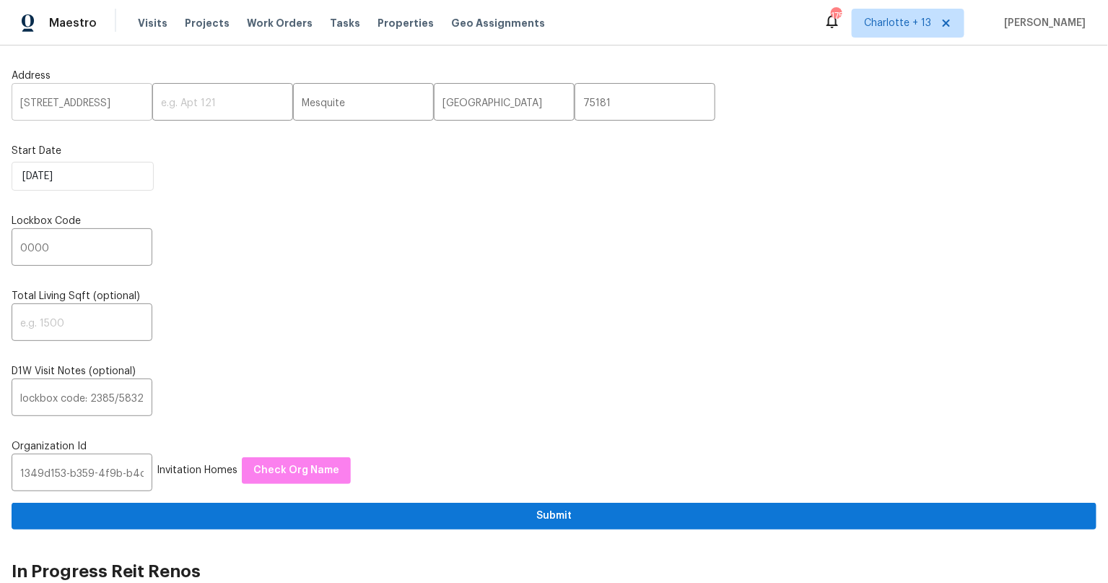
click at [64, 101] on input "3312 Silver Creek Dr" at bounding box center [82, 104] width 141 height 34
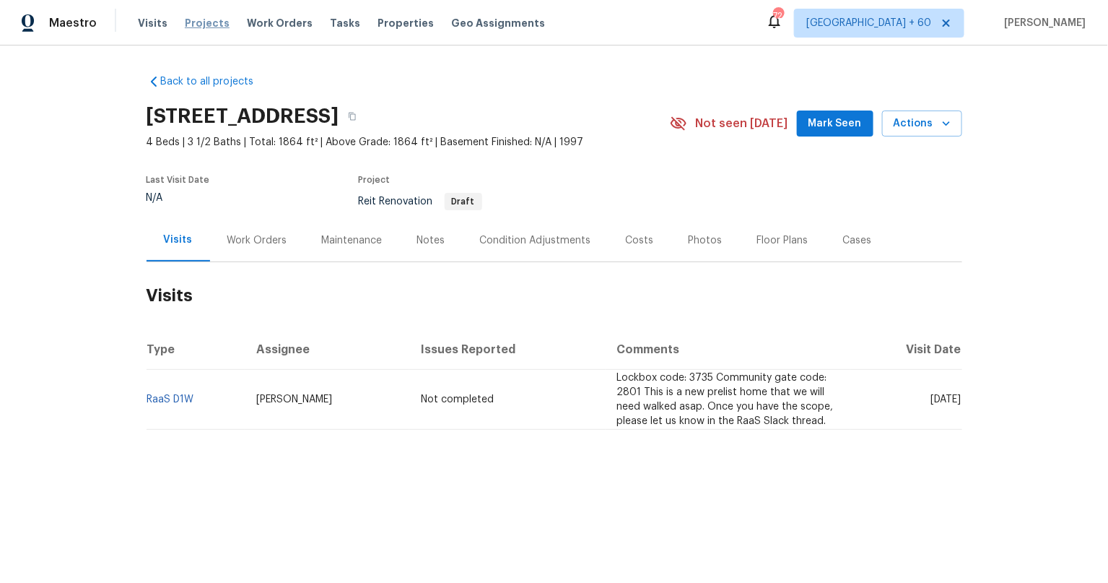
click at [209, 22] on span "Projects" at bounding box center [207, 23] width 45 height 14
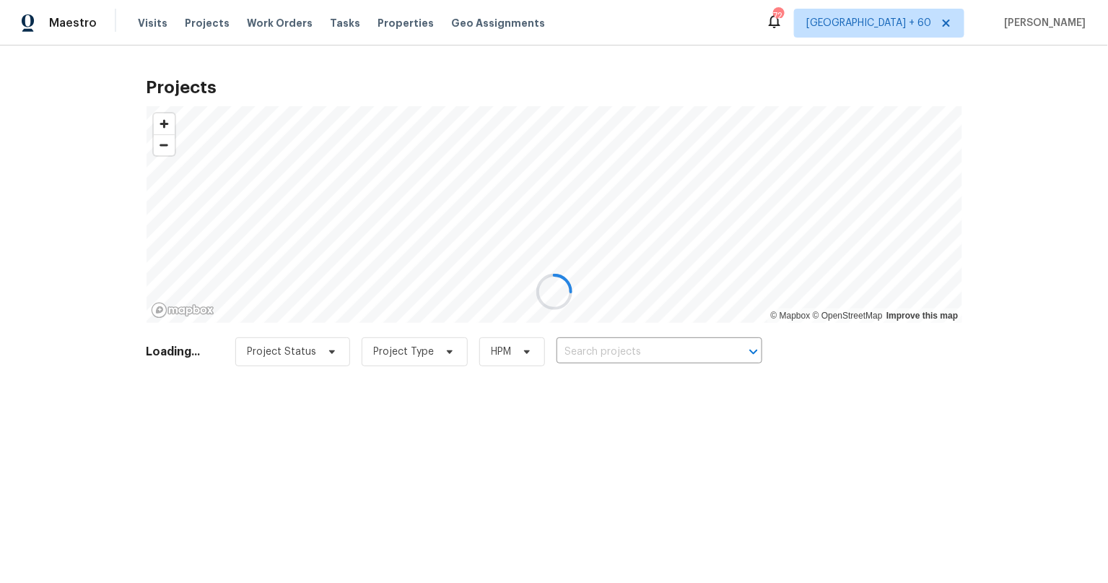
click at [633, 347] on div at bounding box center [554, 291] width 1108 height 583
click at [631, 349] on div at bounding box center [554, 291] width 1108 height 583
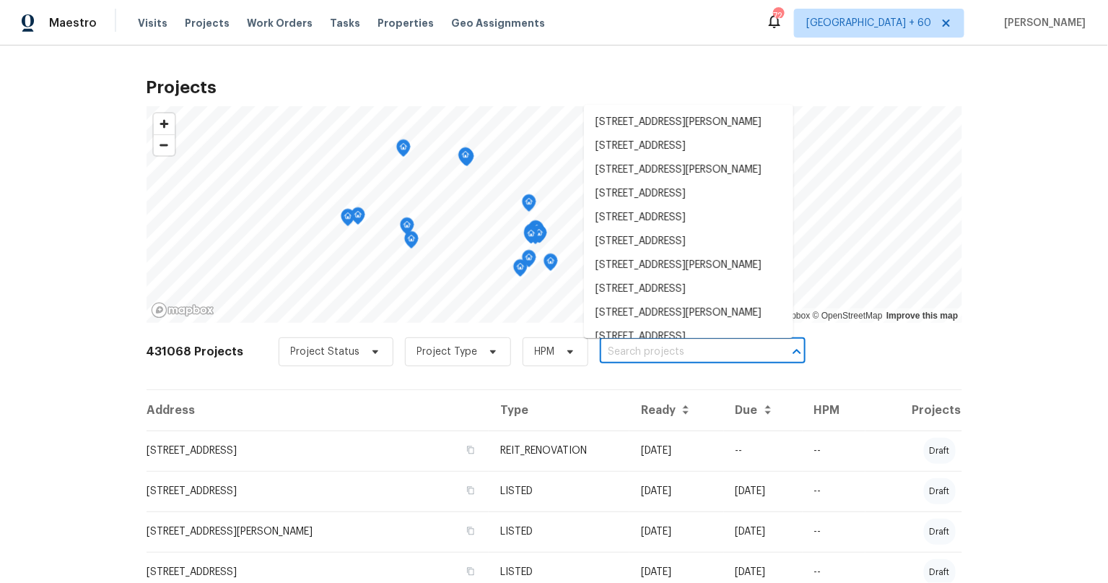
click at [620, 352] on input "text" at bounding box center [682, 352] width 165 height 22
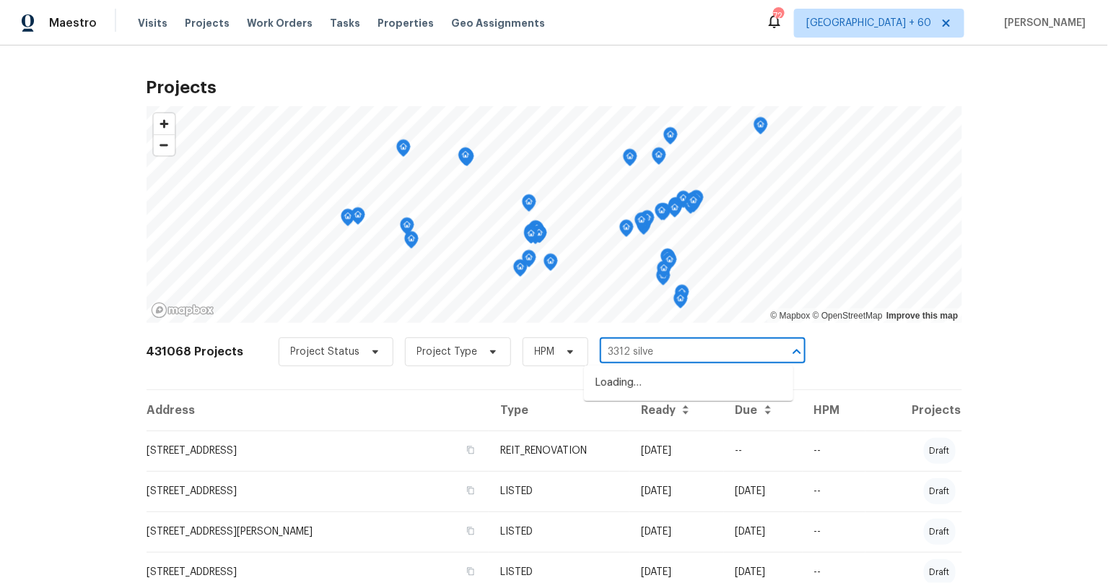
type input "3312 silver"
click at [661, 383] on li "[STREET_ADDRESS]" at bounding box center [688, 383] width 209 height 24
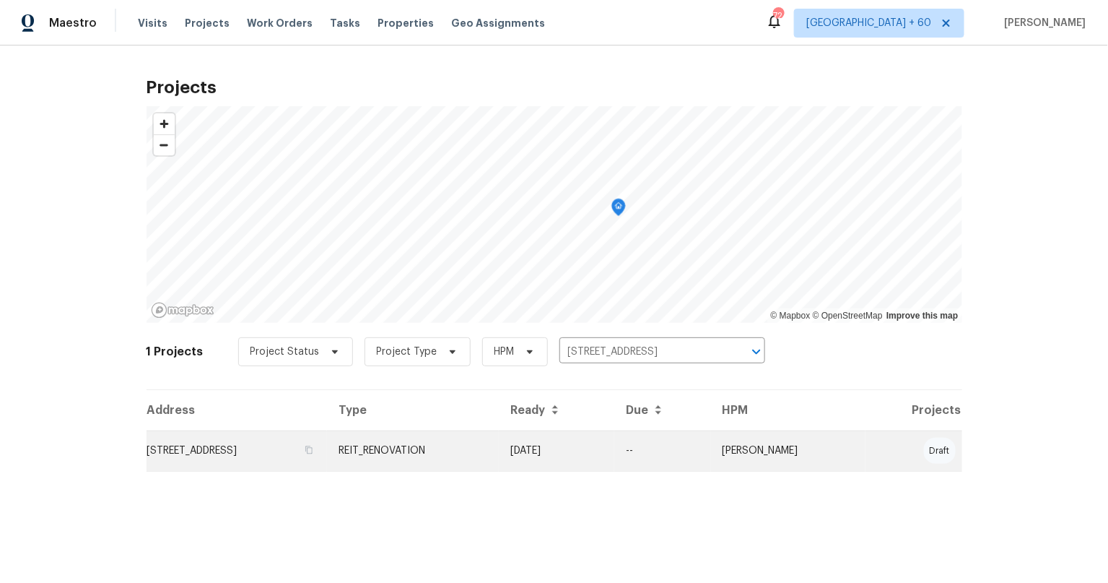
click at [295, 450] on td "[STREET_ADDRESS]" at bounding box center [237, 450] width 181 height 40
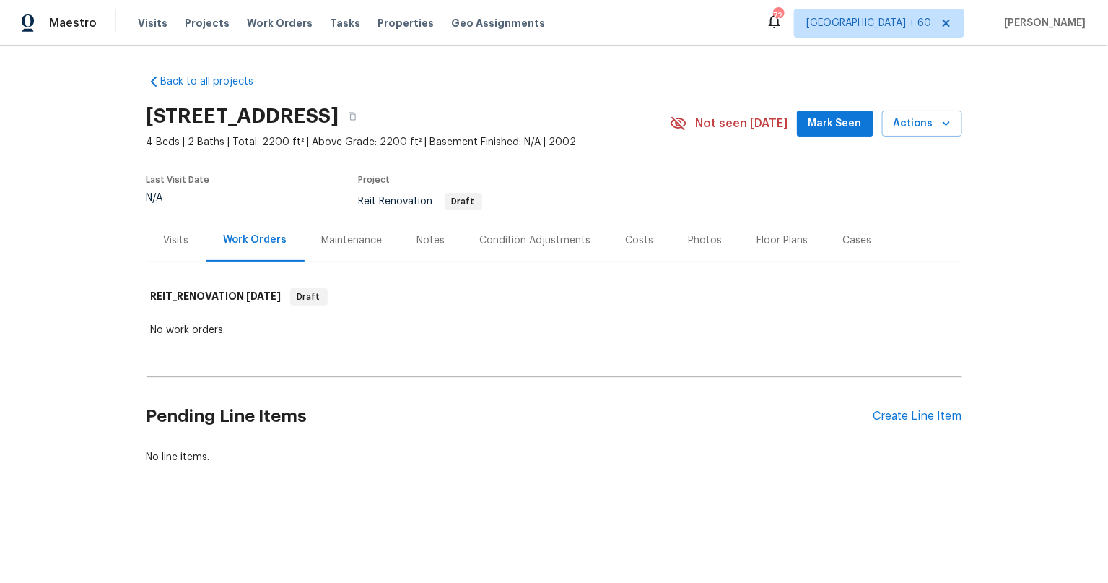
click at [169, 235] on div "Visits" at bounding box center [176, 240] width 25 height 14
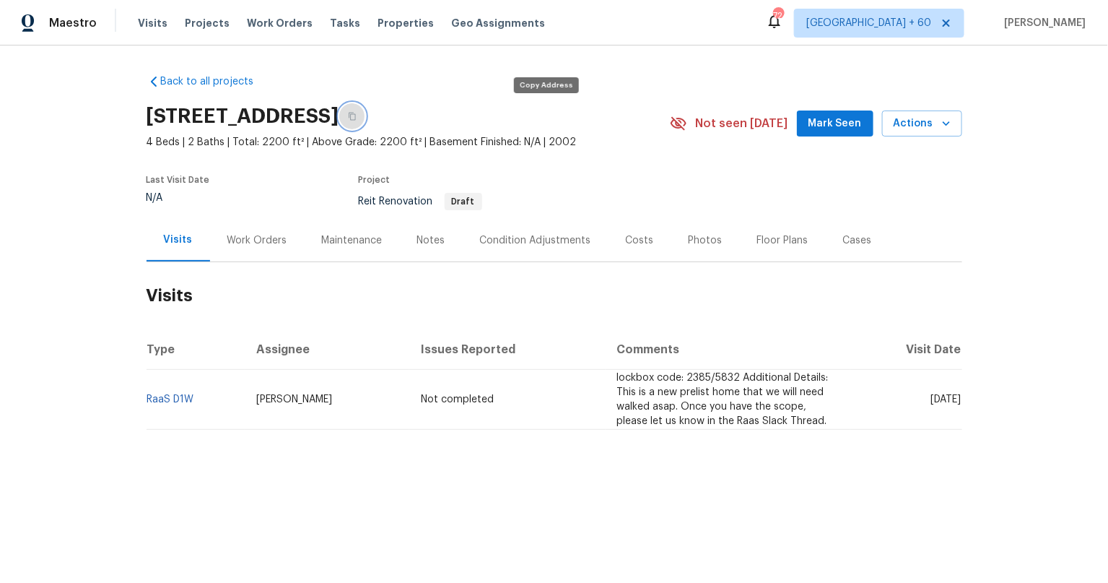
click at [357, 116] on icon "button" at bounding box center [352, 116] width 9 height 9
click at [193, 19] on span "Projects" at bounding box center [207, 23] width 45 height 14
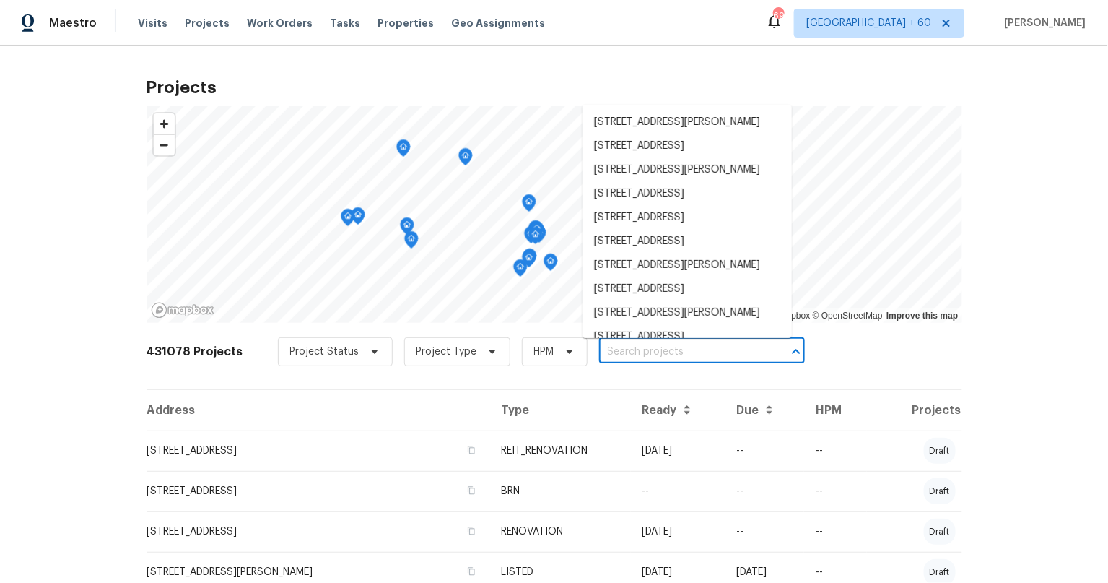
click at [630, 354] on input "text" at bounding box center [681, 352] width 165 height 22
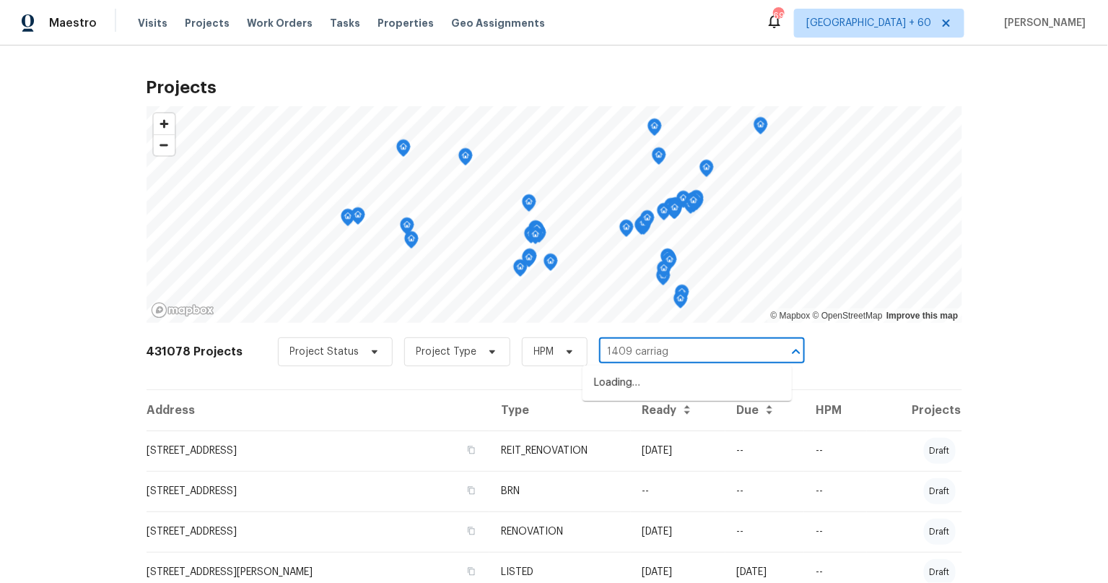
type input "1409 carriage"
click at [671, 386] on li "[STREET_ADDRESS]" at bounding box center [687, 383] width 209 height 24
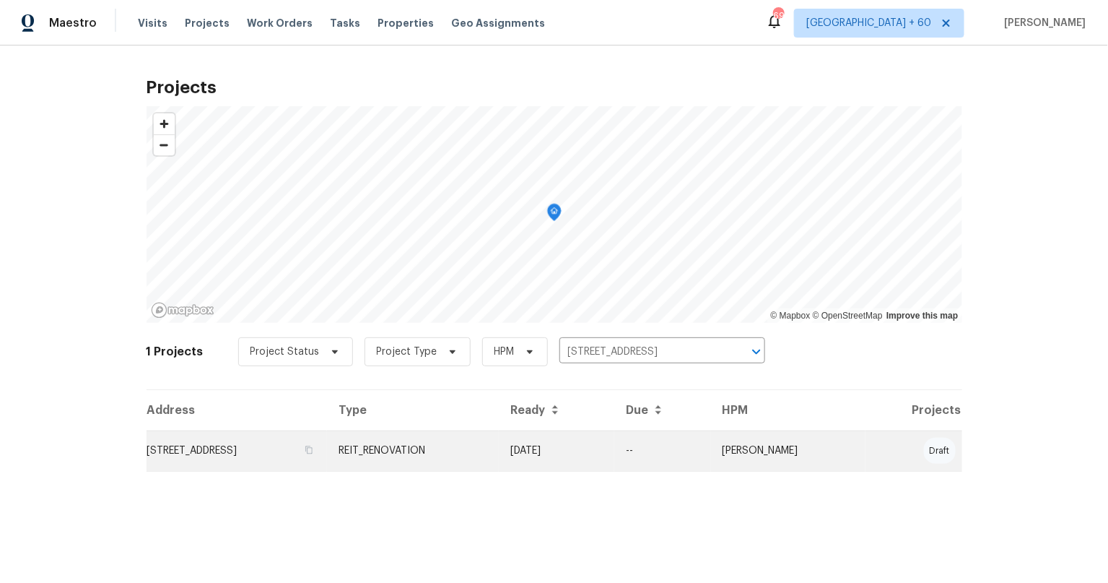
click at [200, 458] on td "[STREET_ADDRESS]" at bounding box center [237, 450] width 181 height 40
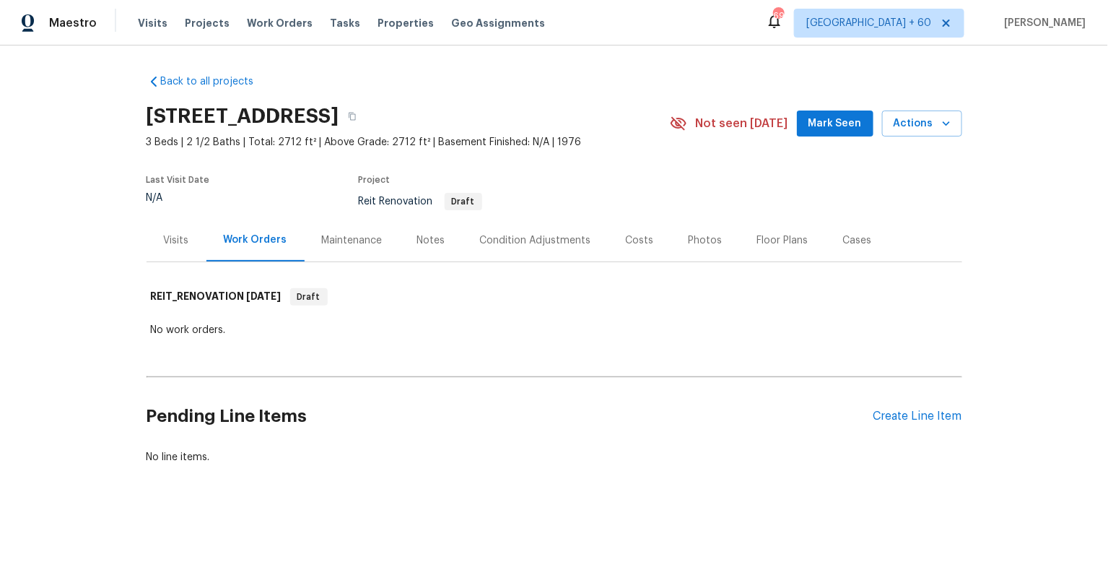
click at [164, 240] on div "Visits" at bounding box center [176, 240] width 25 height 14
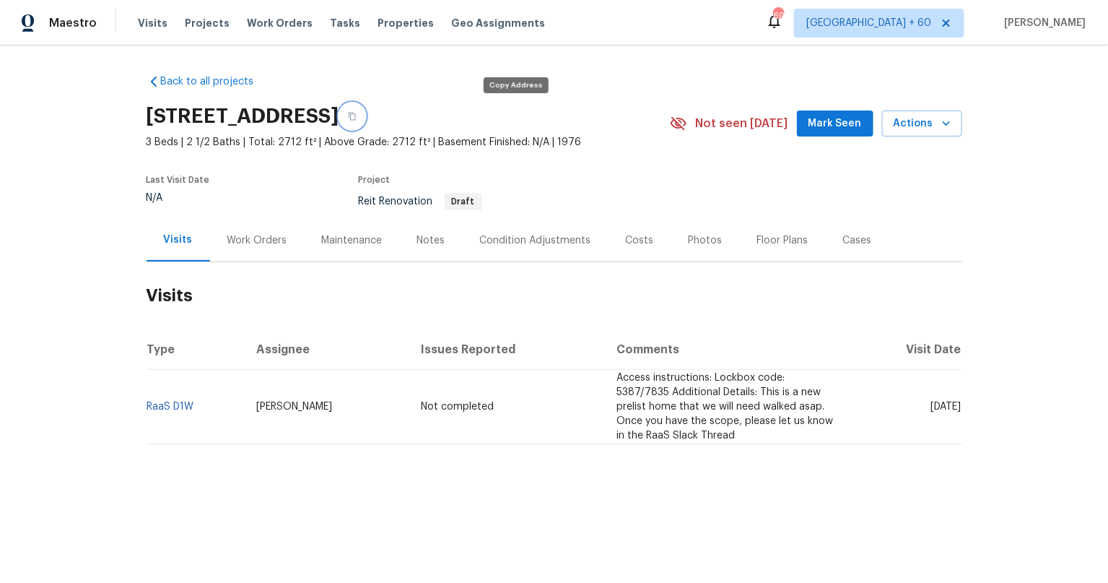
click at [365, 105] on button "button" at bounding box center [352, 116] width 26 height 26
drag, startPoint x: 970, startPoint y: 230, endPoint x: 932, endPoint y: 10, distance: 222.7
click at [970, 229] on div "Back to all projects [STREET_ADDRESS] 3 Beds | 2 1/2 Baths | Total: 2712 ft² | …" at bounding box center [554, 293] width 1108 height 497
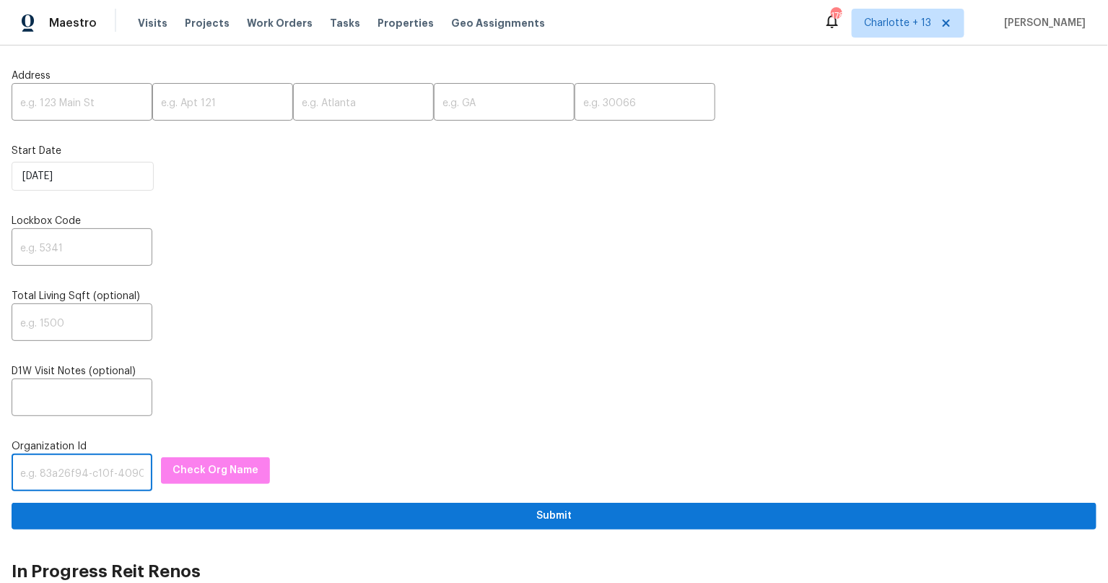
click at [59, 476] on input "text" at bounding box center [82, 474] width 141 height 34
paste input "1349d153-b359-4f9b-b4dd-758ff939cc37"
type input "1349d153-b359-4f9b-b4dd-758ff939cc37"
click at [193, 474] on span "Check Org Name" at bounding box center [216, 470] width 86 height 18
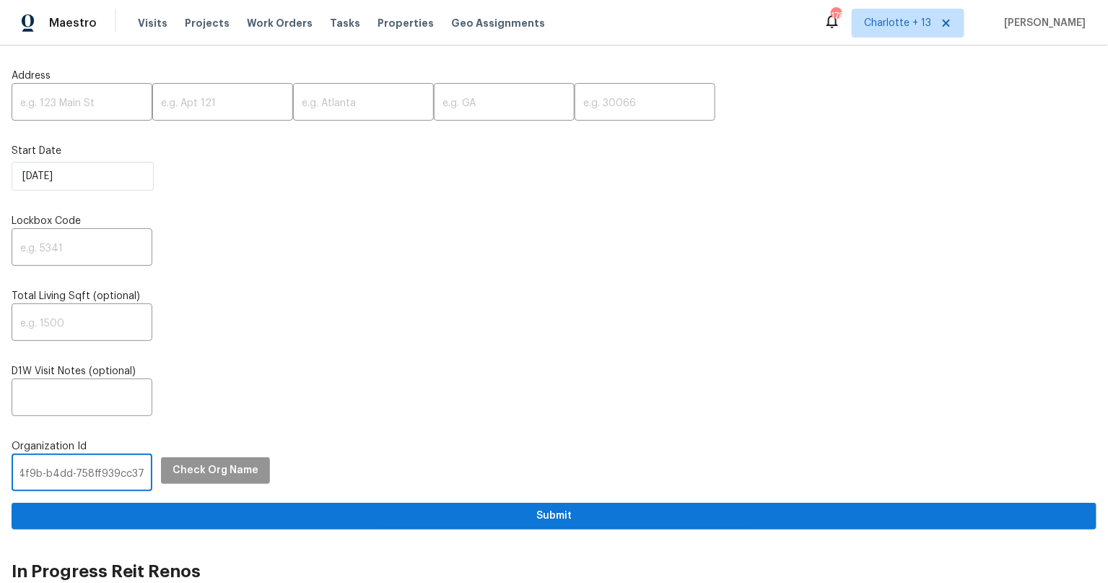
scroll to position [0, 0]
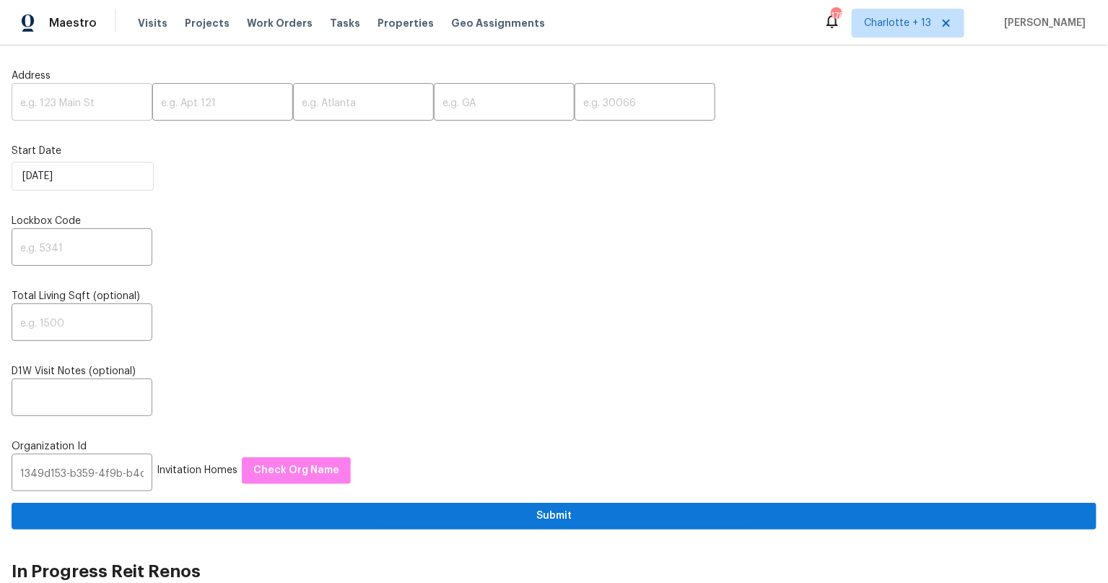
click at [69, 105] on input "text" at bounding box center [82, 104] width 141 height 34
paste input "1409 Carriage Ln"
type input "1409 Carriage Ln"
click at [353, 94] on input "text" at bounding box center [363, 104] width 141 height 34
paste input "Garland"
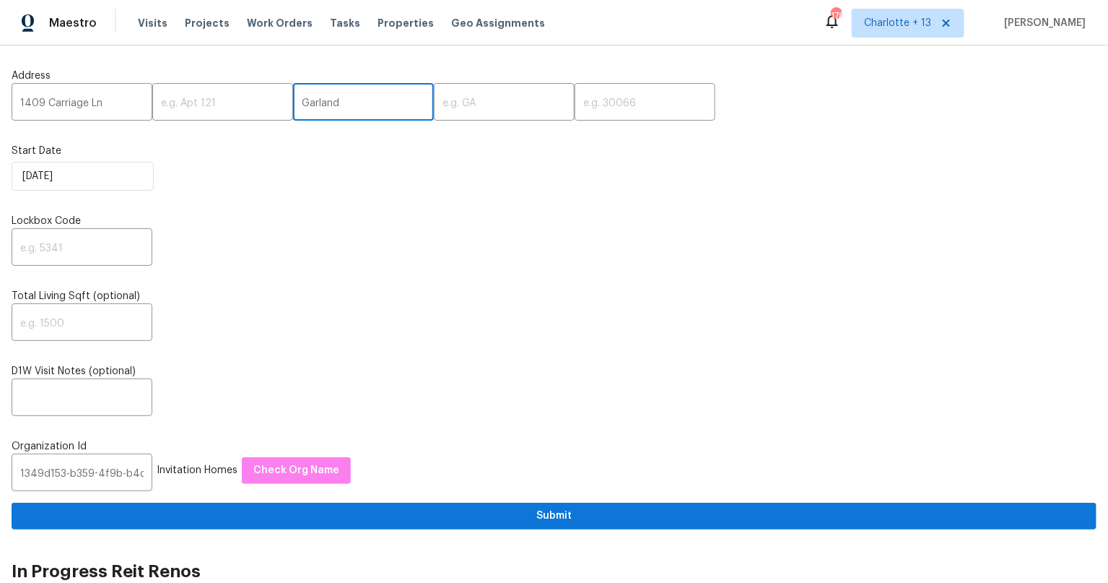
type input "Garland"
click at [458, 96] on input "text" at bounding box center [504, 104] width 141 height 34
paste input "[GEOGRAPHIC_DATA]"
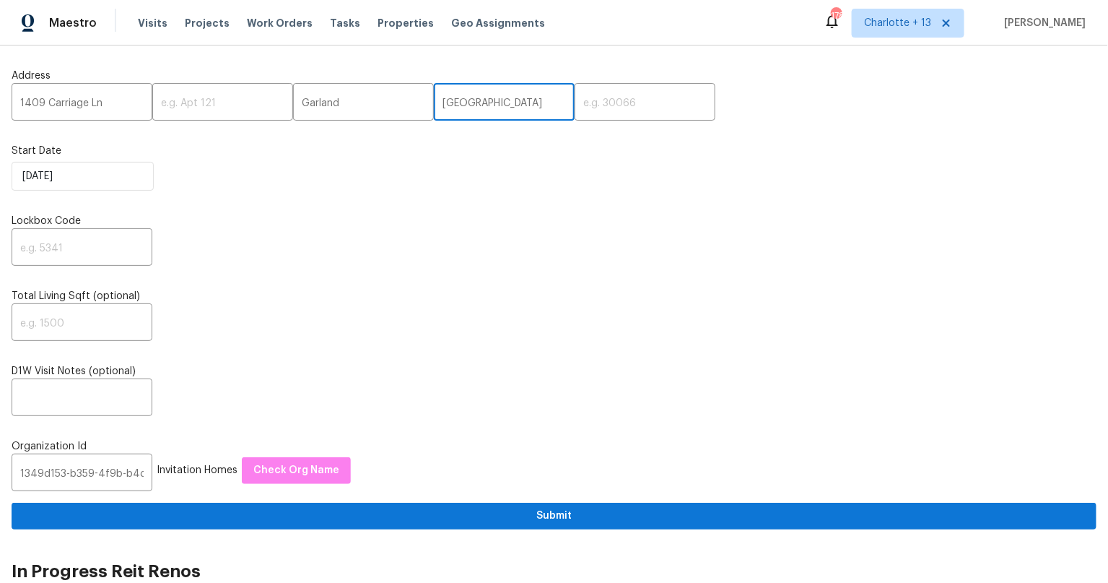
type input "[GEOGRAPHIC_DATA]"
click at [604, 99] on input "text" at bounding box center [645, 104] width 141 height 34
paste input "75043"
type input "75043"
click at [577, 293] on label "Total Living Sqft (optional)" at bounding box center [554, 296] width 1085 height 14
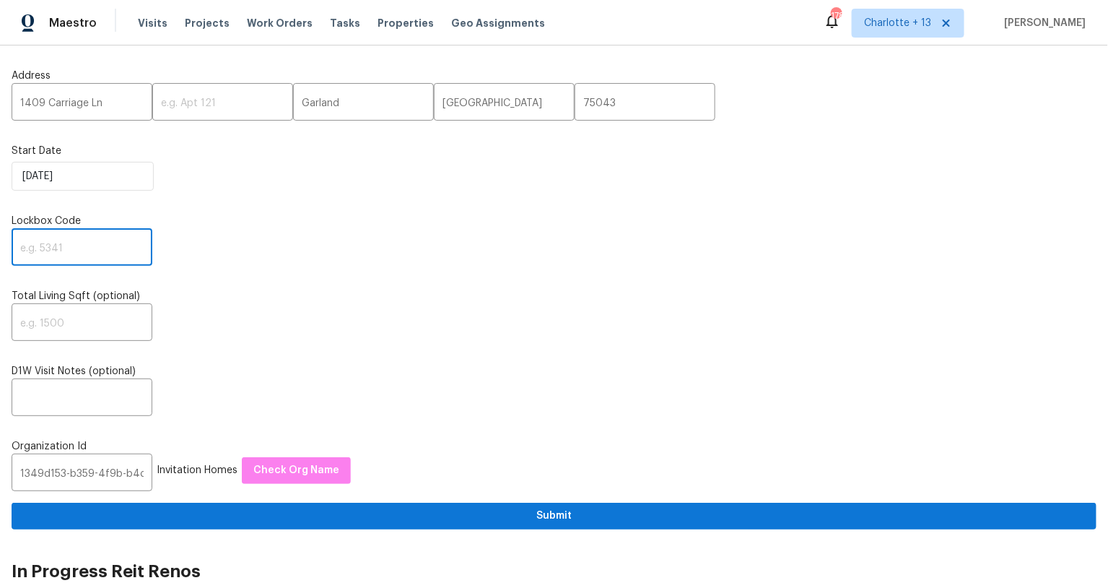
click at [90, 240] on input "text" at bounding box center [82, 249] width 141 height 34
click at [82, 395] on input "text" at bounding box center [82, 399] width 141 height 34
paste input "Access instructions: Lockbox code: 5387/7835 Additional Details: This is a new …"
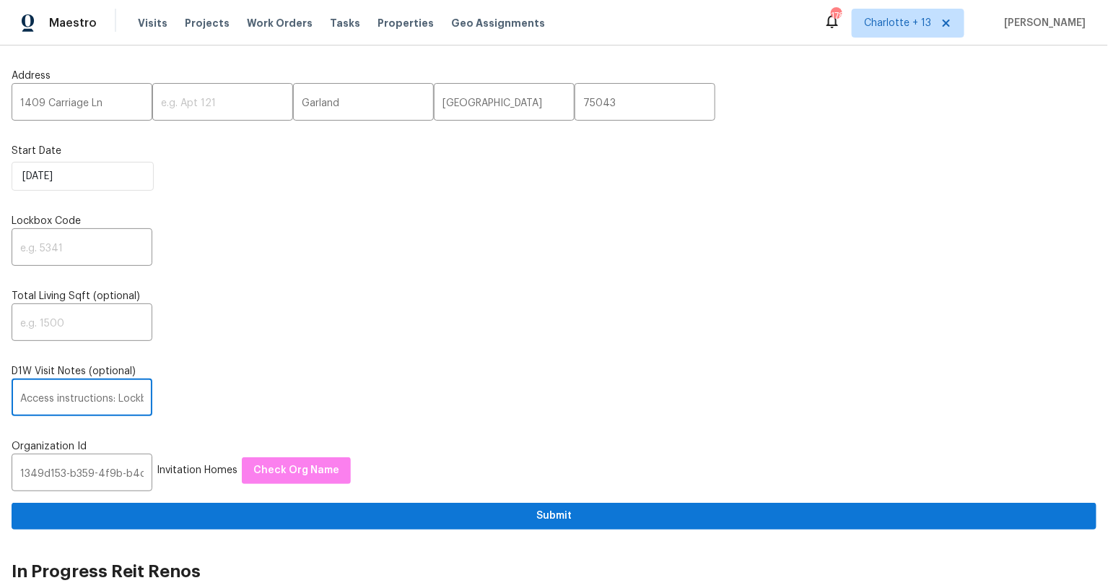
scroll to position [0, 746]
type input "Access instructions: Lockbox code: 5387/7835 Additional Details: This is a new …"
click at [73, 250] on input "text" at bounding box center [82, 249] width 141 height 34
type input "0000"
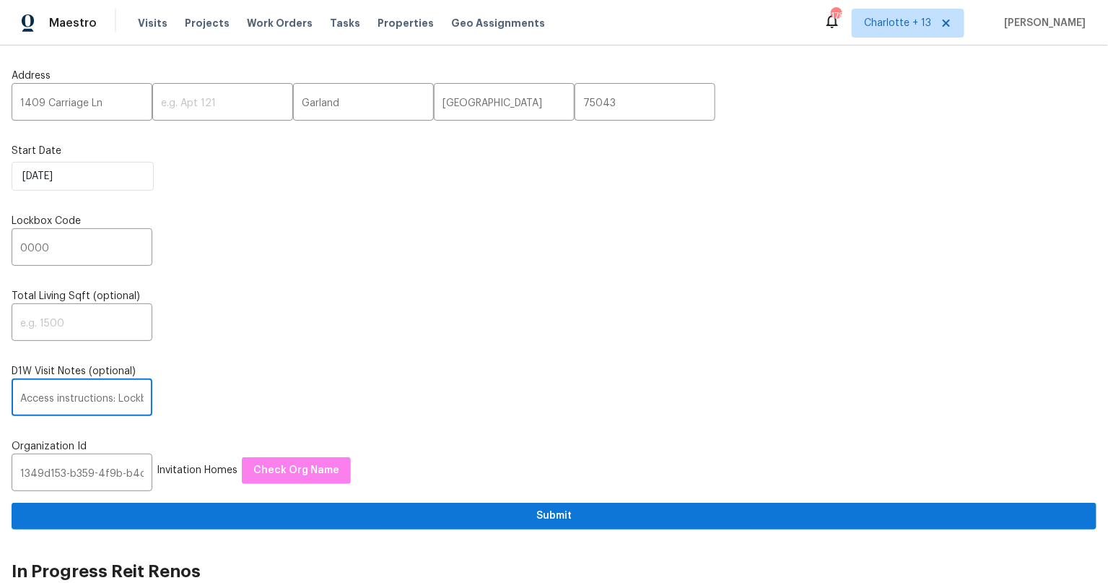
click at [59, 403] on input "Access instructions: Lockbox code: 5387/7835 Additional Details: This is a new …" at bounding box center [82, 399] width 141 height 34
click at [72, 391] on input "Access instructions: Lockbox code: 5387/7835 Additional Details: This is a new …" at bounding box center [82, 399] width 141 height 34
drag, startPoint x: 36, startPoint y: 391, endPoint x: -43, endPoint y: 387, distance: 78.8
click at [0, 387] on html "Maestro Visits Projects Work Orders Tasks Properties Geo Assignments 178 Charlo…" at bounding box center [554, 291] width 1108 height 583
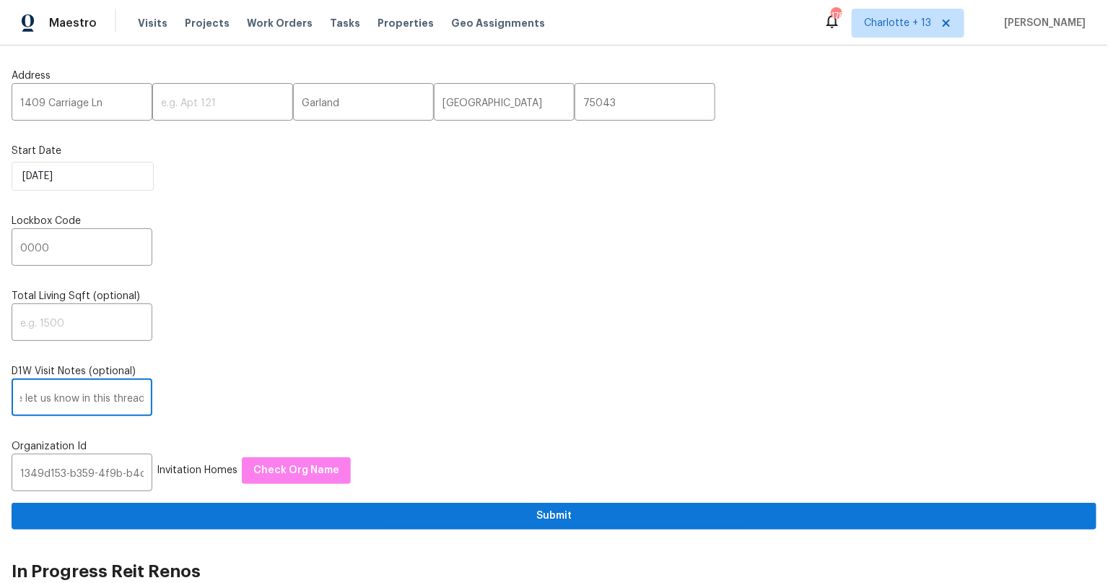
drag, startPoint x: 39, startPoint y: 397, endPoint x: 178, endPoint y: 401, distance: 139.4
click at [178, 401] on div "Access instructions: Lockbox code: 5387/7835 Additional Details: This is a new …" at bounding box center [554, 399] width 1085 height 34
click at [122, 388] on input "Access instructions: Lockbox code: 5387/7835 Additional Details: This is a new …" at bounding box center [82, 399] width 141 height 34
drag, startPoint x: 91, startPoint y: 399, endPoint x: 156, endPoint y: 410, distance: 65.9
click at [156, 410] on div "Access instructions: Lockbox code: 5387/7835 Additional Details: This is a new …" at bounding box center [554, 399] width 1085 height 34
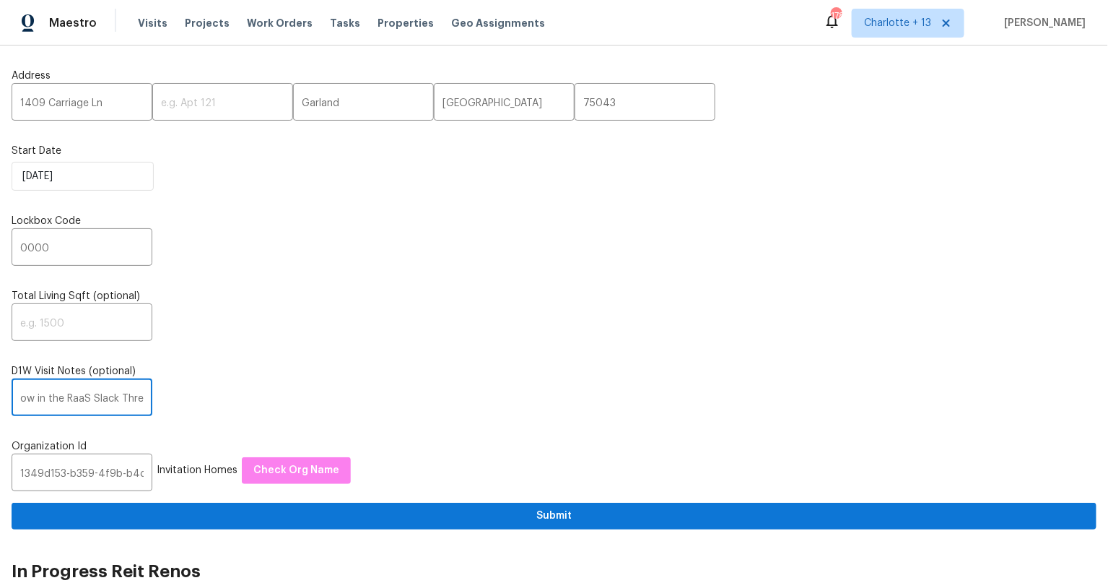
scroll to position [0, 798]
type input "Access instructions: Lockbox code: 5387/7835 Additional Details: This is a new …"
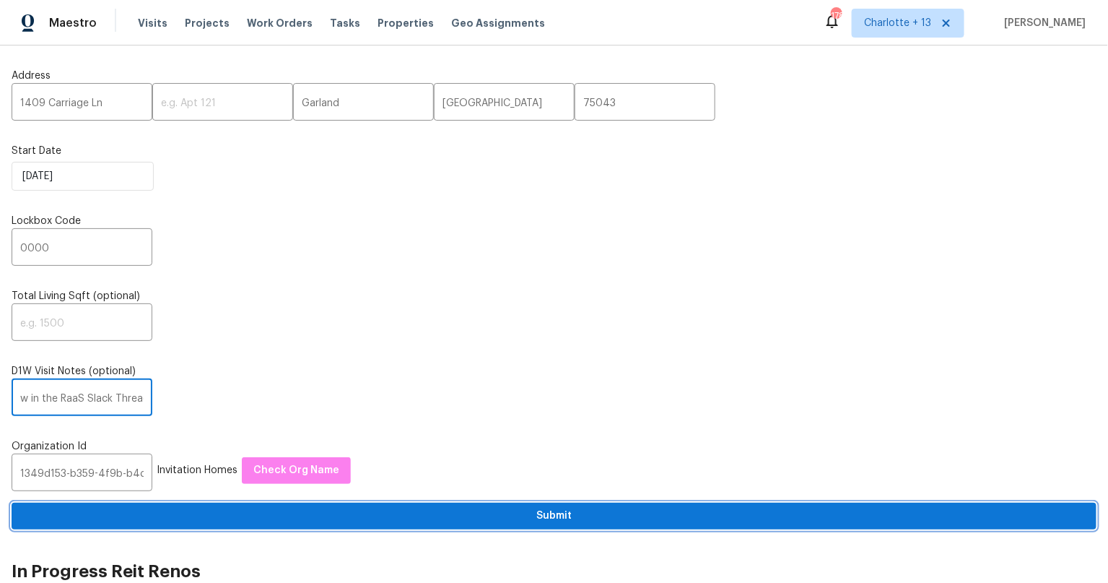
scroll to position [0, 0]
click at [538, 513] on span "Submit" at bounding box center [554, 516] width 1062 height 18
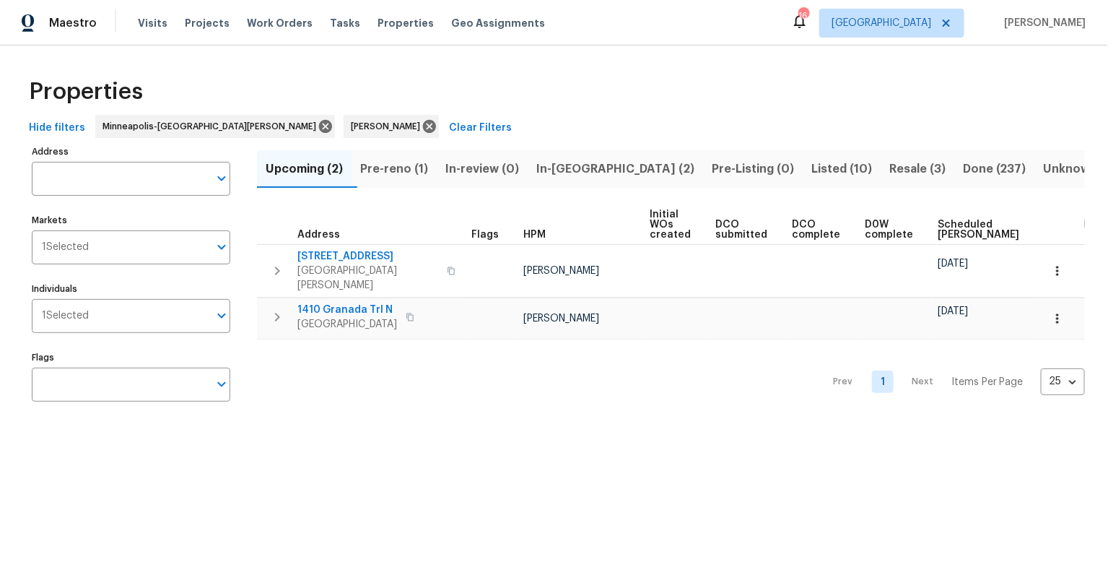
click at [576, 160] on span "In-[GEOGRAPHIC_DATA] (2)" at bounding box center [615, 169] width 158 height 20
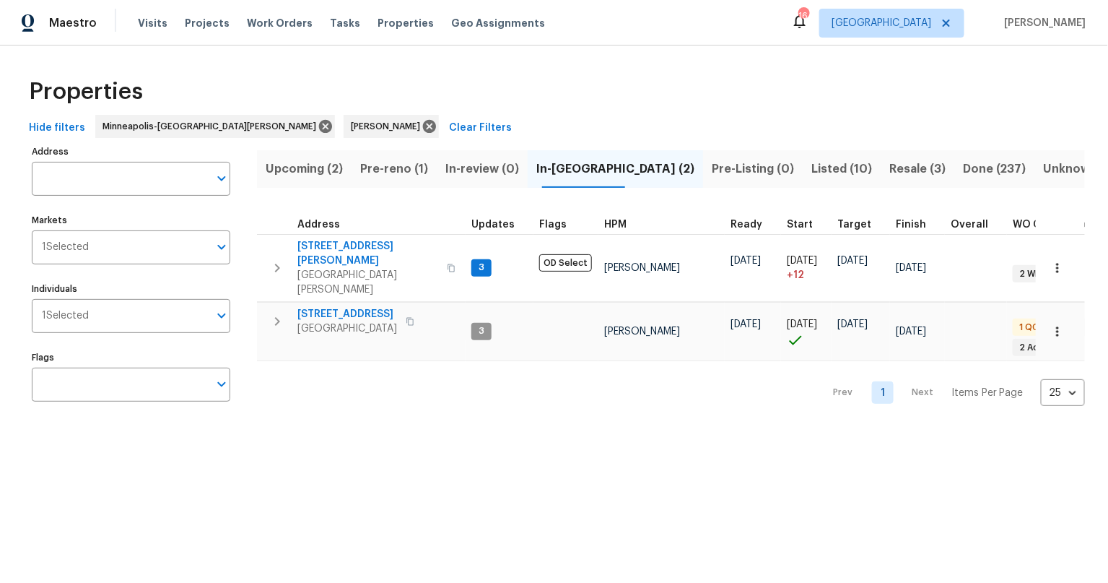
click at [471, 159] on span "In-review (0)" at bounding box center [482, 169] width 74 height 20
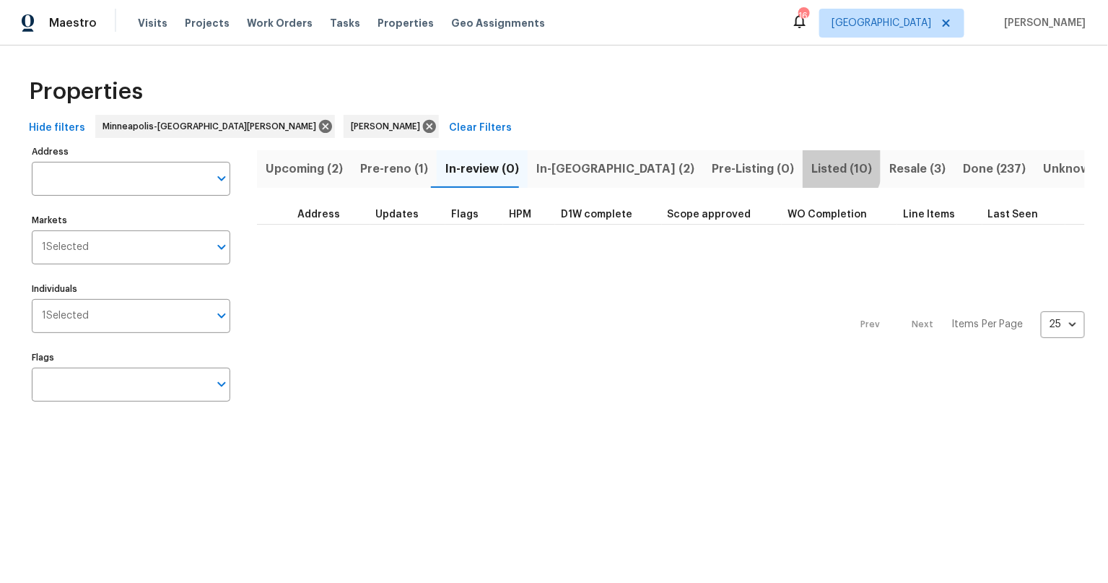
click at [811, 164] on span "Listed (10)" at bounding box center [841, 169] width 61 height 20
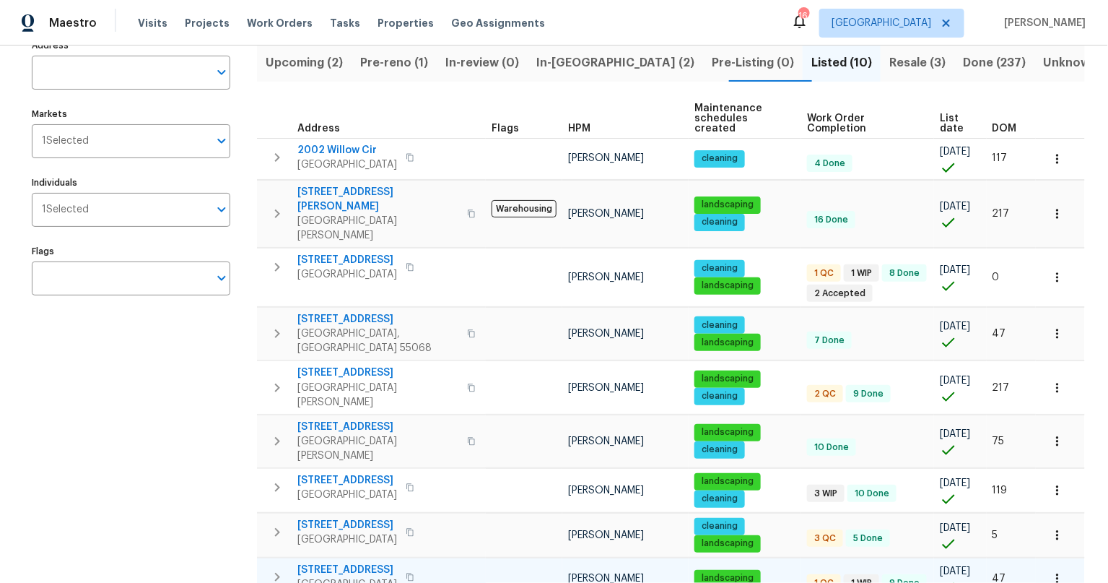
scroll to position [3, 0]
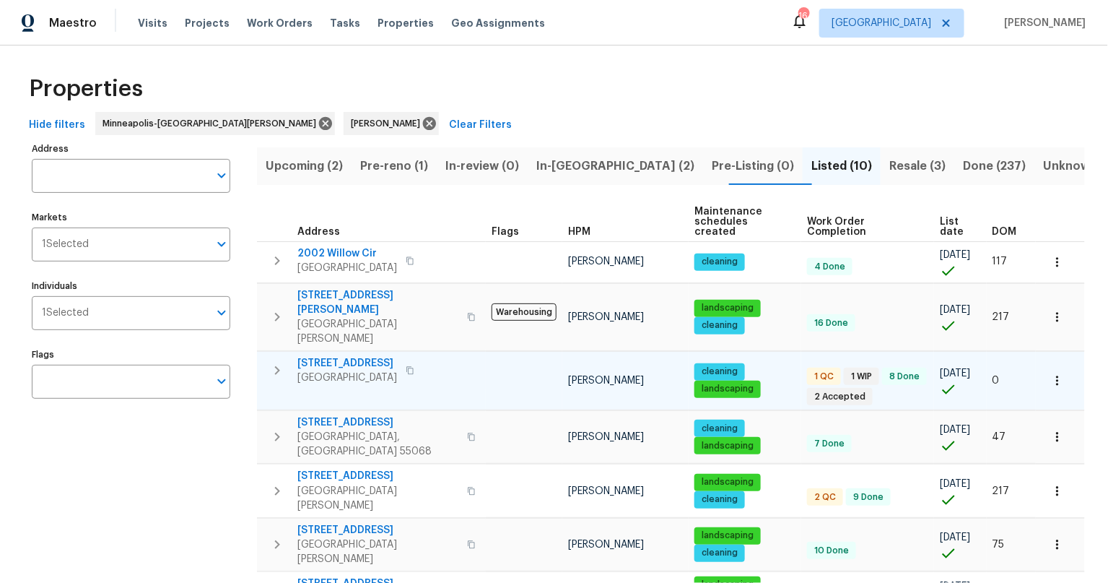
click at [347, 356] on span "[STREET_ADDRESS]" at bounding box center [347, 363] width 100 height 14
click at [279, 362] on icon "button" at bounding box center [277, 370] width 17 height 17
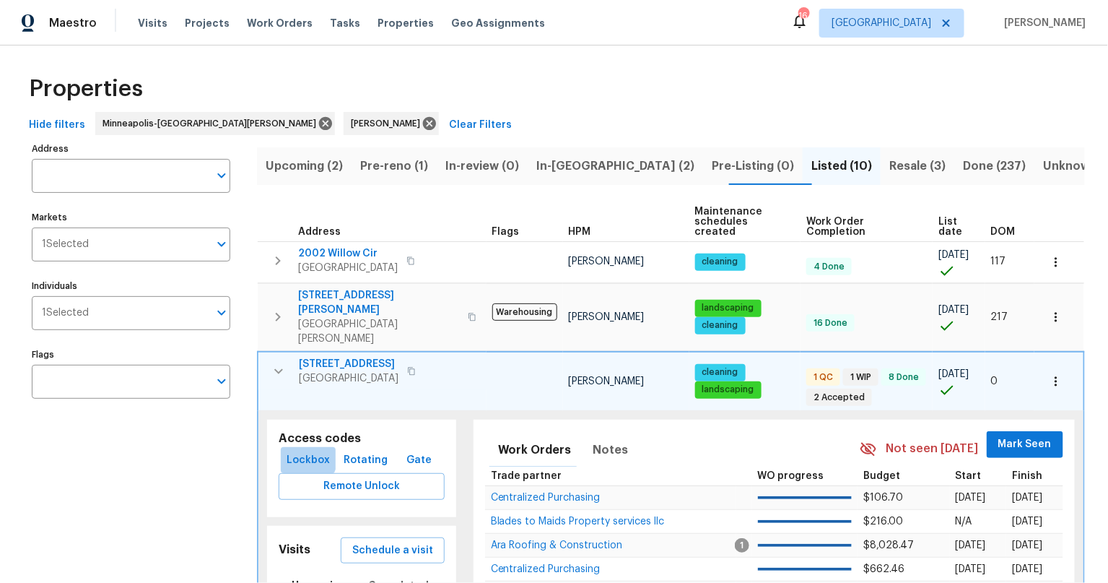
click at [302, 451] on span "Lockbox" at bounding box center [308, 460] width 43 height 18
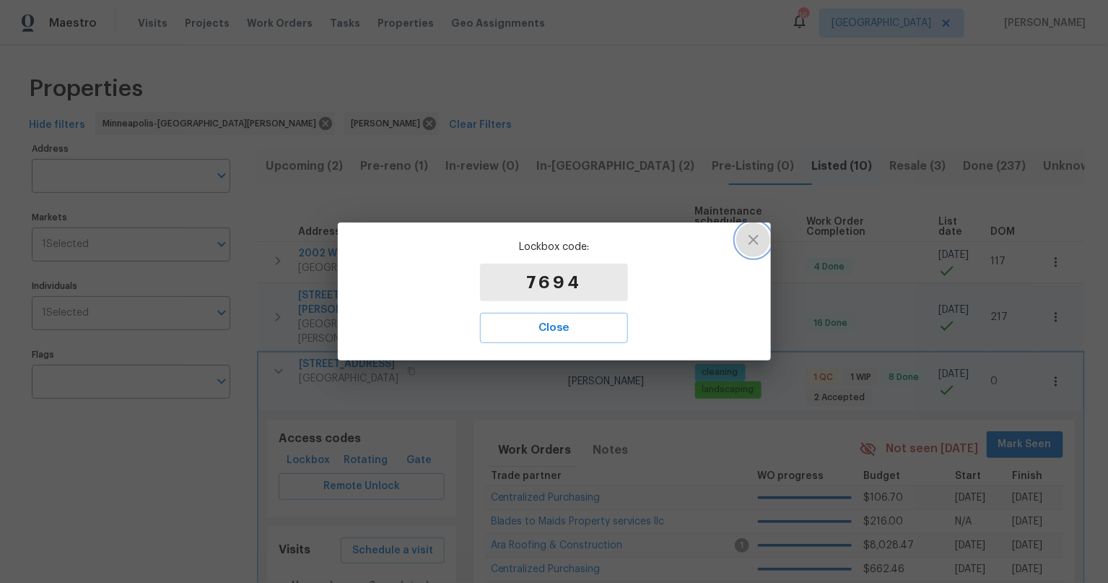
drag, startPoint x: 759, startPoint y: 238, endPoint x: 800, endPoint y: 309, distance: 81.8
click at [759, 239] on icon "button" at bounding box center [753, 239] width 17 height 17
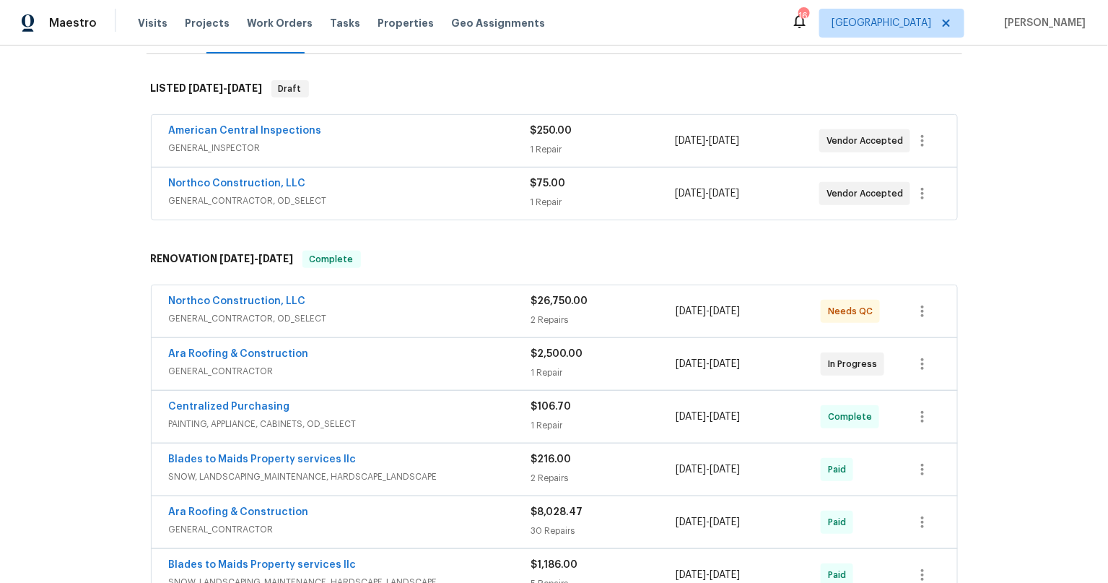
scroll to position [233, 0]
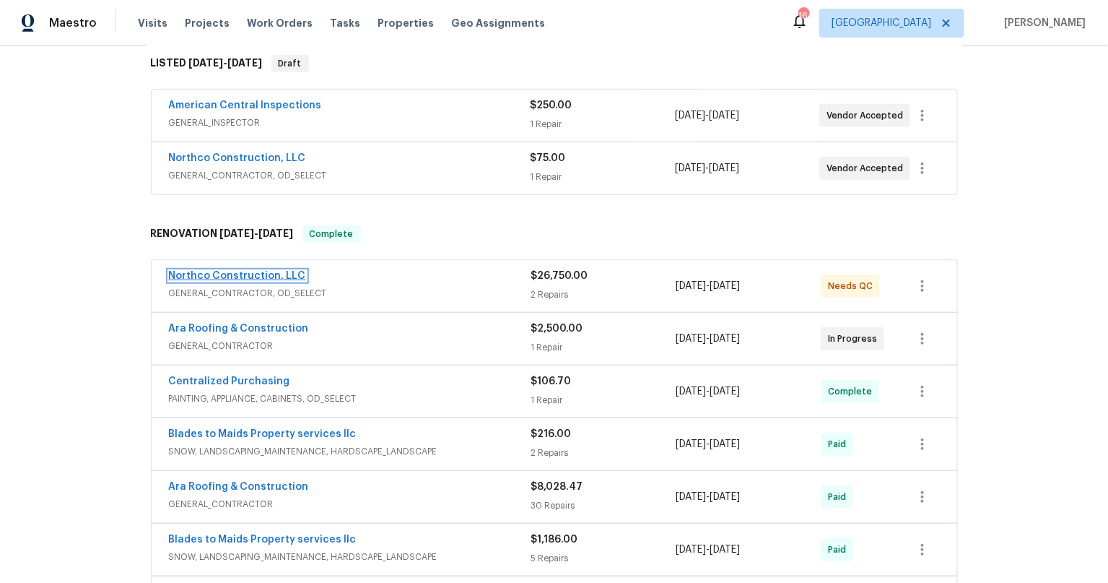
click at [231, 278] on link "Northco Construction, LLC" at bounding box center [237, 276] width 137 height 10
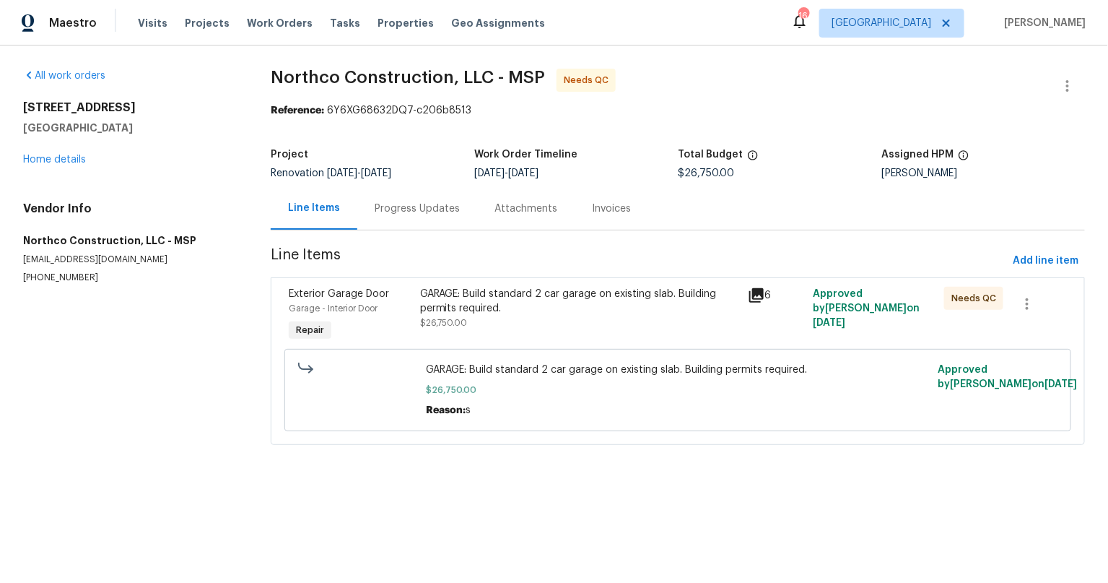
click at [398, 210] on div "Progress Updates" at bounding box center [417, 208] width 85 height 14
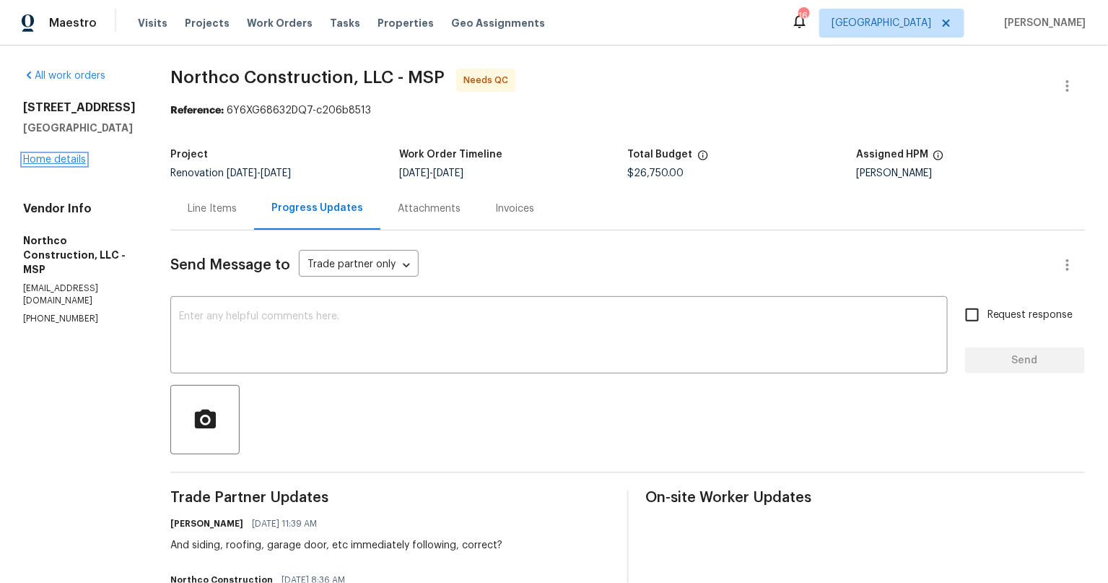
click at [59, 165] on link "Home details" at bounding box center [54, 159] width 63 height 10
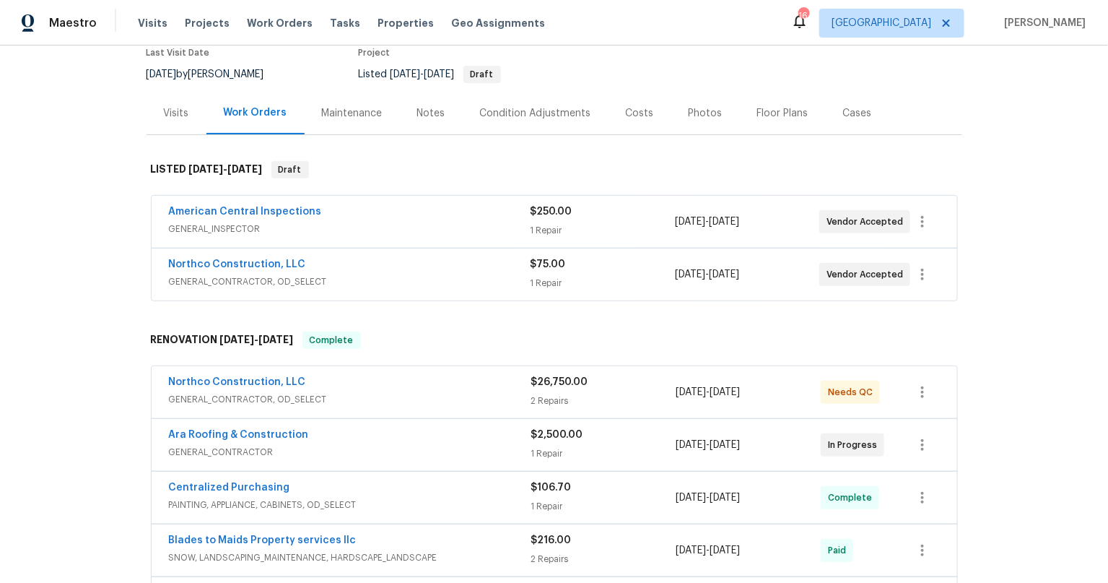
scroll to position [296, 0]
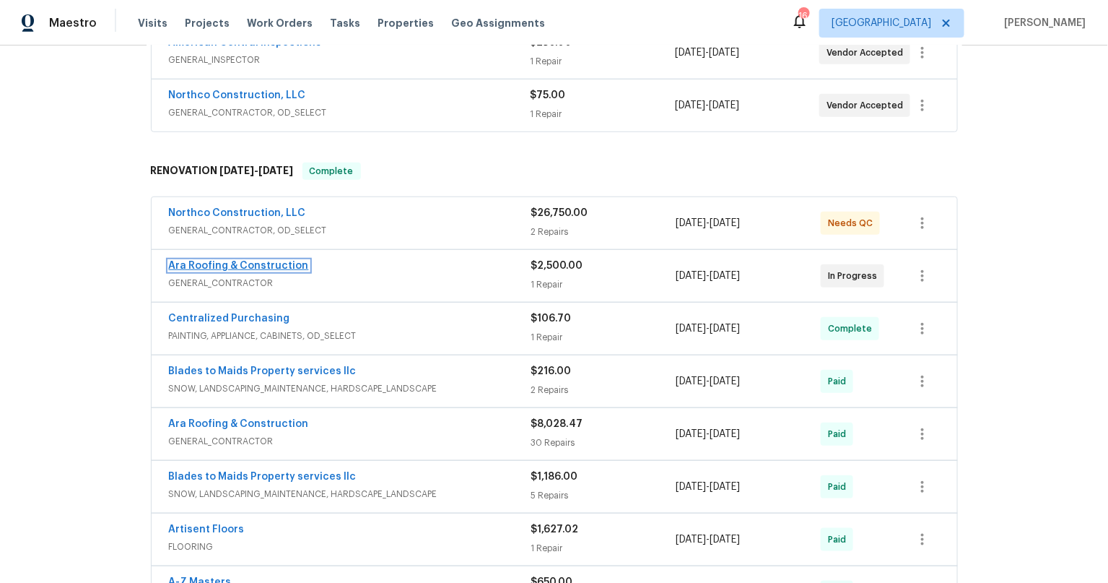
click at [253, 267] on link "Ara Roofing & Construction" at bounding box center [239, 266] width 140 height 10
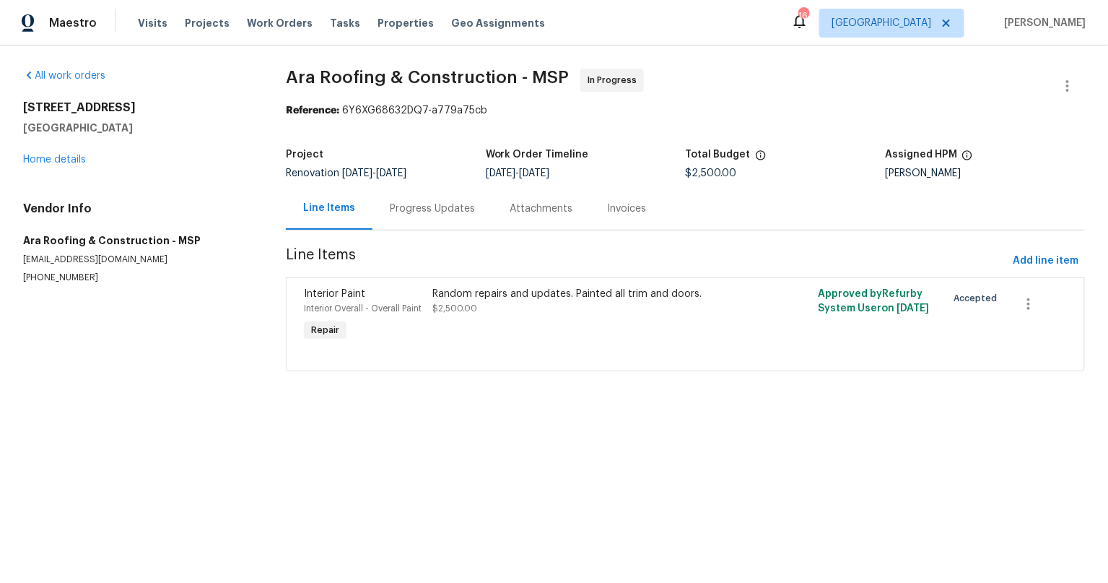
click at [538, 302] on div "Random repairs and updates. Painted all trim and doors. $2,500.00" at bounding box center [588, 301] width 313 height 29
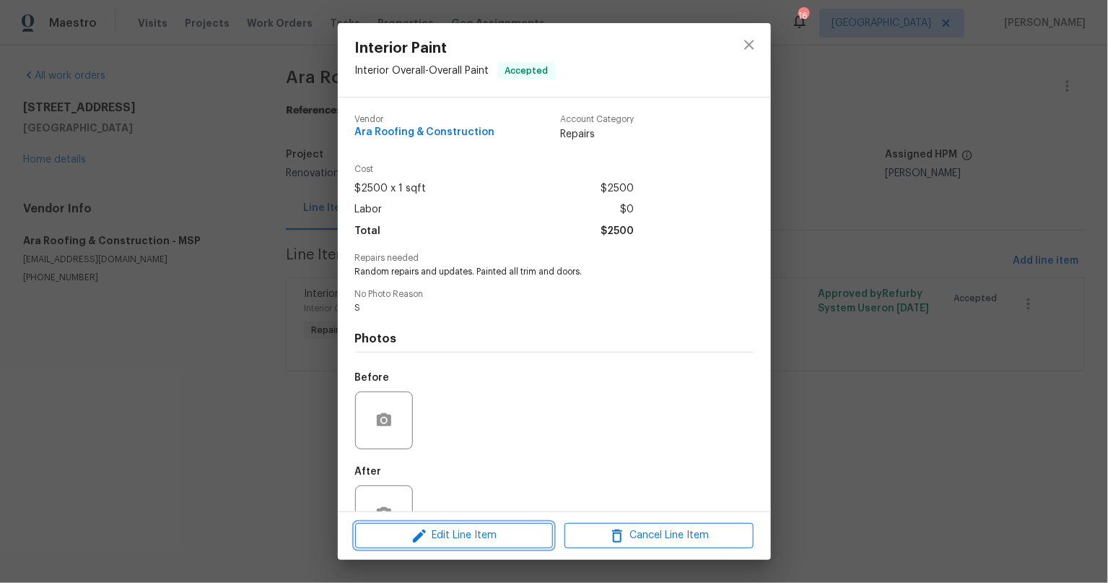
click at [506, 540] on span "Edit Line Item" at bounding box center [453, 535] width 189 height 18
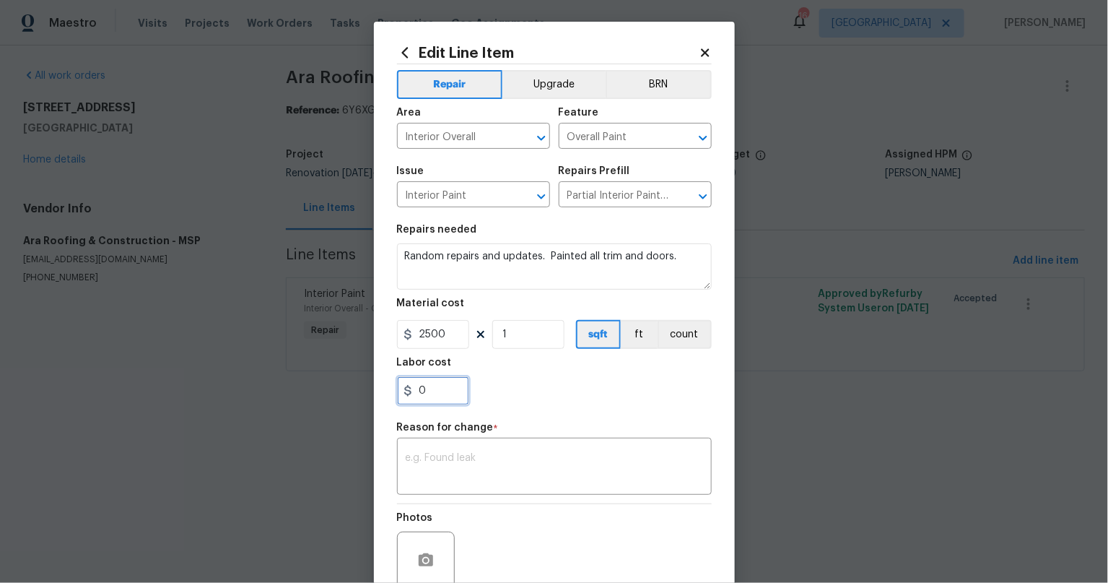
drag, startPoint x: 429, startPoint y: 396, endPoint x: 372, endPoint y: 392, distance: 56.5
click at [374, 392] on div "Edit Line Item Repair Upgrade BRN Area Interior Overall ​ Feature Overall Paint…" at bounding box center [554, 356] width 361 height 668
type input "700"
click at [498, 463] on textarea at bounding box center [554, 468] width 297 height 30
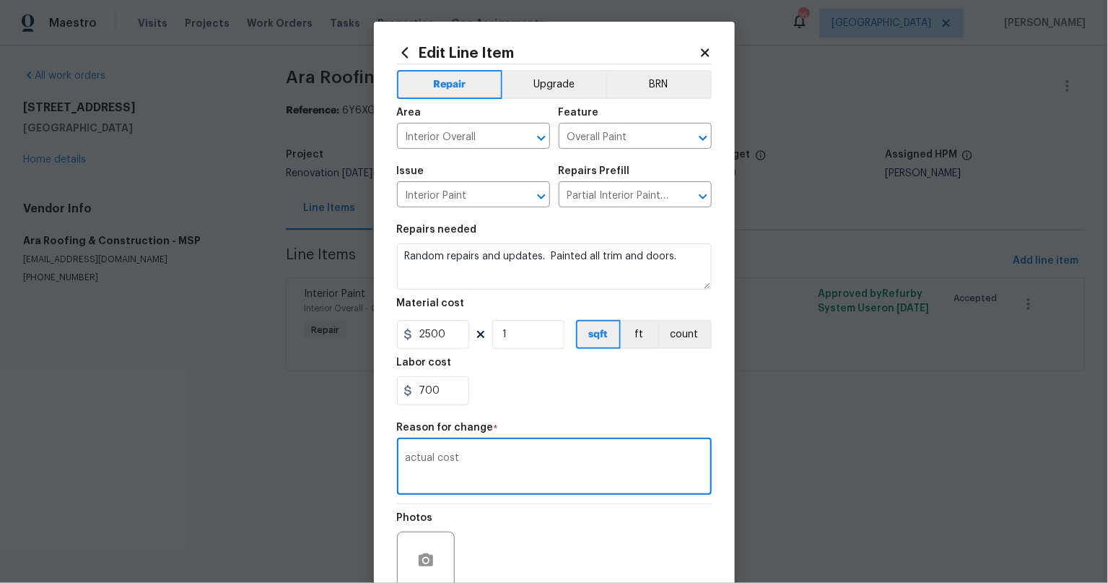
type textarea "actual cost"
click at [613, 398] on div "700" at bounding box center [554, 390] width 315 height 29
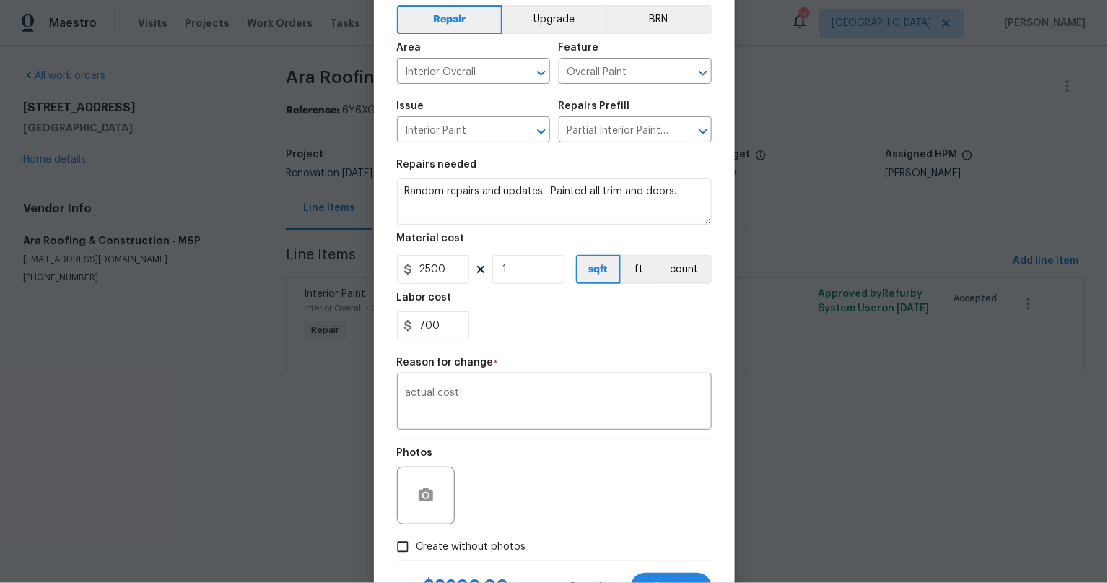
scroll to position [127, 0]
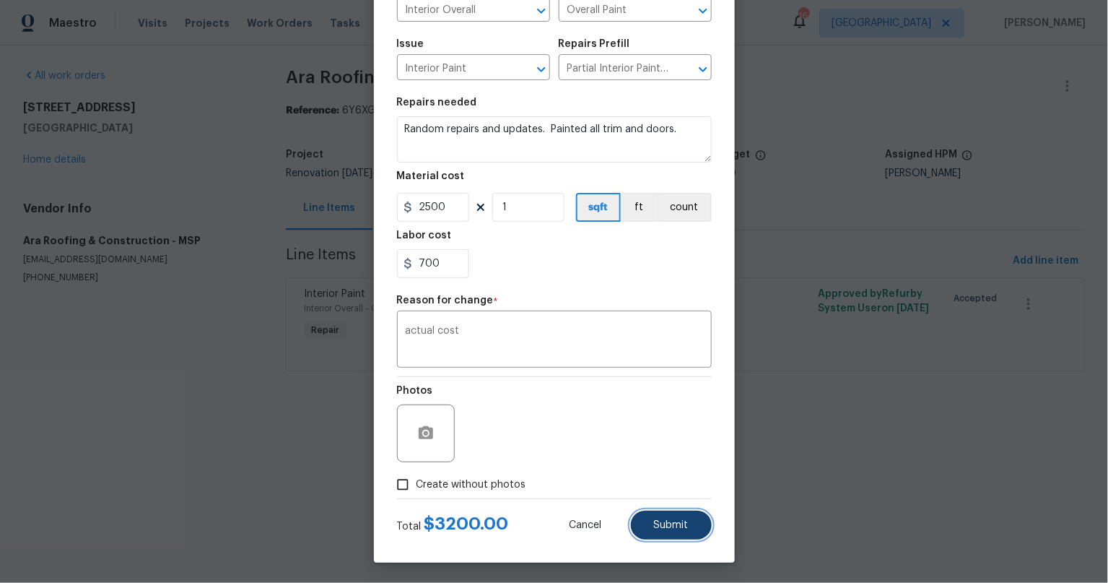
click at [660, 514] on button "Submit" at bounding box center [671, 524] width 81 height 29
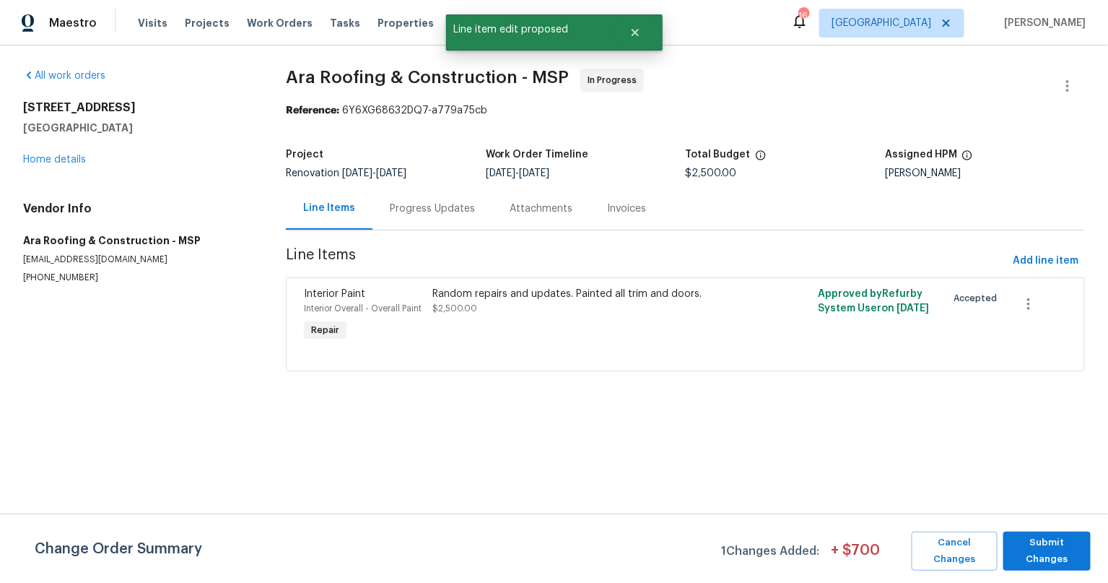
scroll to position [0, 0]
click at [1033, 556] on span "Submit Changes" at bounding box center [1047, 550] width 73 height 33
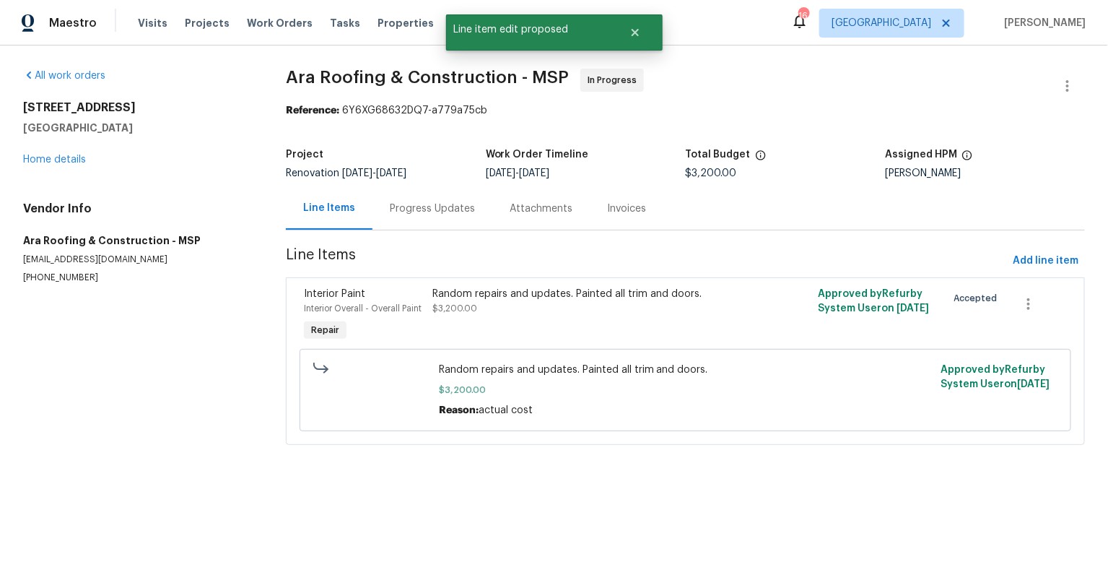
click at [435, 209] on div "Progress Updates" at bounding box center [432, 208] width 85 height 14
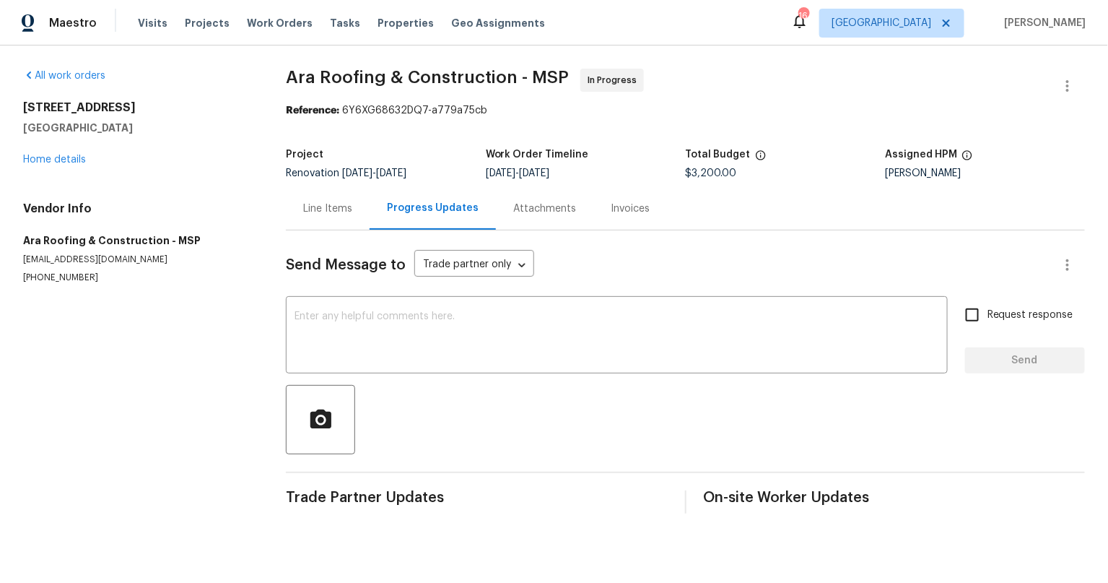
click at [328, 203] on div "Line Items" at bounding box center [327, 208] width 49 height 14
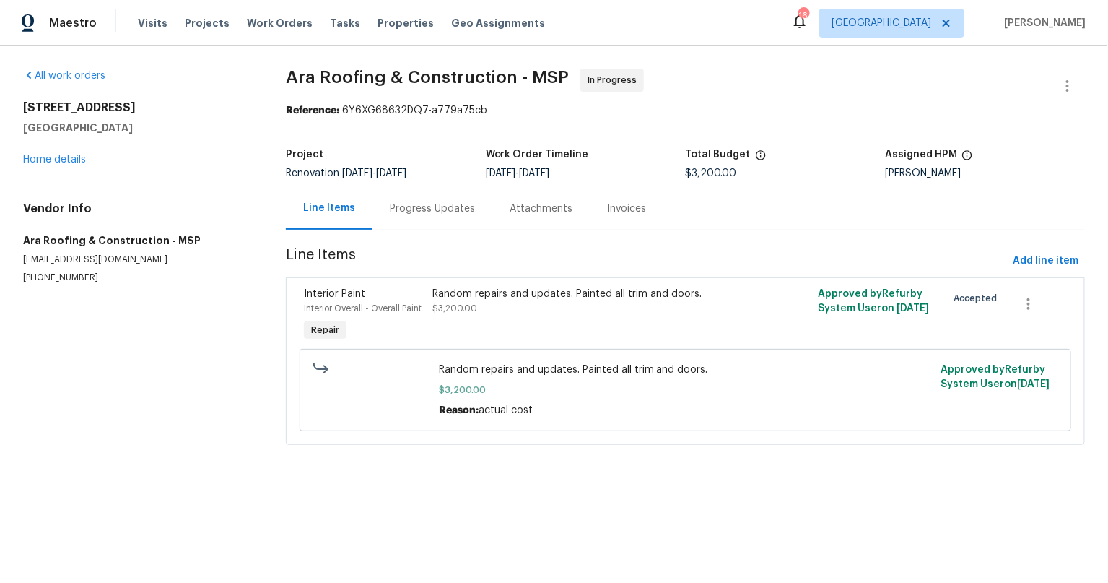
click at [541, 297] on div "Random repairs and updates. Painted all trim and doors." at bounding box center [588, 294] width 313 height 14
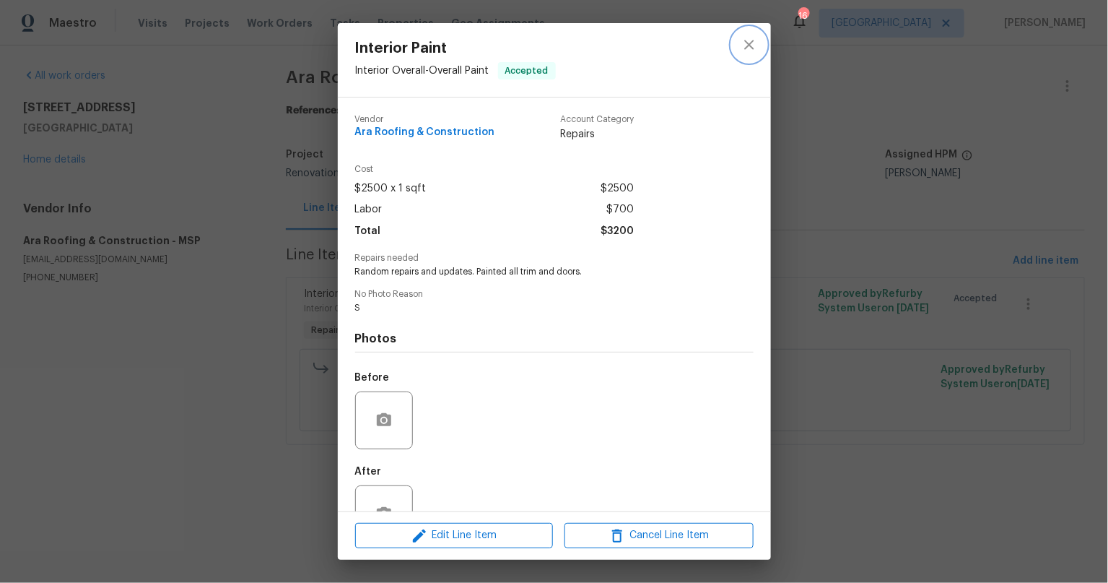
click at [754, 48] on icon "close" at bounding box center [748, 44] width 9 height 9
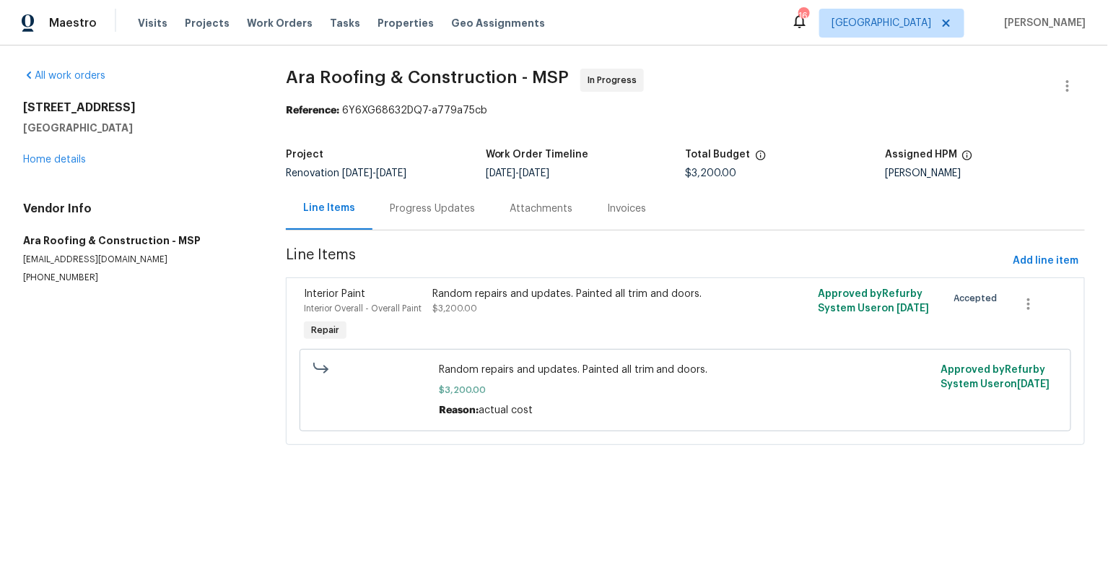
click at [55, 165] on div "[STREET_ADDRESS] Home details" at bounding box center [137, 133] width 228 height 66
click at [61, 158] on link "Home details" at bounding box center [54, 159] width 63 height 10
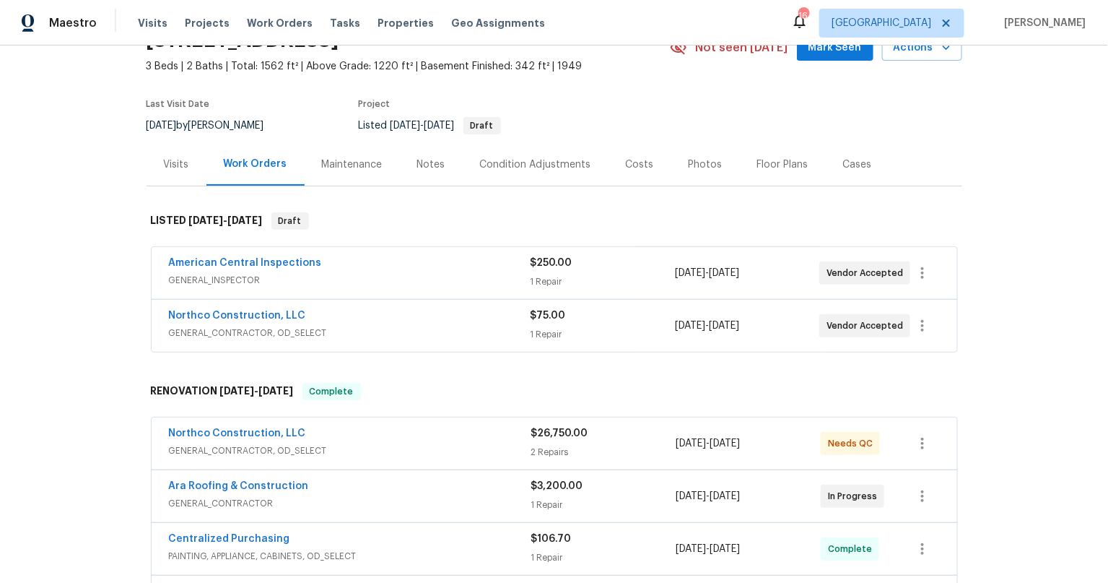
scroll to position [290, 0]
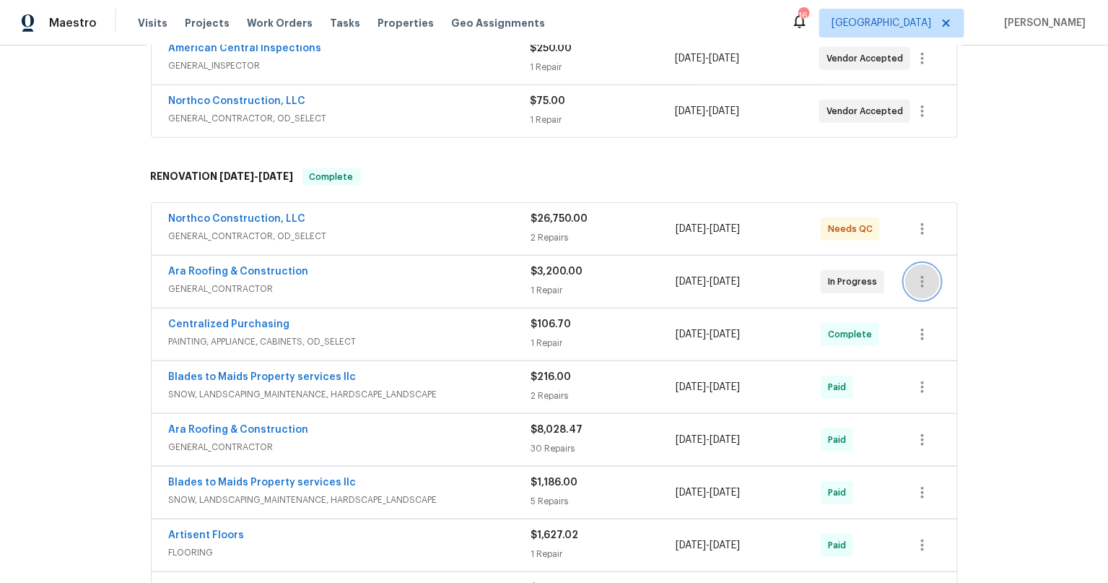
click at [912, 292] on button "button" at bounding box center [922, 281] width 35 height 35
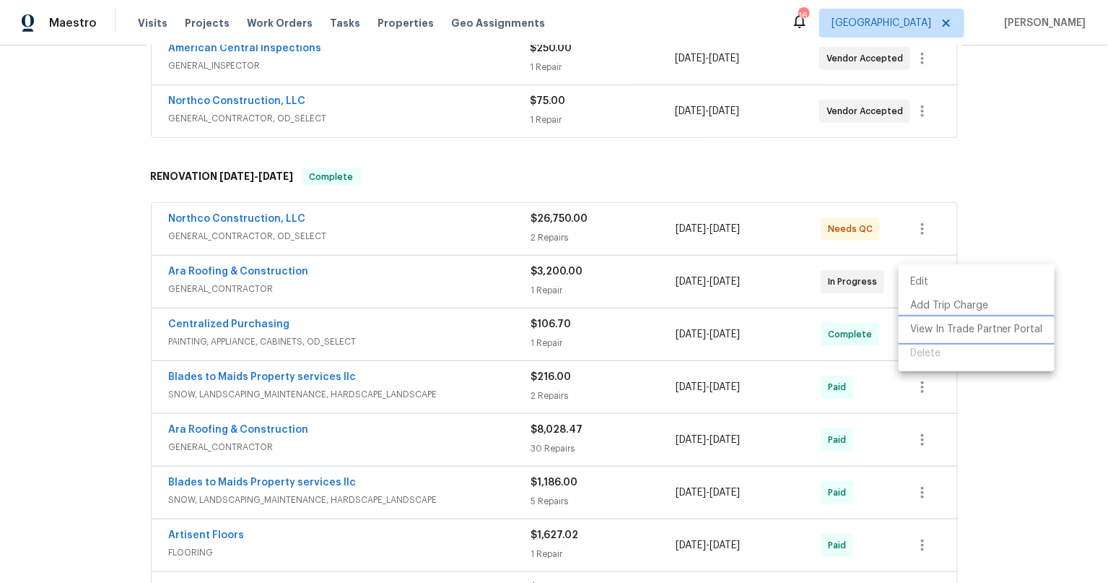
click at [938, 325] on li "View In Trade Partner Portal" at bounding box center [977, 330] width 156 height 24
click at [991, 333] on li "View In Trade Partner Portal" at bounding box center [977, 330] width 156 height 24
